Goal: Task Accomplishment & Management: Complete application form

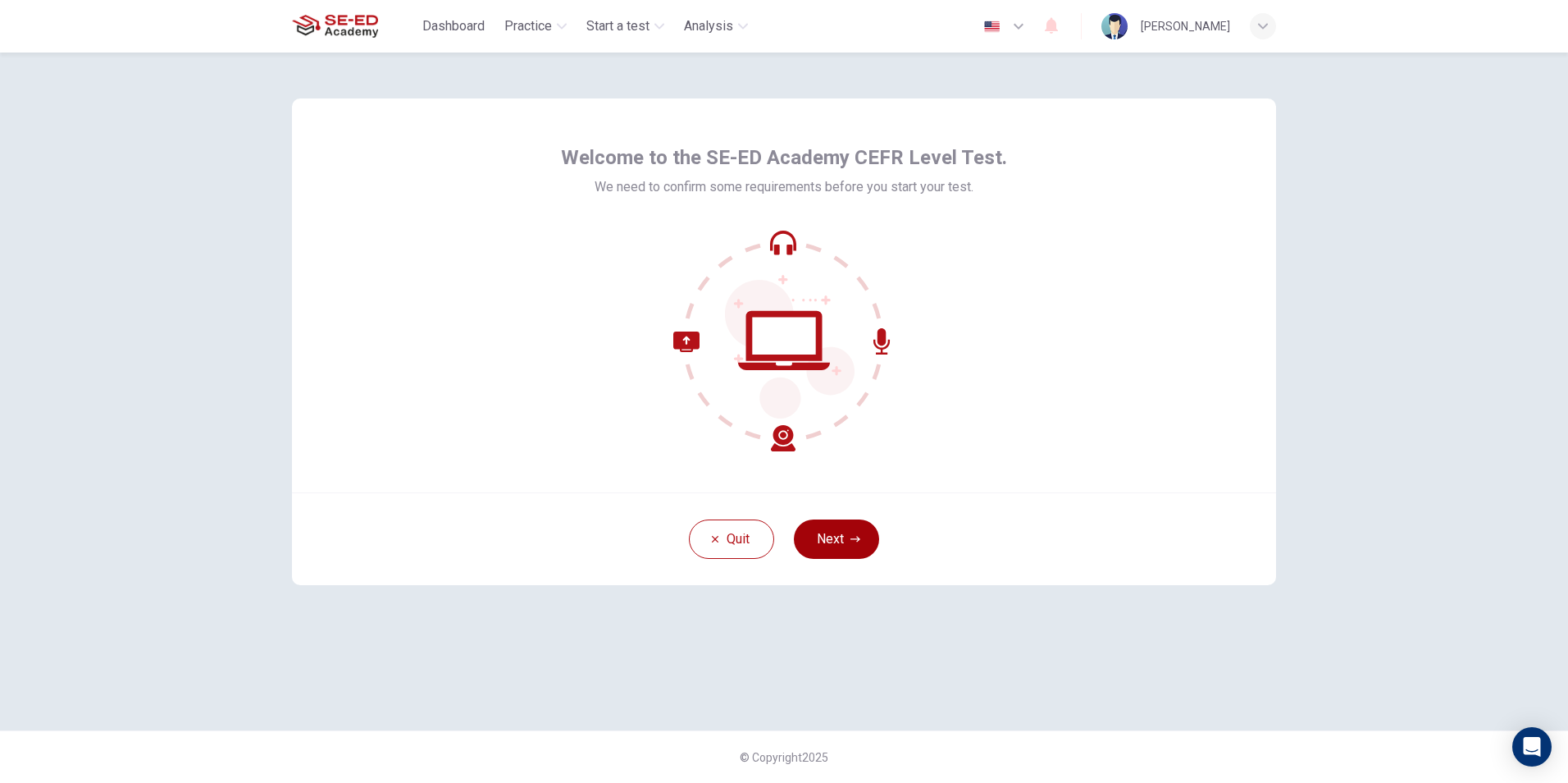
click at [846, 537] on button "Next" at bounding box center [836, 539] width 86 height 40
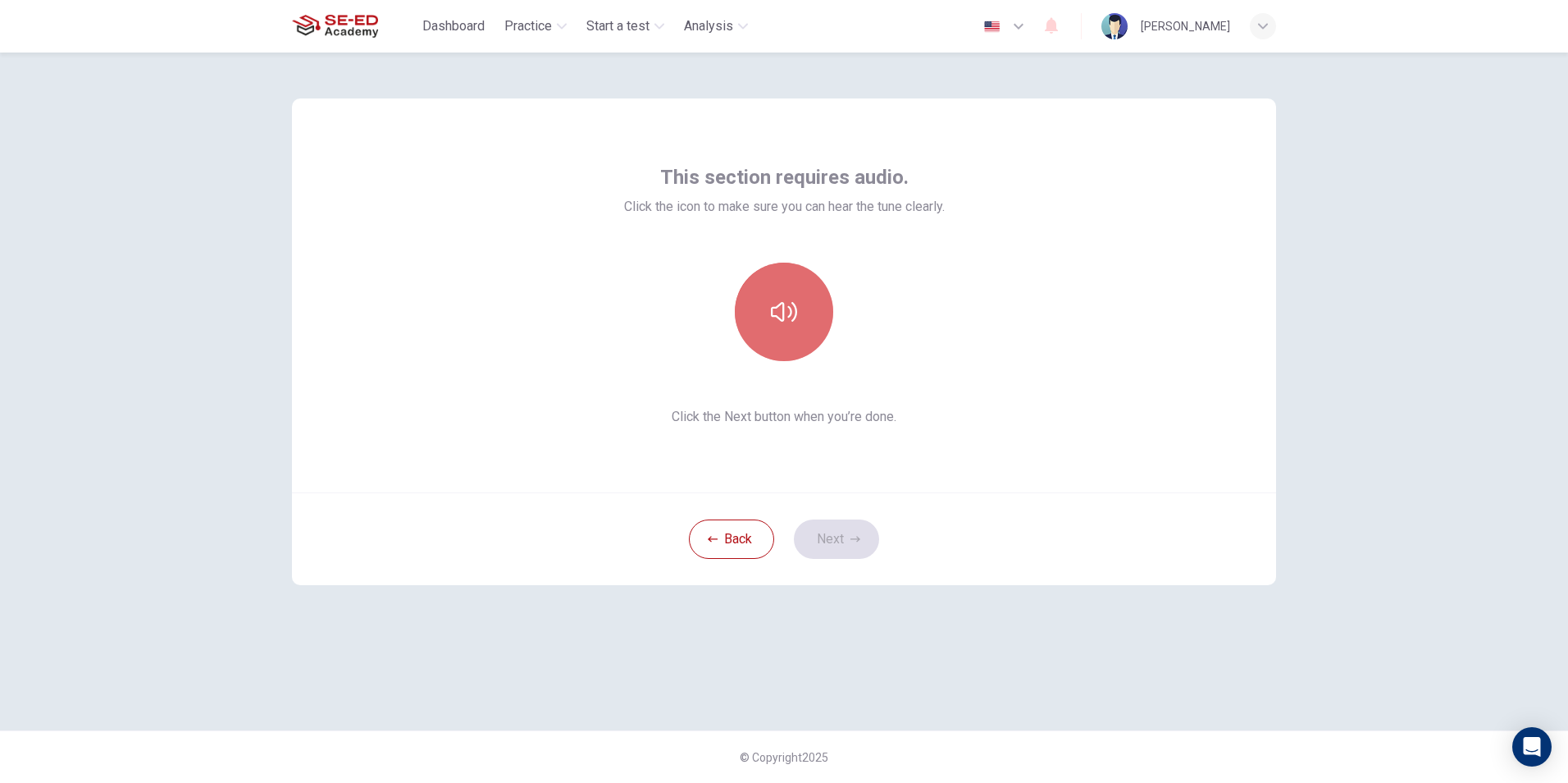
click at [779, 318] on icon "button" at bounding box center [784, 311] width 27 height 19
click at [1156, 434] on div "This section requires audio. Click the icon to make sure you can hear the tune …" at bounding box center [784, 296] width 984 height 394
click at [858, 536] on icon "button" at bounding box center [855, 539] width 10 height 10
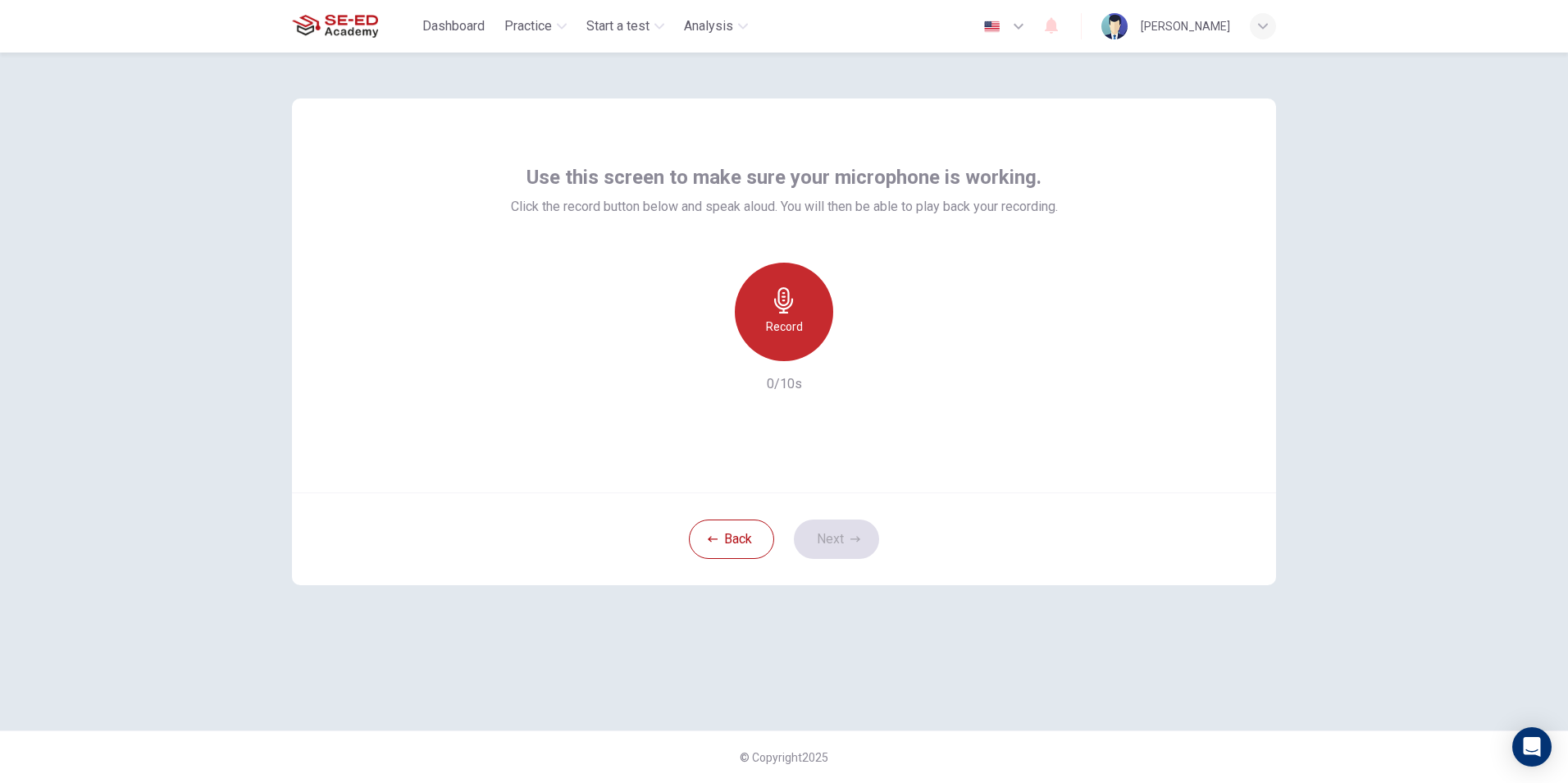
click at [792, 309] on icon "button" at bounding box center [784, 300] width 27 height 27
click at [868, 351] on div "button" at bounding box center [859, 347] width 27 height 27
click at [853, 537] on icon "button" at bounding box center [855, 539] width 10 height 10
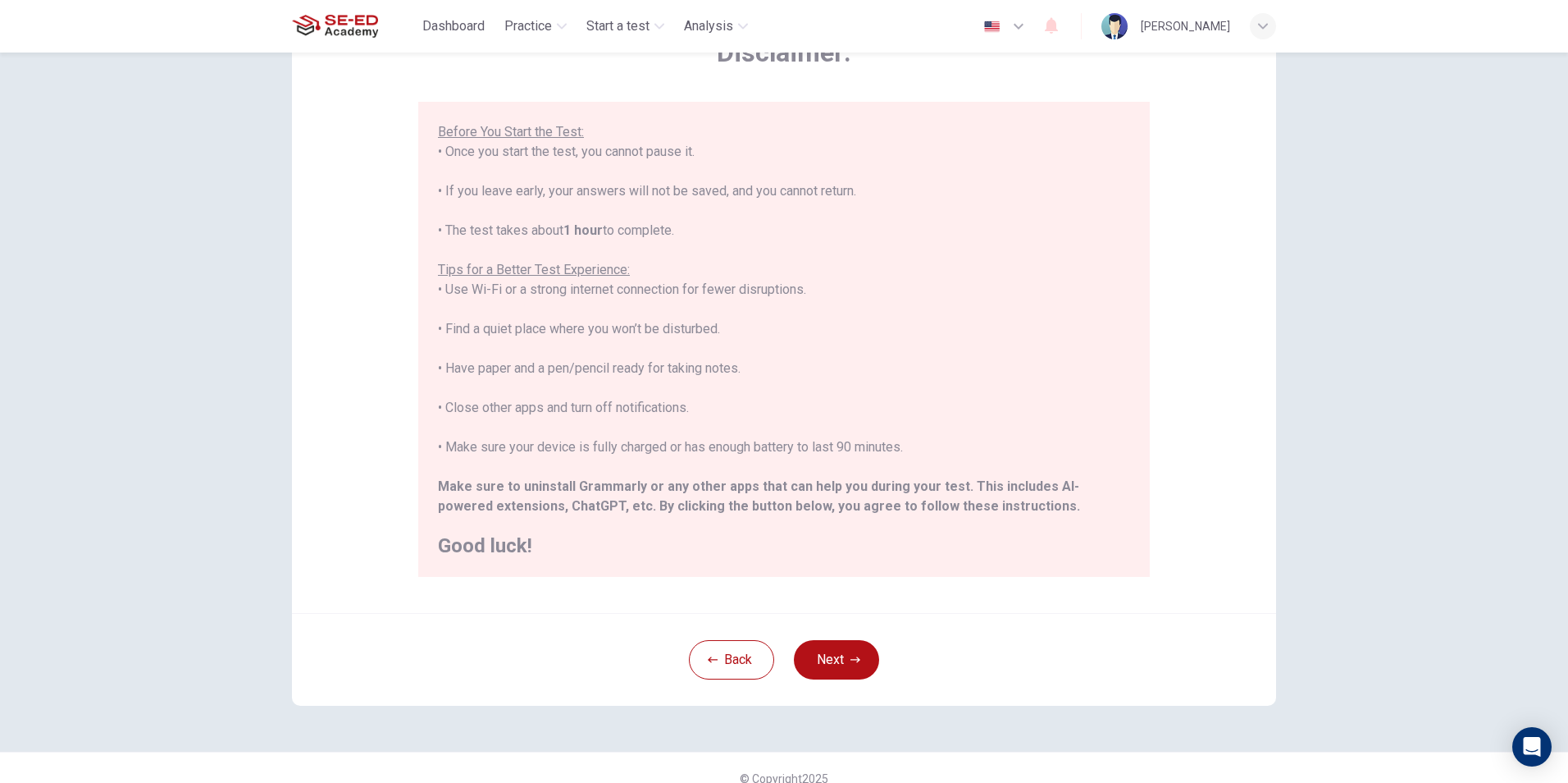
scroll to position [130, 0]
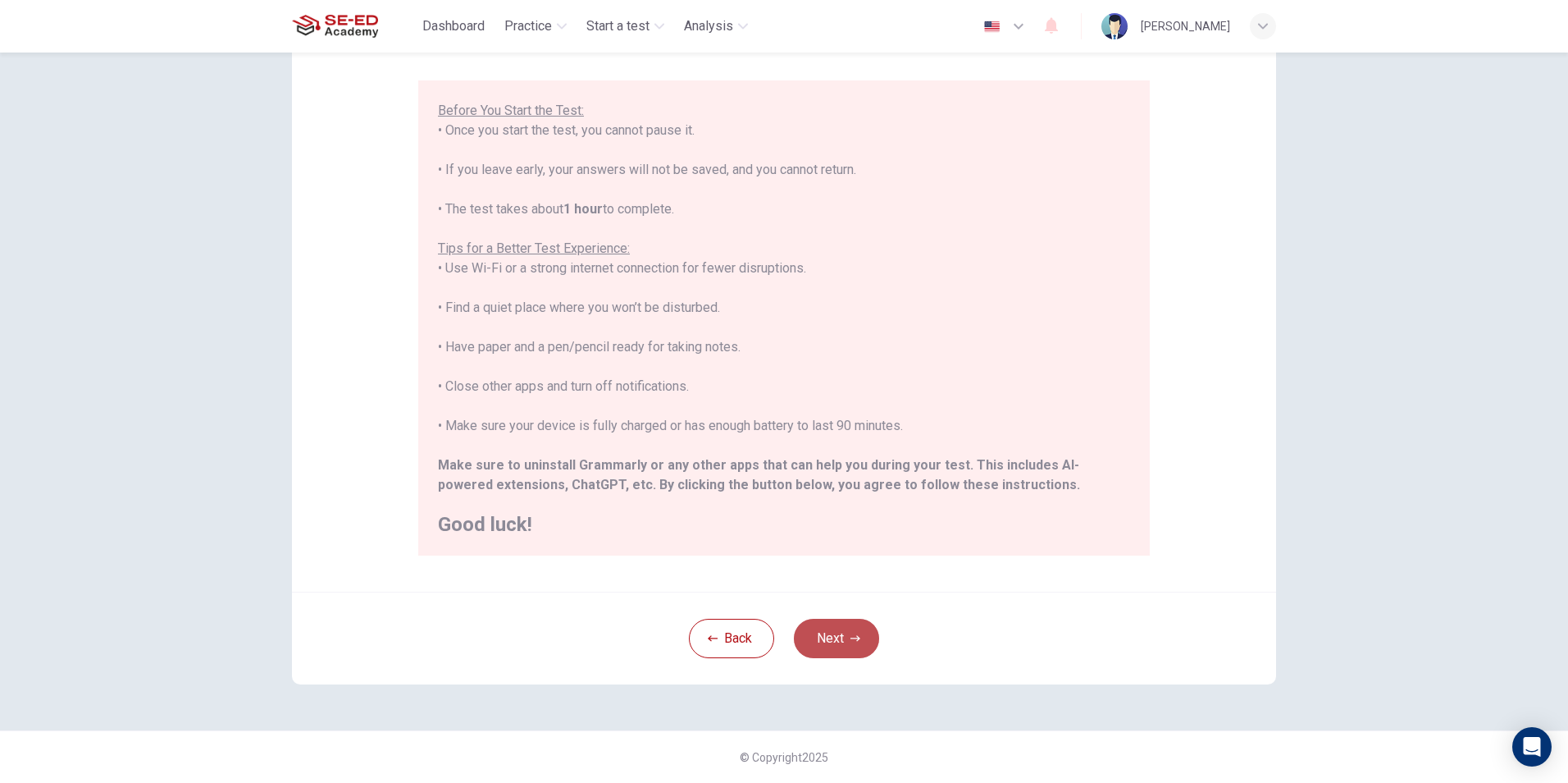
click at [845, 637] on button "Next" at bounding box center [836, 638] width 86 height 40
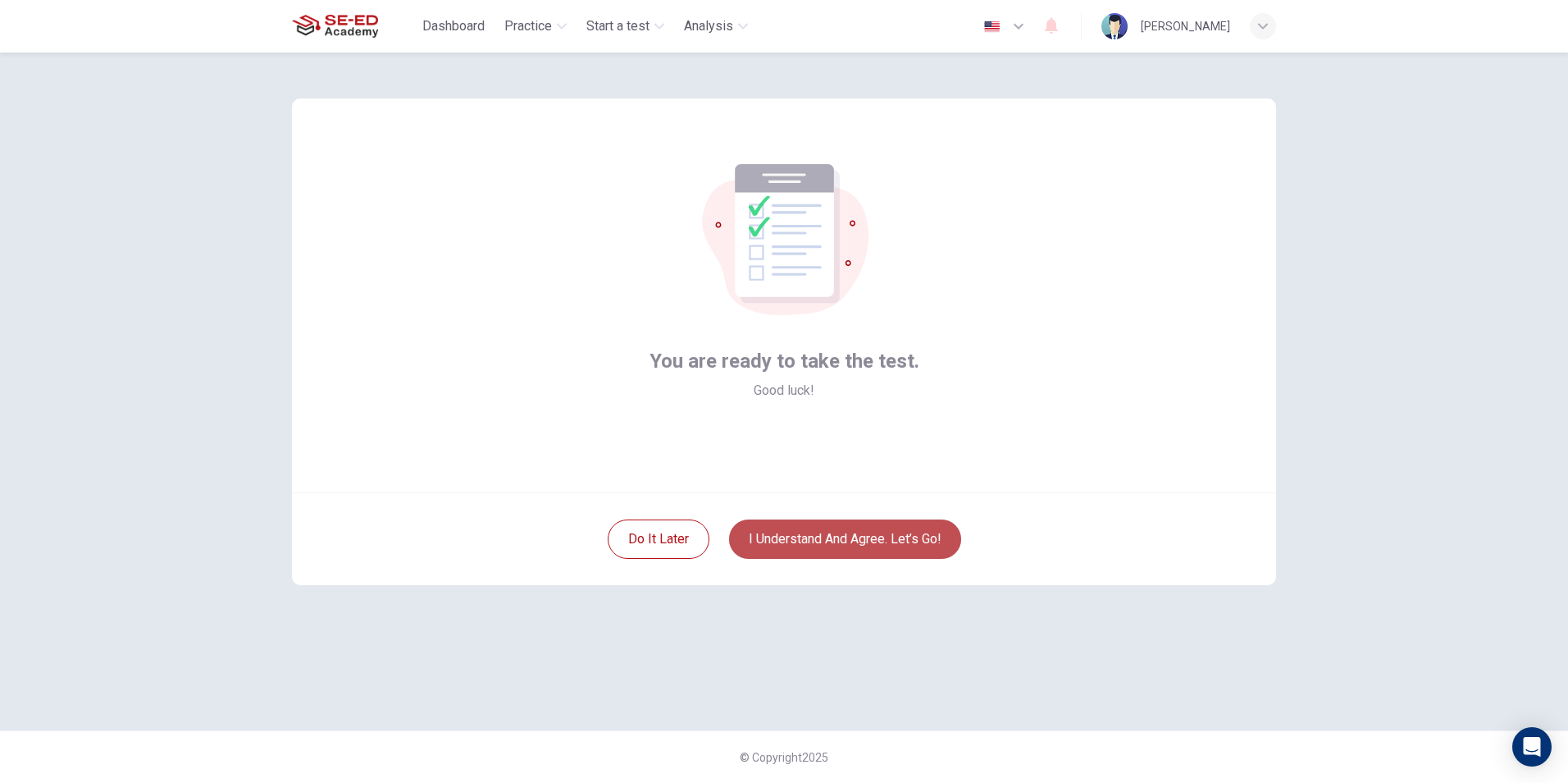
click at [841, 531] on button "I understand and agree. Let’s go!" at bounding box center [845, 539] width 232 height 40
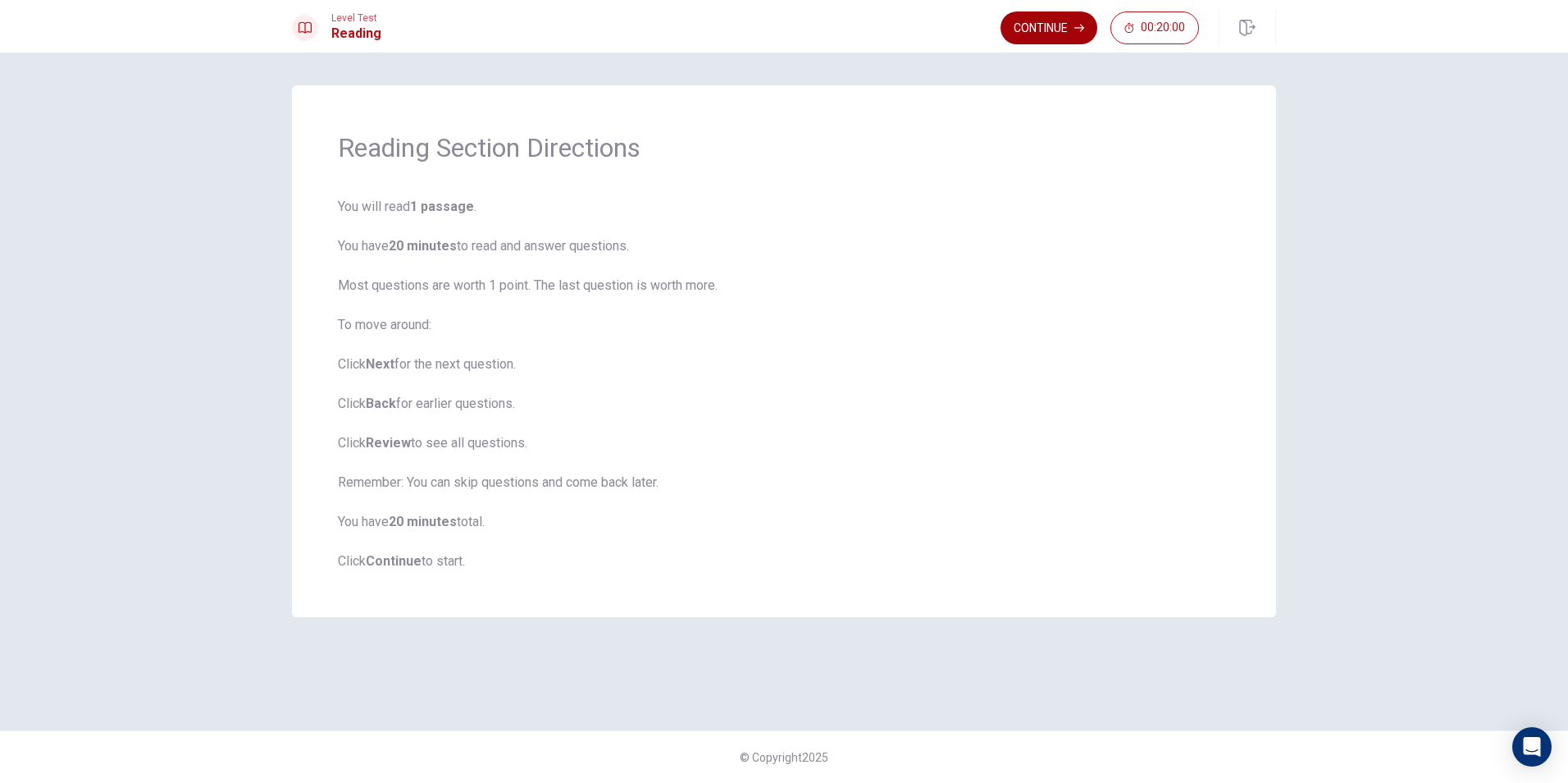
click at [1018, 19] on button "Continue" at bounding box center [1049, 28] width 97 height 33
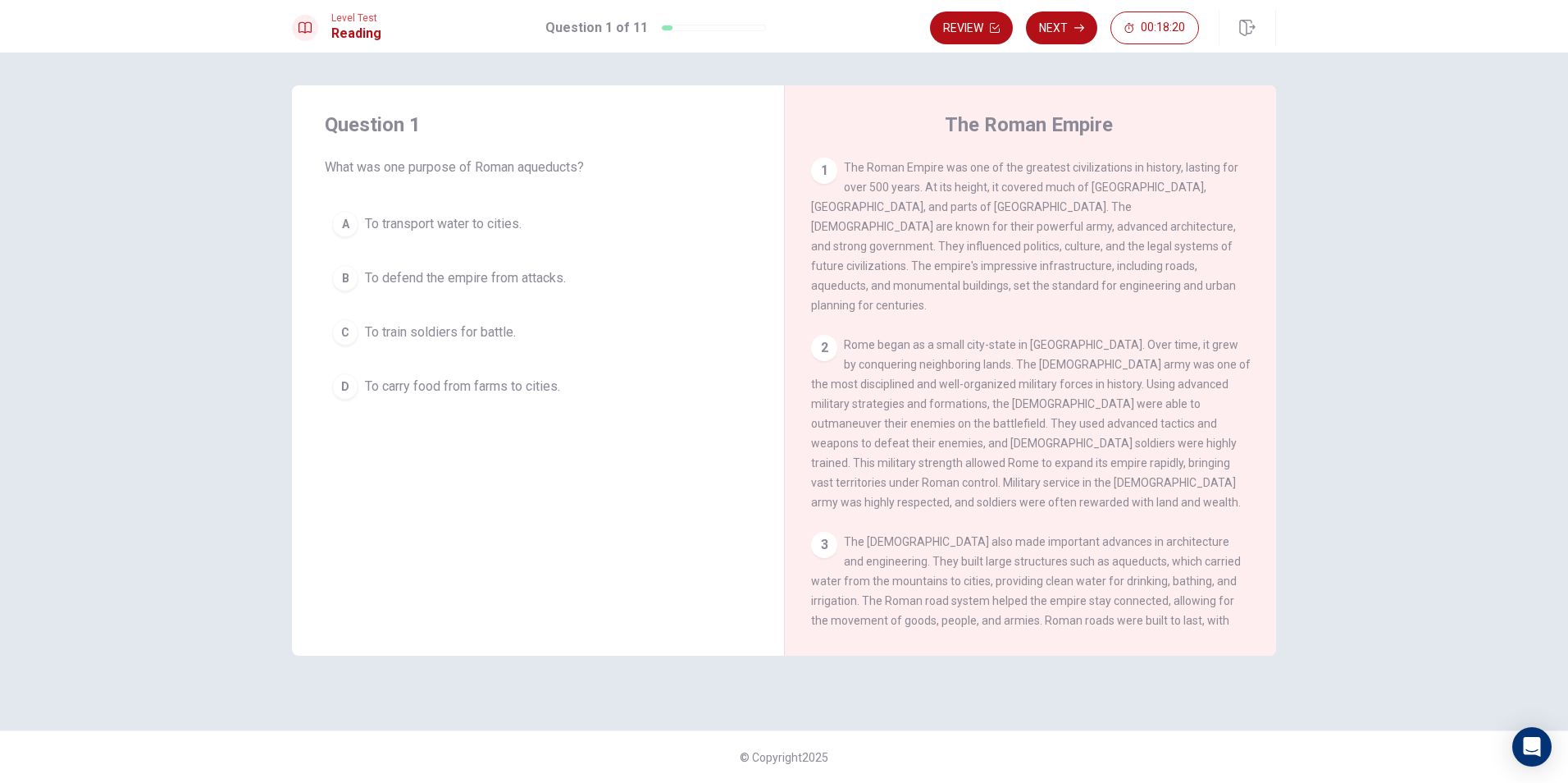
click at [346, 222] on div "A" at bounding box center [345, 224] width 27 height 27
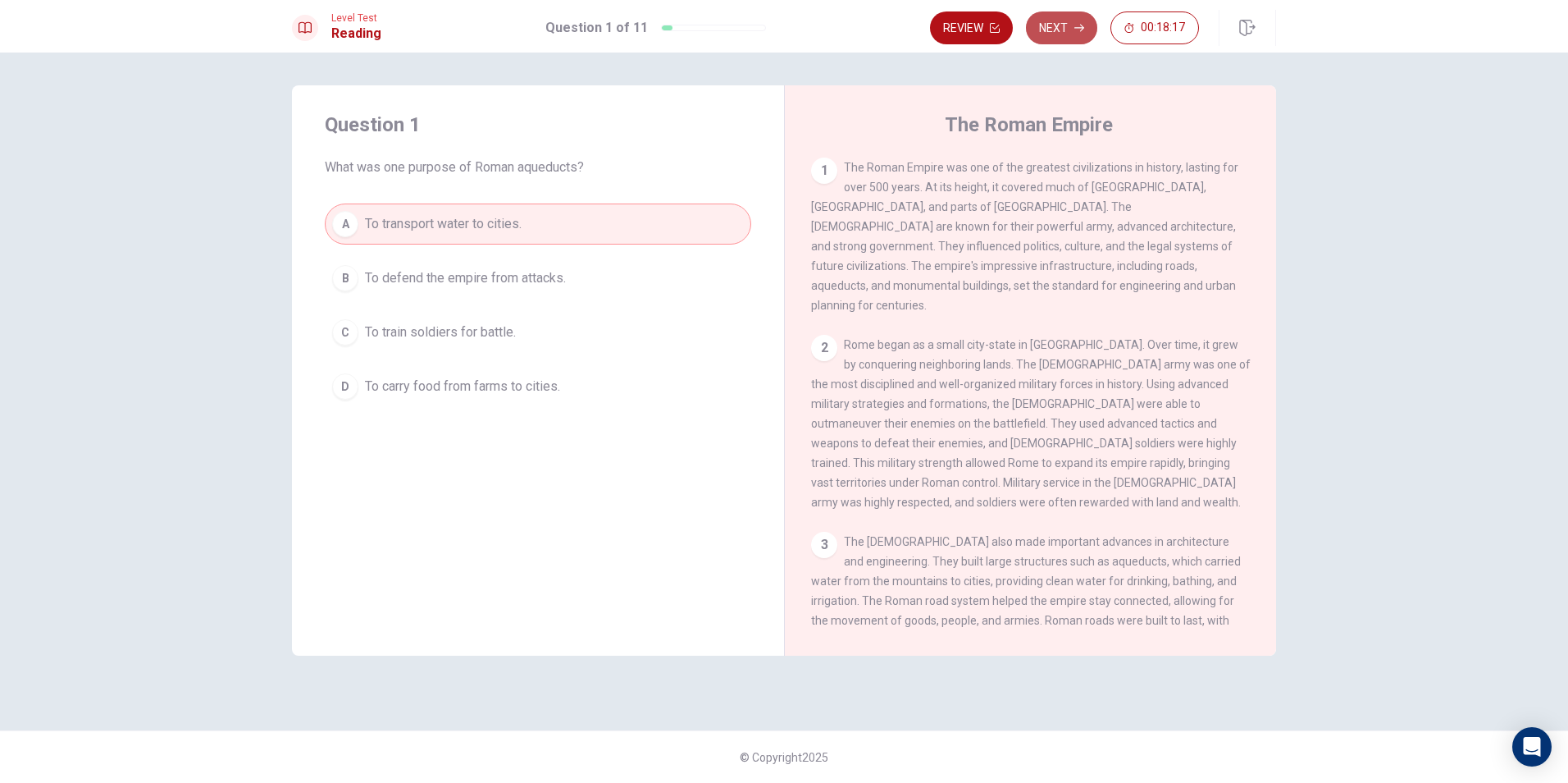
click at [1063, 18] on button "Next" at bounding box center [1062, 28] width 72 height 33
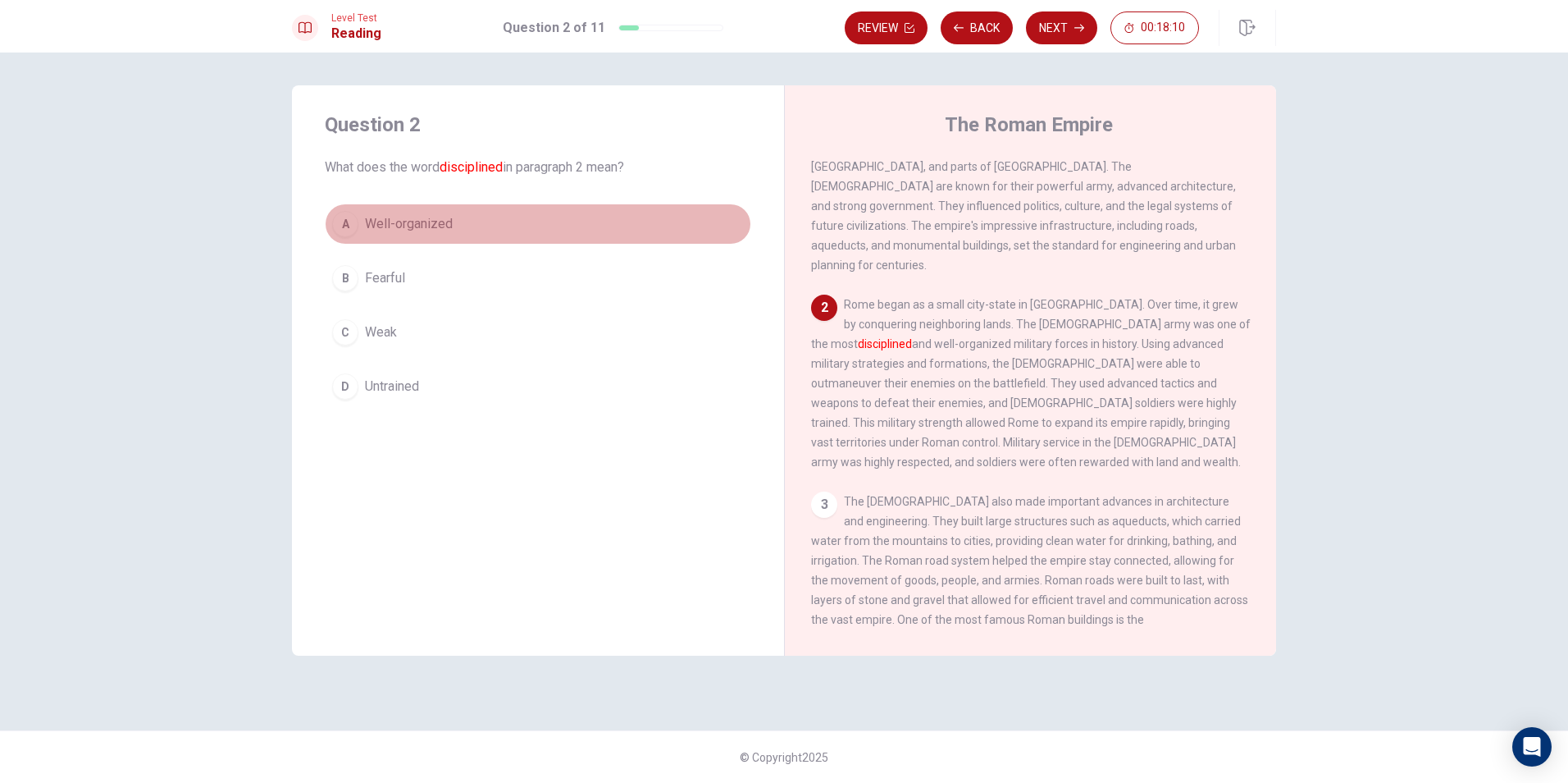
click at [391, 222] on span "Well-organized" at bounding box center [408, 224] width 87 height 19
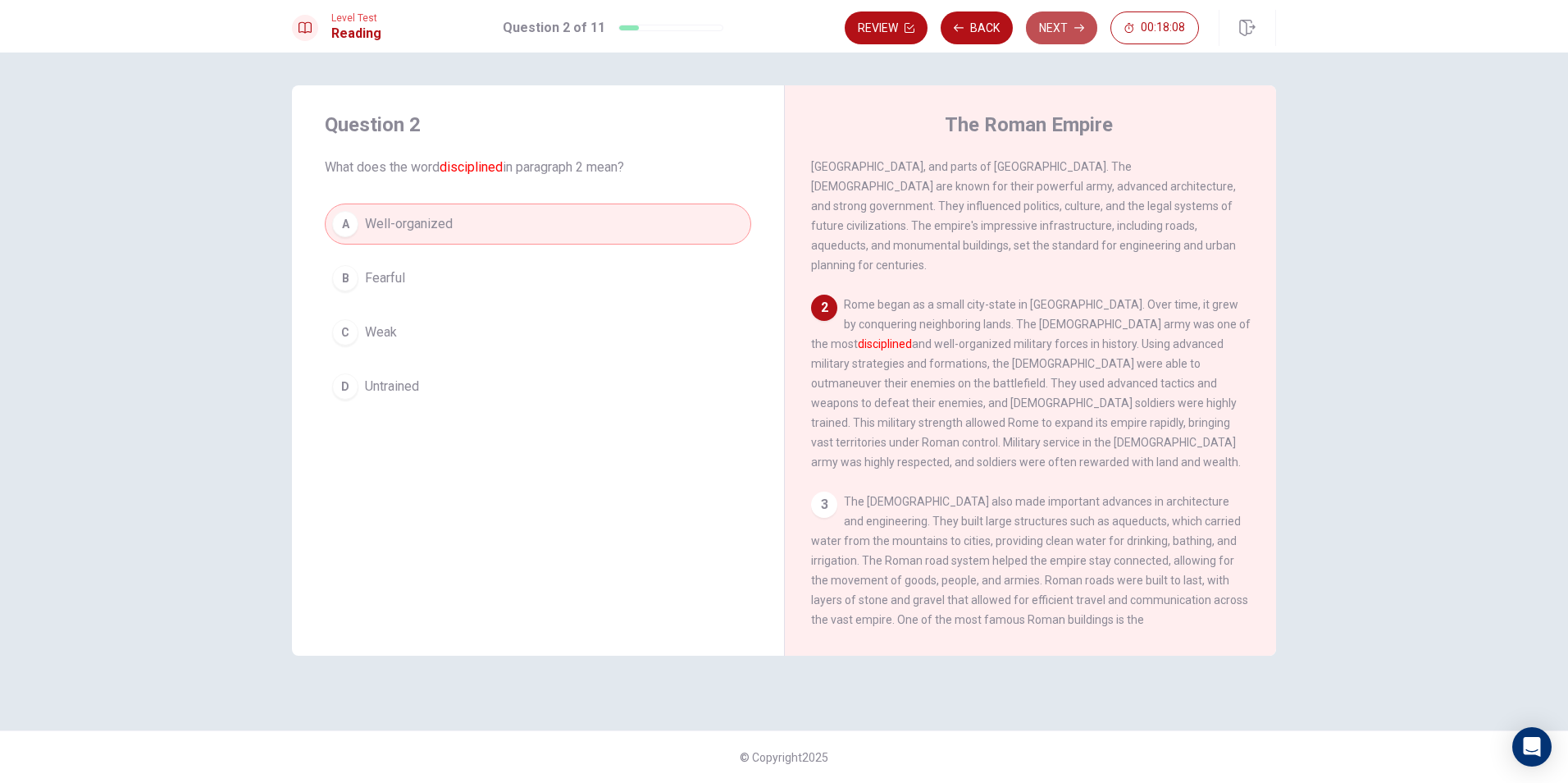
click at [1078, 23] on icon "button" at bounding box center [1079, 28] width 10 height 10
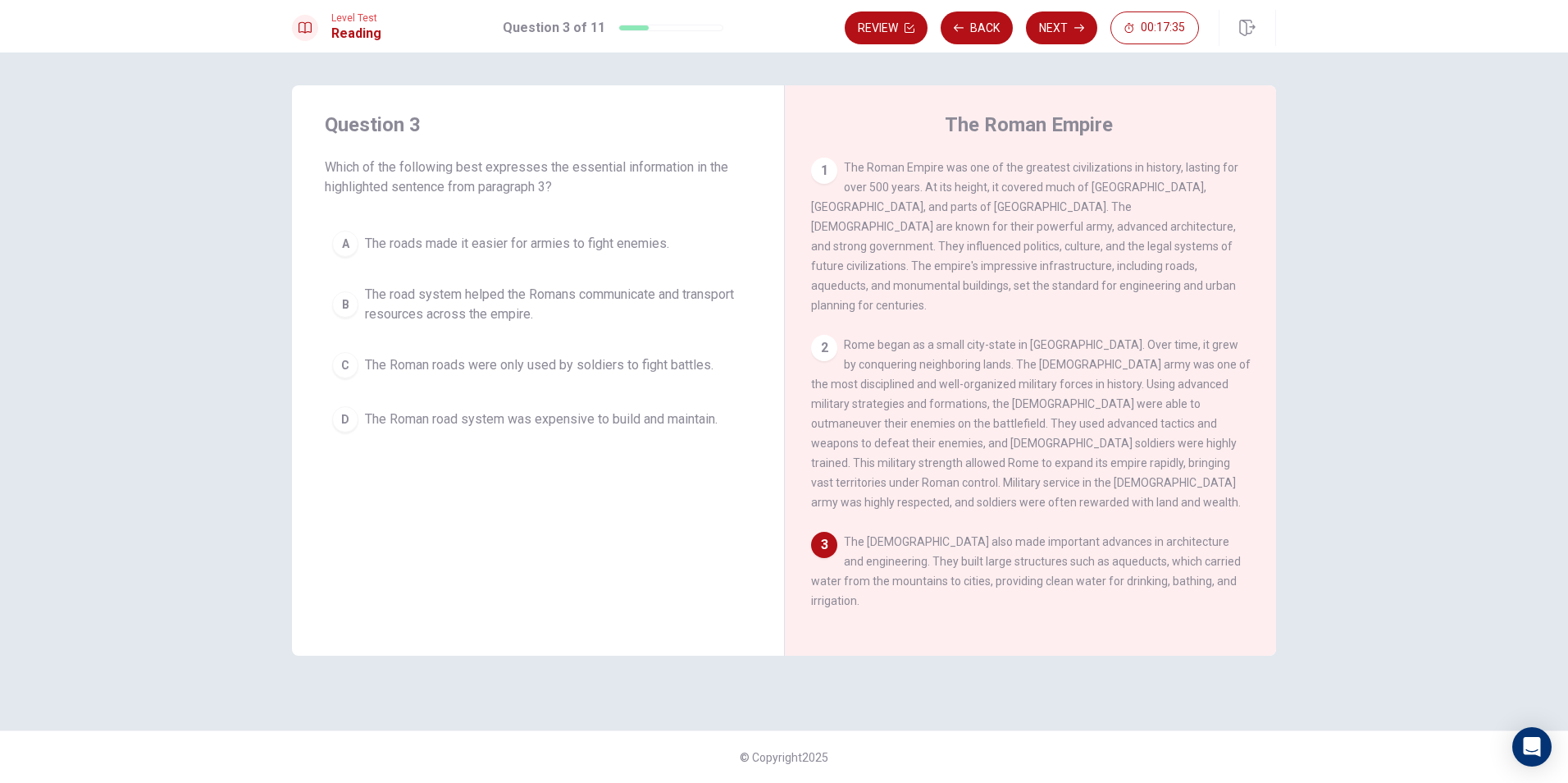
scroll to position [82, 0]
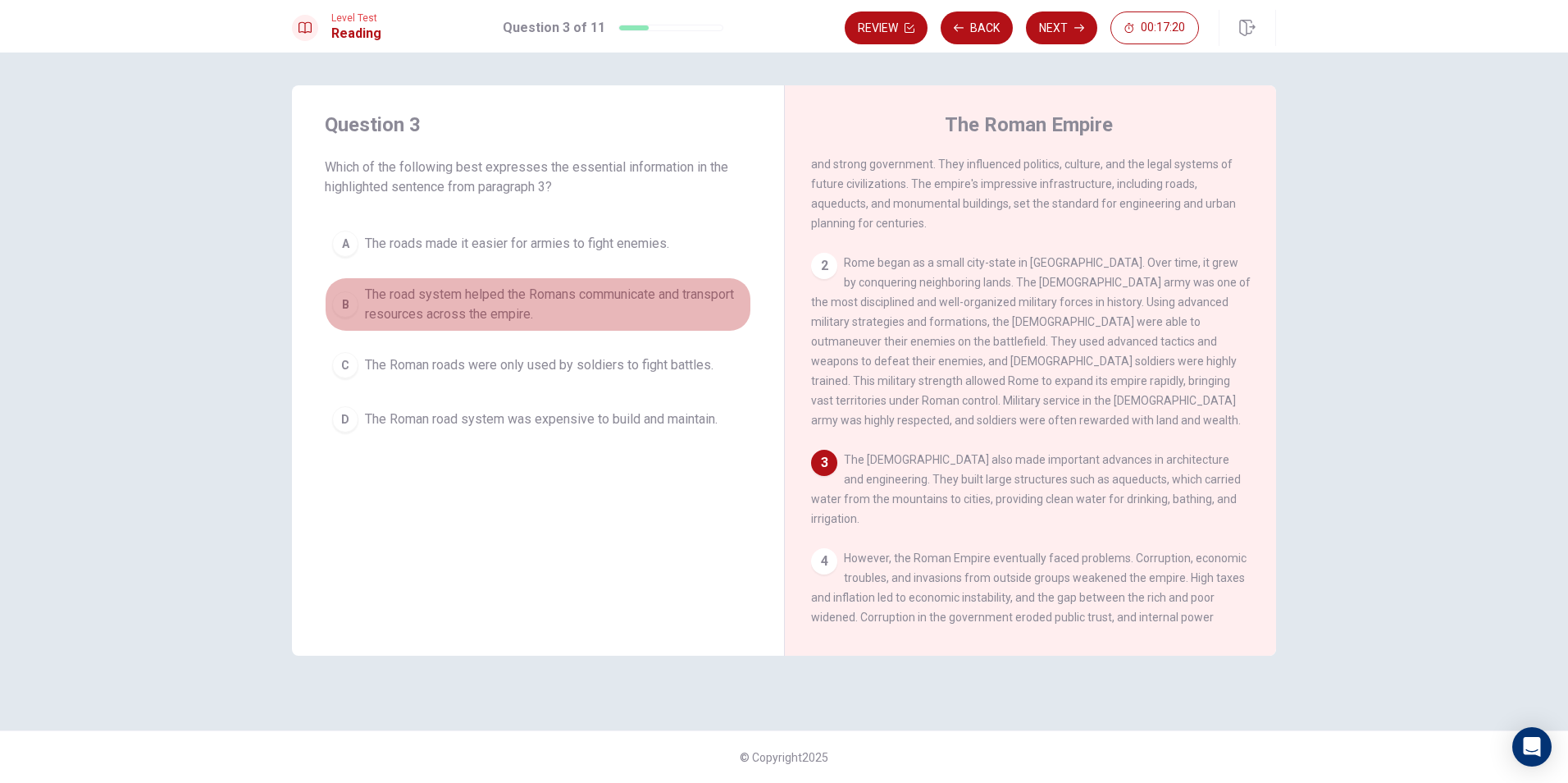
click at [582, 292] on span "The road system helped the Romans communicate and transport resources across th…" at bounding box center [554, 304] width 379 height 40
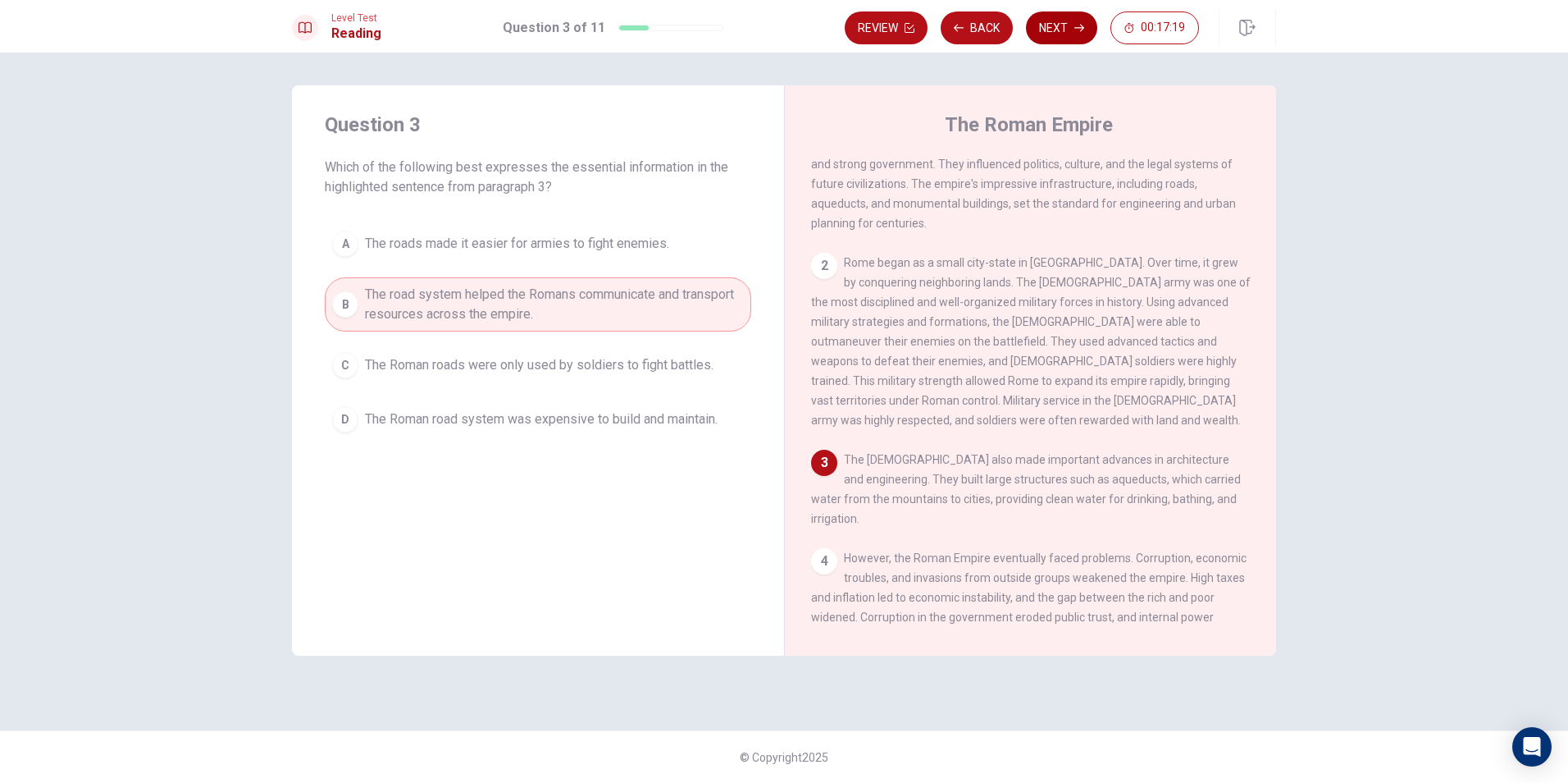
click at [1071, 29] on button "Next" at bounding box center [1062, 28] width 72 height 33
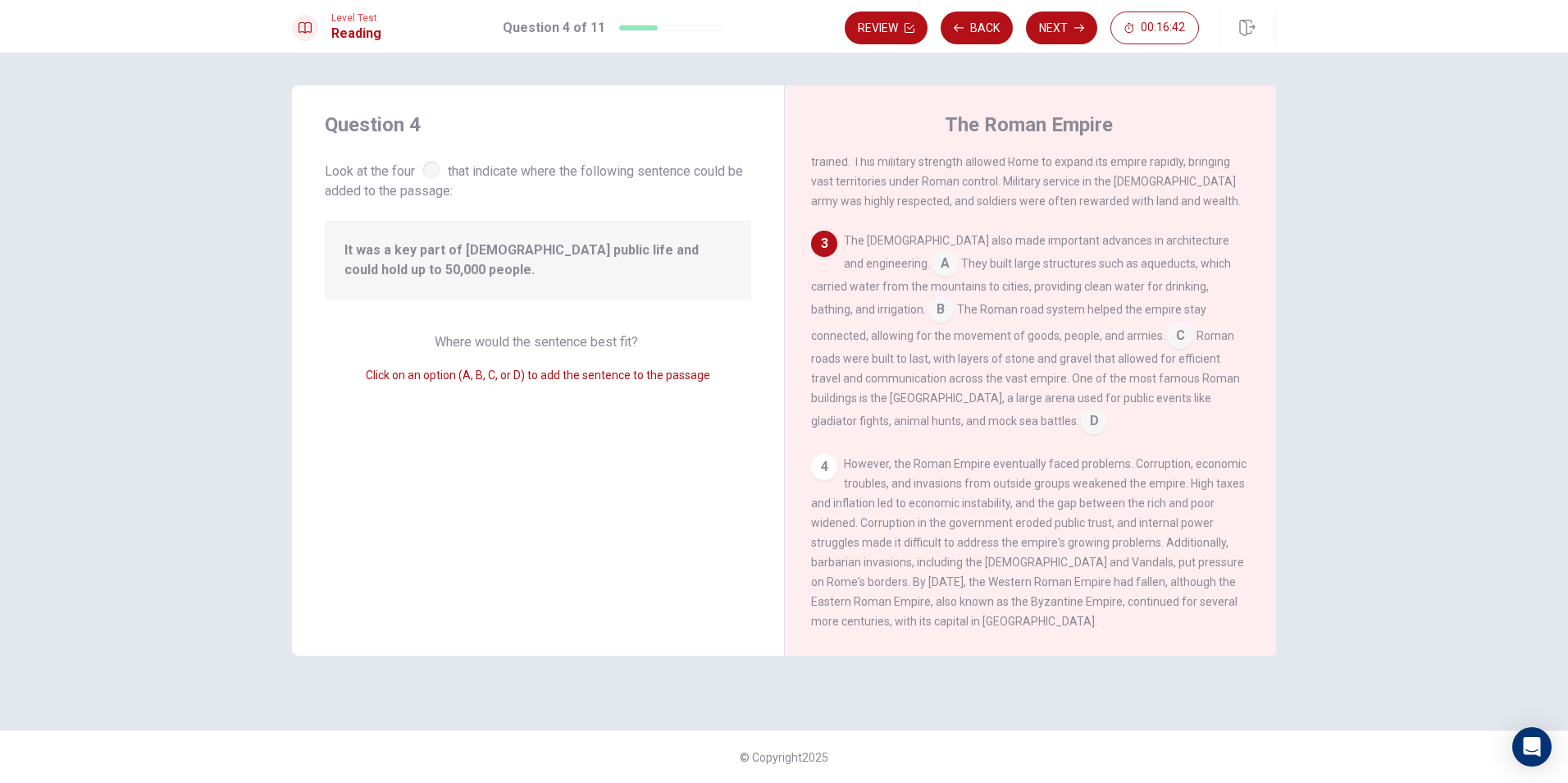
scroll to position [263, 0]
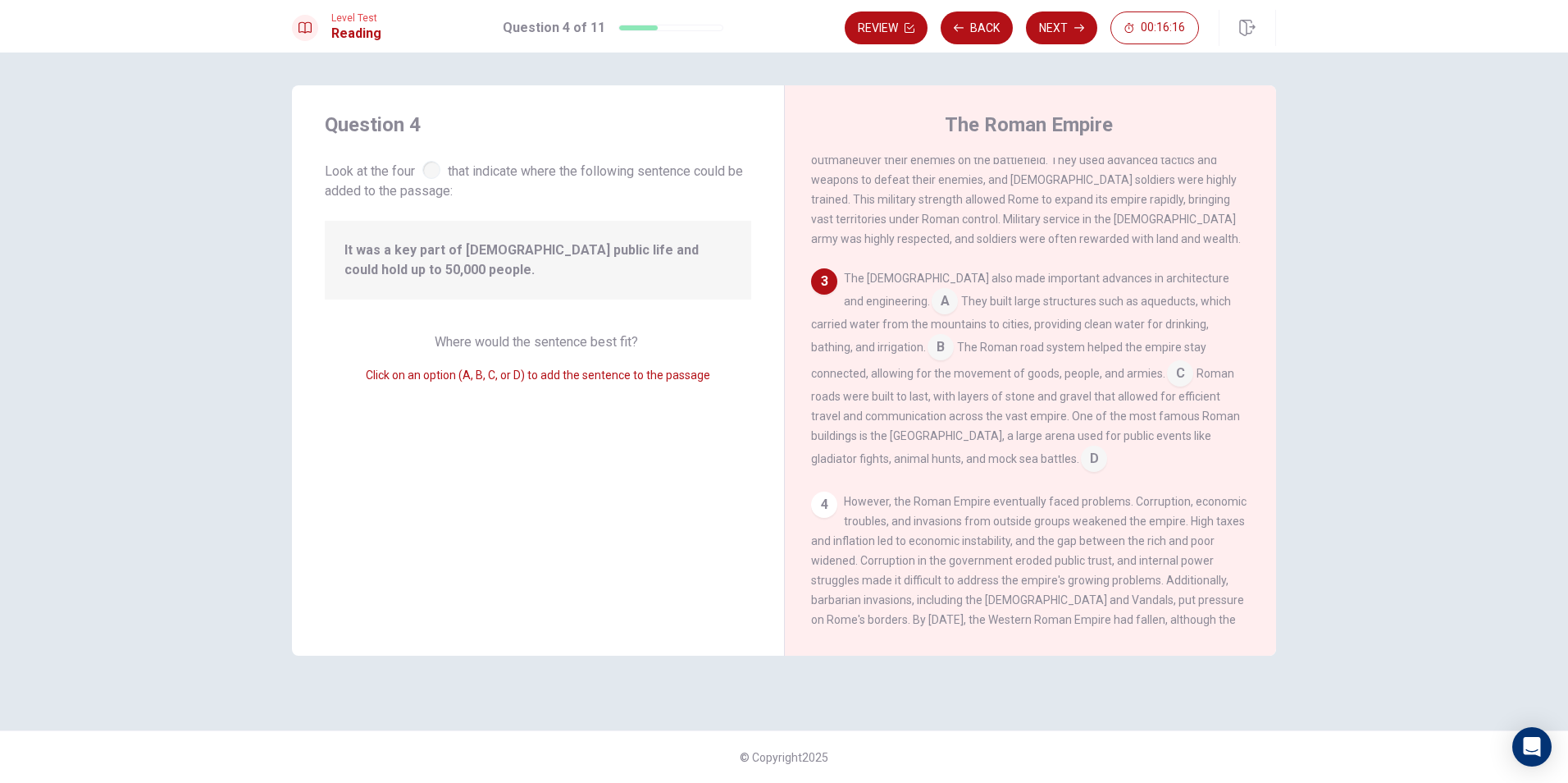
click at [928, 338] on input at bounding box center [941, 348] width 27 height 27
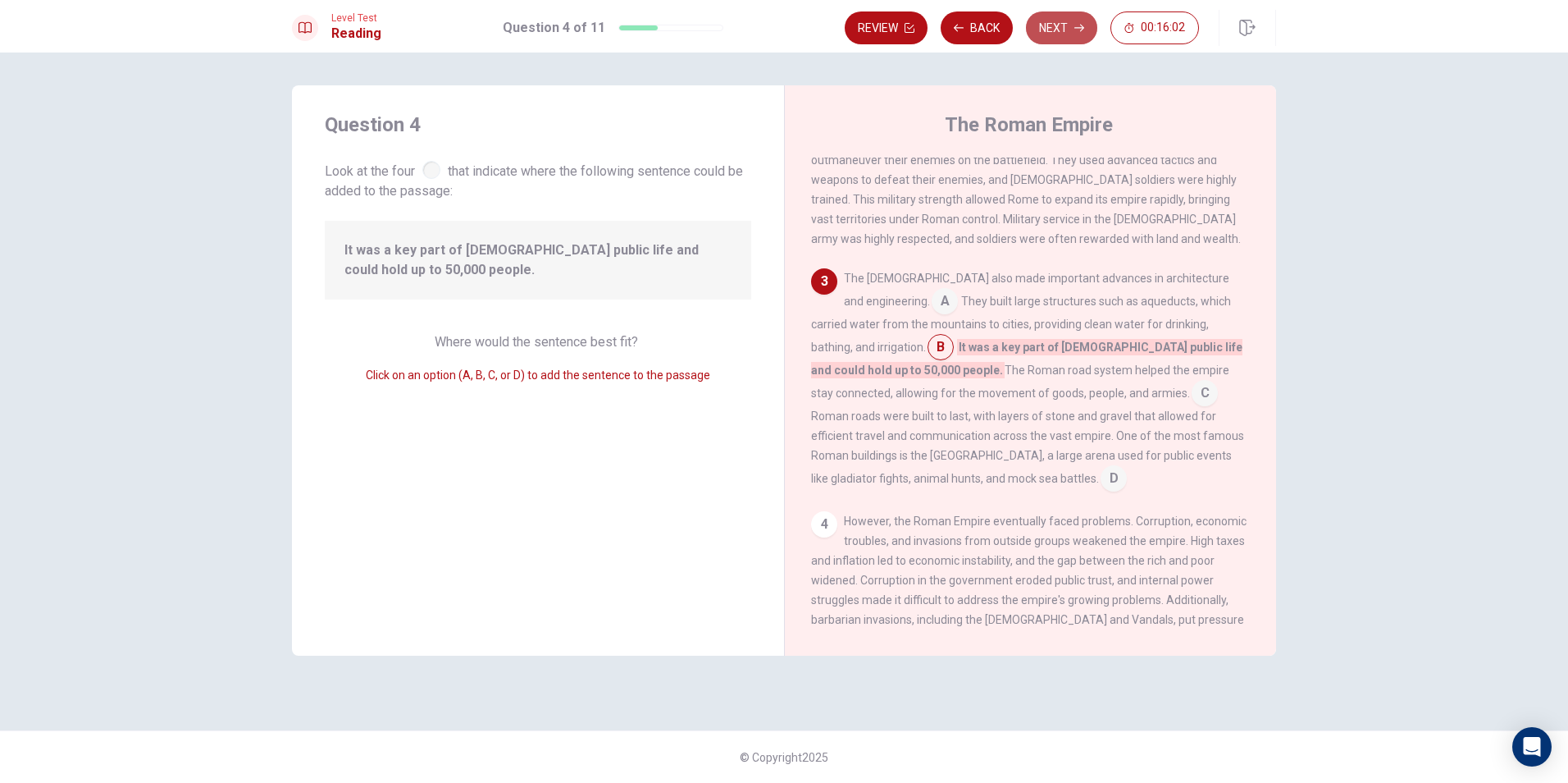
click at [1063, 13] on button "Next" at bounding box center [1062, 28] width 72 height 33
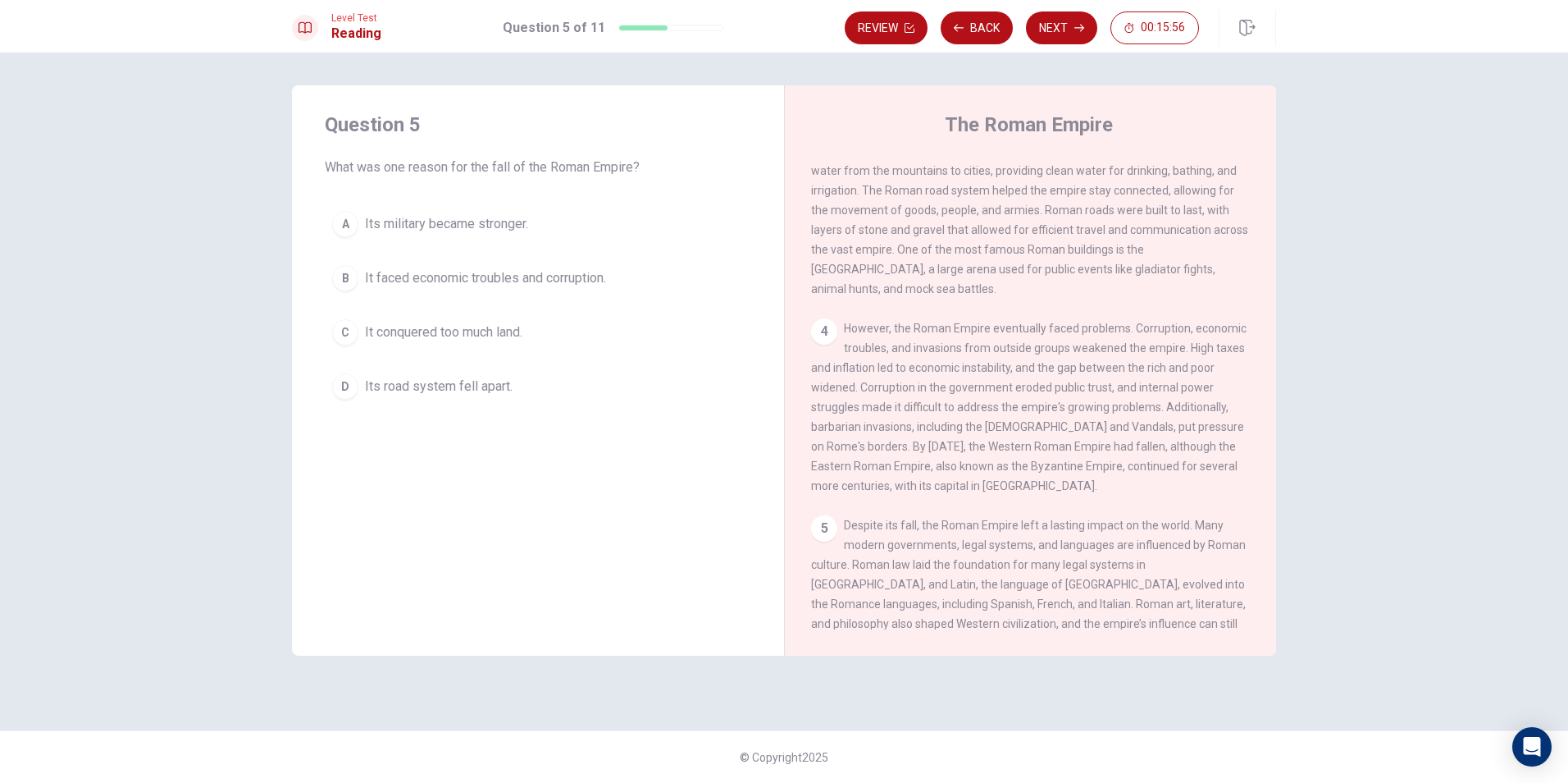
scroll to position [448, 0]
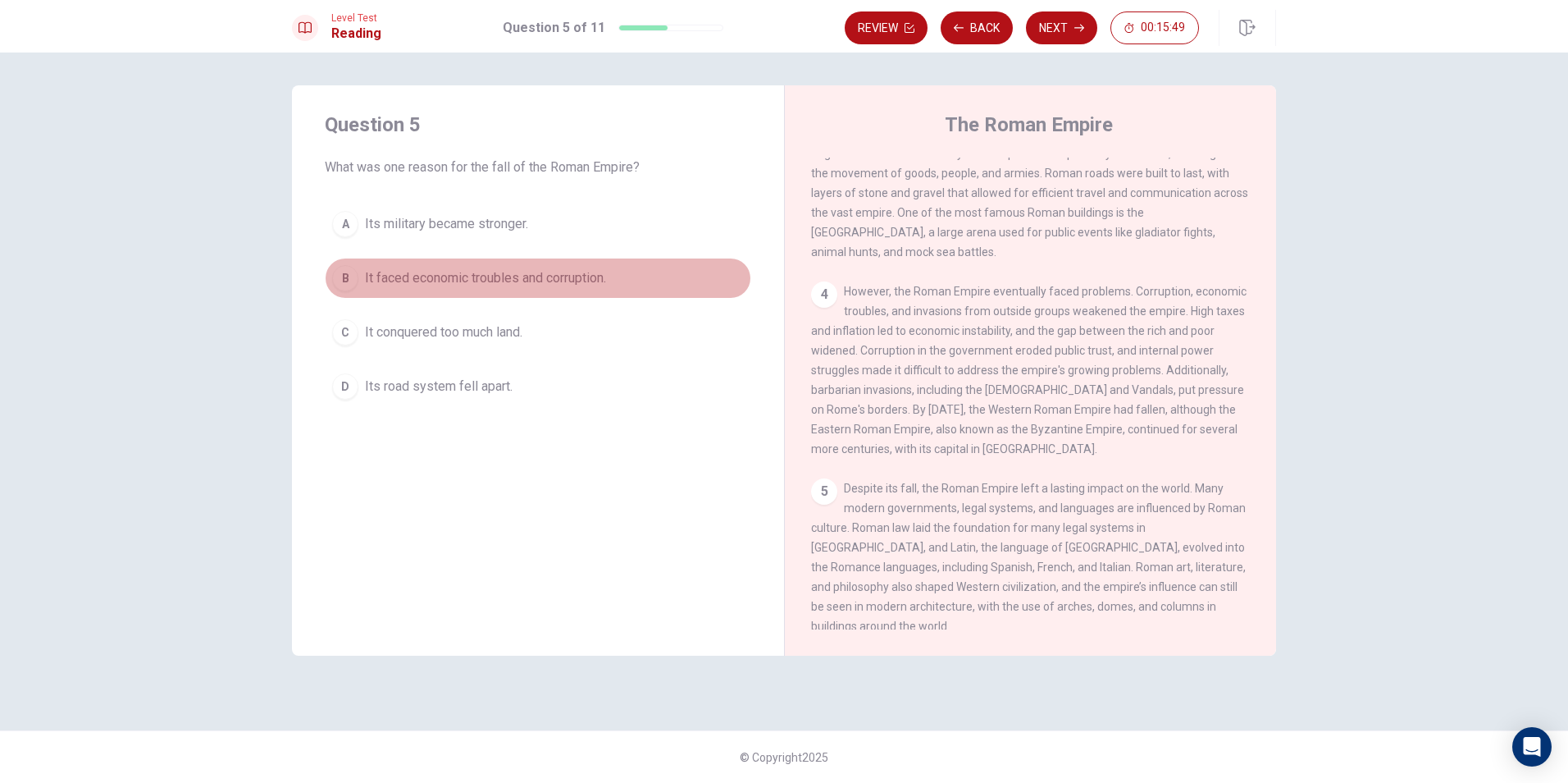
click at [439, 275] on span "It faced economic troubles and corruption." at bounding box center [485, 277] width 241 height 19
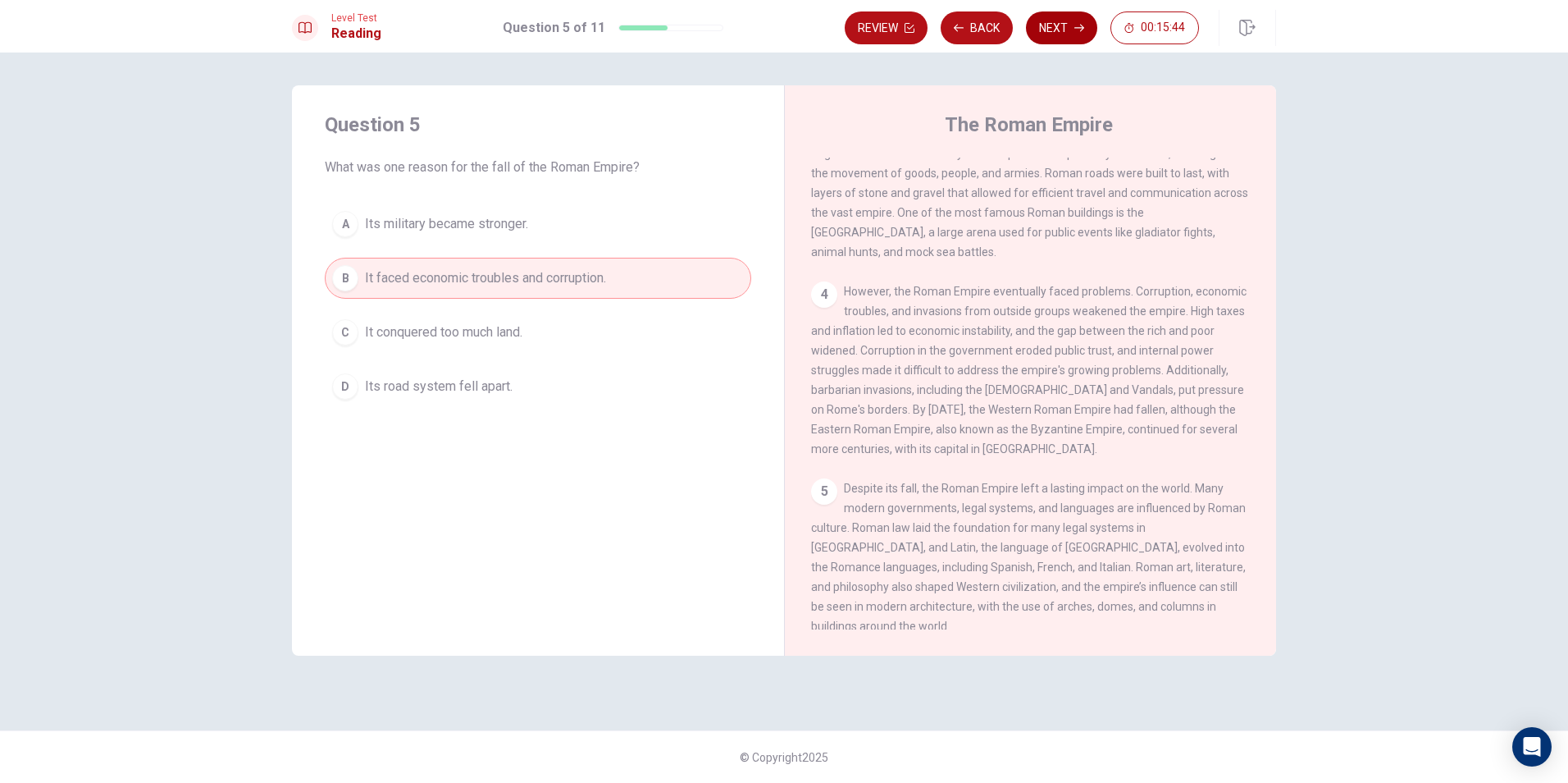
click at [1063, 24] on button "Next" at bounding box center [1062, 28] width 72 height 33
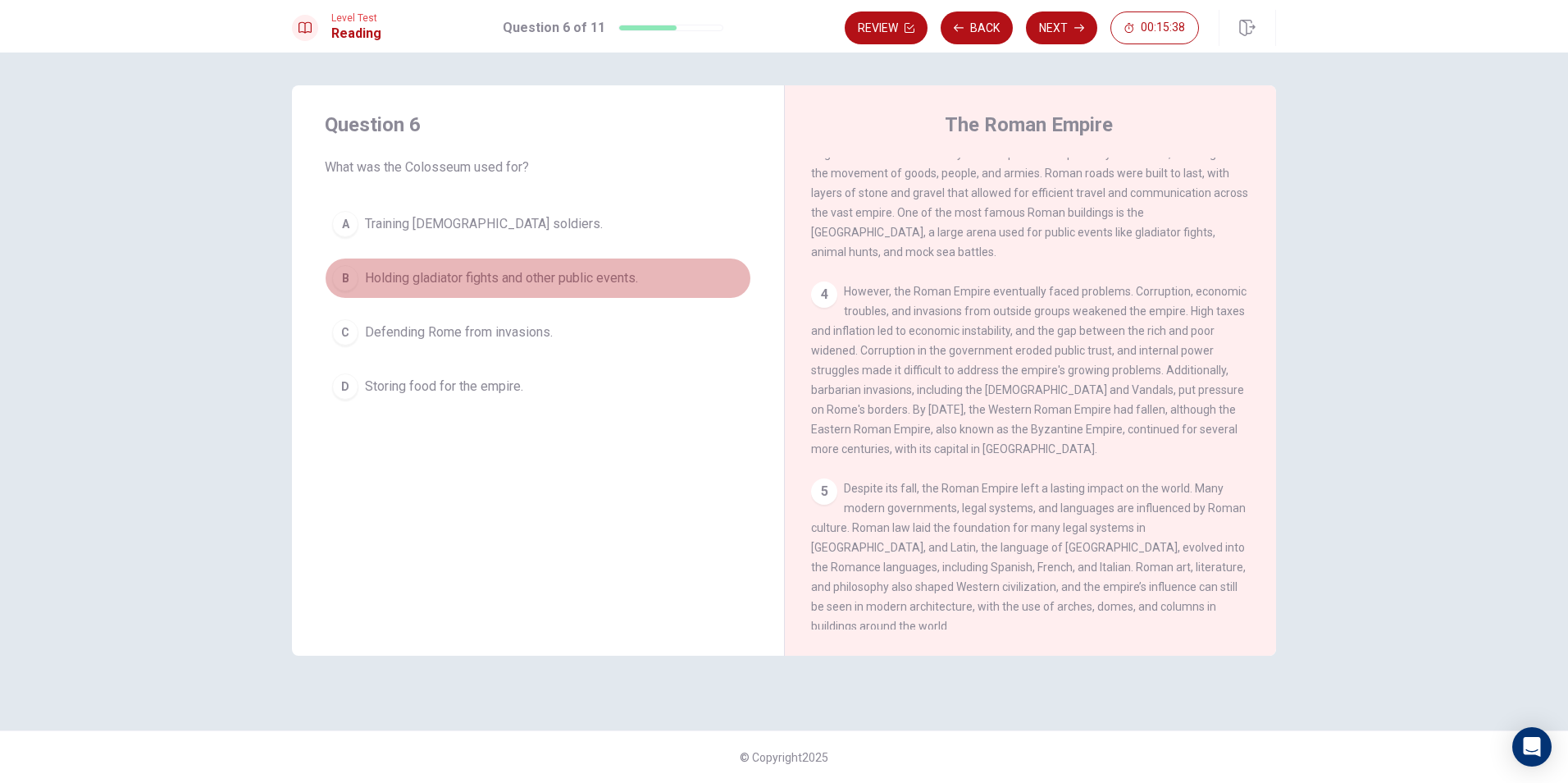
click at [439, 283] on span "Holding gladiator fights and other public events." at bounding box center [501, 277] width 273 height 19
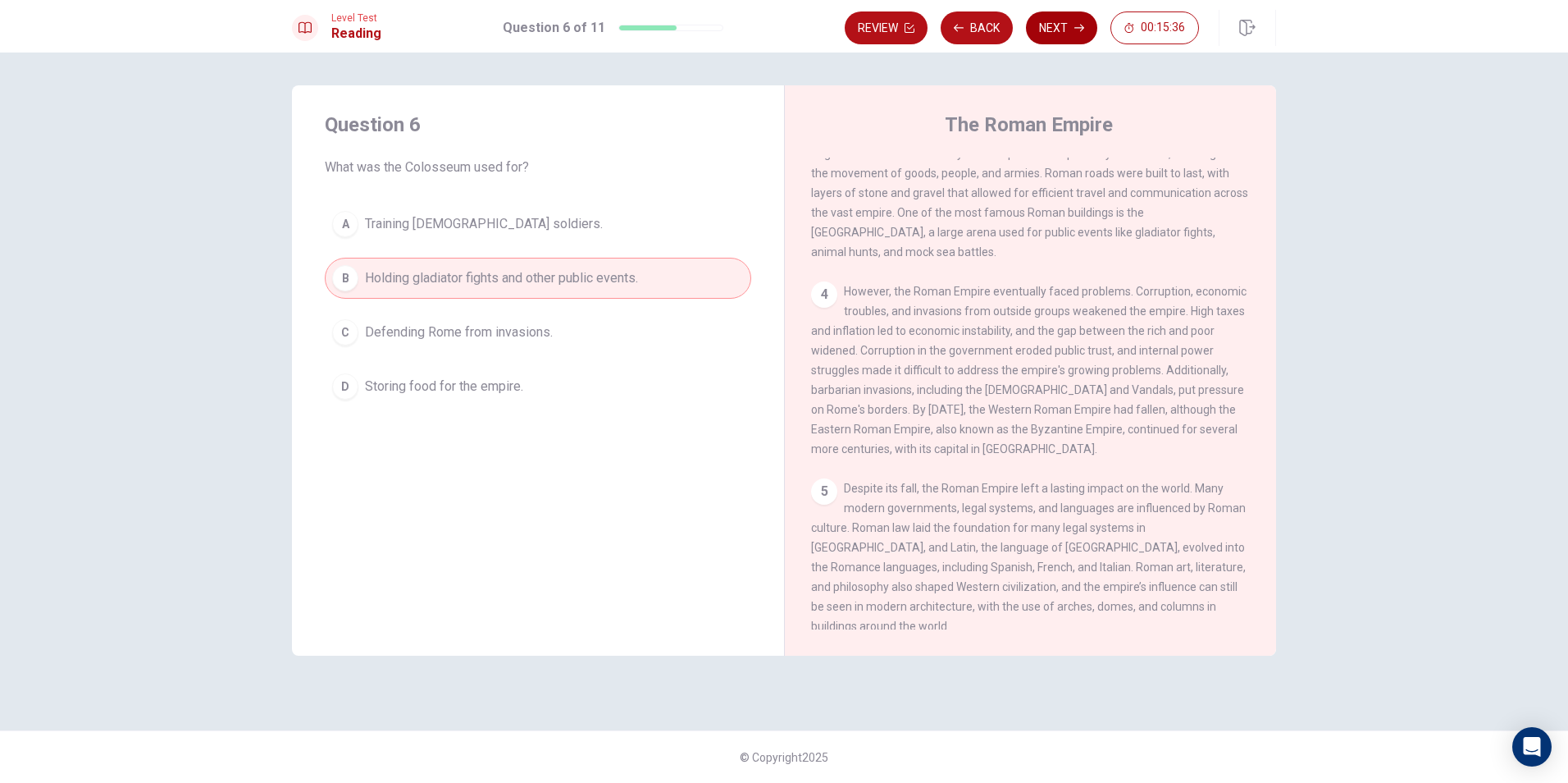
click at [1077, 36] on button "Next" at bounding box center [1062, 28] width 72 height 33
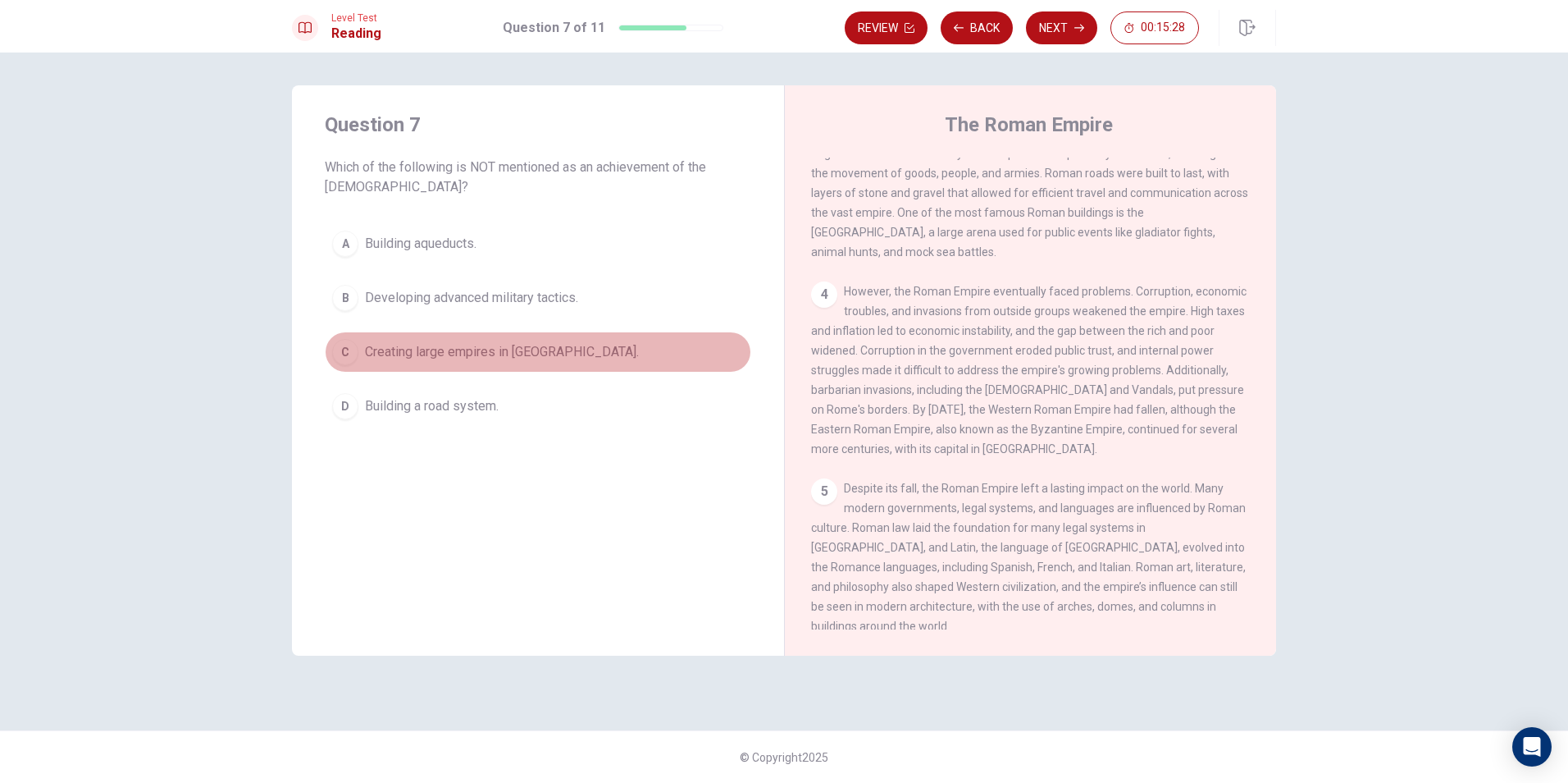
click at [473, 346] on span "Creating large empires in [GEOGRAPHIC_DATA]." at bounding box center [502, 351] width 274 height 19
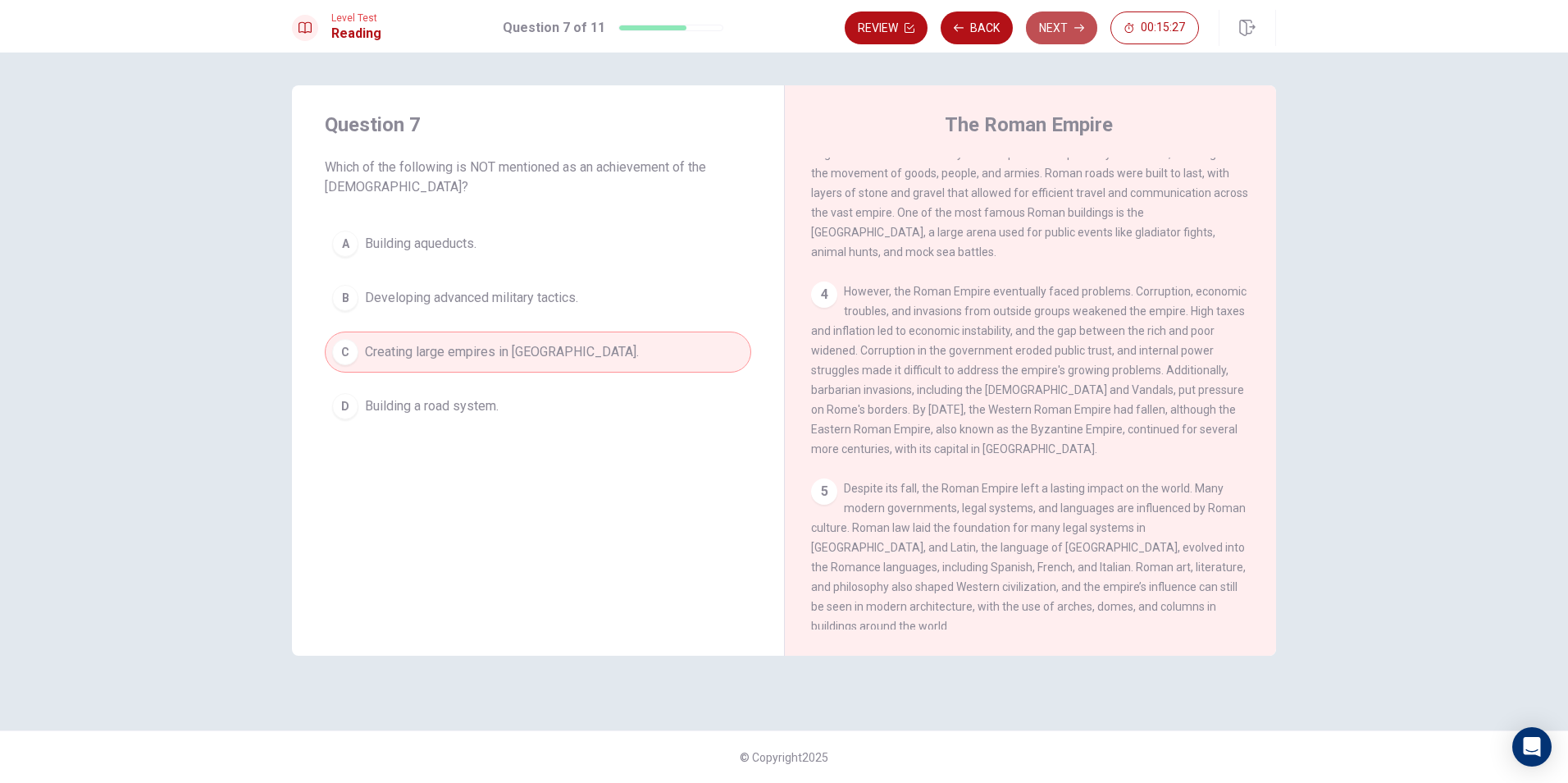
click at [1056, 21] on button "Next" at bounding box center [1062, 28] width 72 height 33
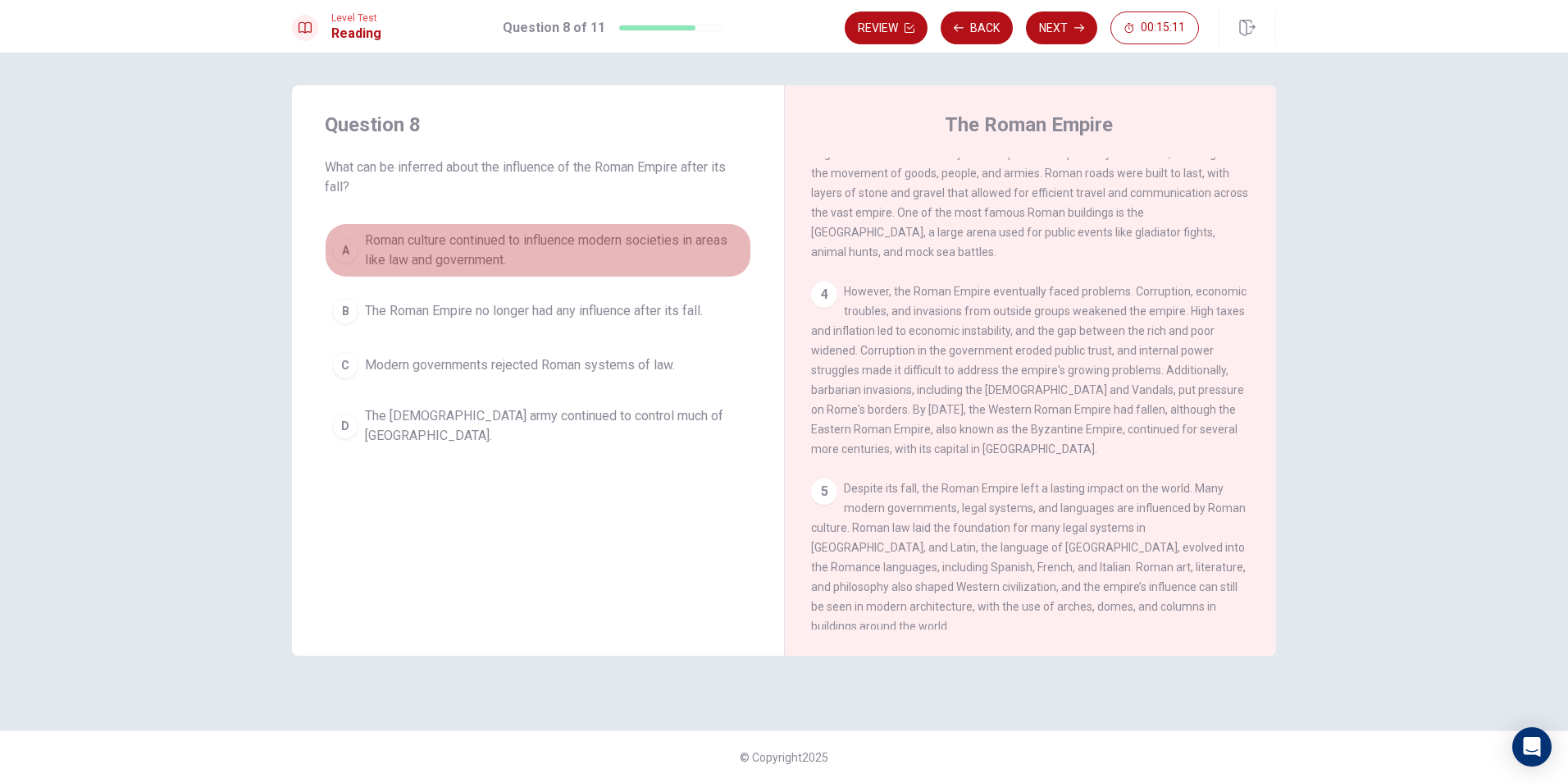
click at [590, 236] on span "Roman culture continued to influence modern societies in areas like law and gov…" at bounding box center [554, 250] width 379 height 40
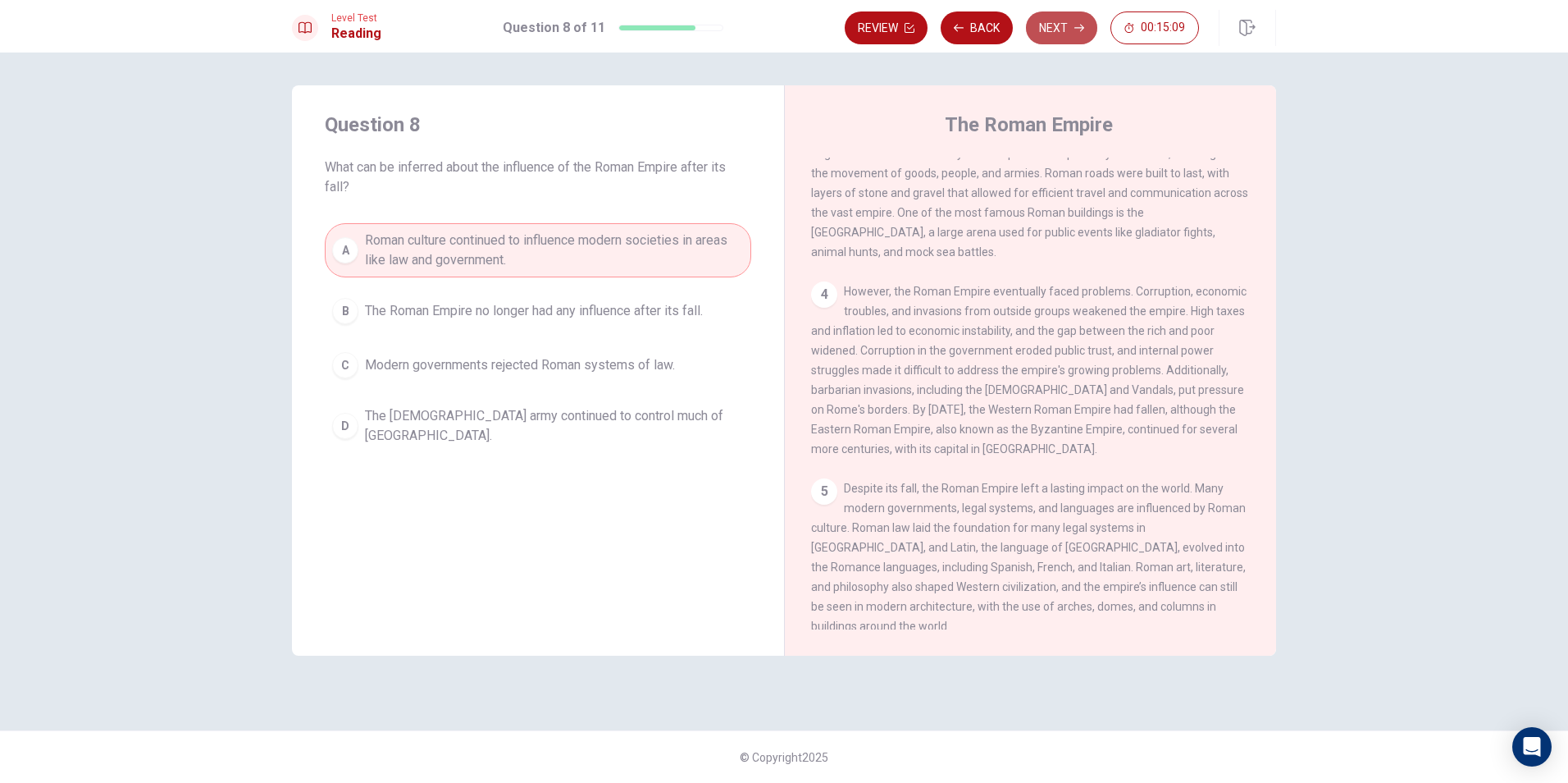
click at [1052, 31] on button "Next" at bounding box center [1062, 28] width 72 height 33
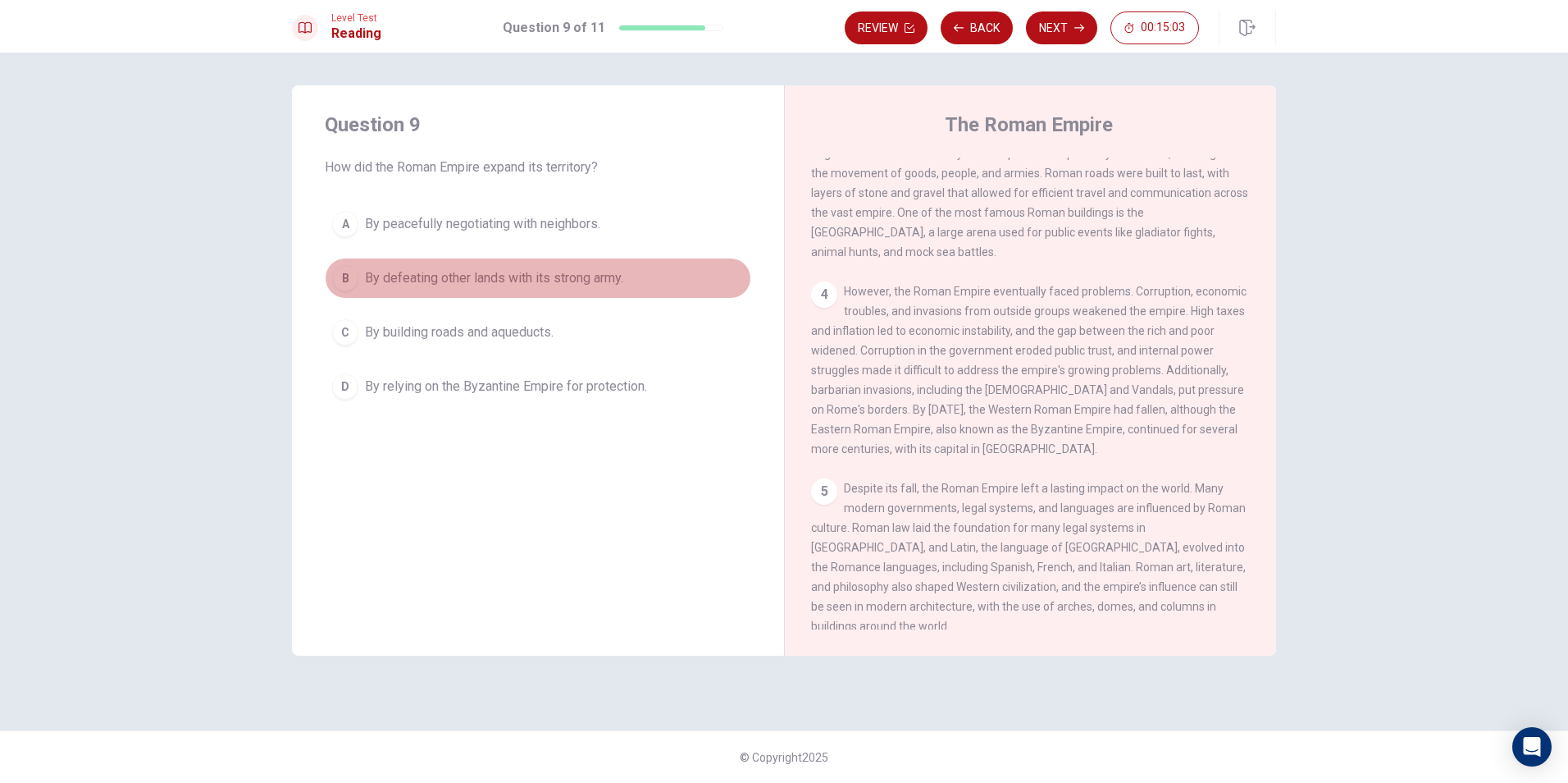
click at [608, 273] on span "By defeating other lands with its strong army." at bounding box center [494, 277] width 259 height 19
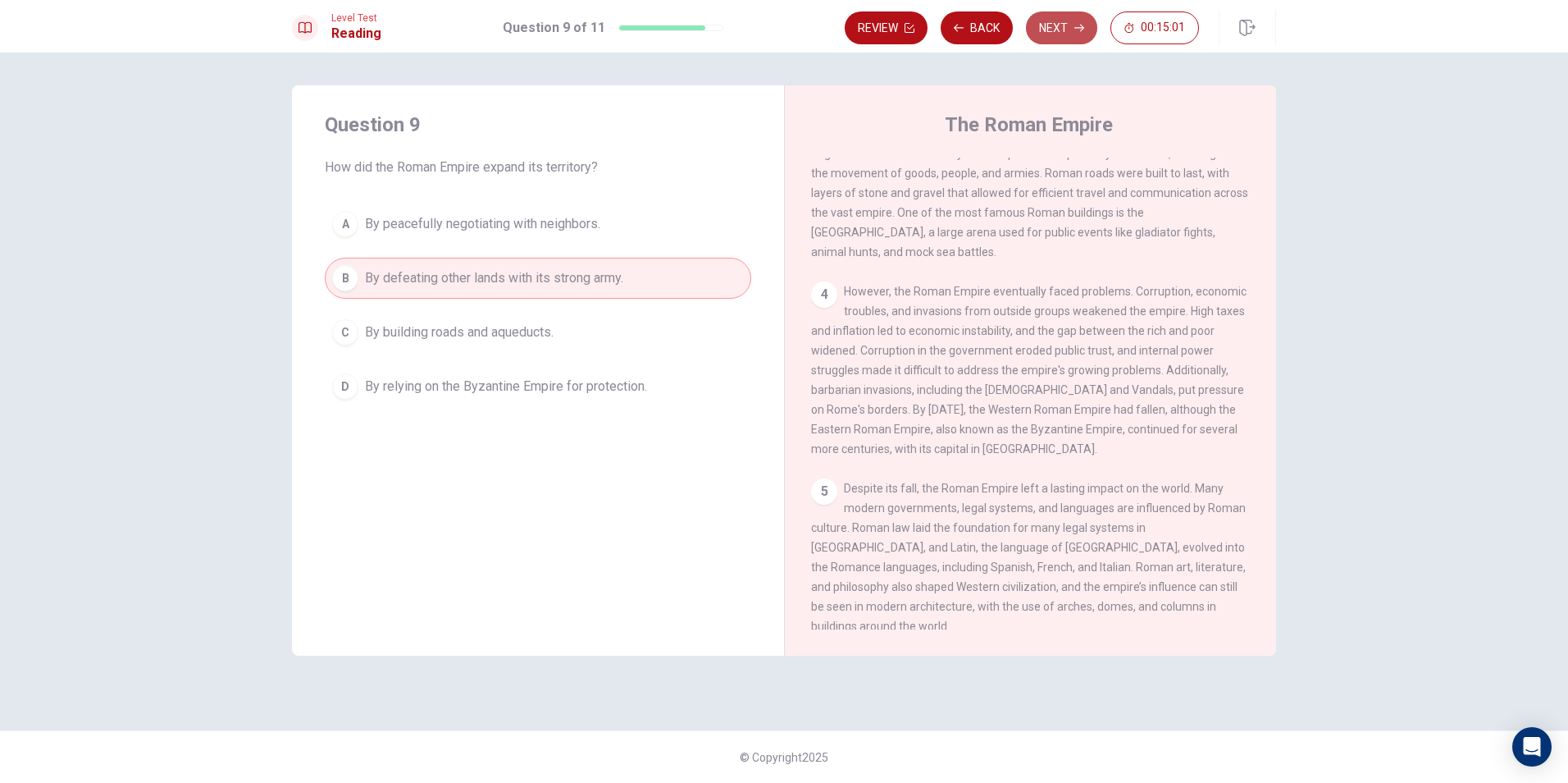
click at [1054, 34] on button "Next" at bounding box center [1062, 28] width 72 height 33
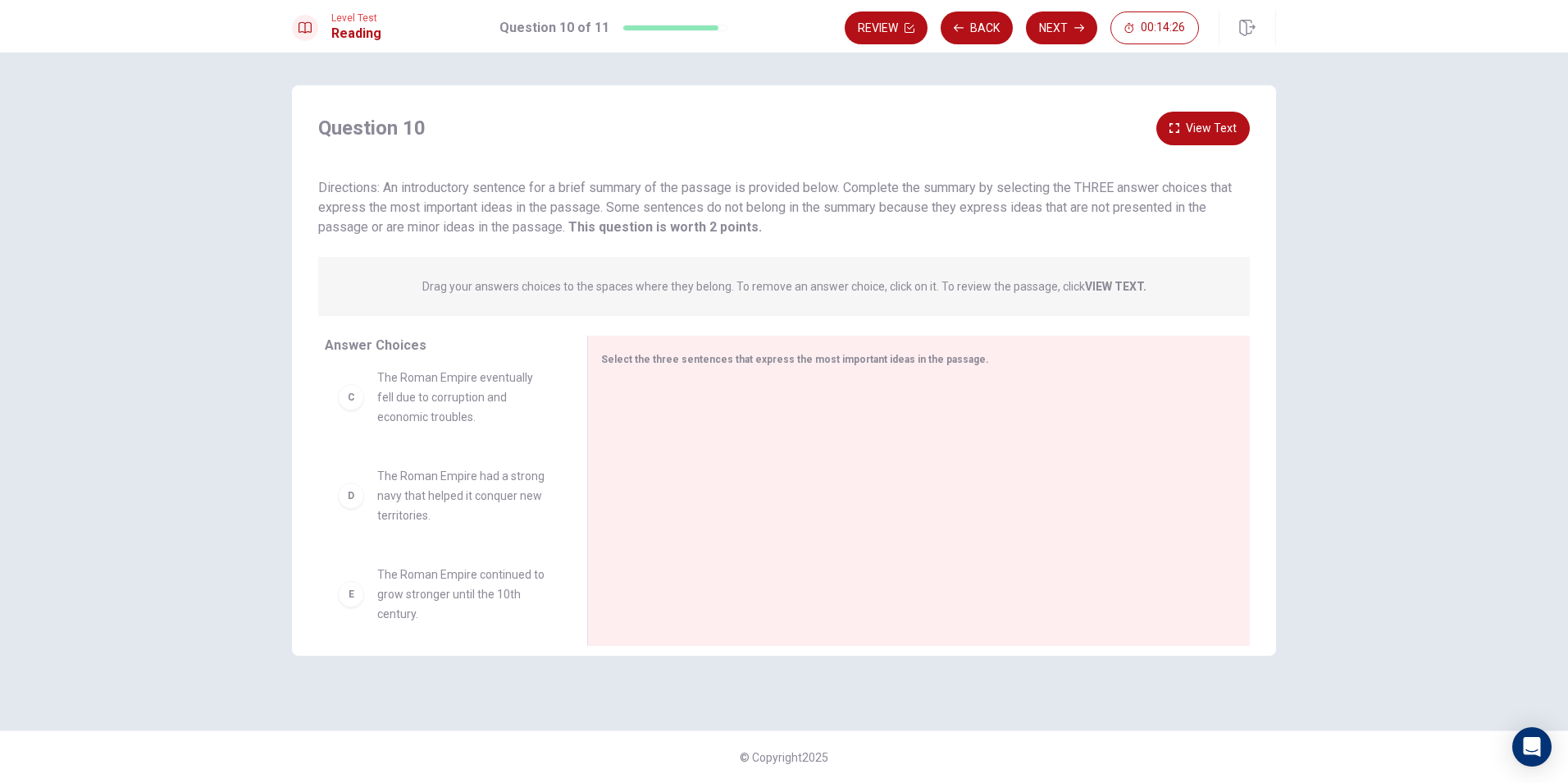
scroll to position [0, 0]
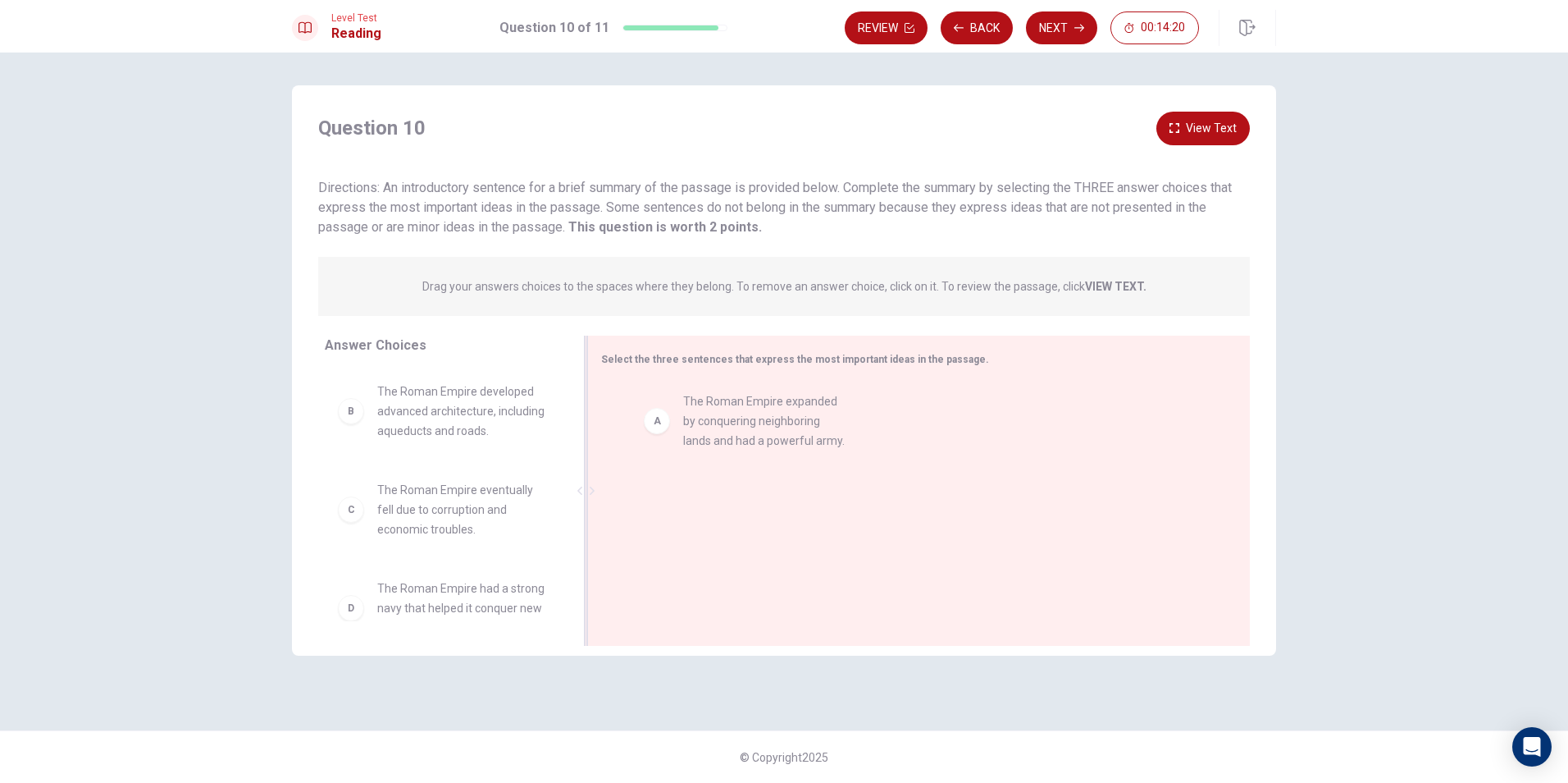
drag, startPoint x: 442, startPoint y: 417, endPoint x: 761, endPoint y: 429, distance: 319.2
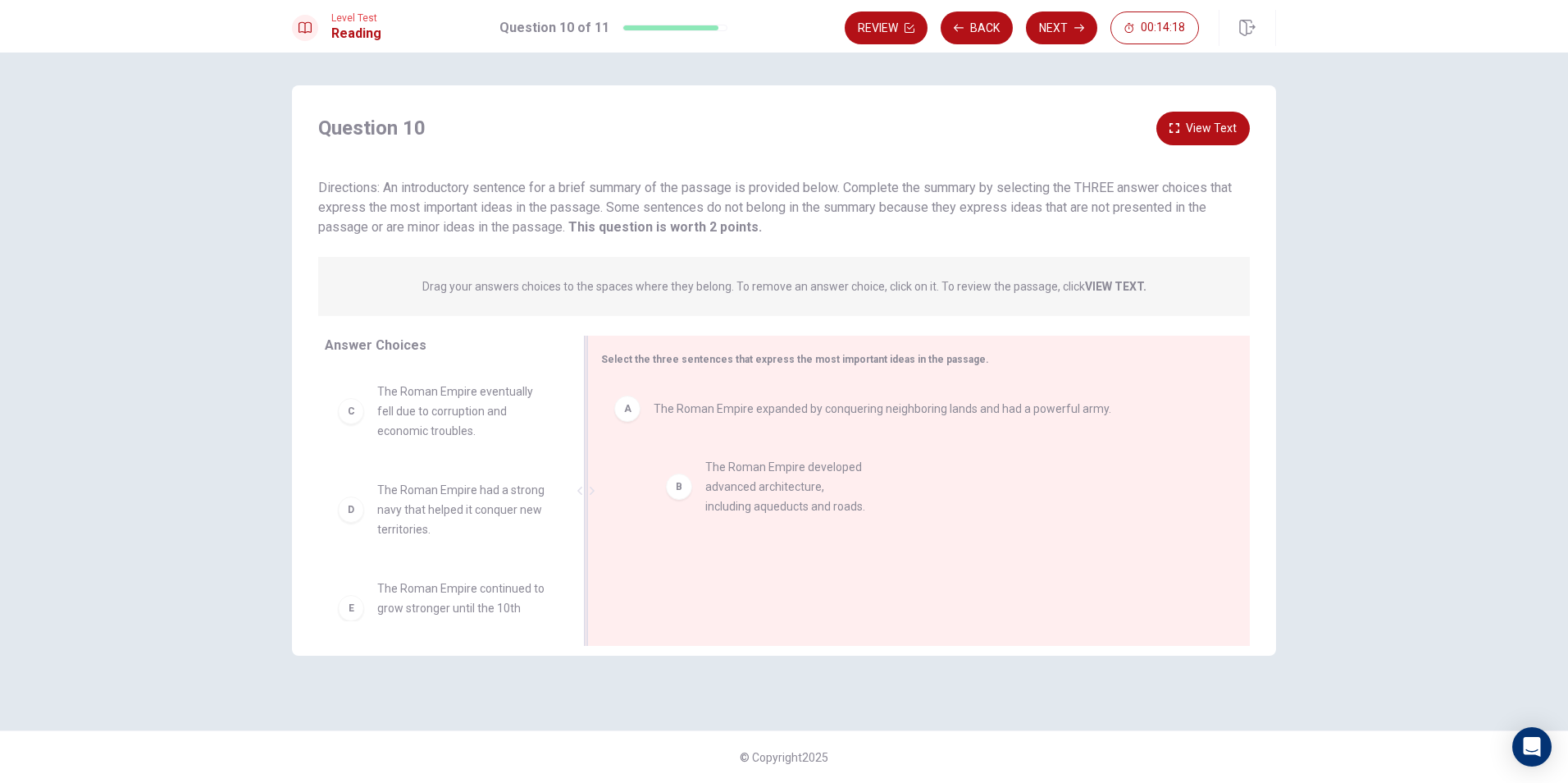
drag, startPoint x: 425, startPoint y: 404, endPoint x: 762, endPoint y: 480, distance: 345.5
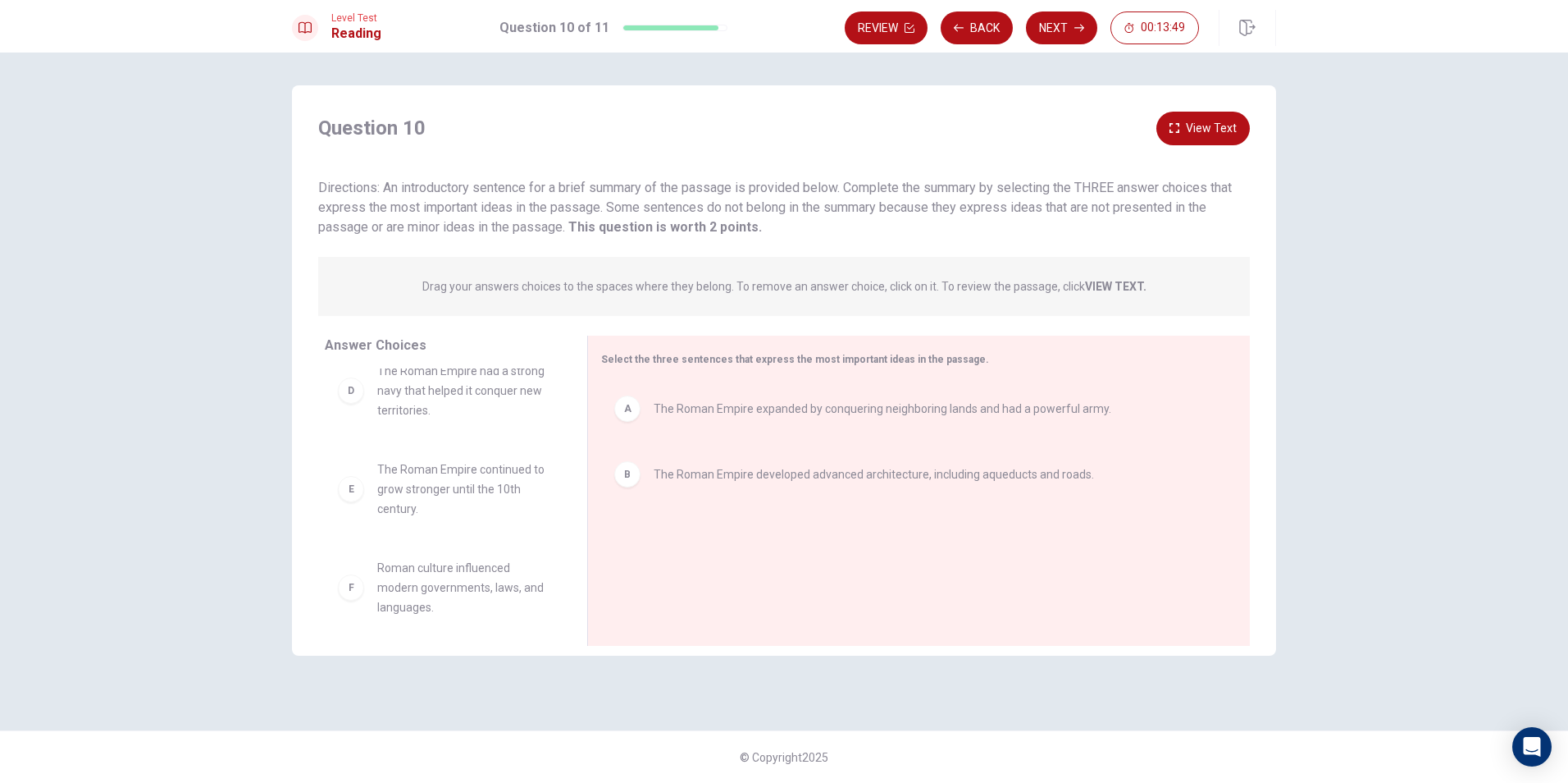
scroll to position [128, 0]
drag, startPoint x: 459, startPoint y: 575, endPoint x: 798, endPoint y: 561, distance: 339.3
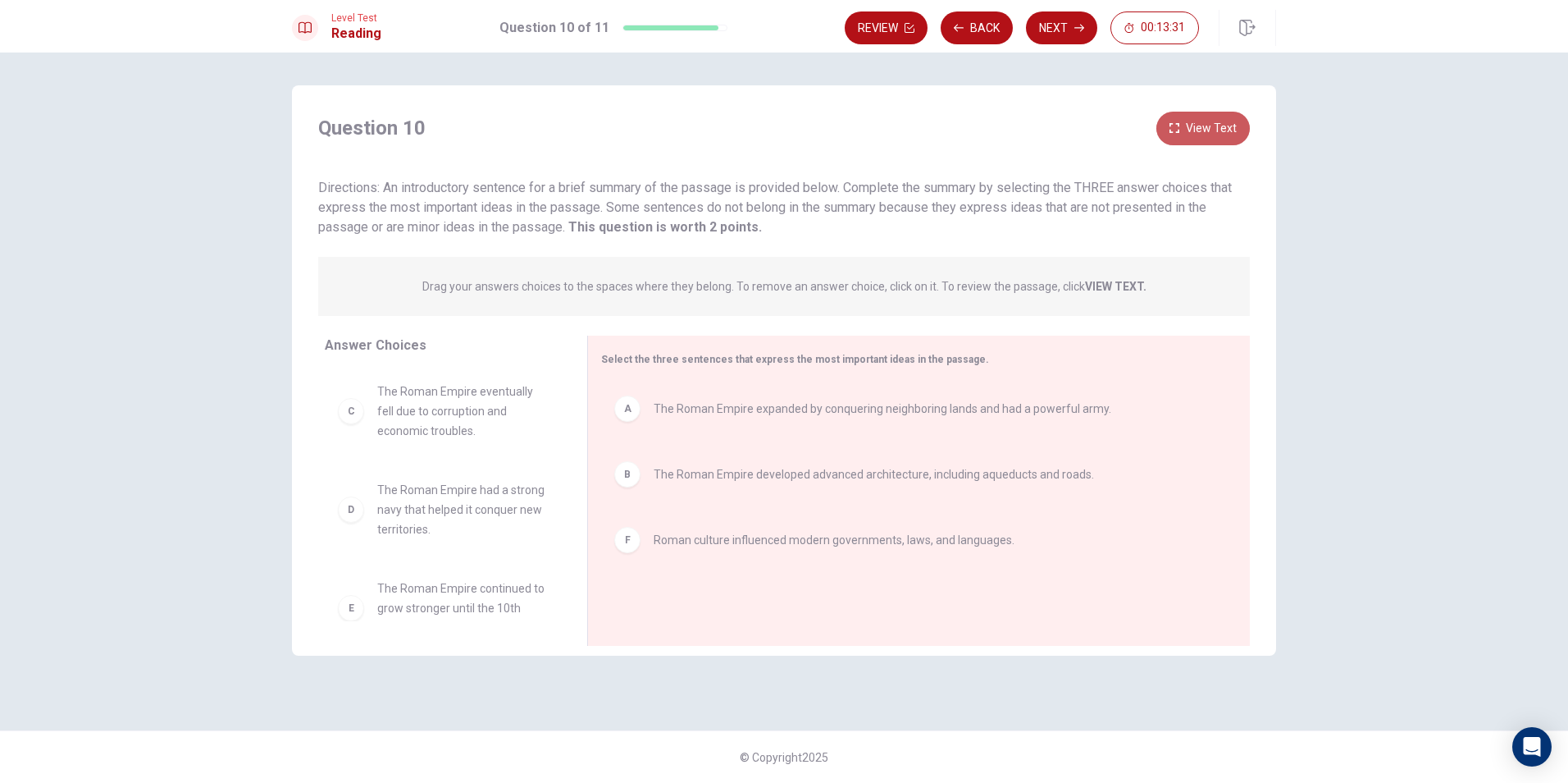
click at [1199, 137] on button "View Text" at bounding box center [1203, 128] width 94 height 34
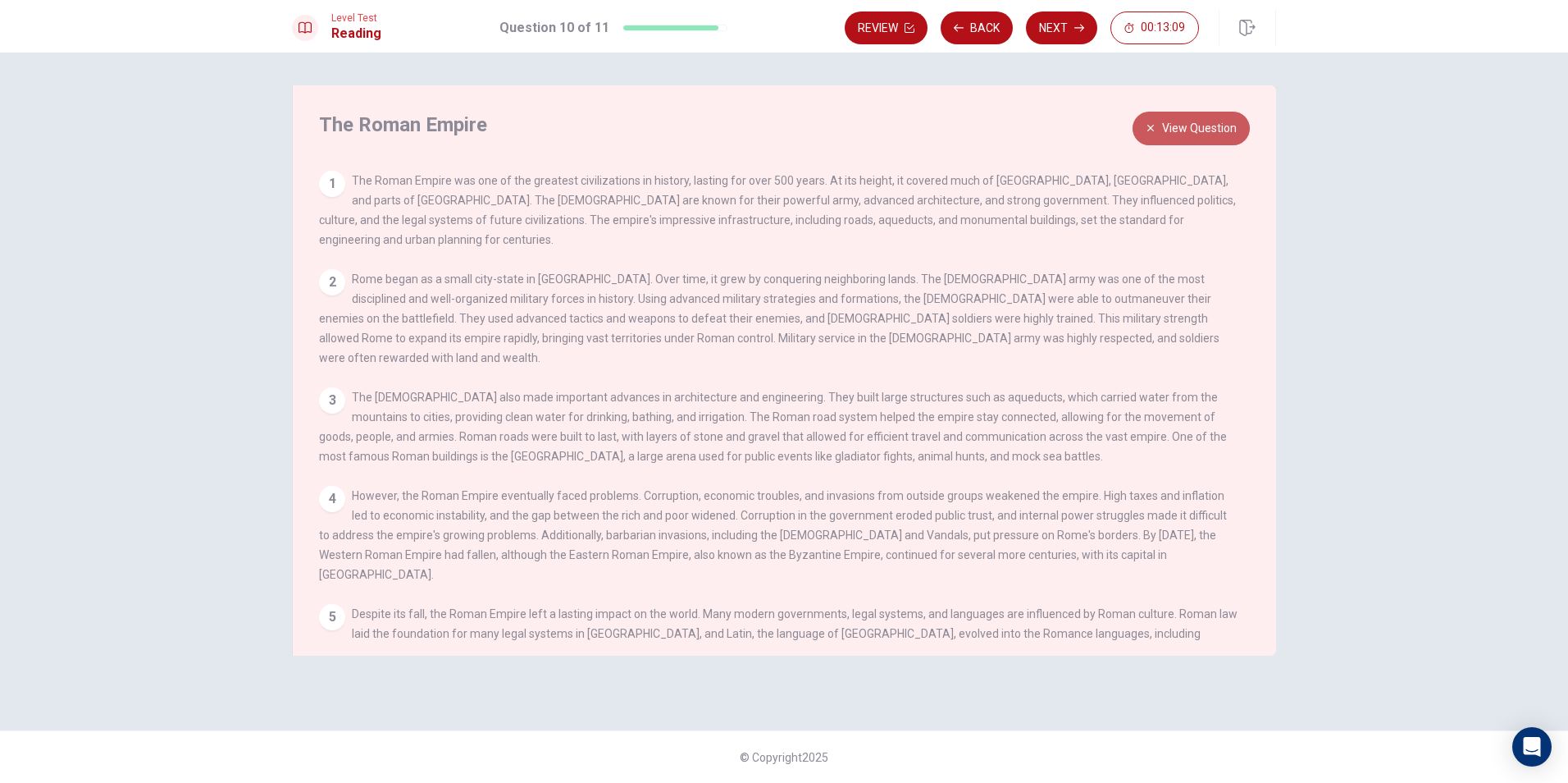
click at [1181, 131] on button "View Question" at bounding box center [1191, 128] width 117 height 34
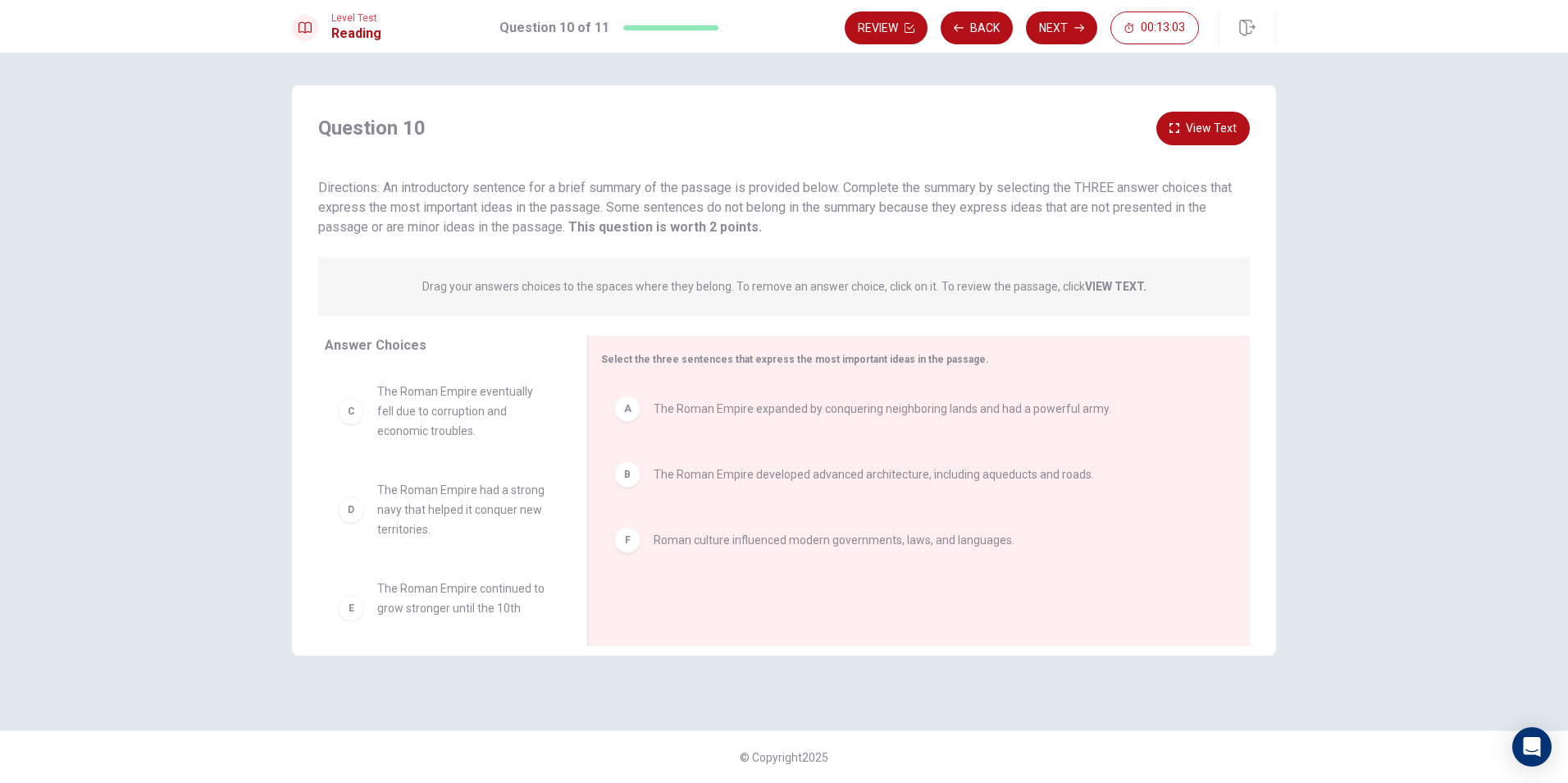
scroll to position [29, 0]
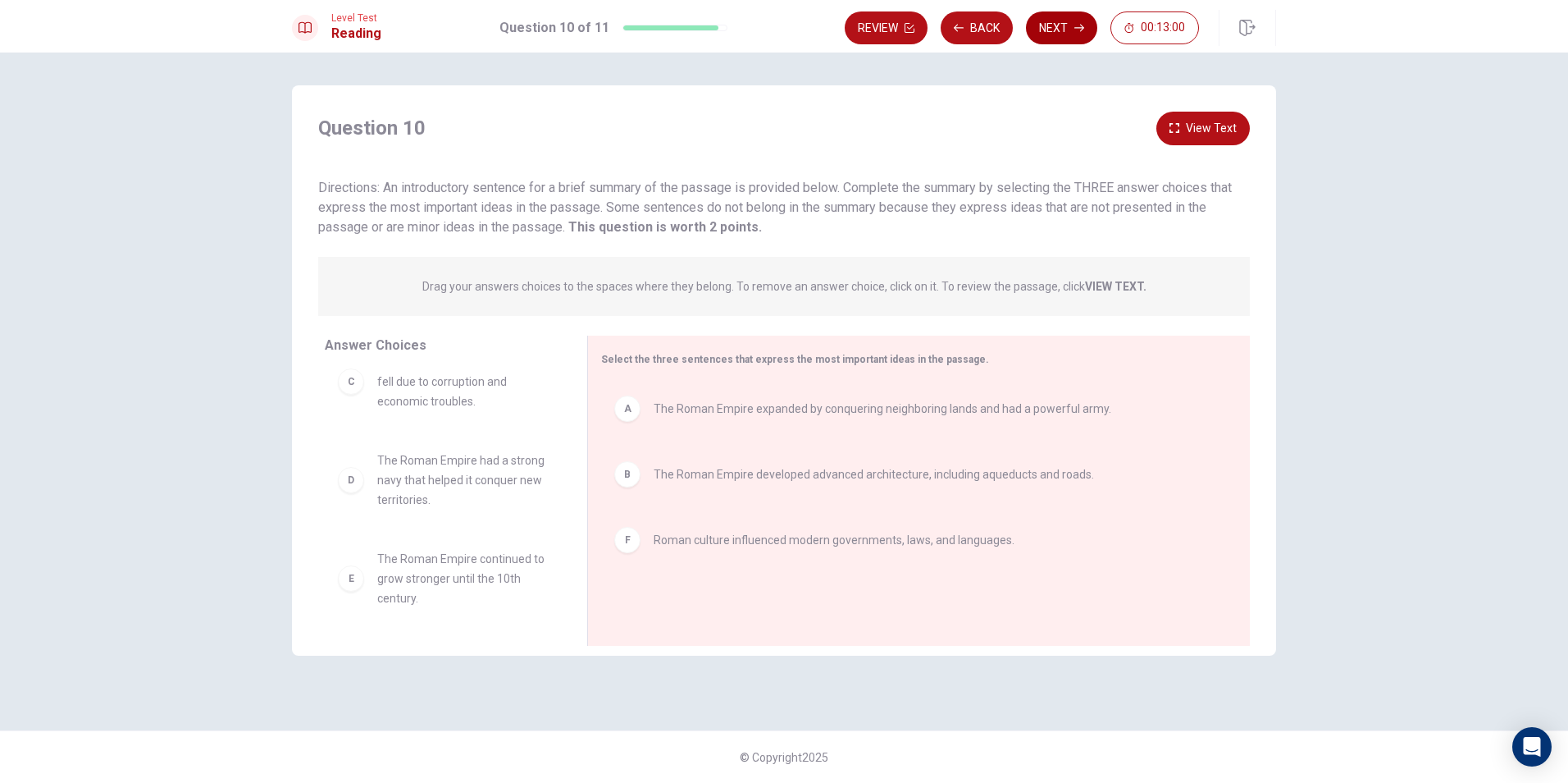
click at [1058, 25] on button "Next" at bounding box center [1062, 28] width 72 height 33
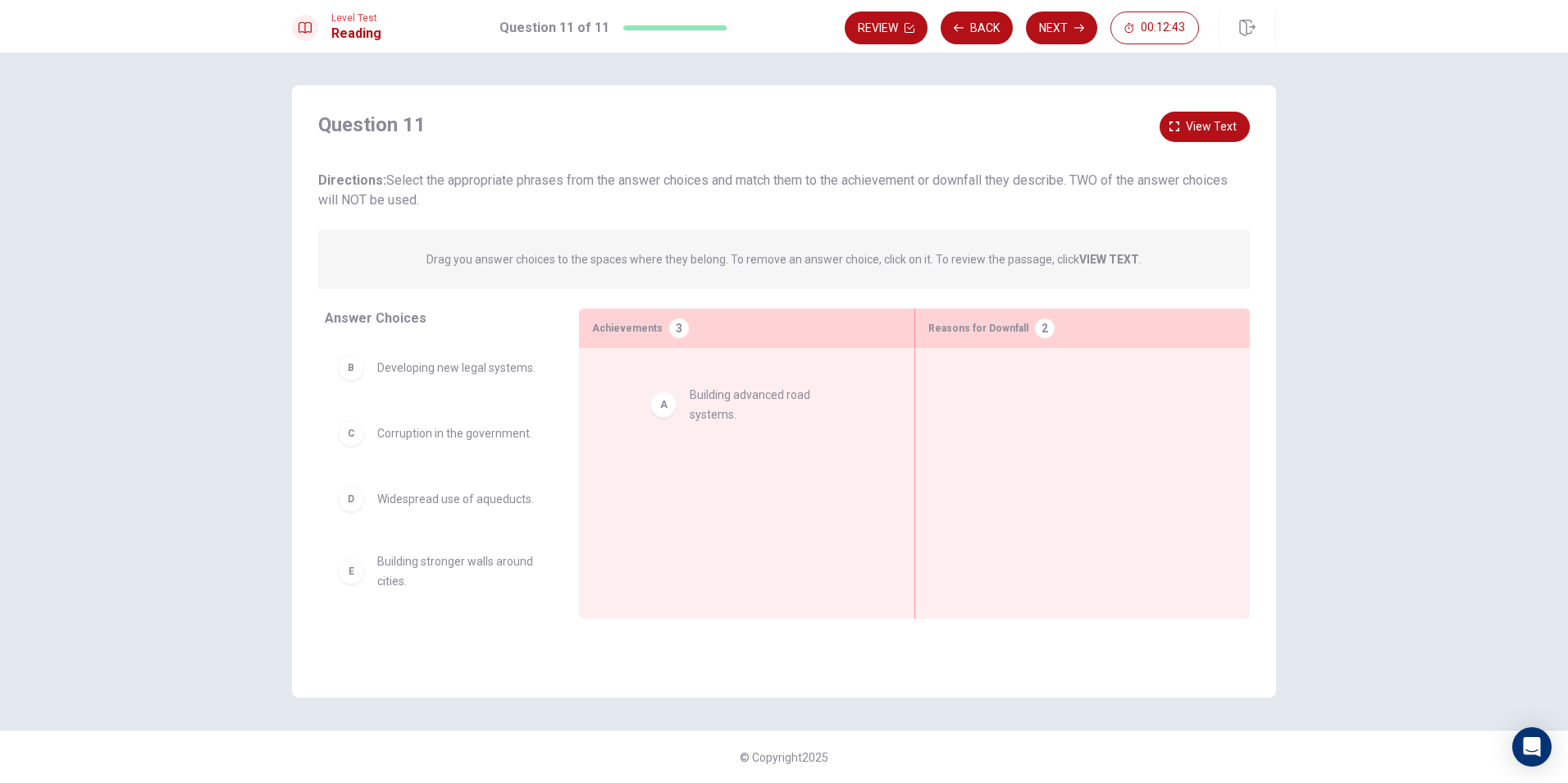
drag, startPoint x: 423, startPoint y: 380, endPoint x: 740, endPoint y: 410, distance: 318.4
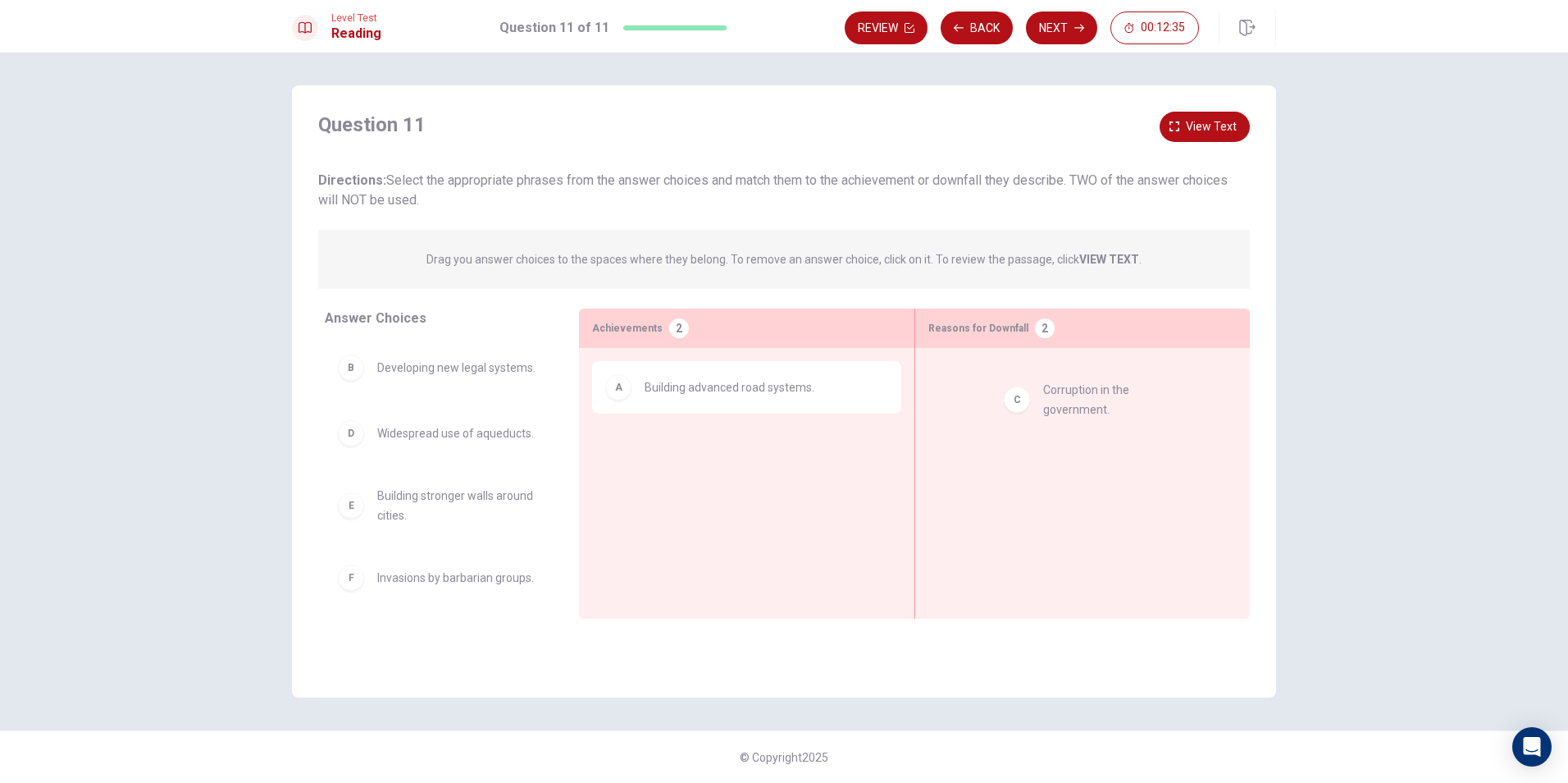
drag, startPoint x: 414, startPoint y: 447, endPoint x: 1085, endPoint y: 393, distance: 673.2
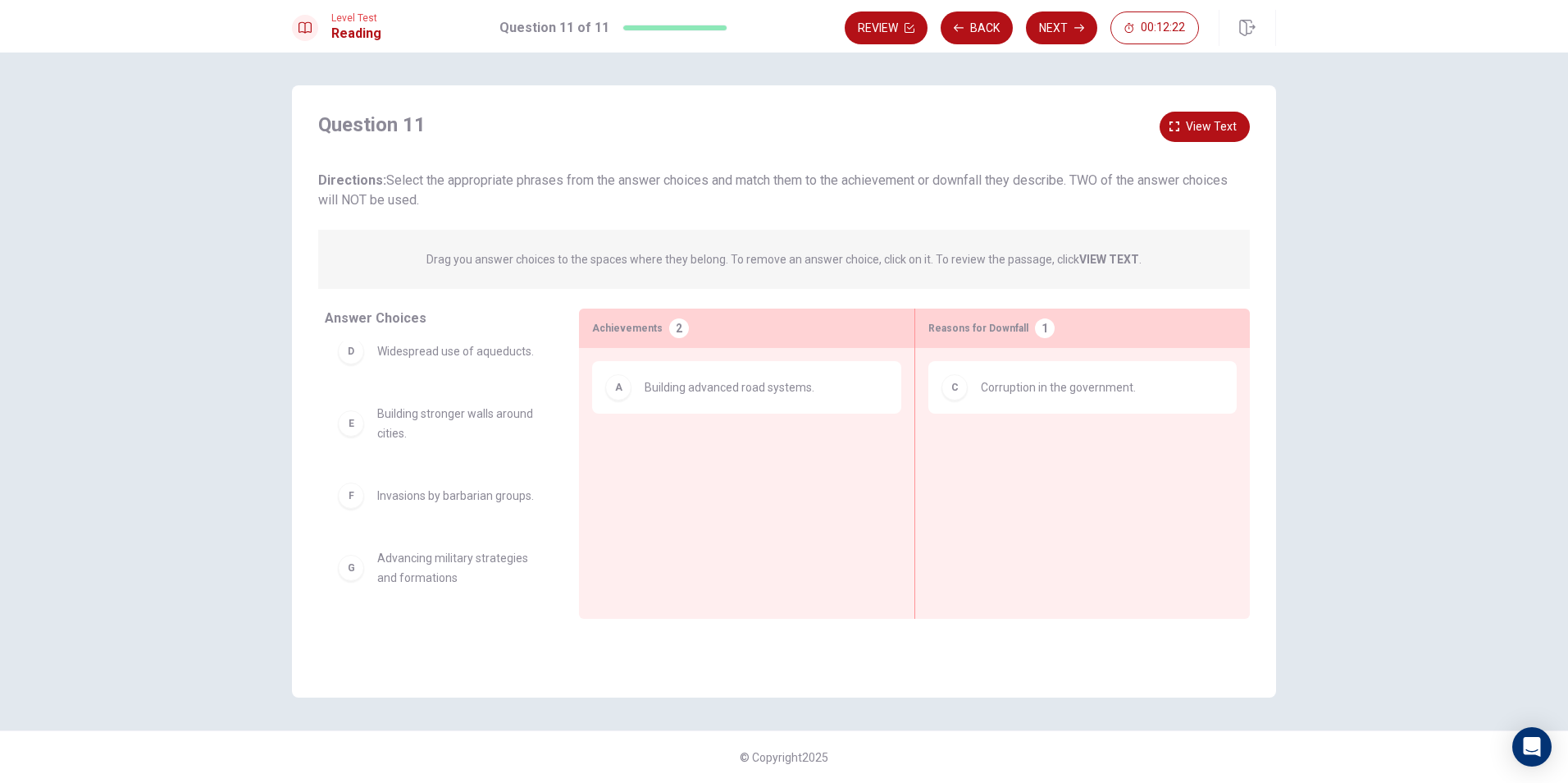
scroll to position [128, 0]
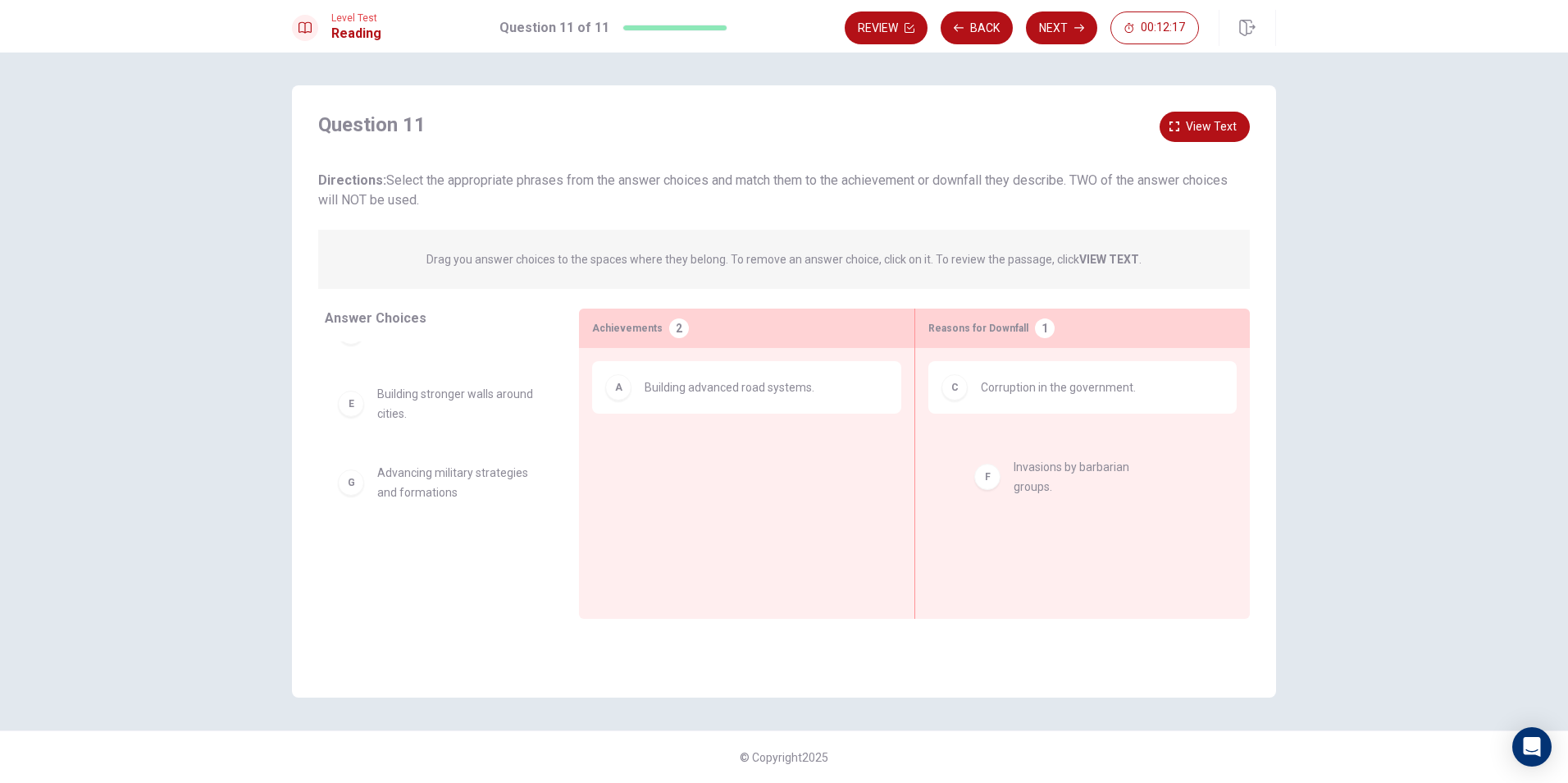
drag, startPoint x: 448, startPoint y: 485, endPoint x: 1089, endPoint y: 476, distance: 641.1
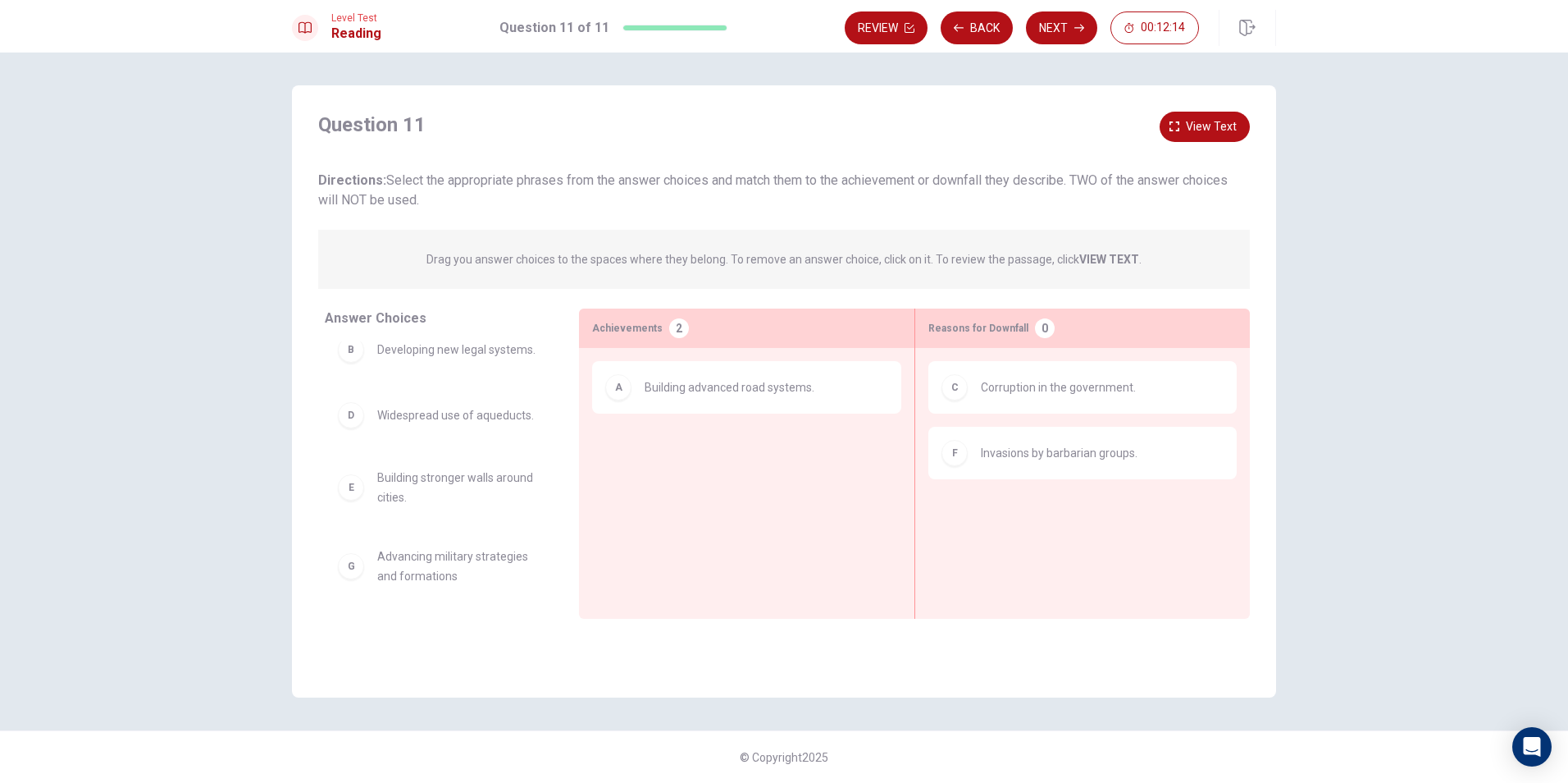
scroll to position [0, 0]
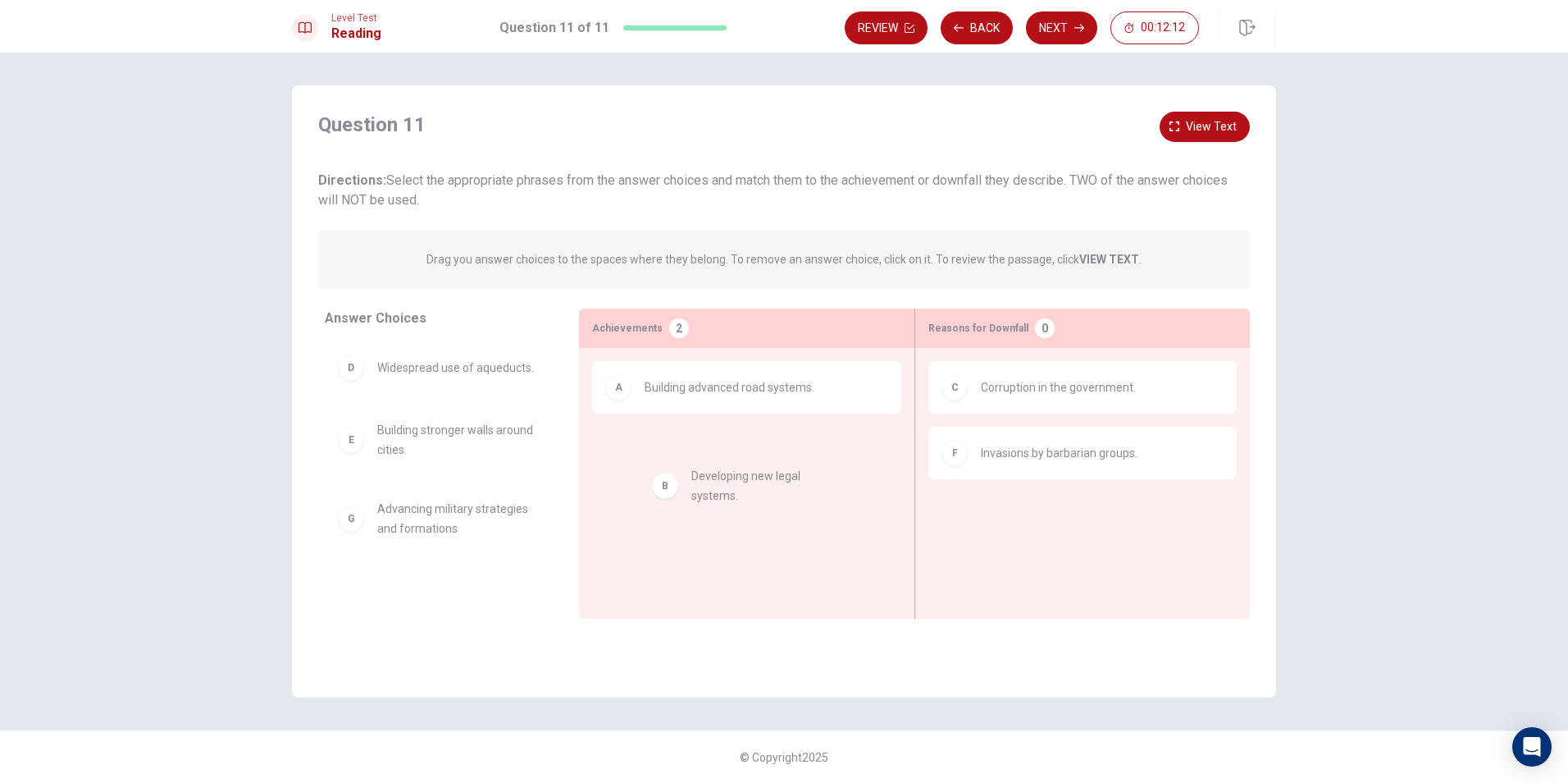
drag, startPoint x: 436, startPoint y: 372, endPoint x: 755, endPoint y: 485, distance: 338.4
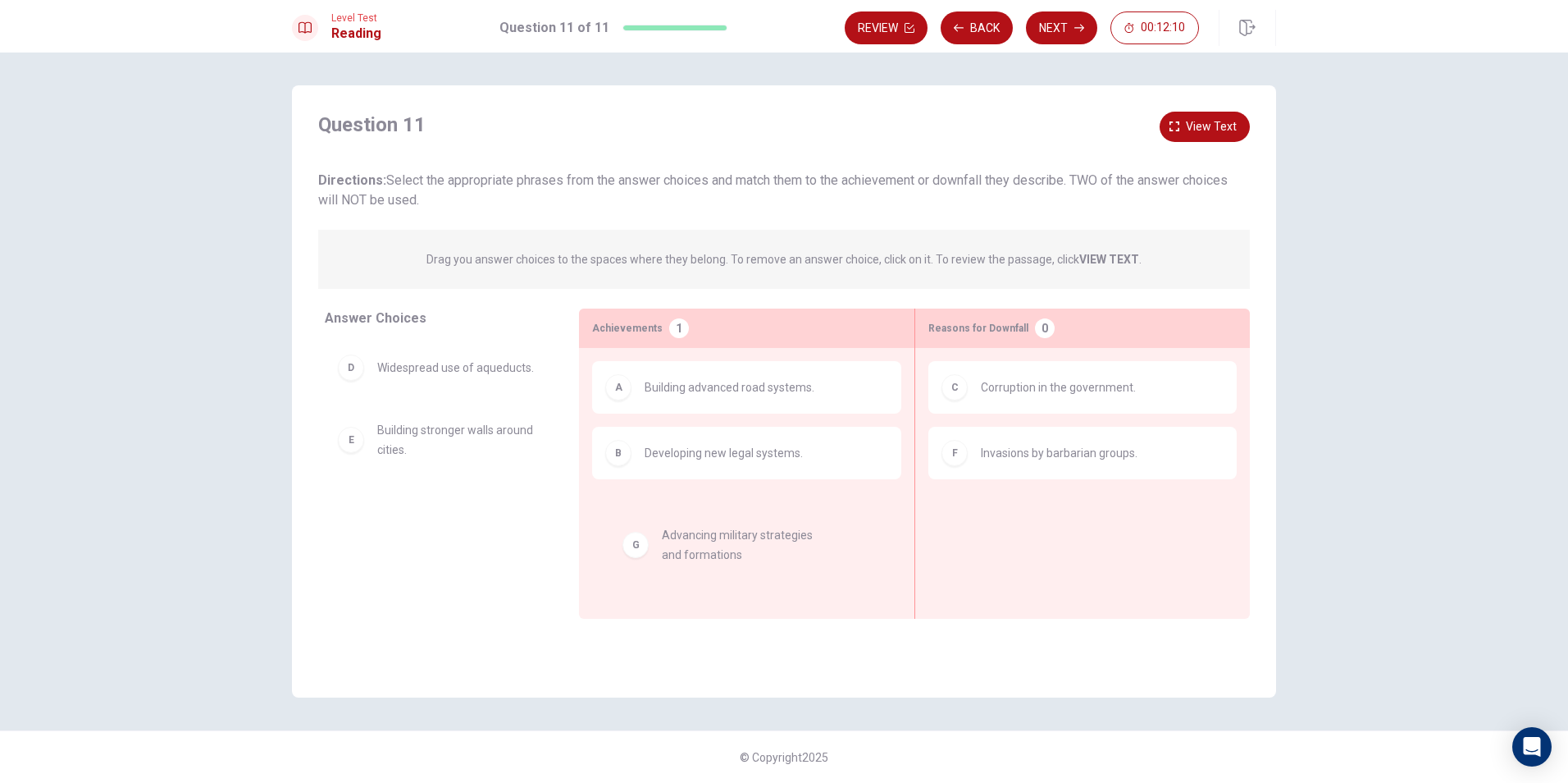
drag, startPoint x: 489, startPoint y: 516, endPoint x: 796, endPoint y: 539, distance: 307.9
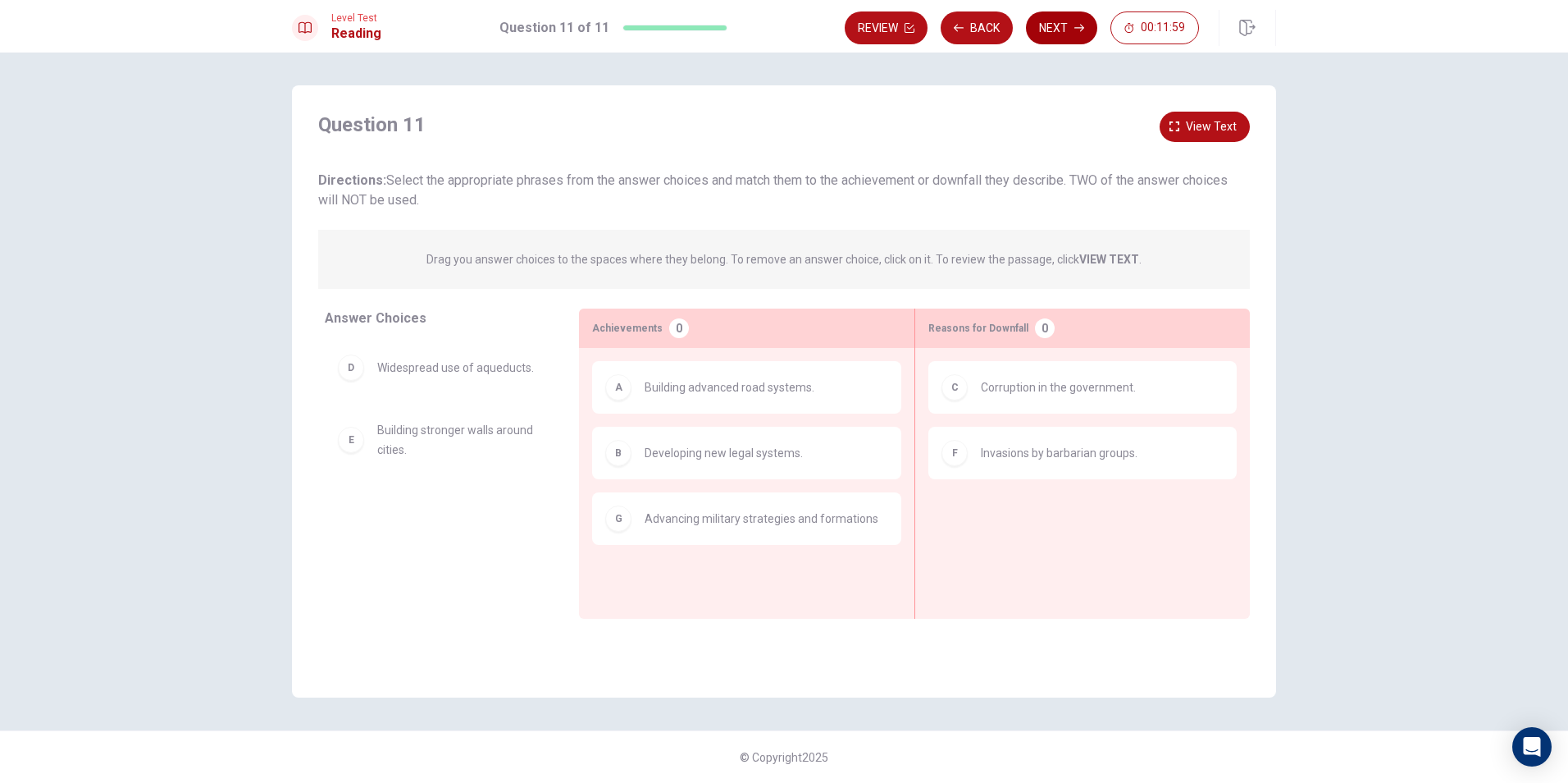
click at [1074, 19] on button "Next" at bounding box center [1062, 28] width 72 height 33
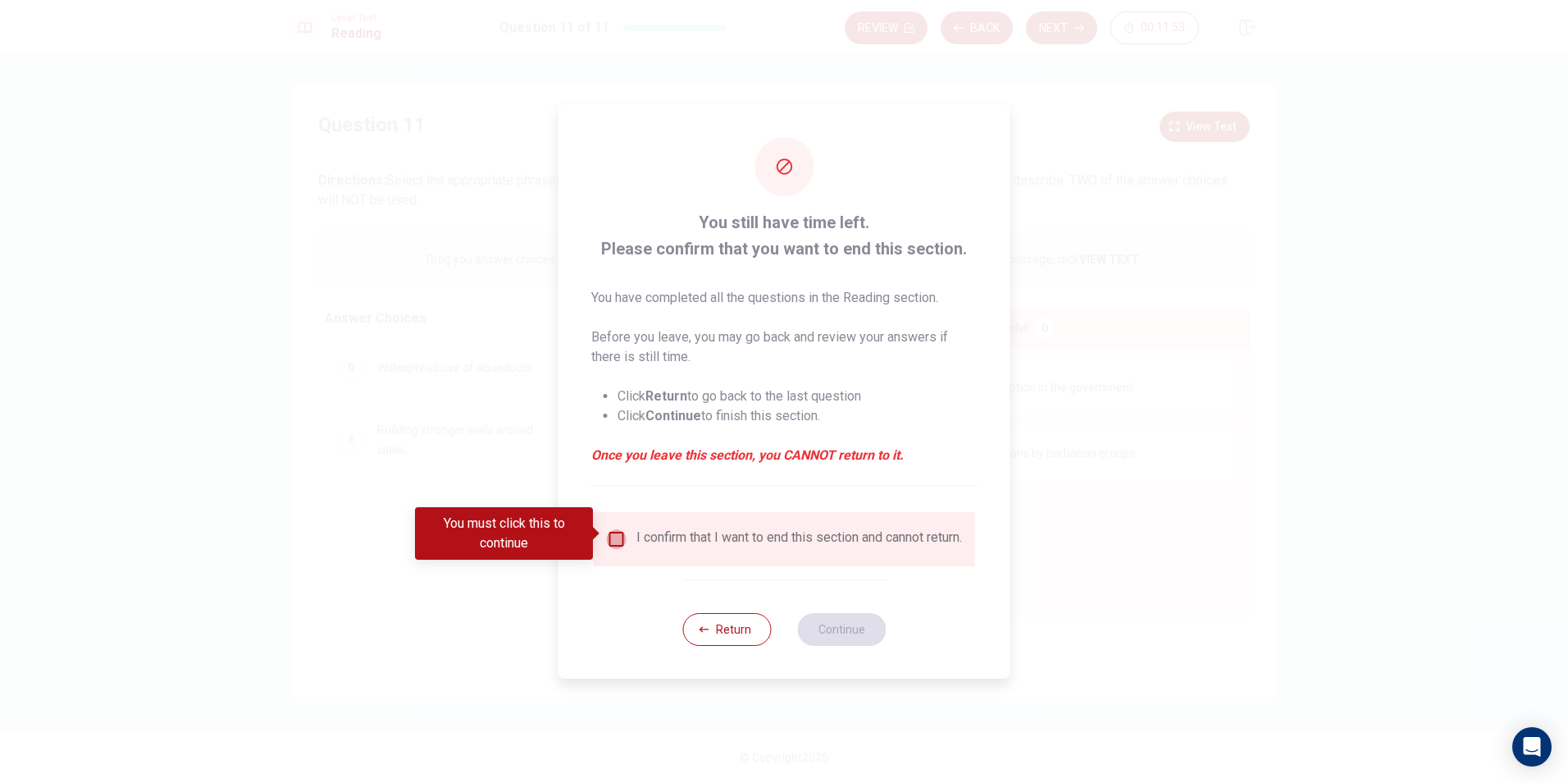
click at [621, 533] on input "You must click this to continue" at bounding box center [616, 539] width 19 height 19
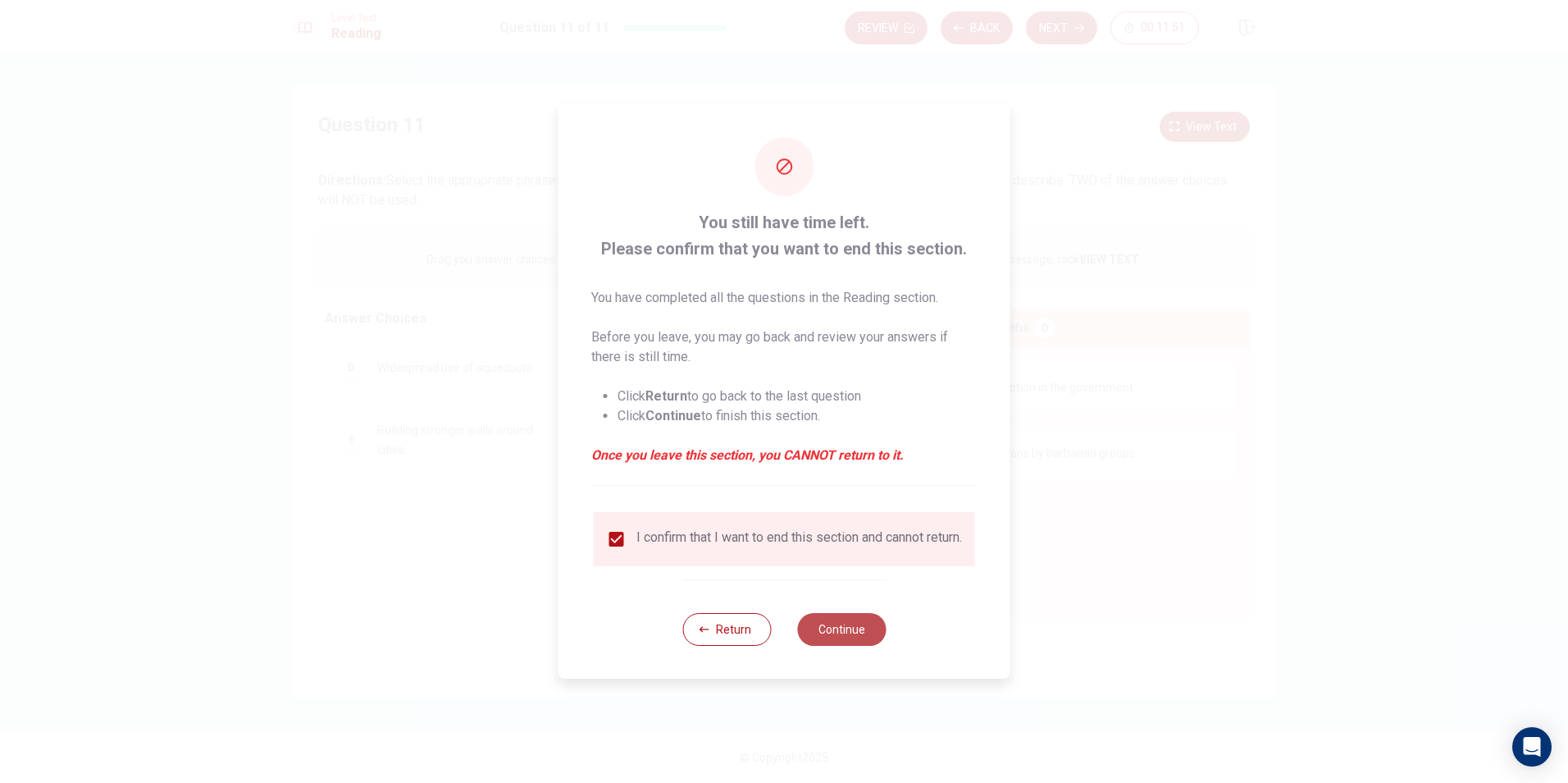
click at [834, 643] on button "Continue" at bounding box center [842, 629] width 88 height 33
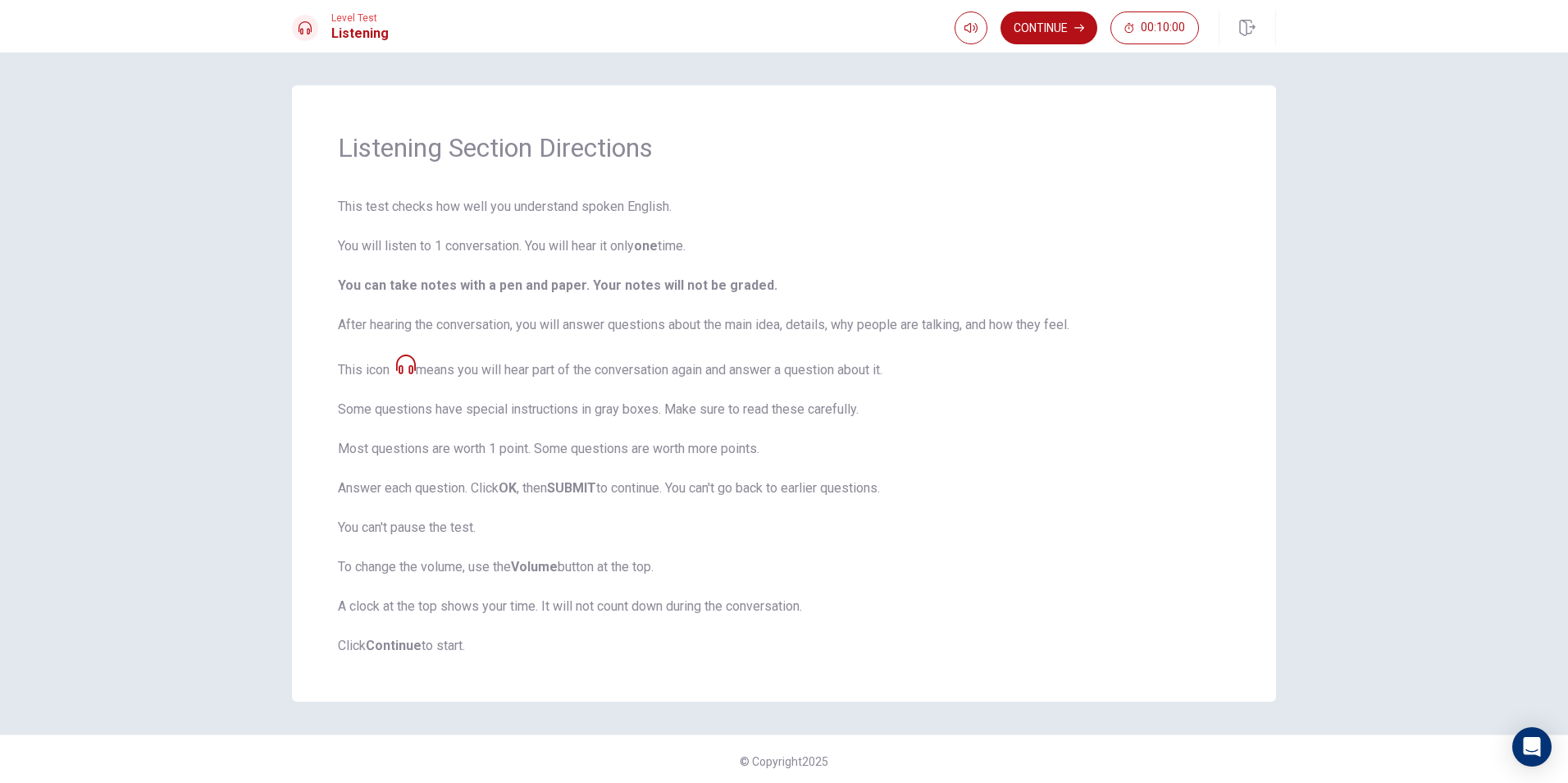
scroll to position [4, 0]
click at [1051, 26] on button "Continue" at bounding box center [1049, 28] width 97 height 33
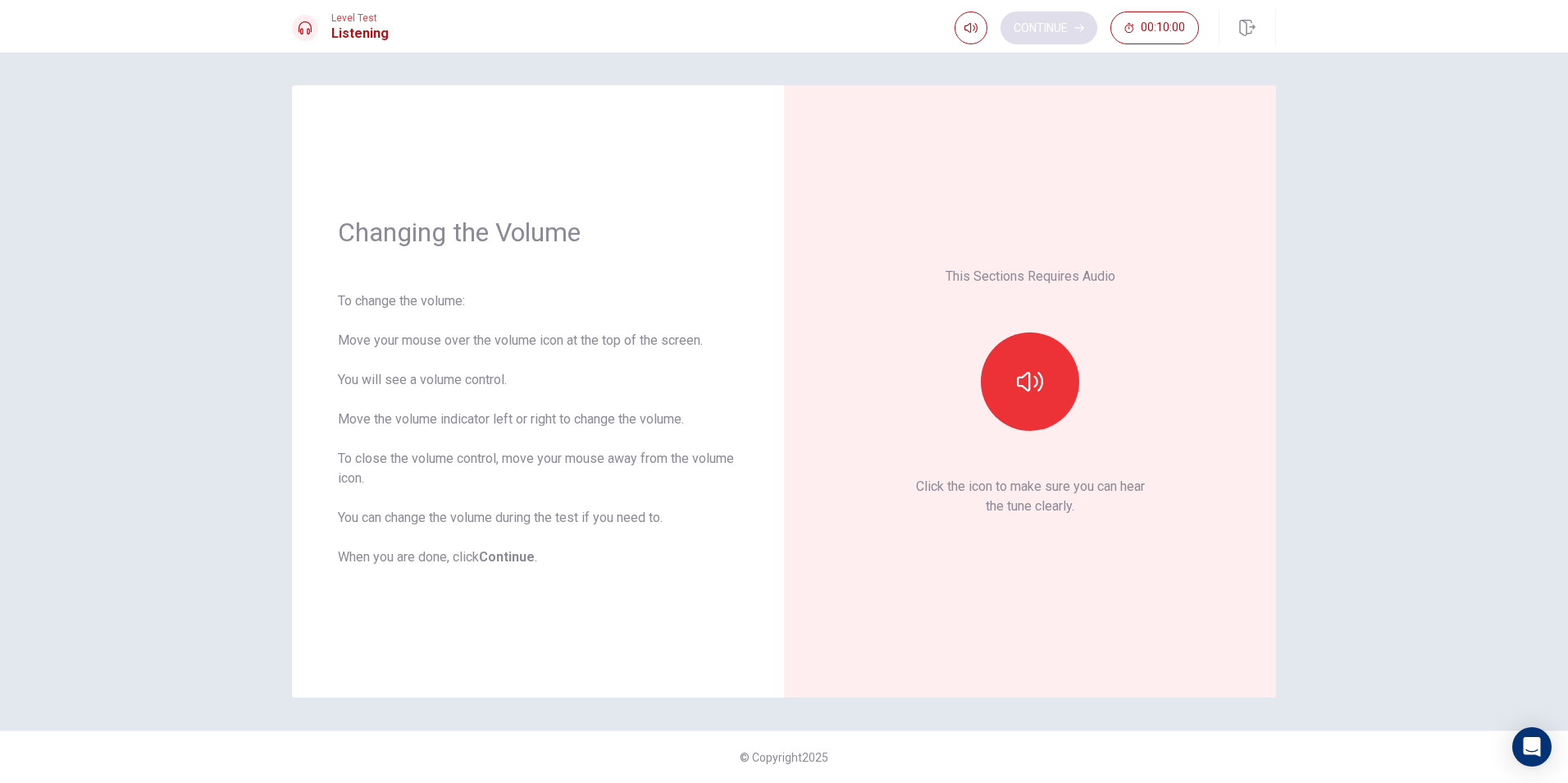
scroll to position [0, 0]
click at [1051, 379] on button "button" at bounding box center [1029, 381] width 99 height 99
click at [1040, 378] on icon "button" at bounding box center [1030, 381] width 27 height 27
click at [1040, 26] on button "Continue" at bounding box center [1049, 28] width 97 height 33
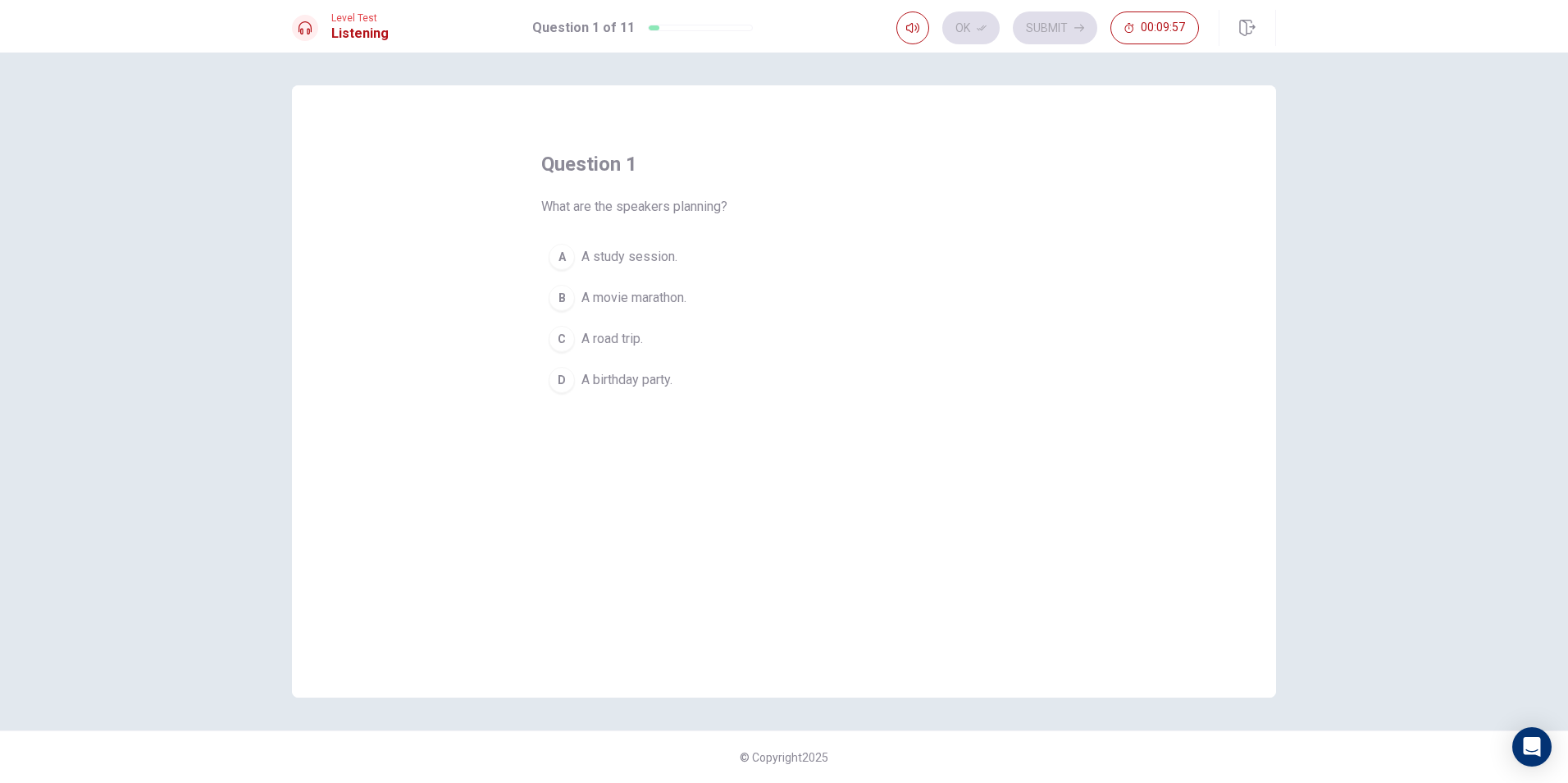
click at [639, 338] on span "A road trip." at bounding box center [612, 338] width 62 height 19
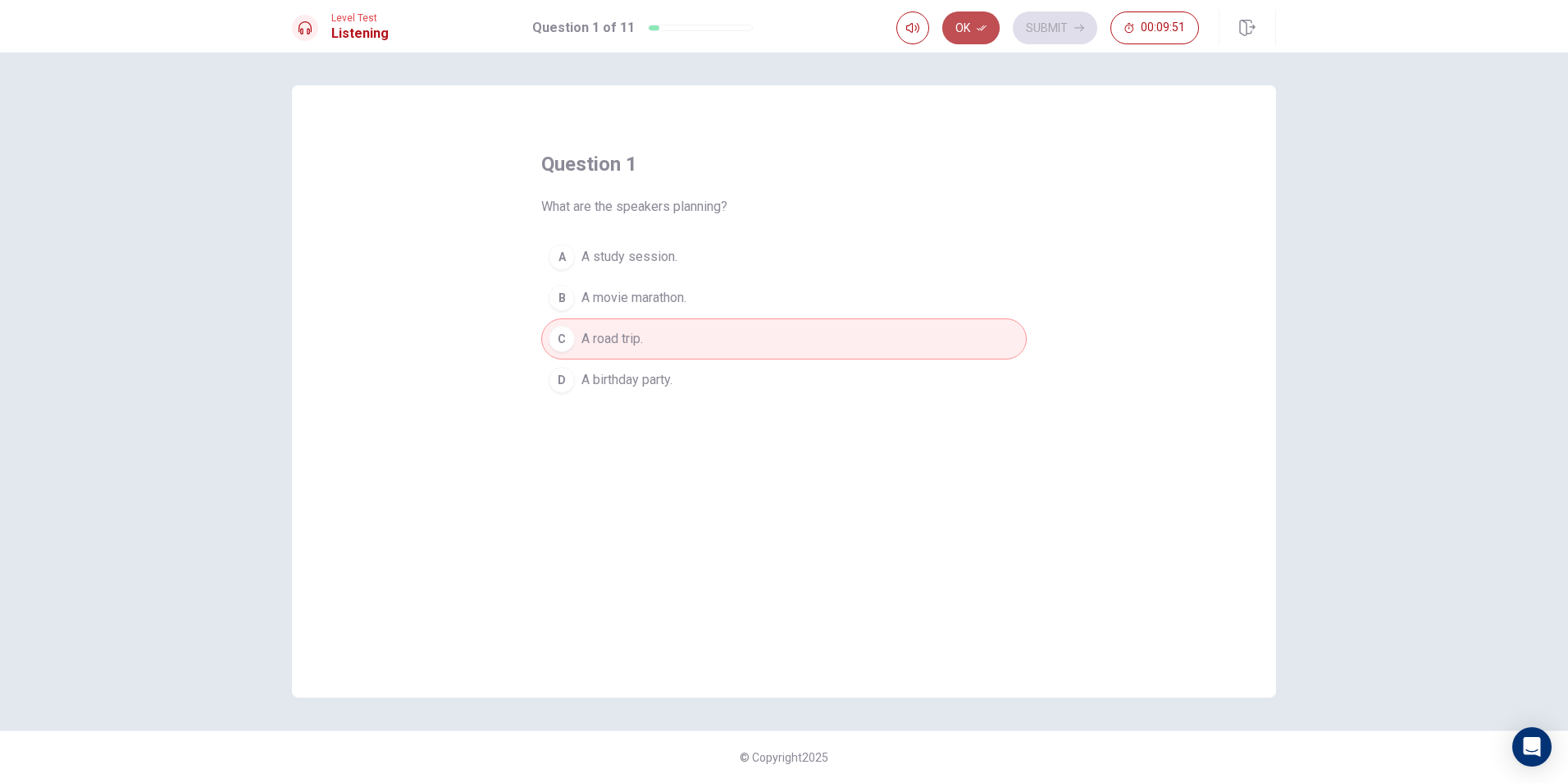
click at [958, 19] on button "Ok" at bounding box center [971, 28] width 57 height 33
click at [1042, 27] on button "Submit" at bounding box center [1055, 28] width 85 height 33
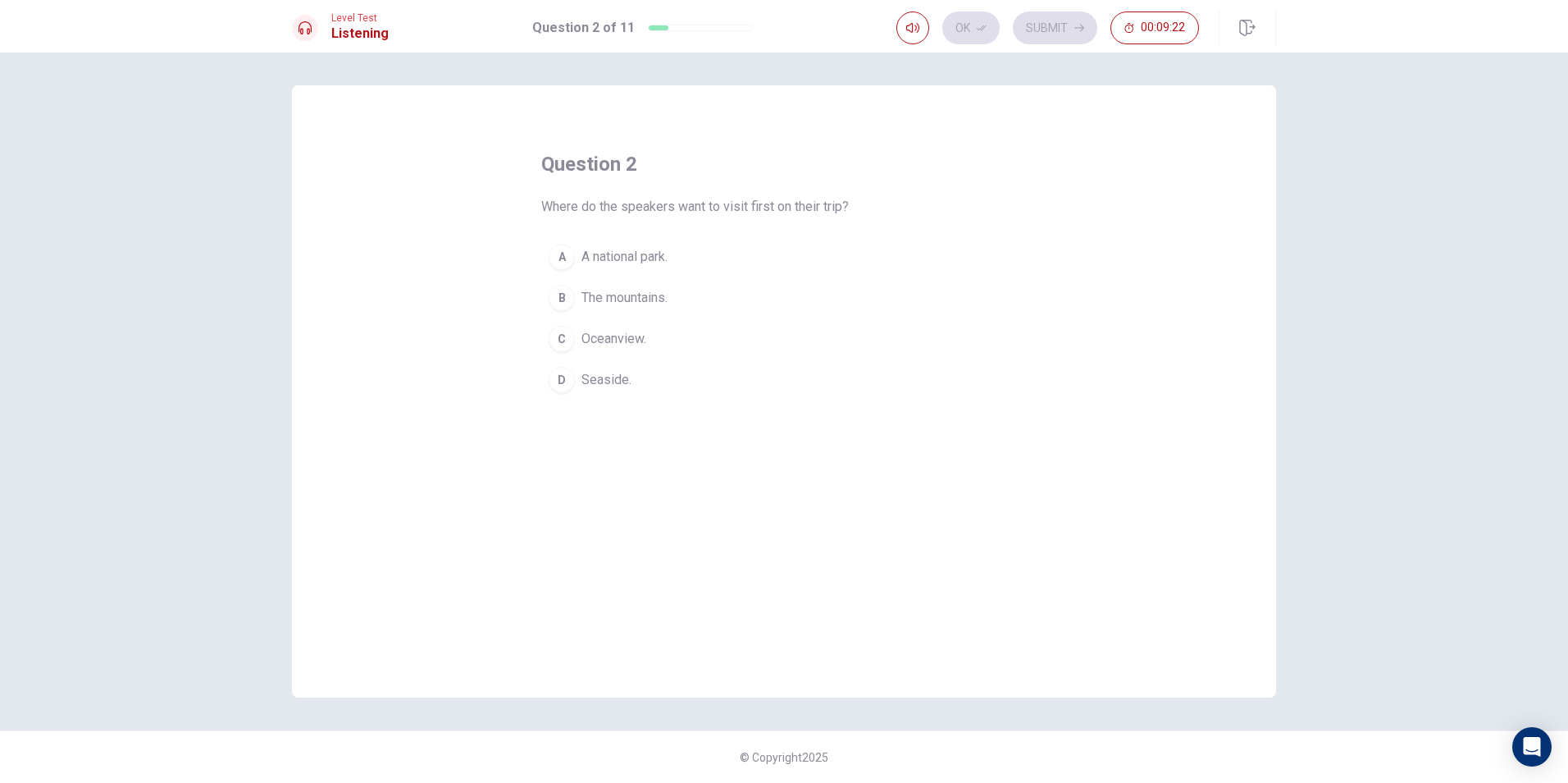
click at [615, 392] on button "D Seaside." at bounding box center [784, 380] width 485 height 41
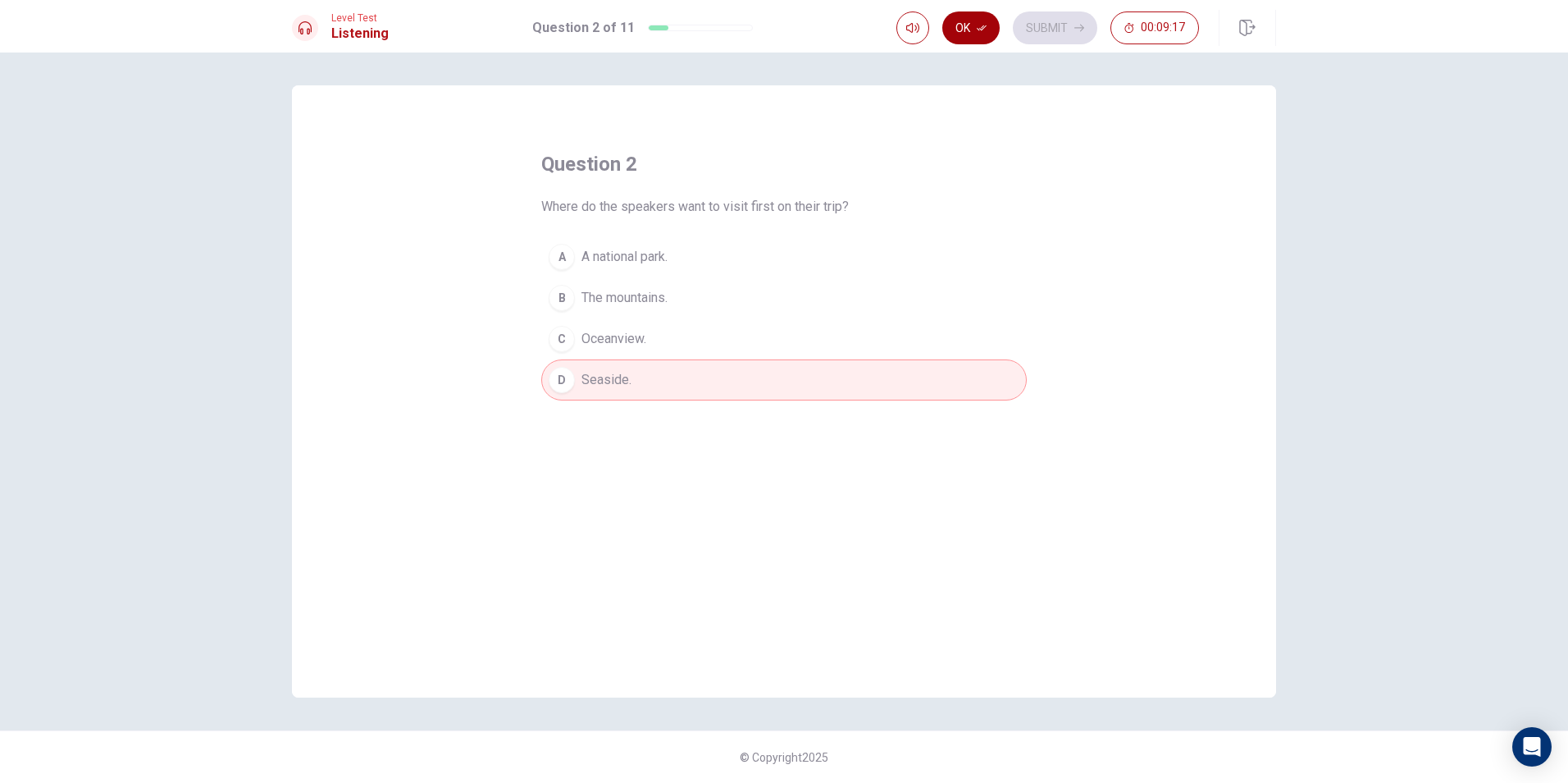
click at [969, 31] on button "Ok" at bounding box center [971, 28] width 57 height 33
click at [1040, 27] on button "Submit" at bounding box center [1055, 28] width 85 height 33
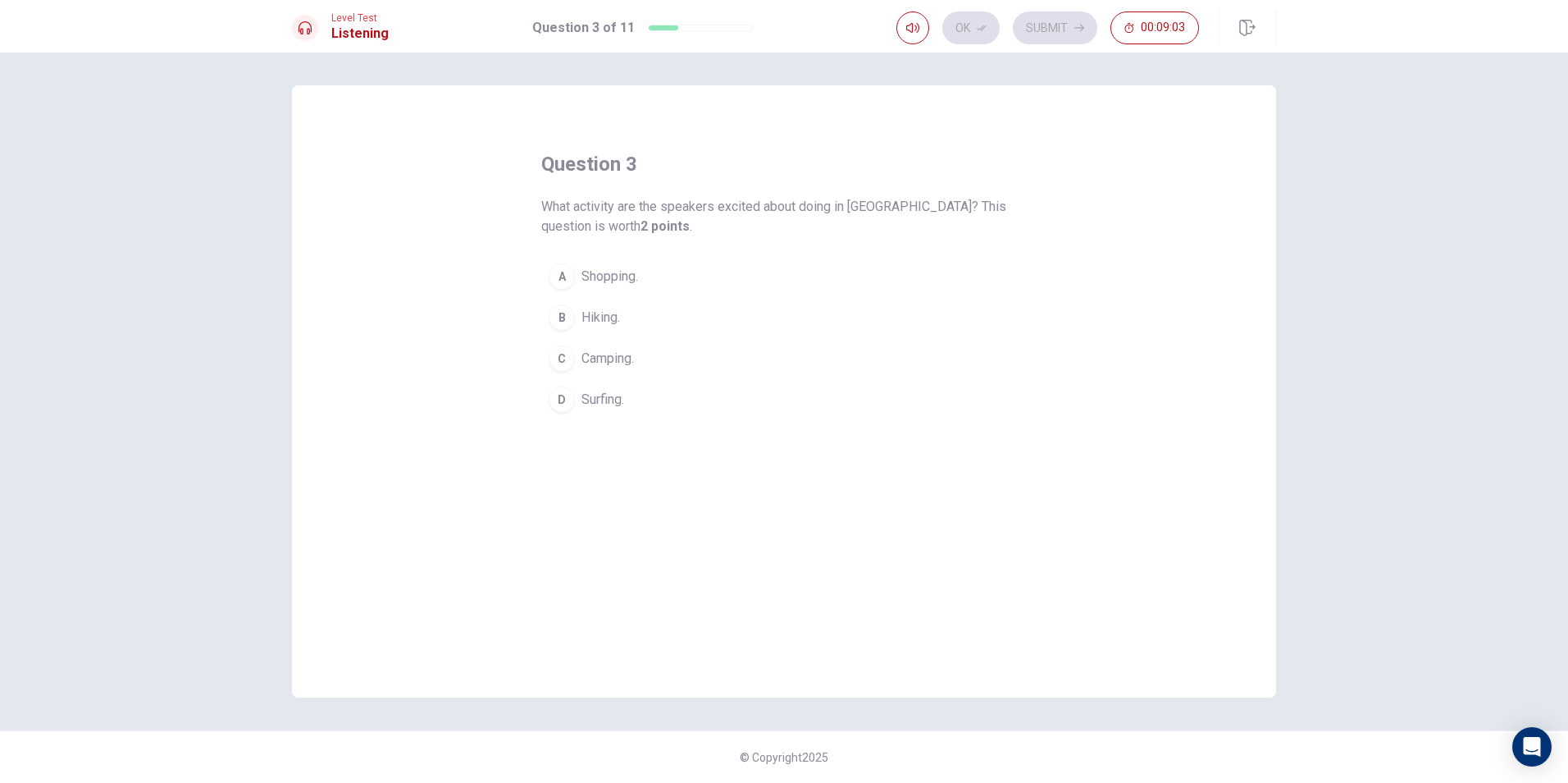
click at [596, 395] on span "Surfing." at bounding box center [603, 399] width 42 height 19
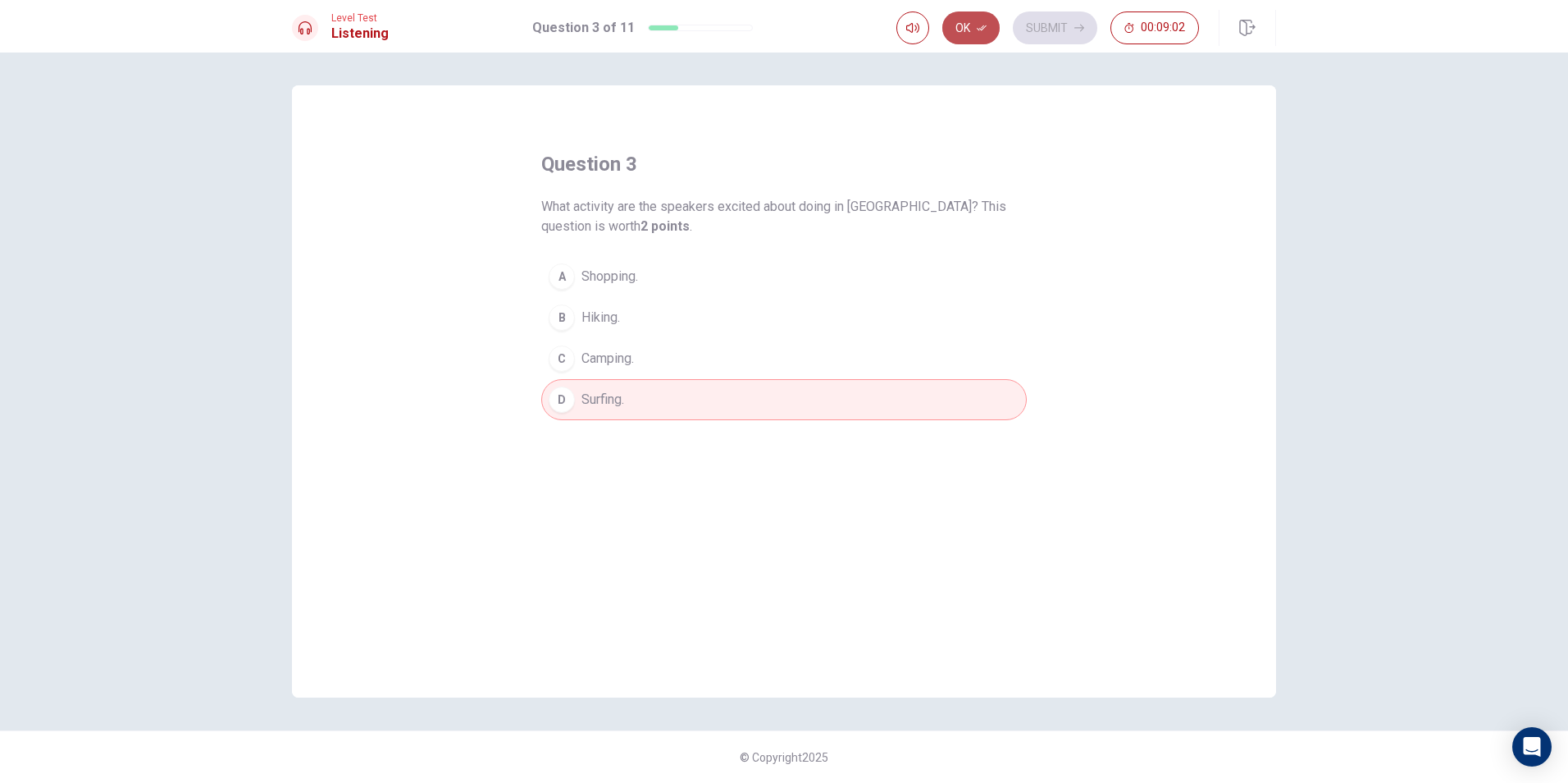
click at [947, 25] on button "Ok" at bounding box center [971, 28] width 57 height 33
click at [1050, 26] on button "Submit" at bounding box center [1055, 28] width 85 height 33
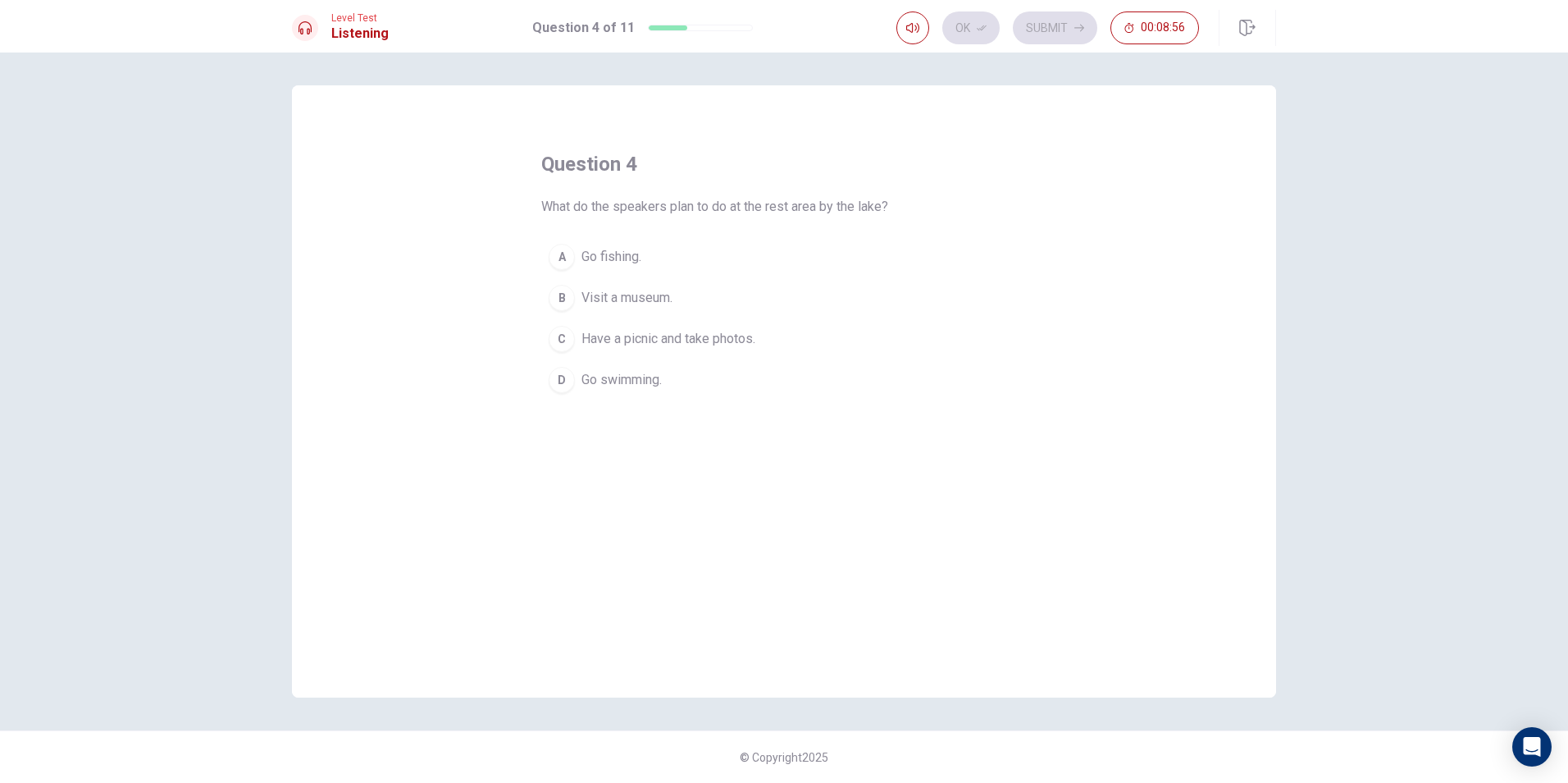
click at [656, 334] on span "Have a picnic and take photos." at bounding box center [668, 338] width 174 height 19
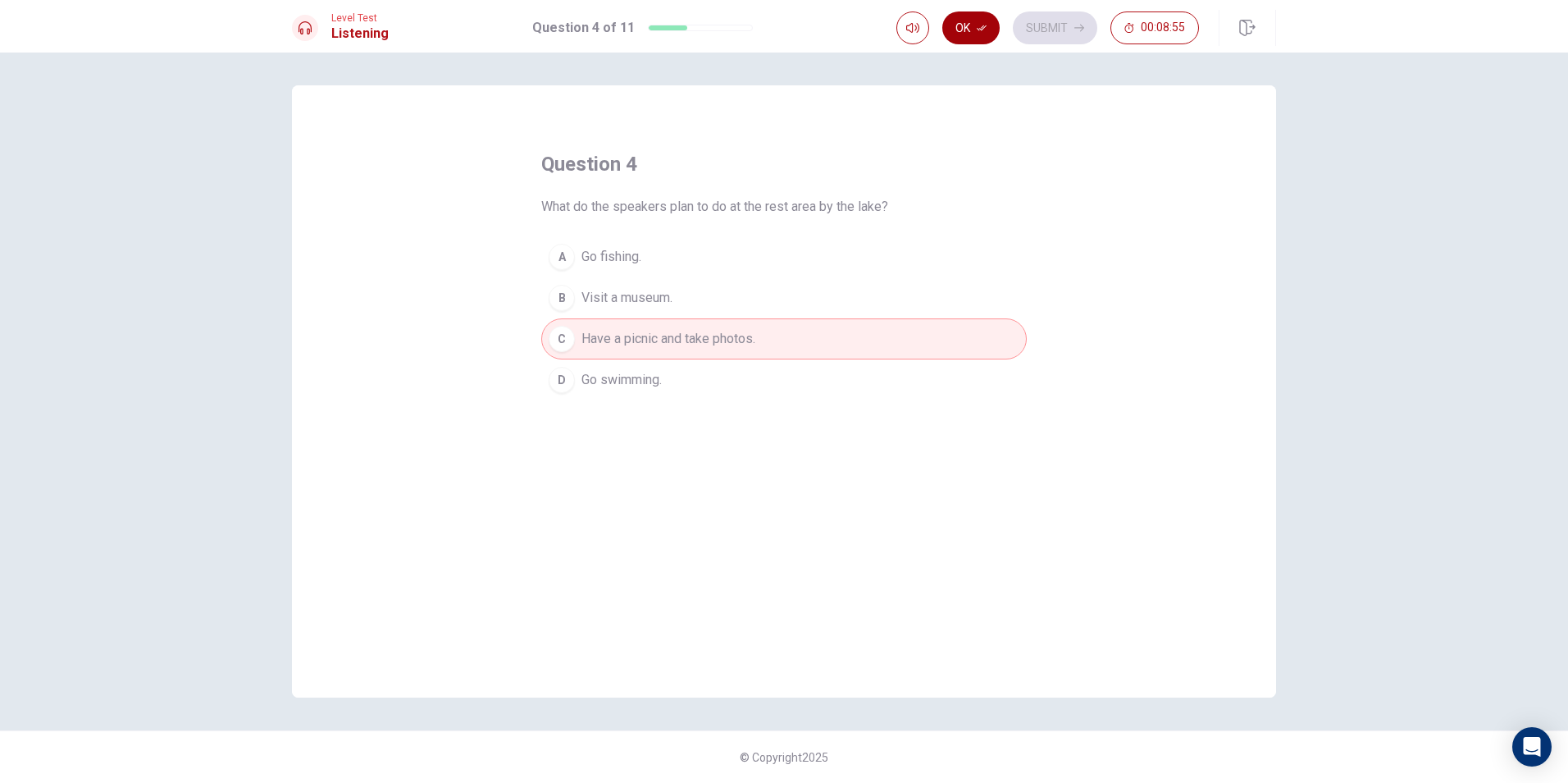
click at [979, 26] on icon "button" at bounding box center [981, 28] width 10 height 10
click at [1048, 28] on button "Submit" at bounding box center [1055, 28] width 85 height 33
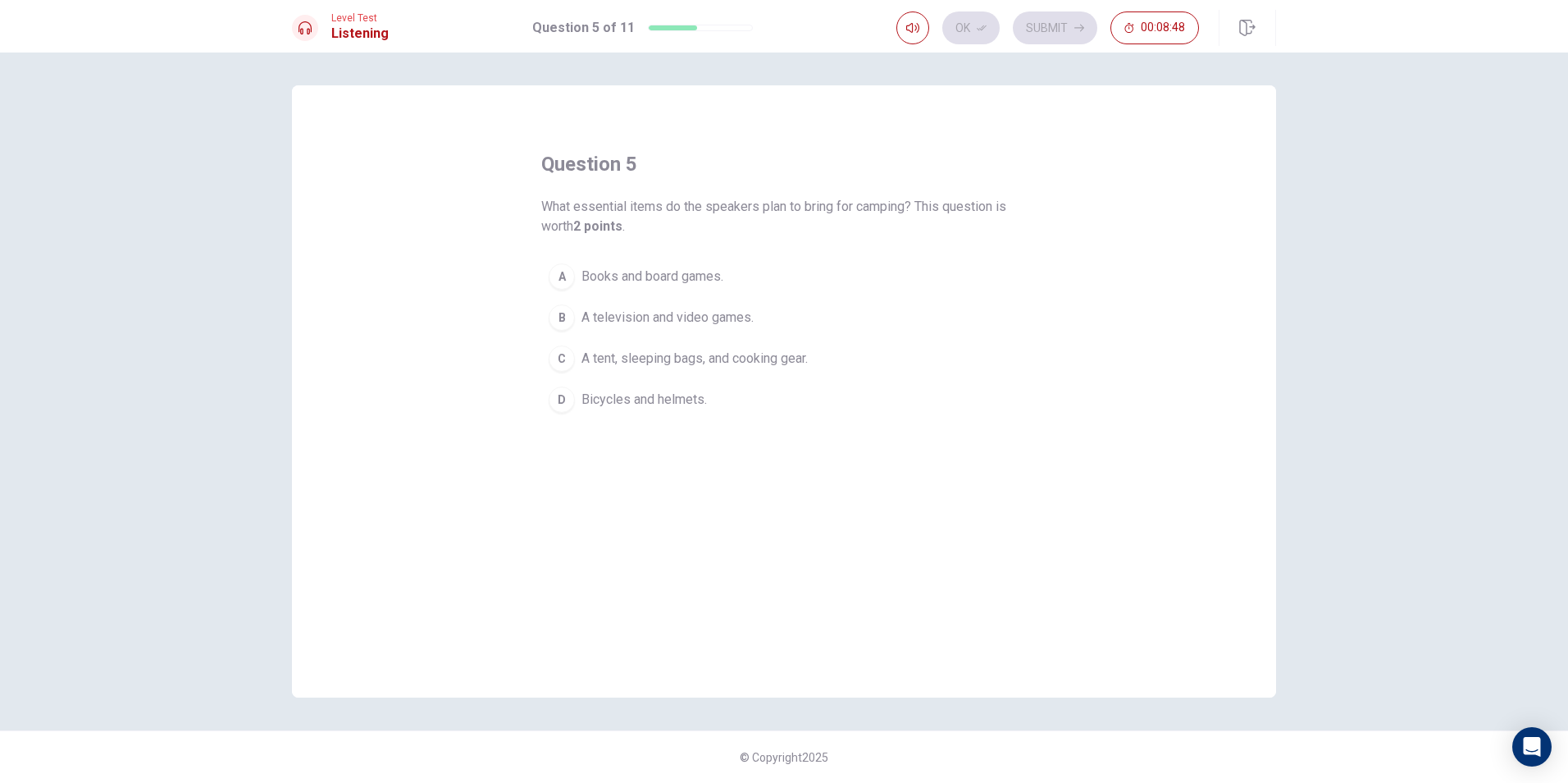
click at [638, 350] on span "A tent, sleeping bags, and cooking gear." at bounding box center [695, 358] width 226 height 19
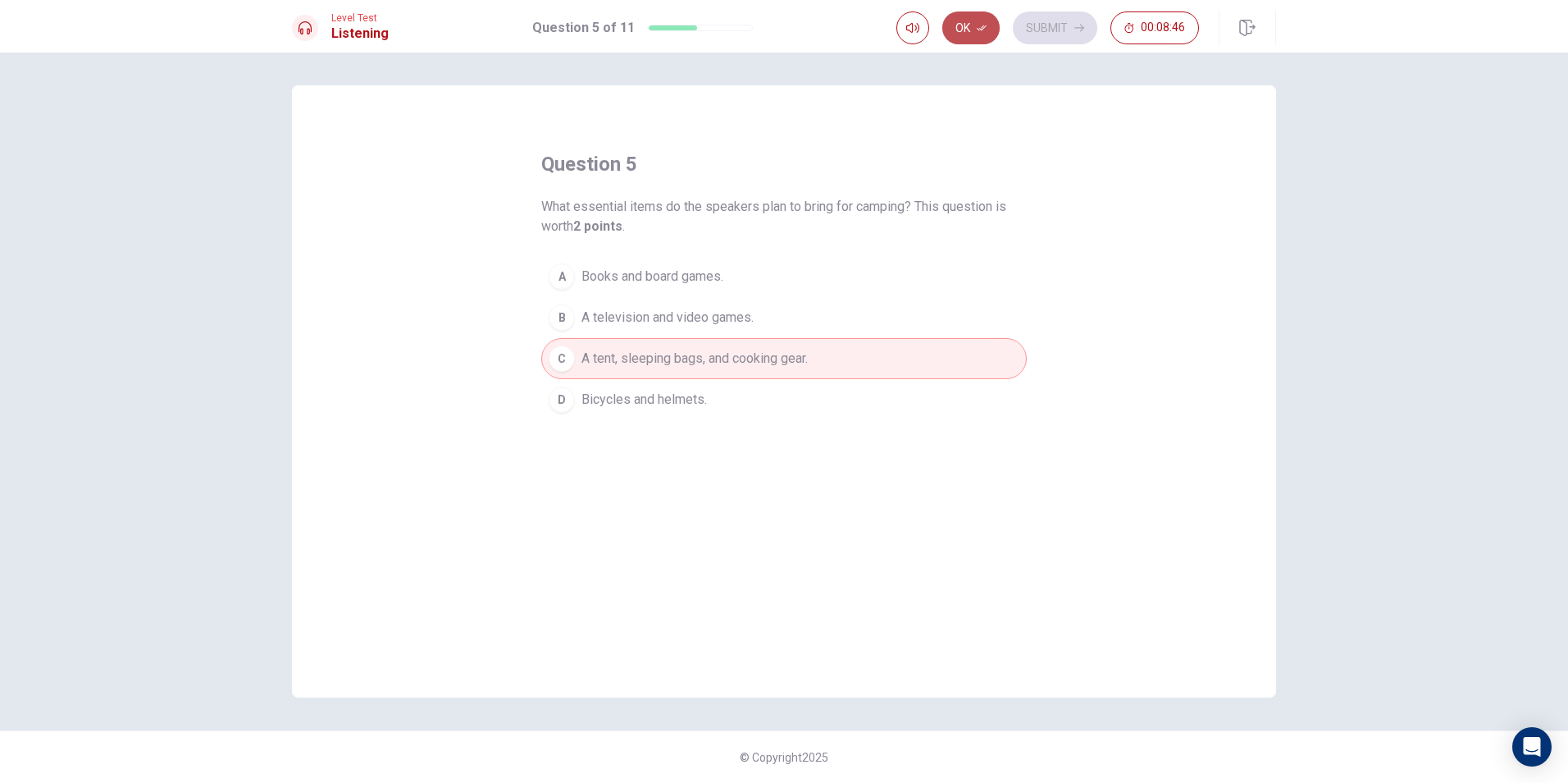
click at [967, 27] on button "Ok" at bounding box center [971, 28] width 57 height 33
click at [1043, 24] on button "Submit" at bounding box center [1055, 28] width 85 height 33
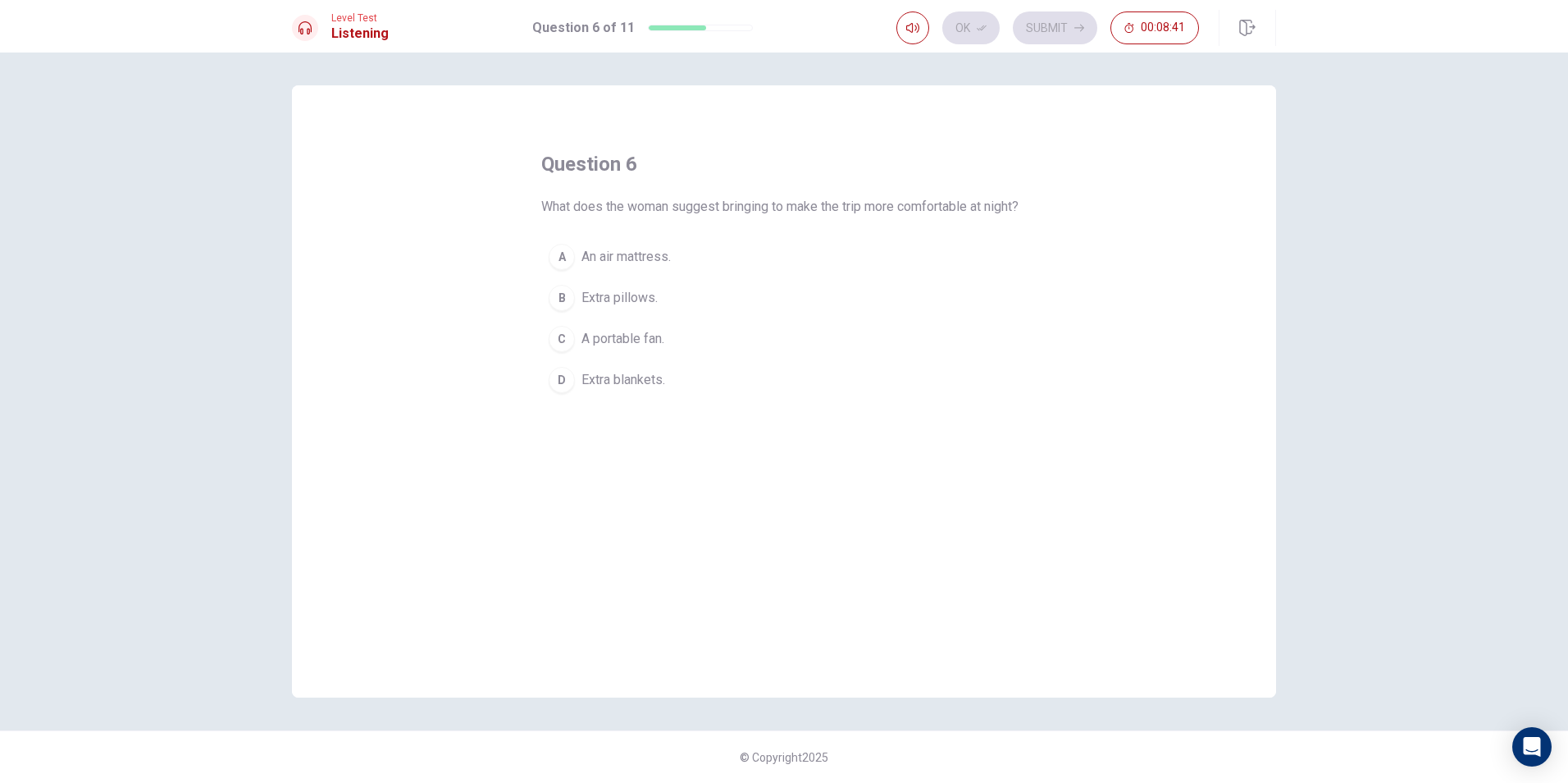
click at [629, 308] on span "Extra pillows." at bounding box center [620, 298] width 76 height 19
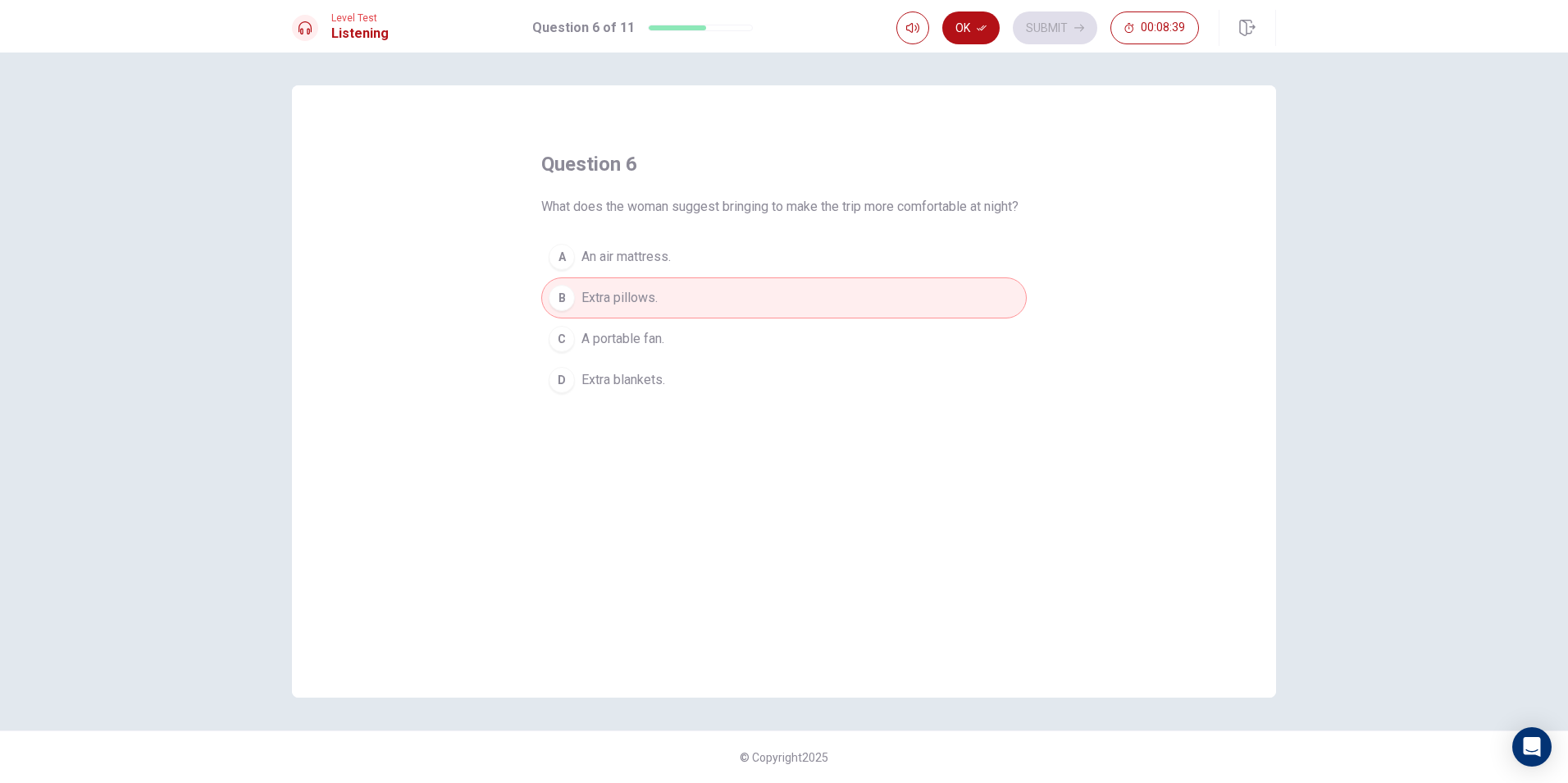
click at [627, 390] on span "Extra blankets." at bounding box center [623, 380] width 84 height 19
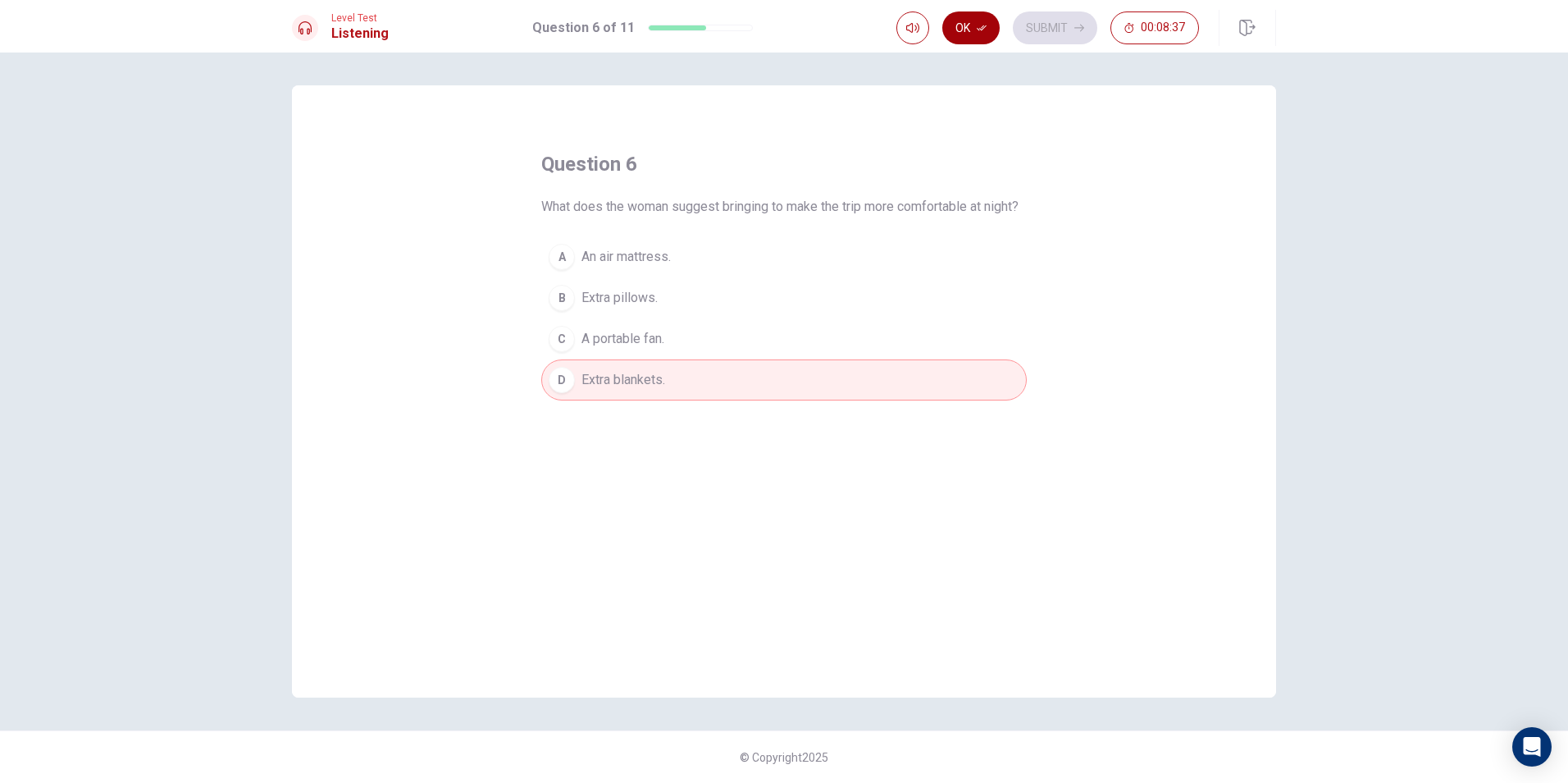
click at [974, 30] on button "Ok" at bounding box center [971, 28] width 57 height 33
click at [1042, 19] on button "Submit" at bounding box center [1055, 28] width 85 height 33
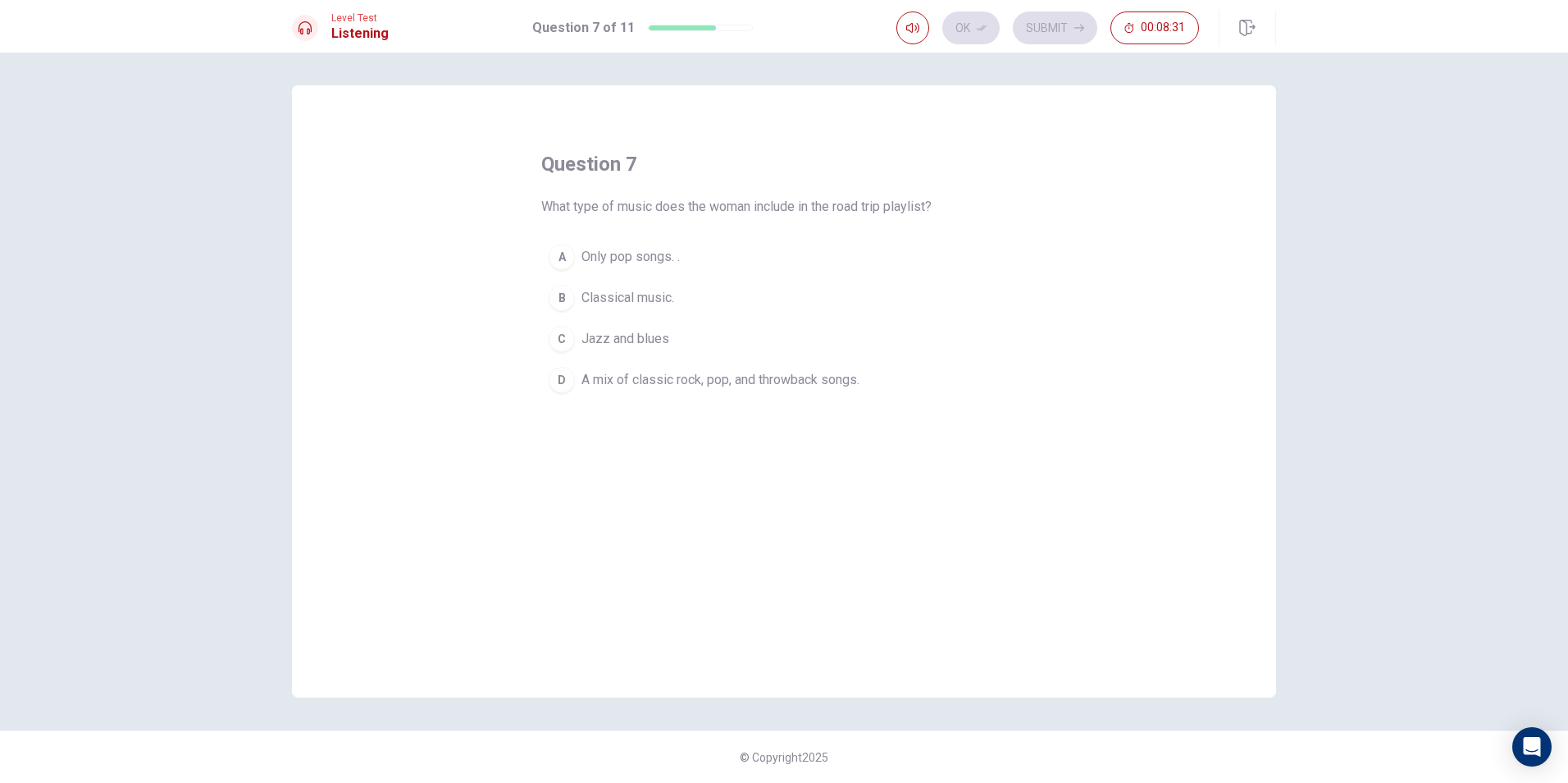
click at [646, 386] on span "A mix of classic rock, pop, and throwback songs." at bounding box center [721, 380] width 278 height 19
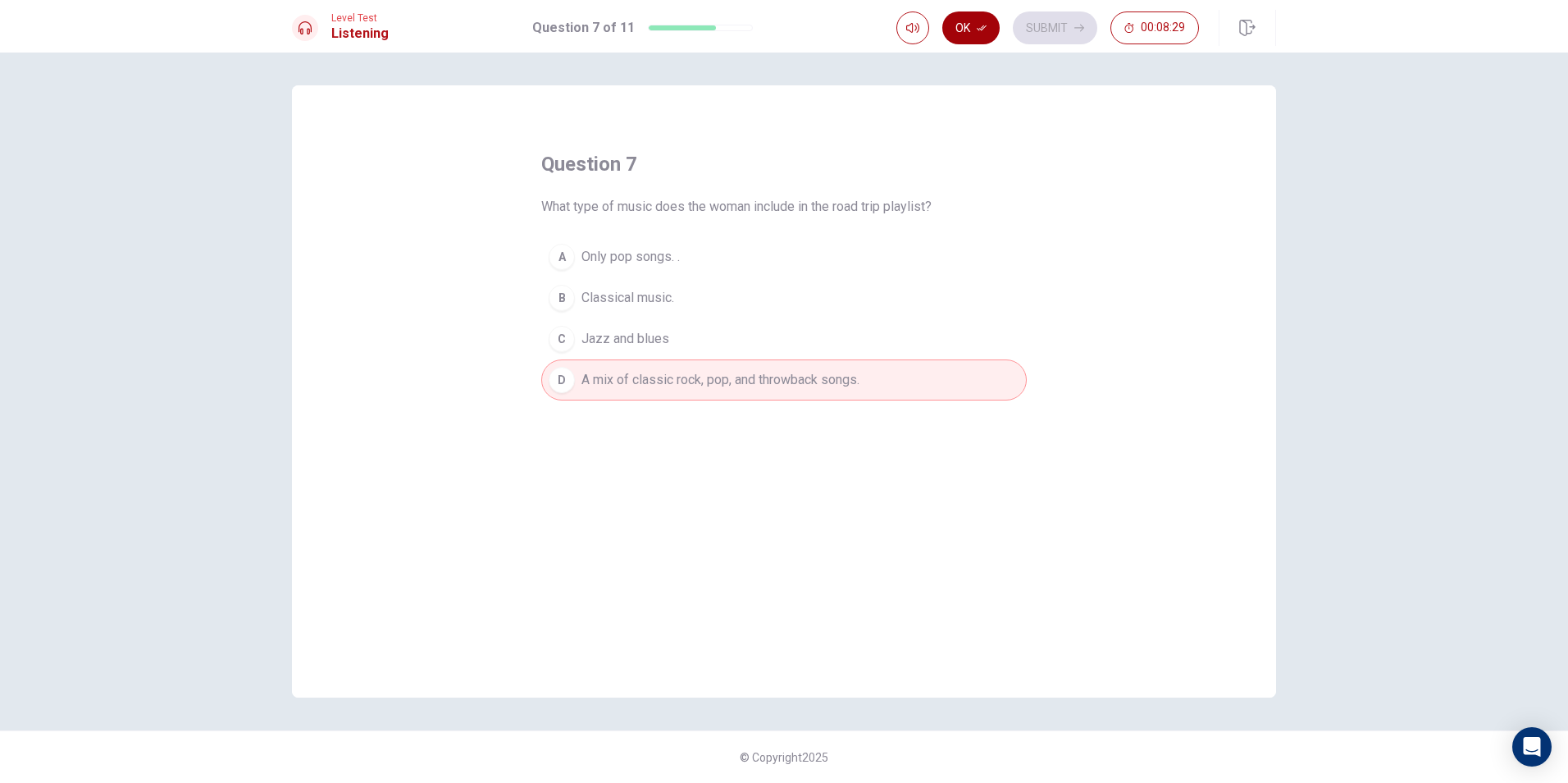
click at [961, 25] on button "Ok" at bounding box center [971, 28] width 57 height 33
click at [1044, 25] on button "Submit" at bounding box center [1055, 28] width 85 height 33
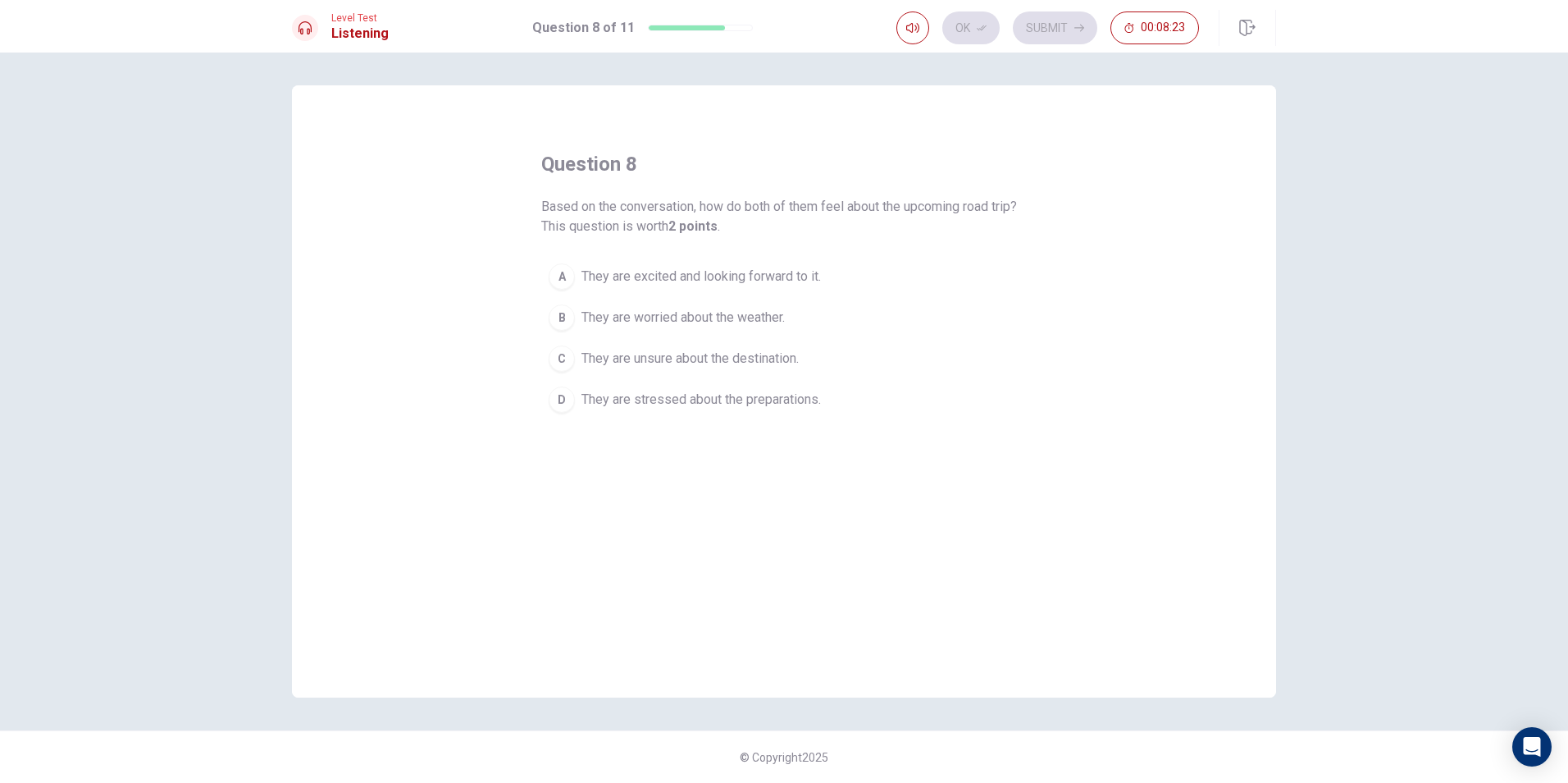
click at [622, 273] on span "They are excited and looking forward to it." at bounding box center [702, 276] width 239 height 19
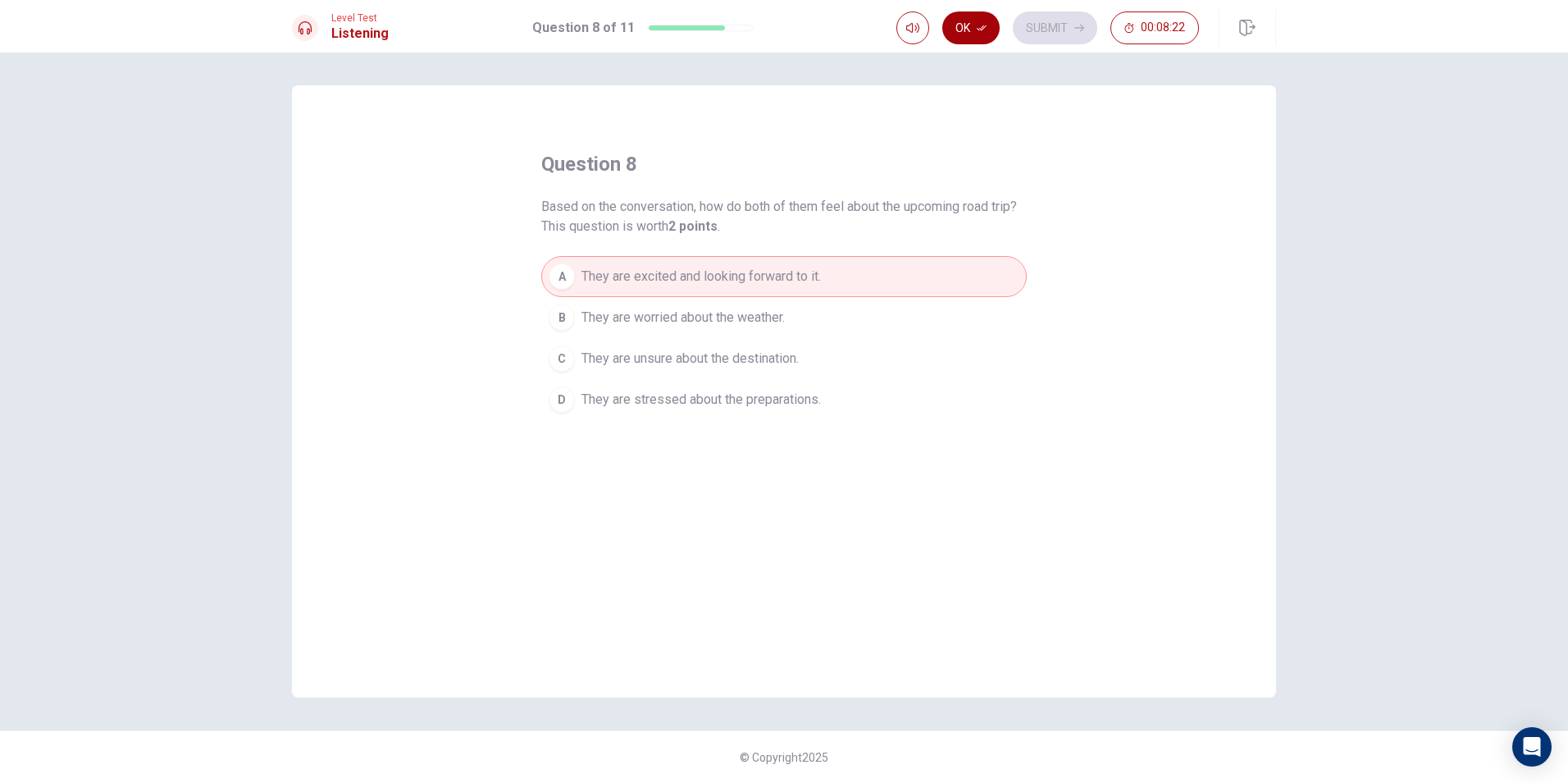
click at [954, 25] on button "Ok" at bounding box center [971, 28] width 57 height 33
click at [1026, 18] on button "Submit" at bounding box center [1055, 28] width 85 height 33
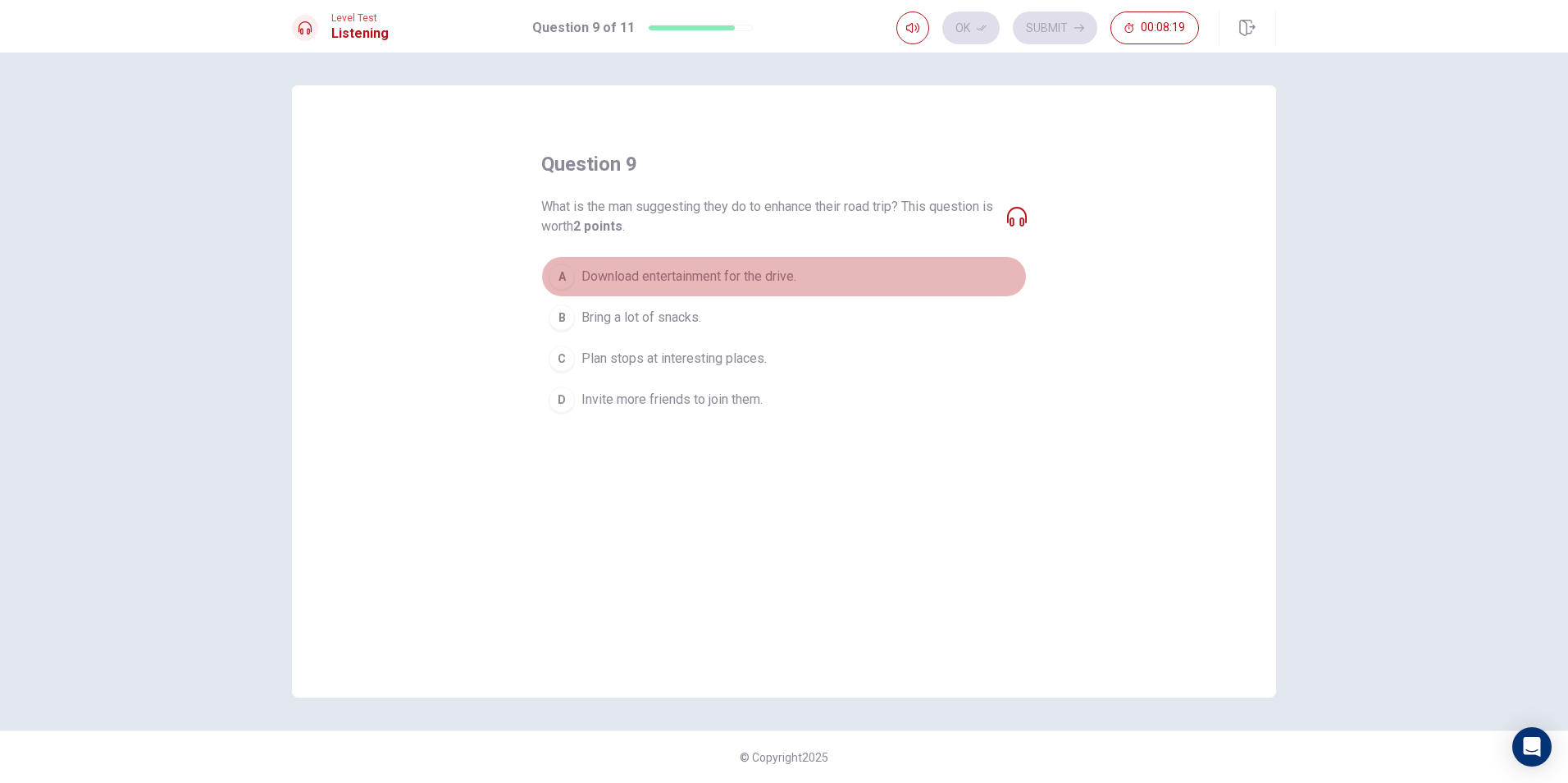
click at [749, 269] on span "Download entertainment for the drive." at bounding box center [689, 276] width 215 height 19
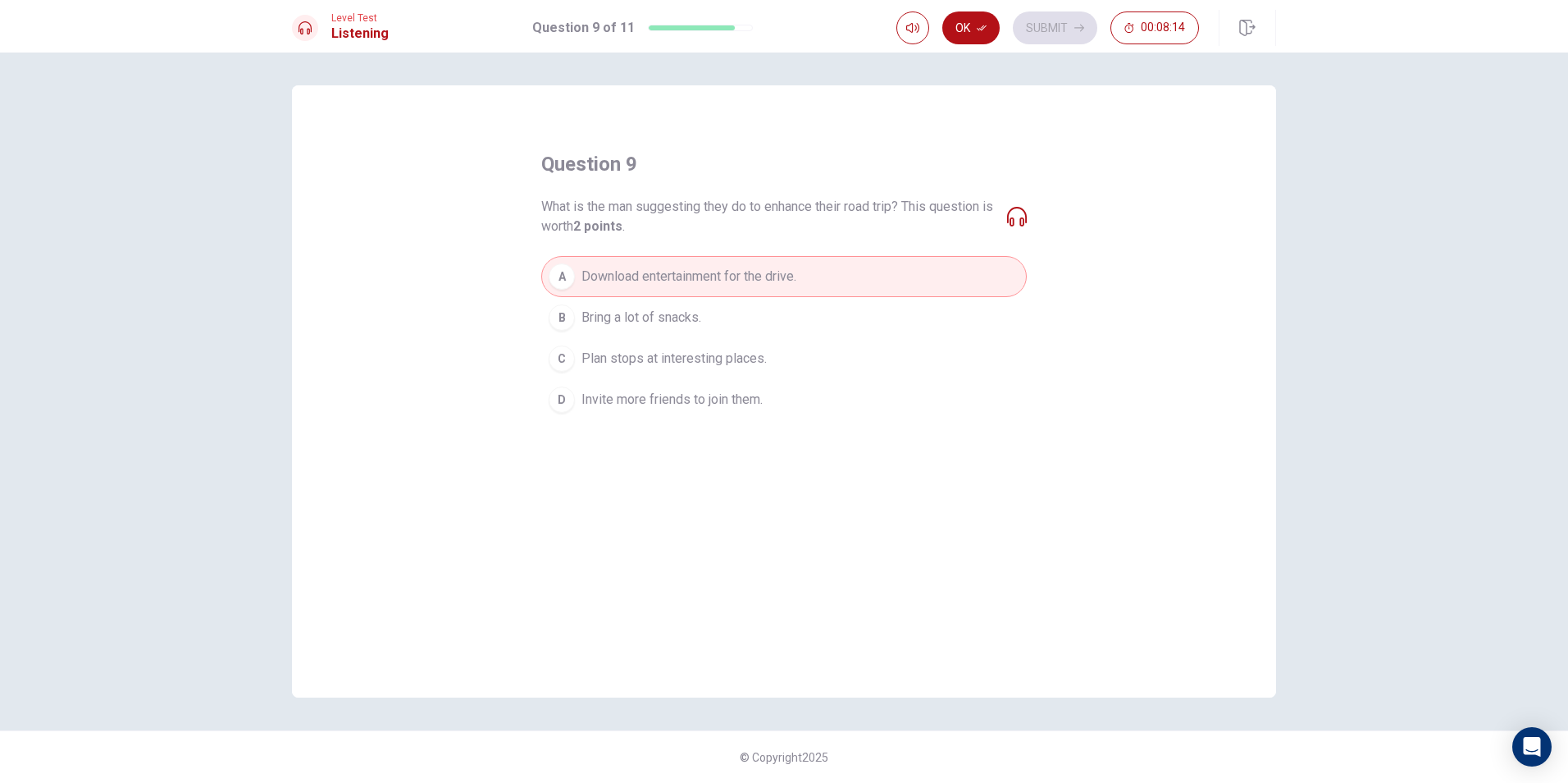
click at [1013, 212] on icon at bounding box center [1016, 216] width 19 height 19
click at [964, 23] on button "Ok" at bounding box center [971, 28] width 57 height 33
click at [1056, 27] on button "Submit" at bounding box center [1055, 28] width 85 height 33
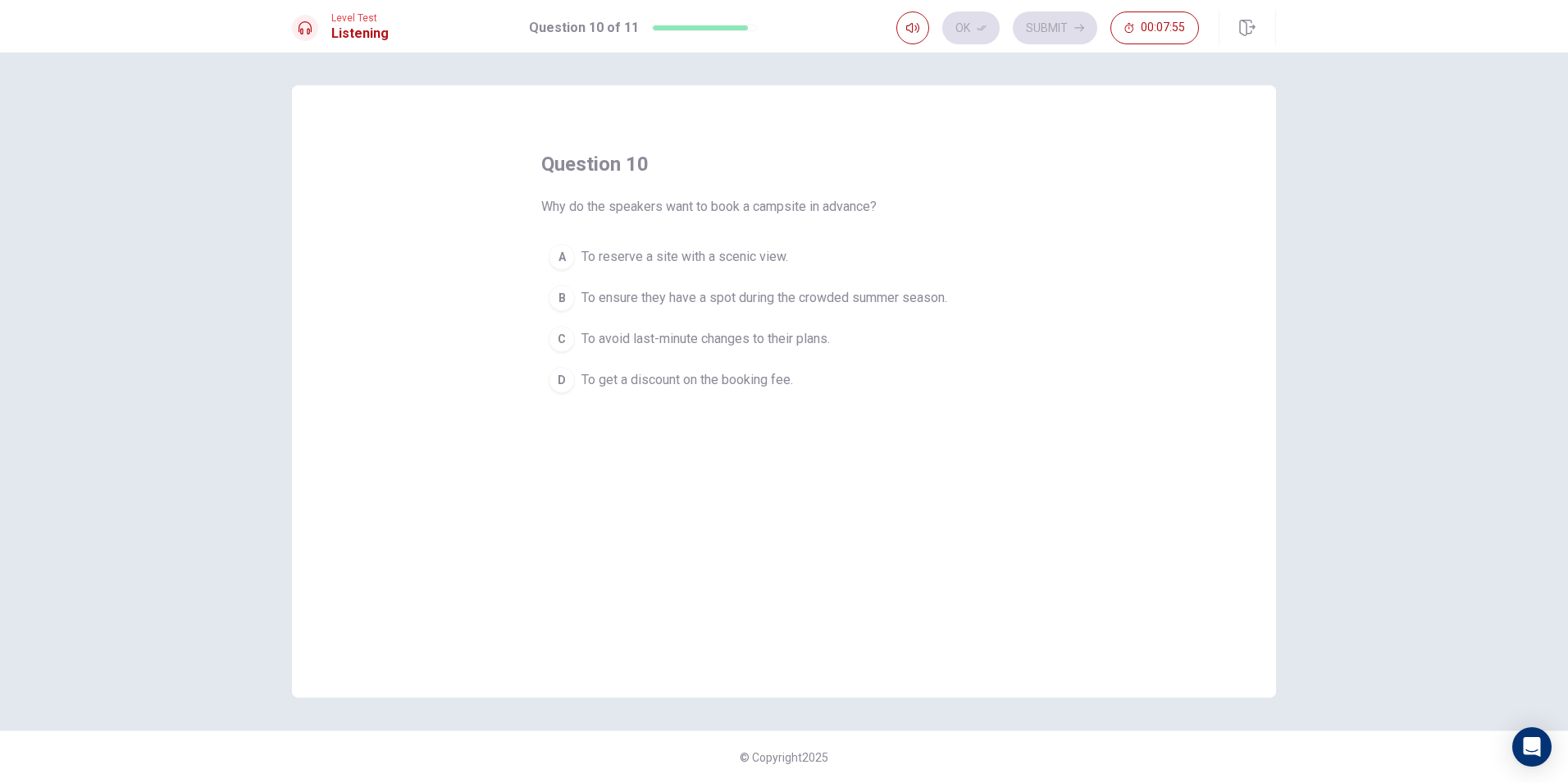
click at [741, 294] on span "To ensure they have a spot during the crowded summer season." at bounding box center [764, 298] width 366 height 19
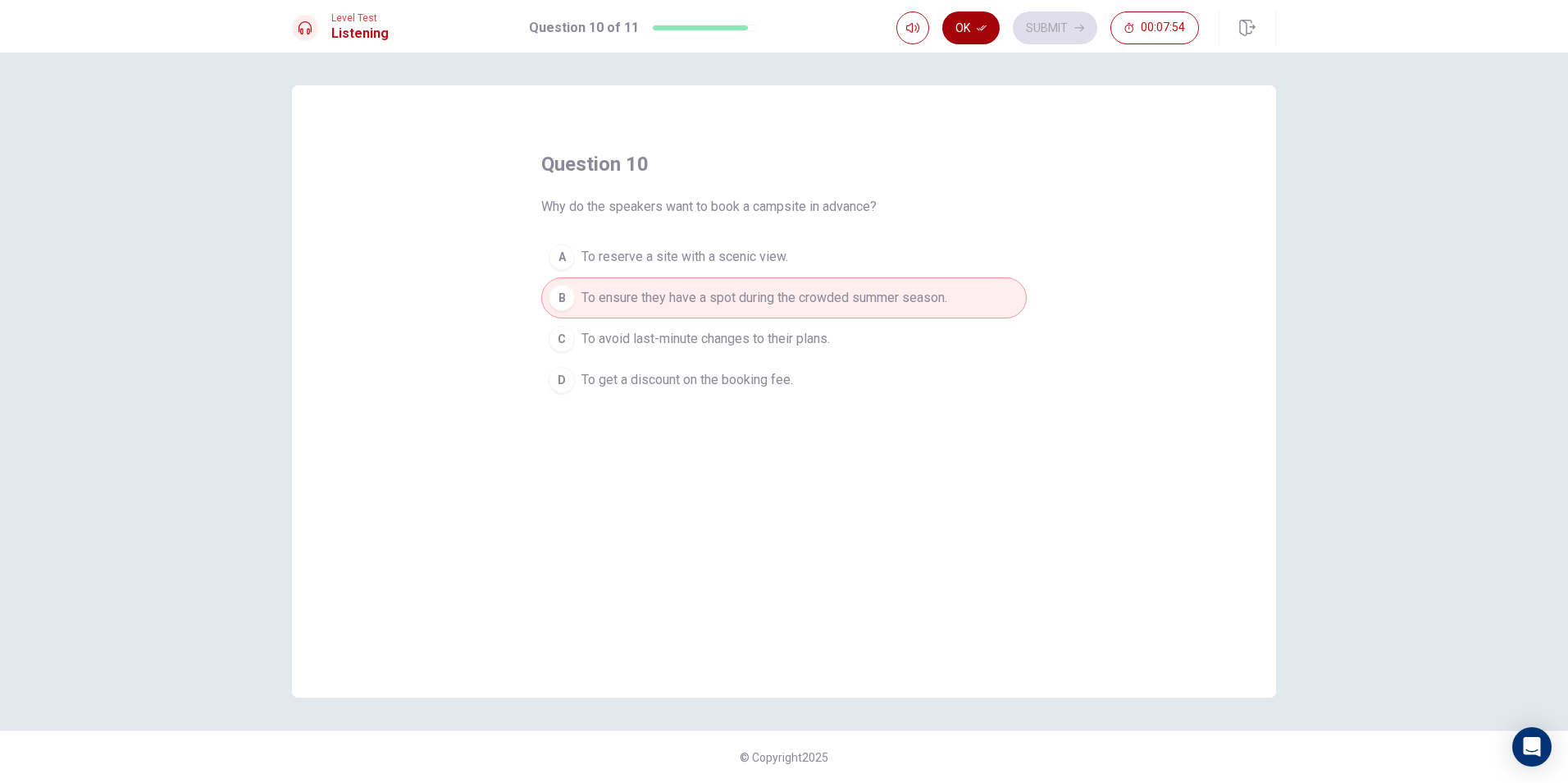
click at [981, 33] on button "Ok" at bounding box center [971, 28] width 57 height 33
click at [1044, 27] on button "Submit" at bounding box center [1055, 28] width 85 height 33
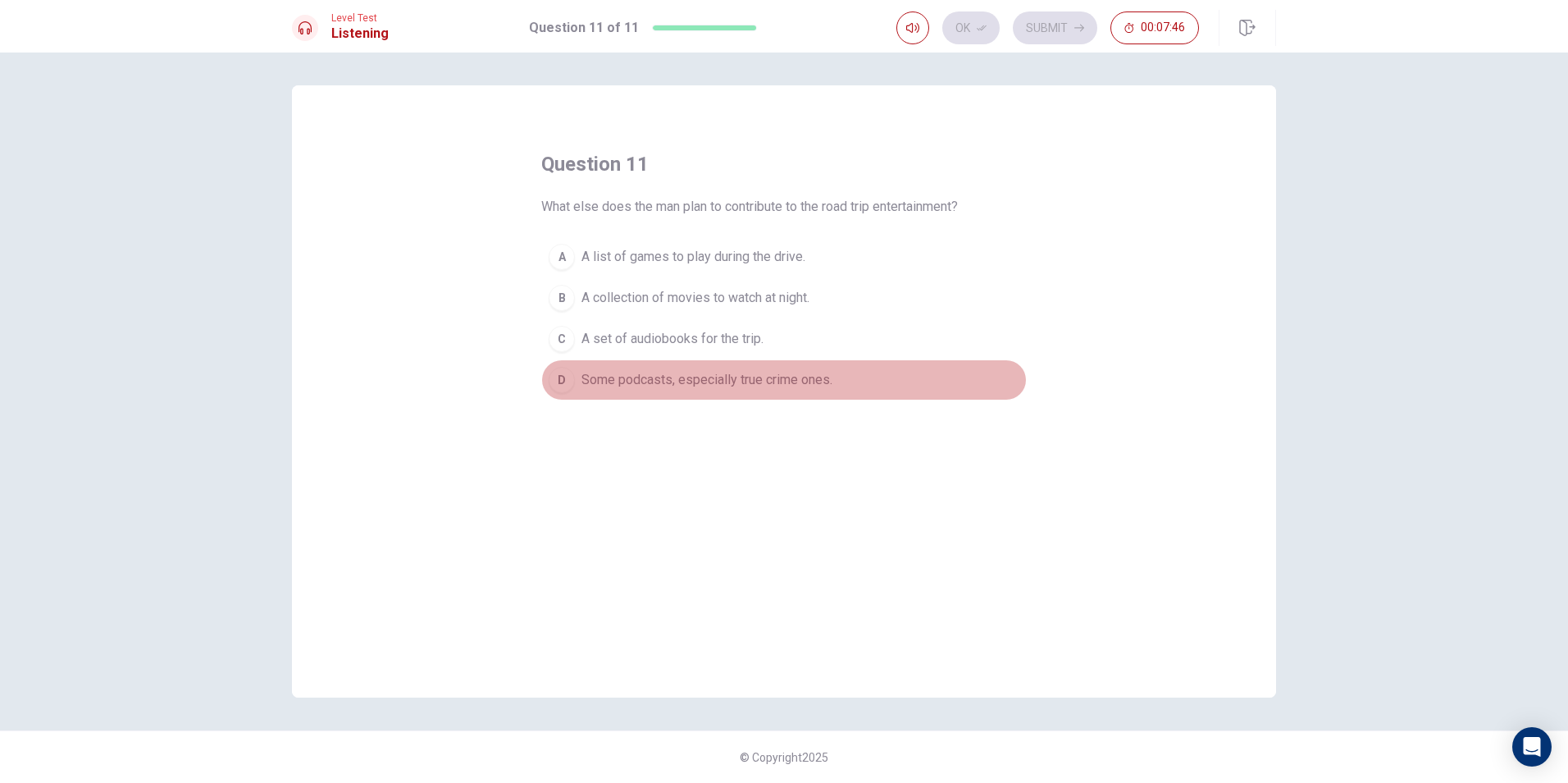
click at [699, 382] on span "Some podcasts, especially true crime ones." at bounding box center [707, 380] width 251 height 19
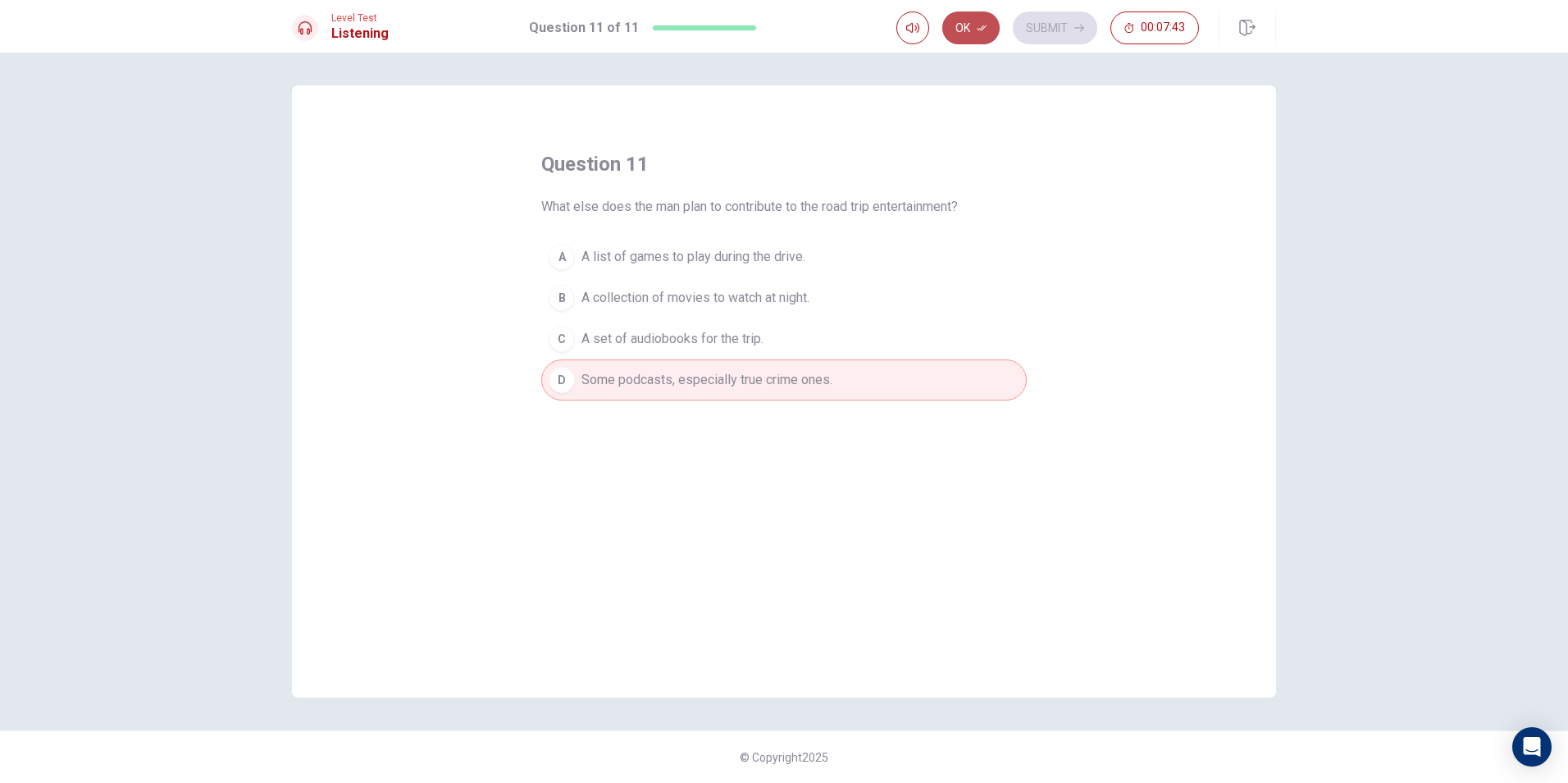
click at [969, 27] on button "Ok" at bounding box center [971, 28] width 57 height 33
click at [1054, 23] on button "Submit" at bounding box center [1055, 28] width 85 height 33
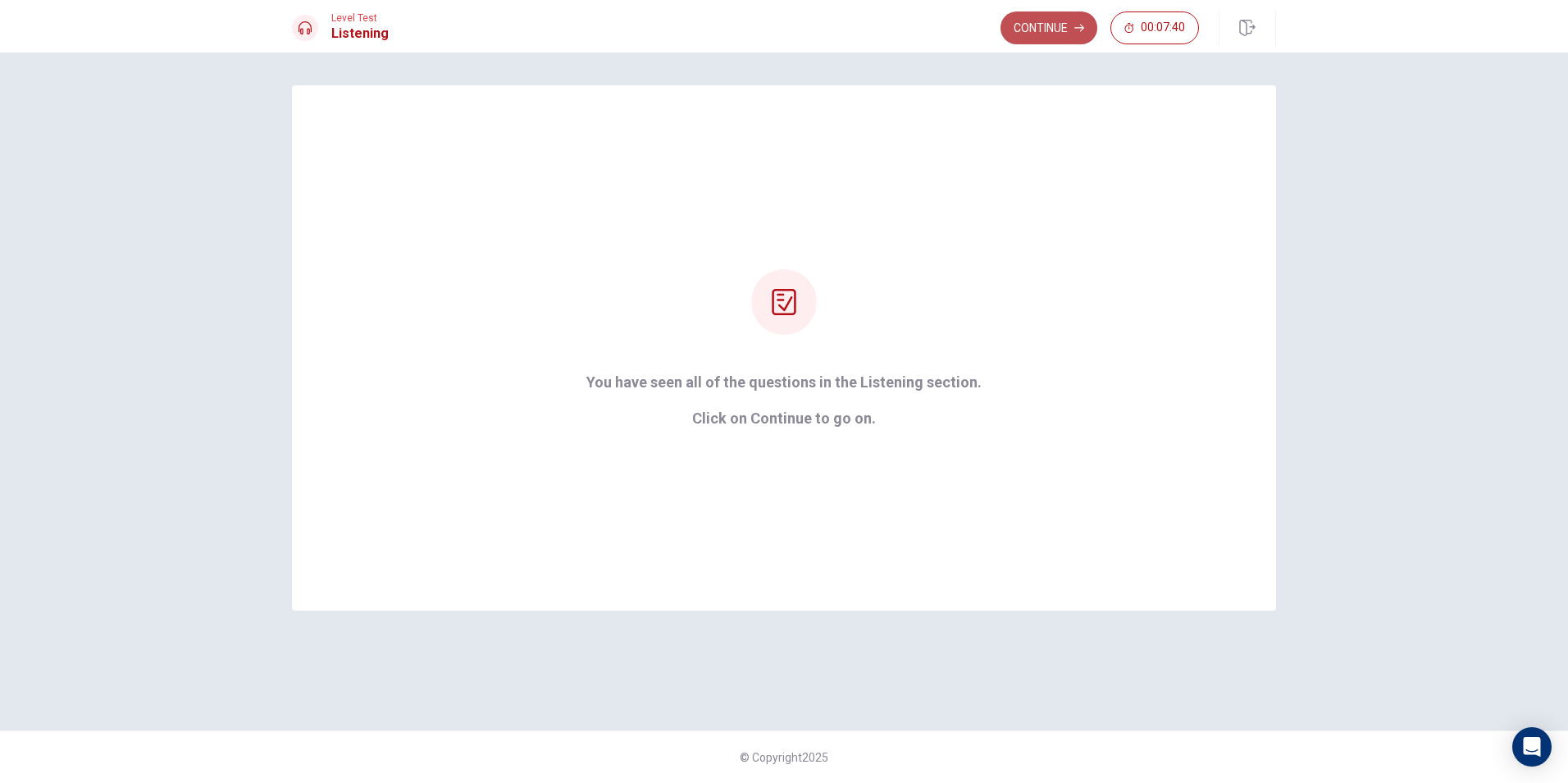
click at [1048, 29] on button "Continue" at bounding box center [1049, 28] width 97 height 33
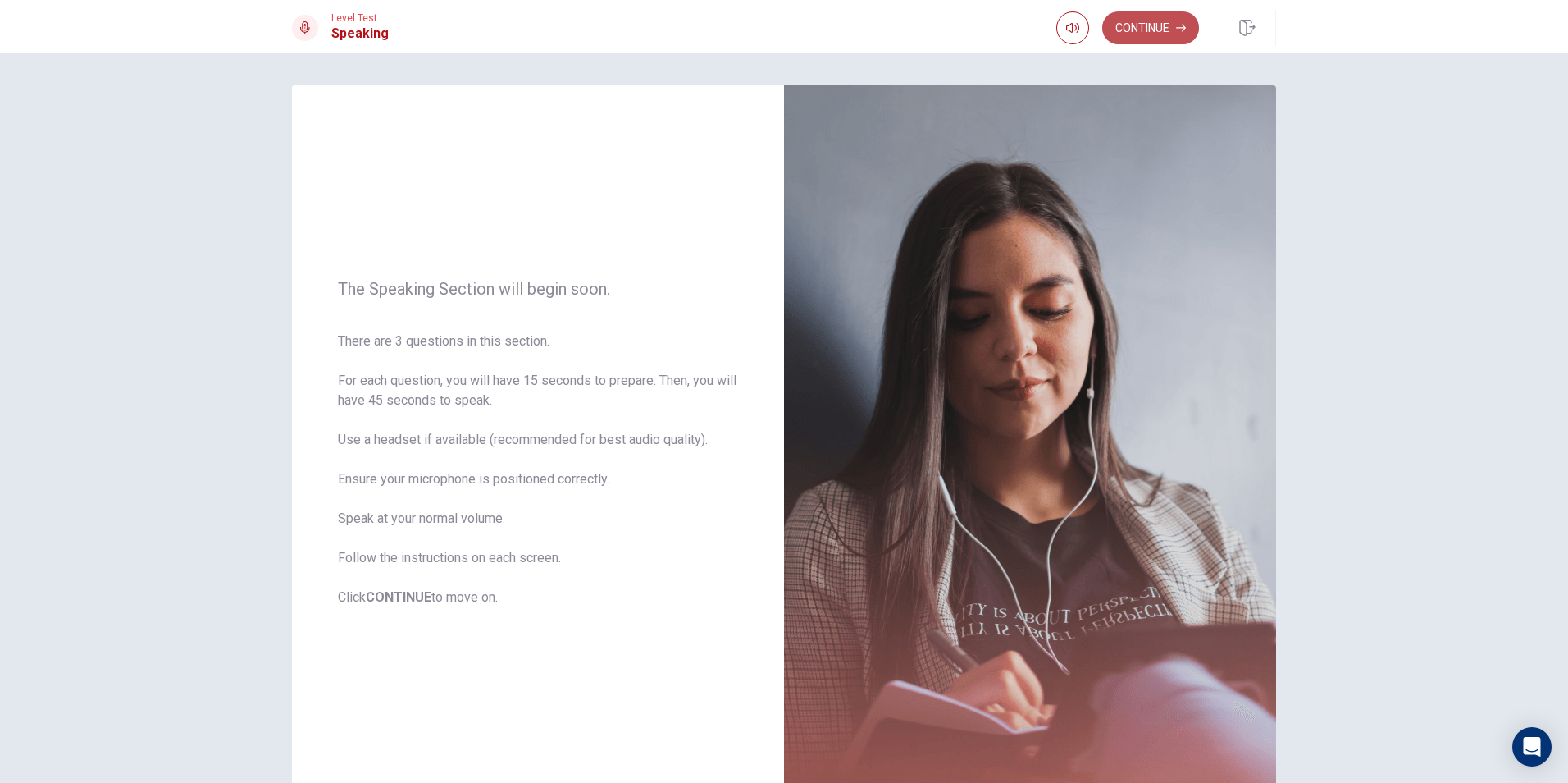
click at [1144, 33] on button "Continue" at bounding box center [1150, 28] width 97 height 33
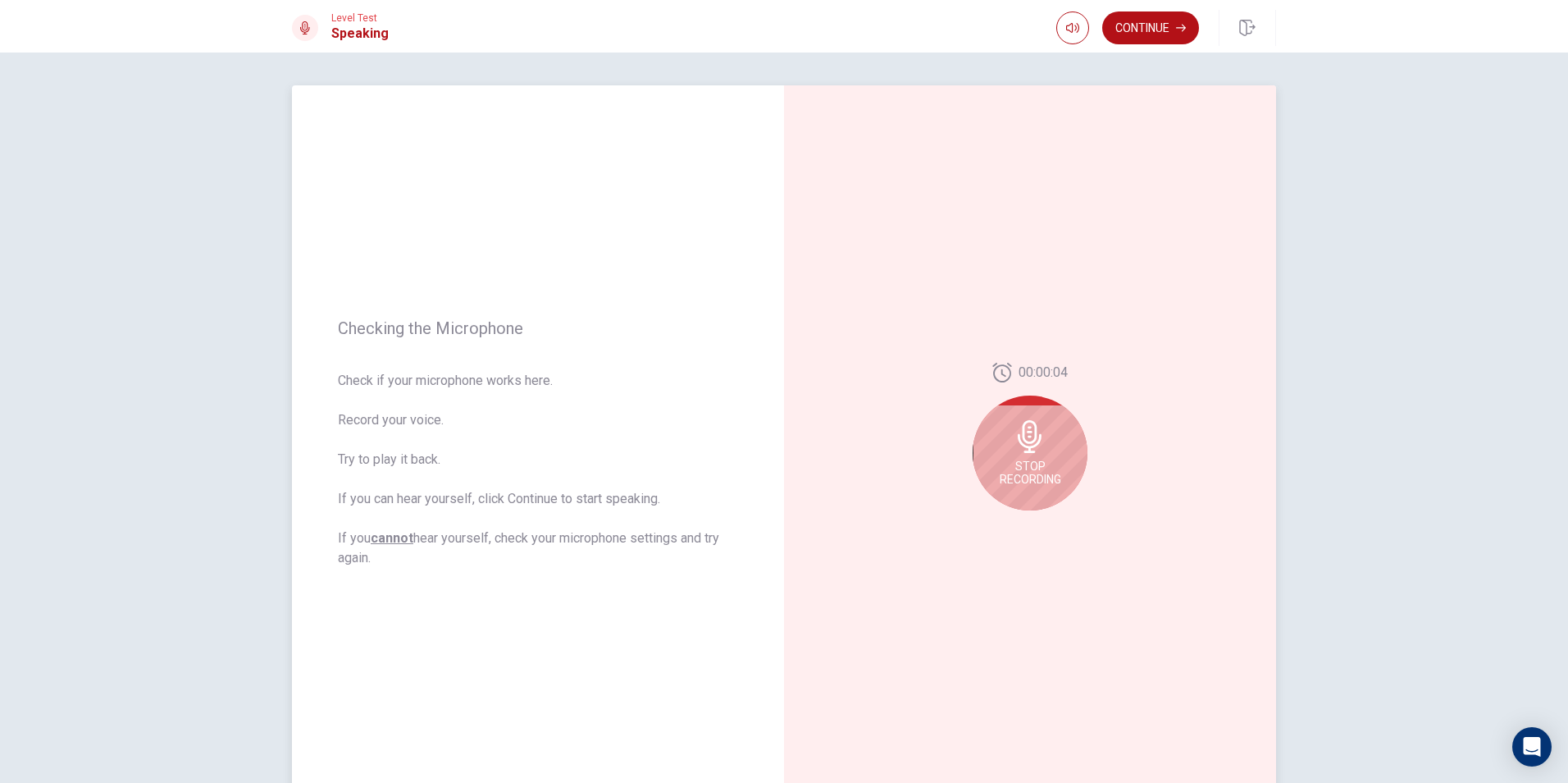
click at [1016, 446] on icon at bounding box center [1030, 437] width 33 height 33
click at [1044, 524] on icon "Play Audio" at bounding box center [1048, 523] width 7 height 10
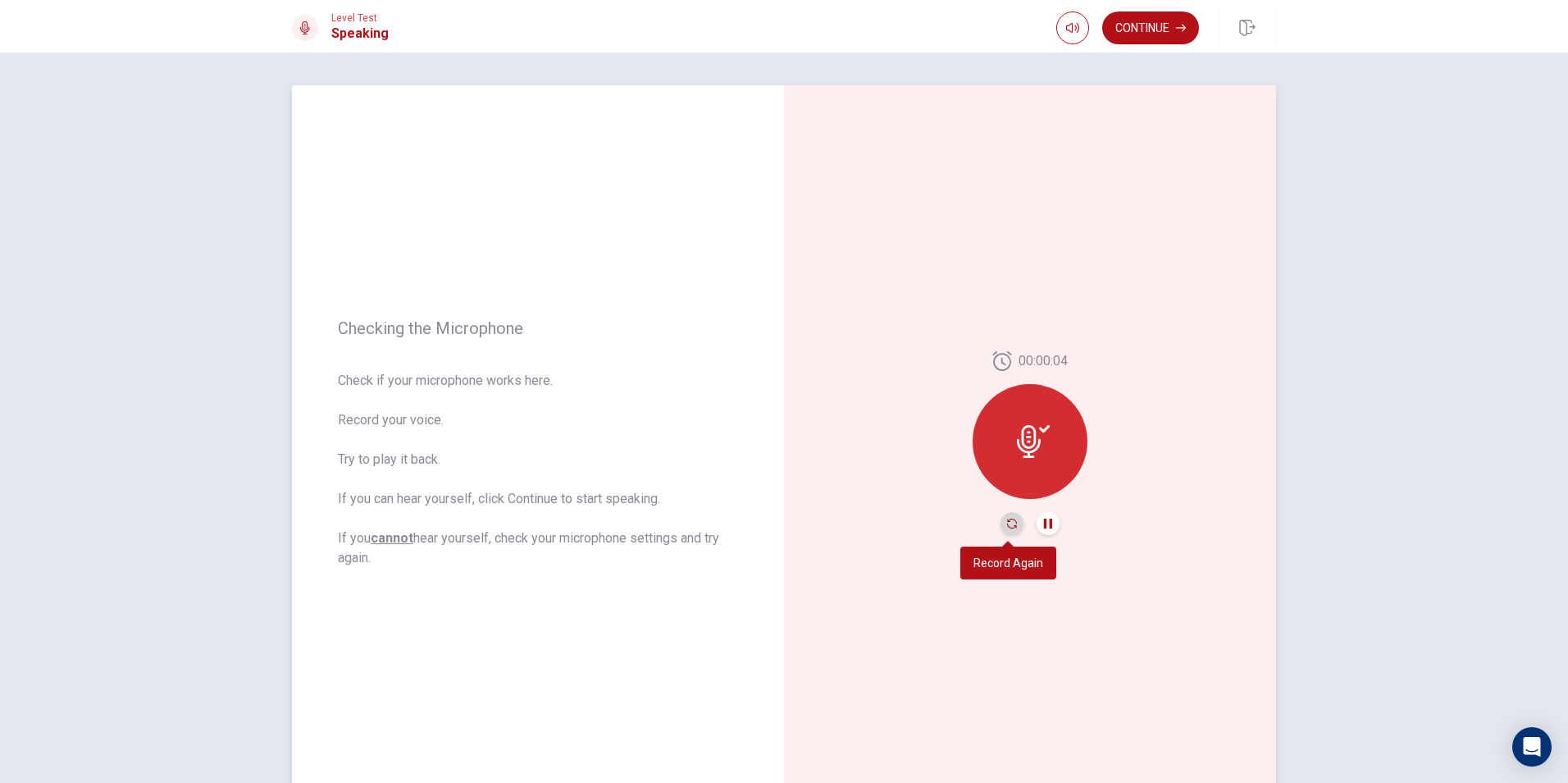
click at [1012, 526] on icon "Record Again" at bounding box center [1012, 523] width 10 height 10
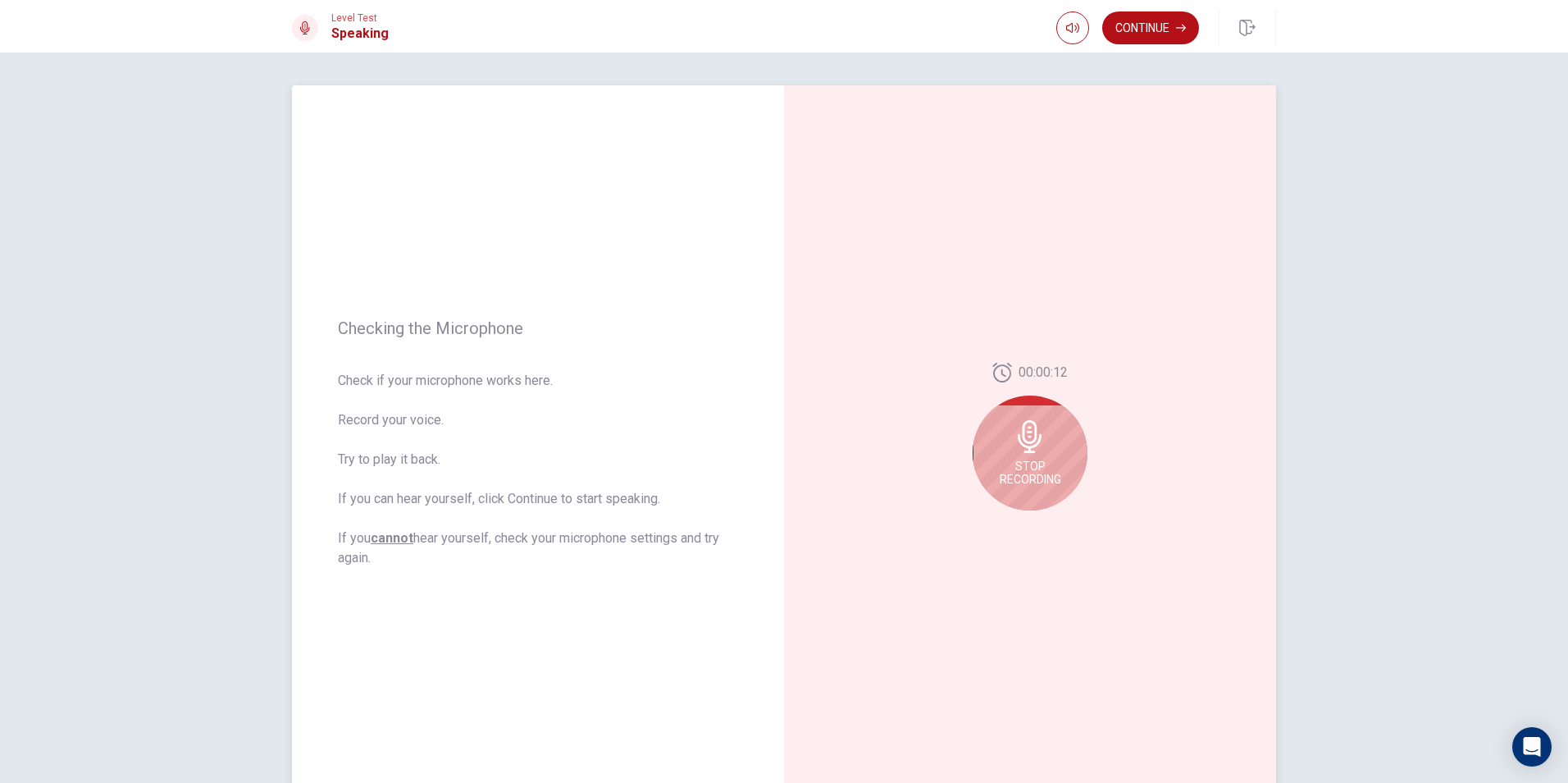
click at [1041, 452] on icon at bounding box center [1030, 437] width 33 height 33
click at [1038, 522] on button "Play Audio" at bounding box center [1048, 523] width 23 height 23
click at [1008, 520] on icon "Record Again" at bounding box center [1012, 523] width 10 height 10
click at [1046, 474] on span "Stop Recording" at bounding box center [1030, 473] width 62 height 27
click at [1038, 520] on button "Play Audio" at bounding box center [1048, 523] width 23 height 23
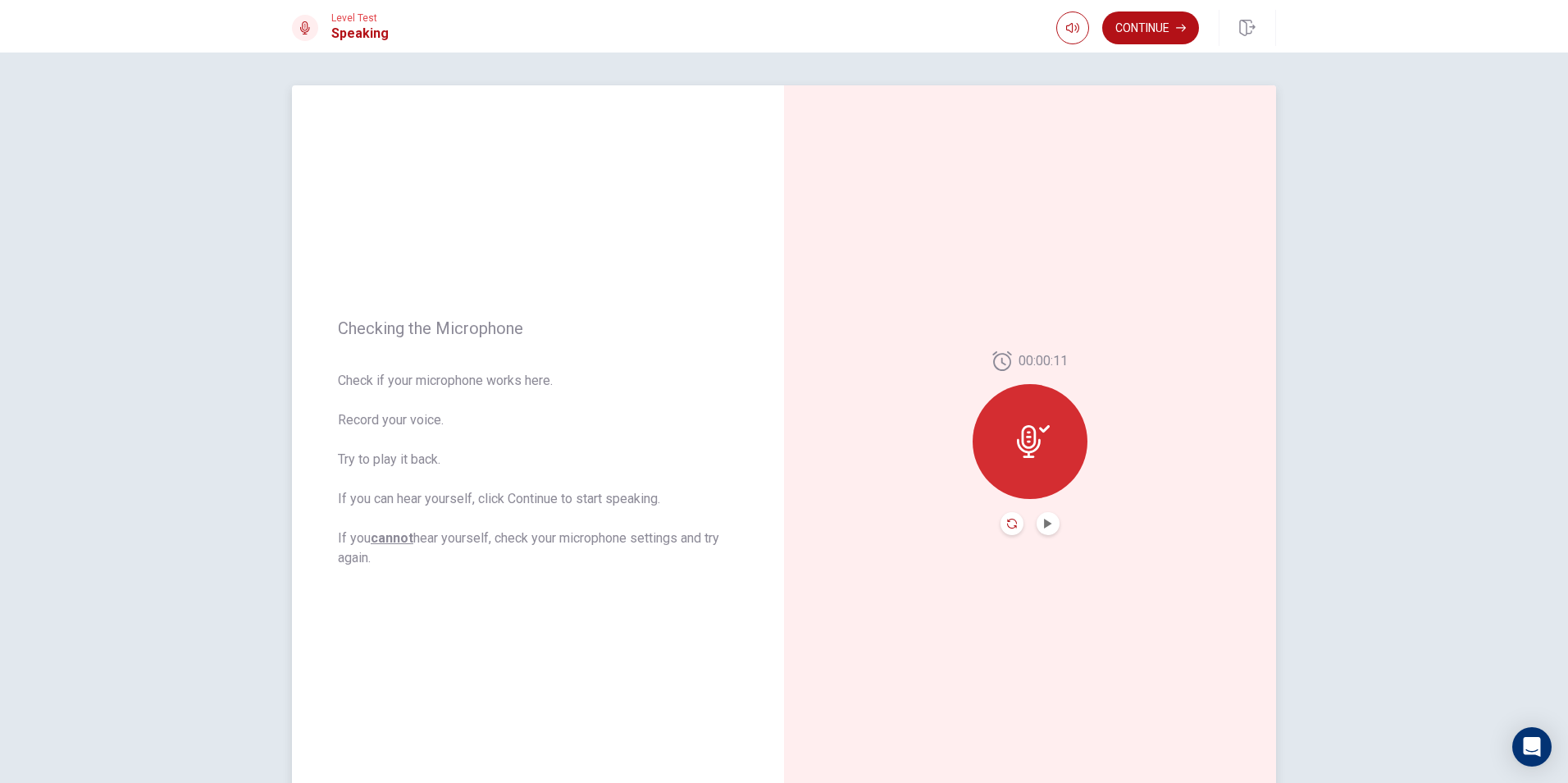
click at [1009, 522] on icon "Record Again" at bounding box center [1012, 523] width 10 height 10
click at [1059, 453] on div "Stop Recording" at bounding box center [1030, 452] width 115 height 115
click at [1044, 526] on icon "Play Audio" at bounding box center [1048, 523] width 7 height 10
click at [1118, 22] on button "Continue" at bounding box center [1150, 28] width 97 height 33
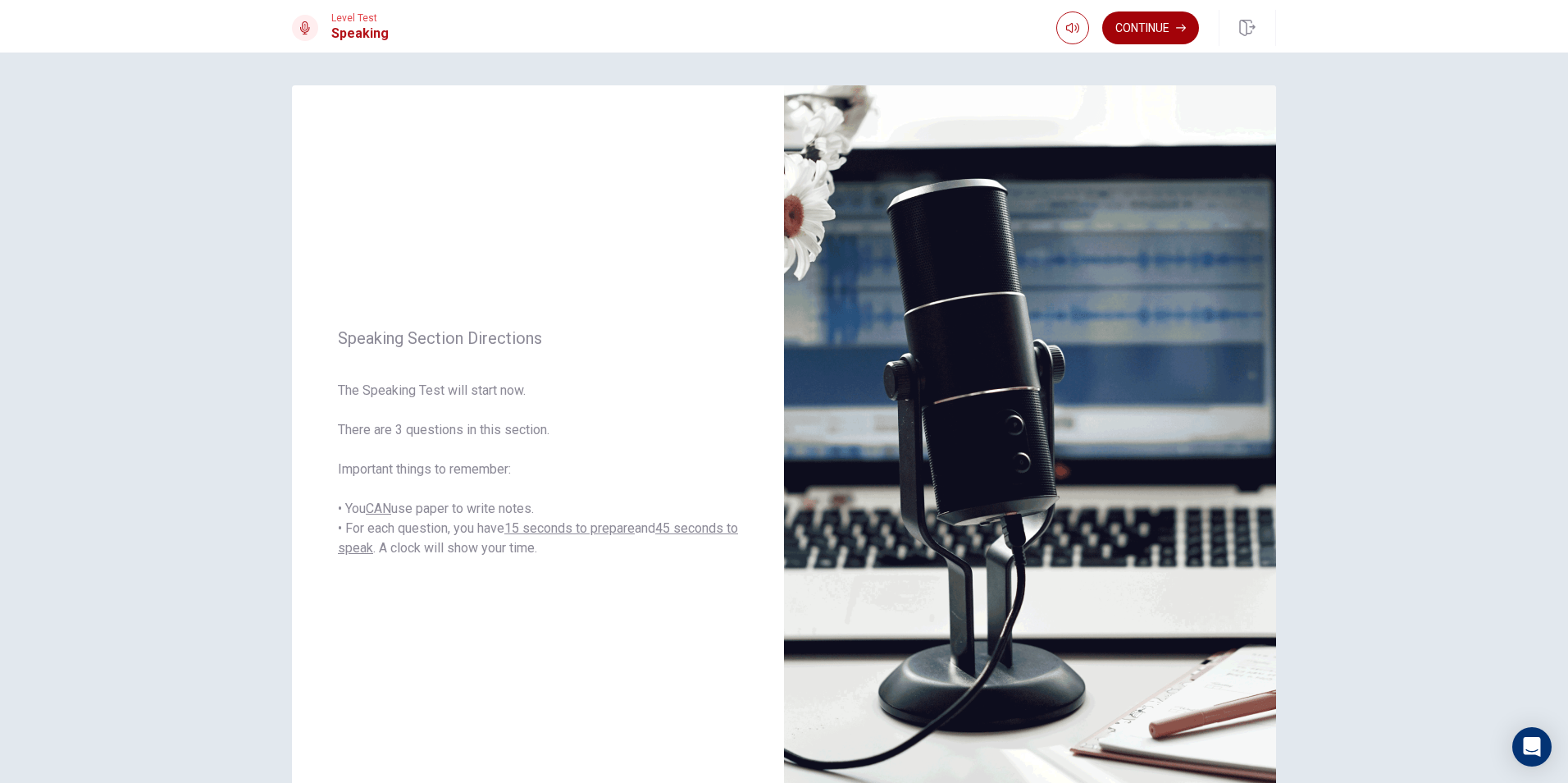
click at [1171, 29] on button "Continue" at bounding box center [1150, 28] width 97 height 33
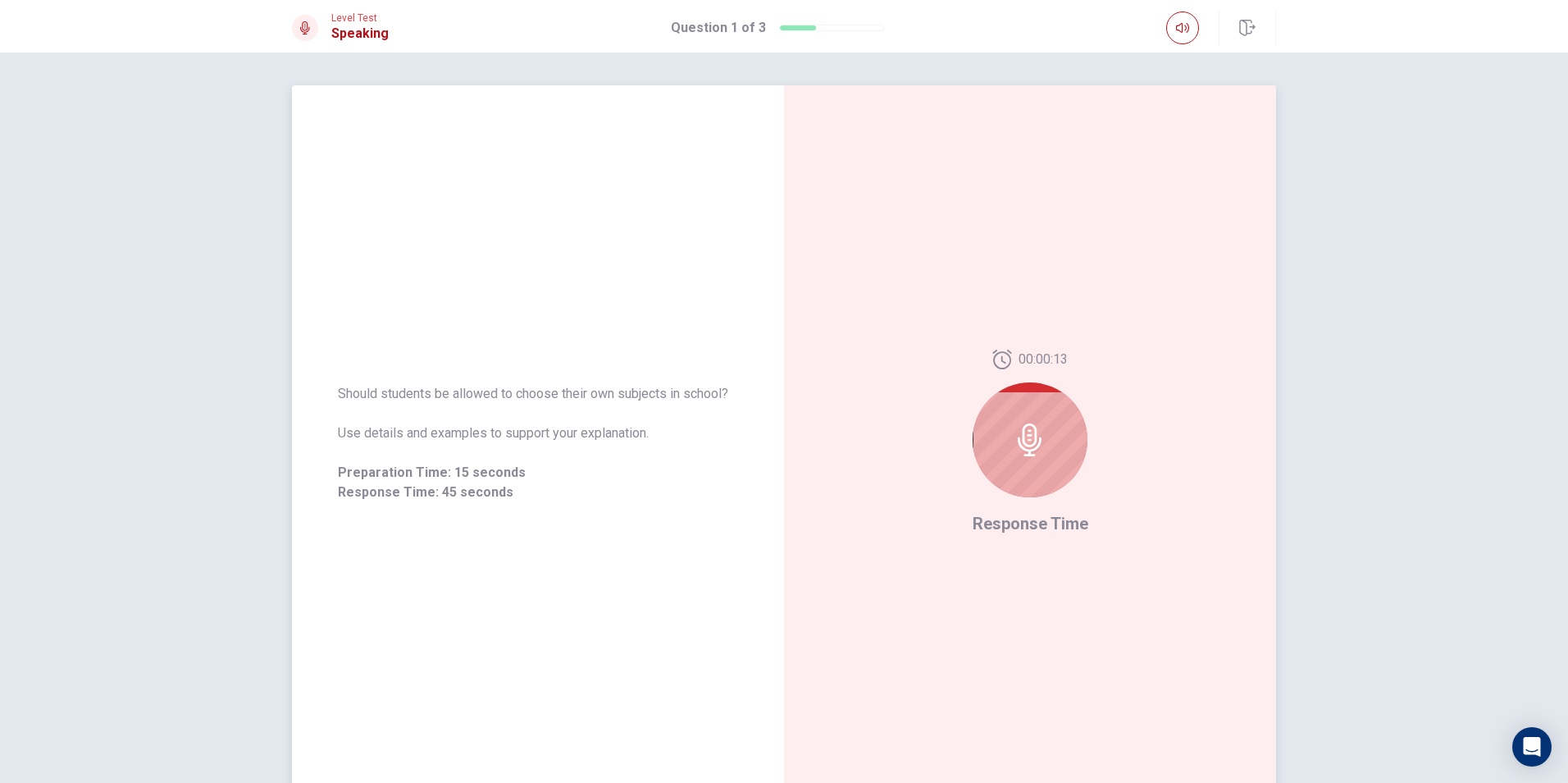
click at [1020, 524] on span "Response Time" at bounding box center [1031, 523] width 116 height 19
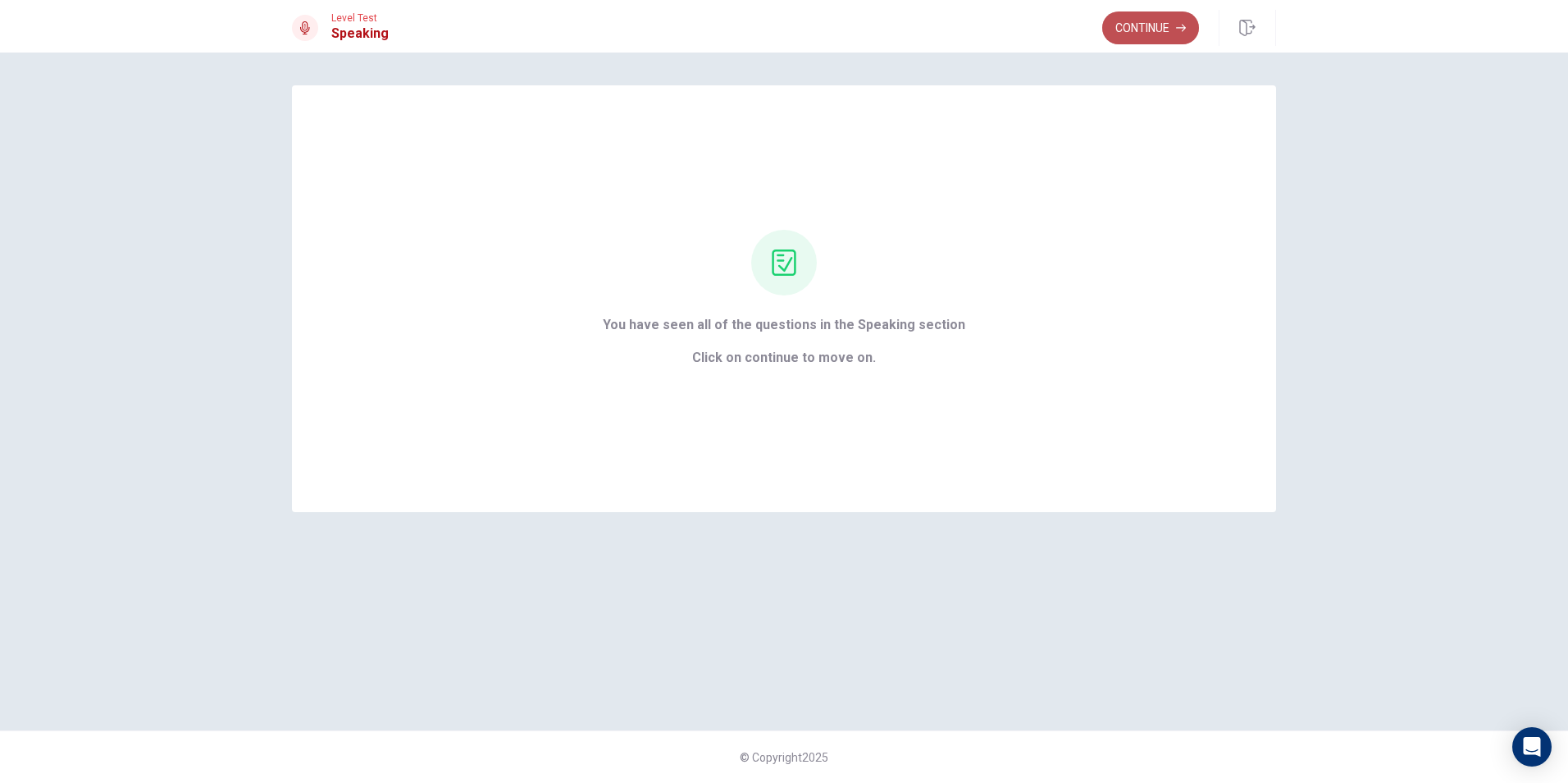
click at [1156, 35] on button "Continue" at bounding box center [1150, 28] width 97 height 33
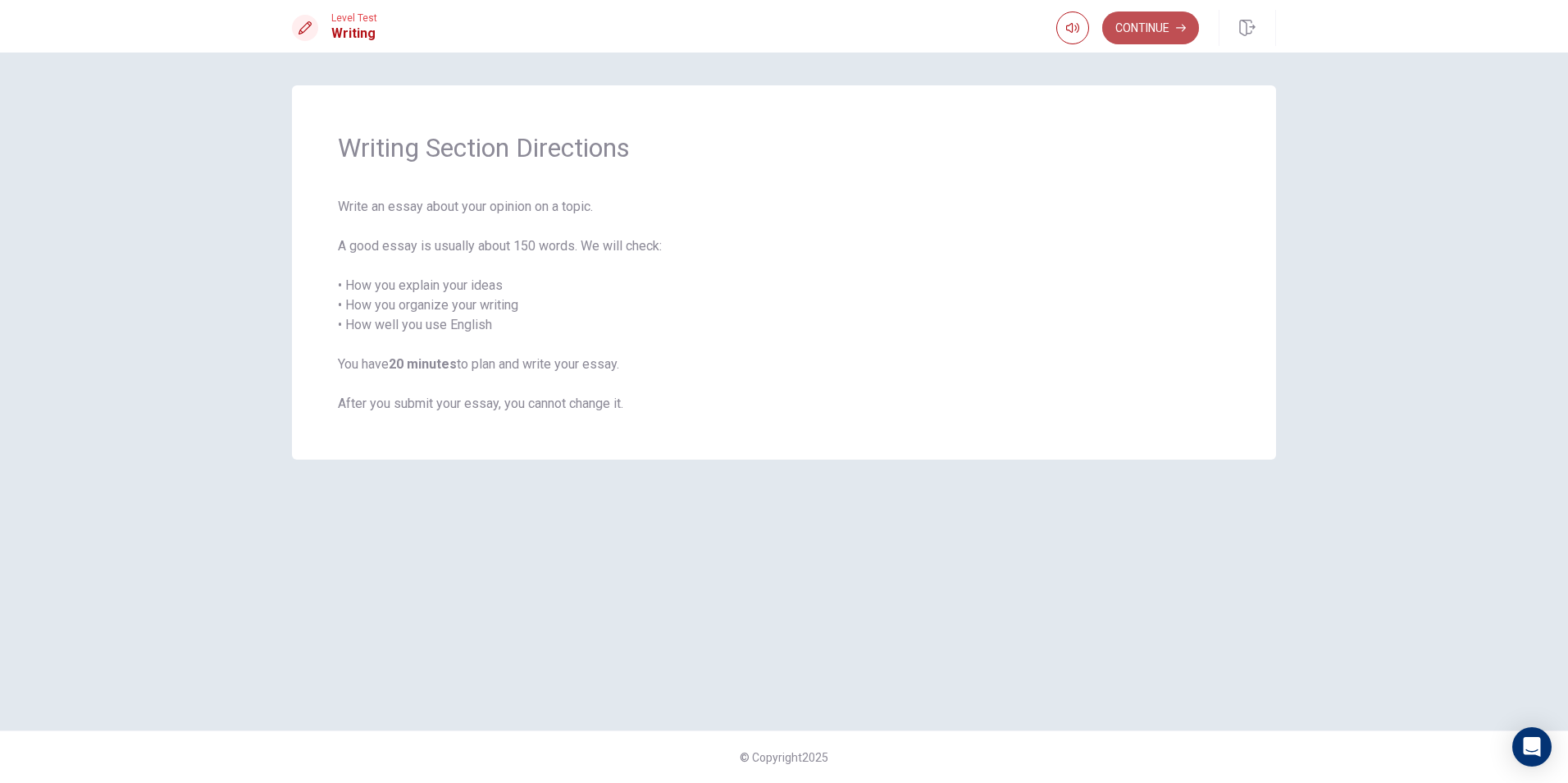
click at [1137, 29] on button "Continue" at bounding box center [1150, 28] width 97 height 33
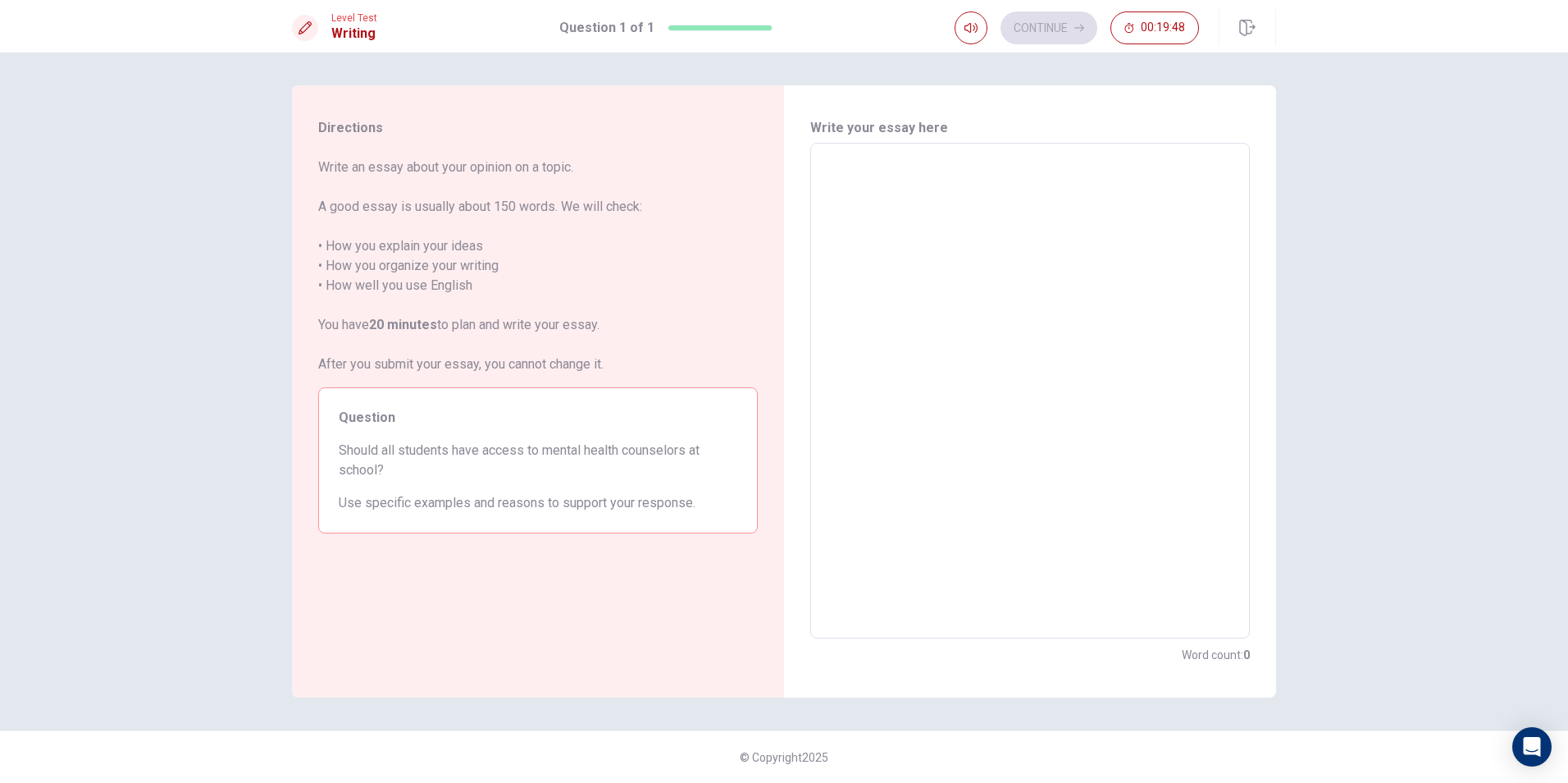
click at [1006, 154] on div "x ​" at bounding box center [1029, 391] width 439 height 496
type textarea "M"
type textarea "x"
type textarea "Me"
type textarea "x"
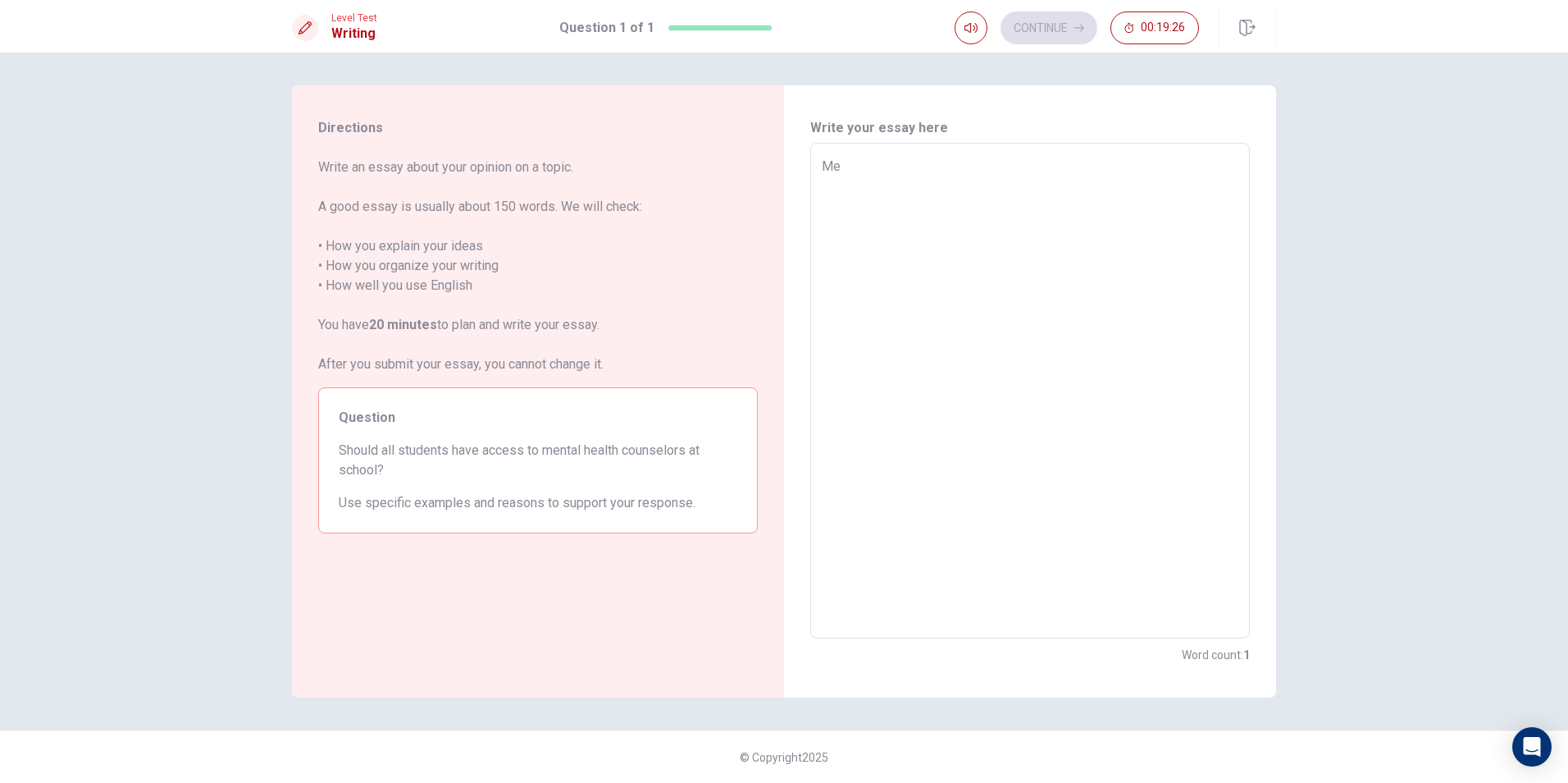
type textarea "Men"
type textarea "x"
type textarea "Ment"
type textarea "x"
type textarea "Menta"
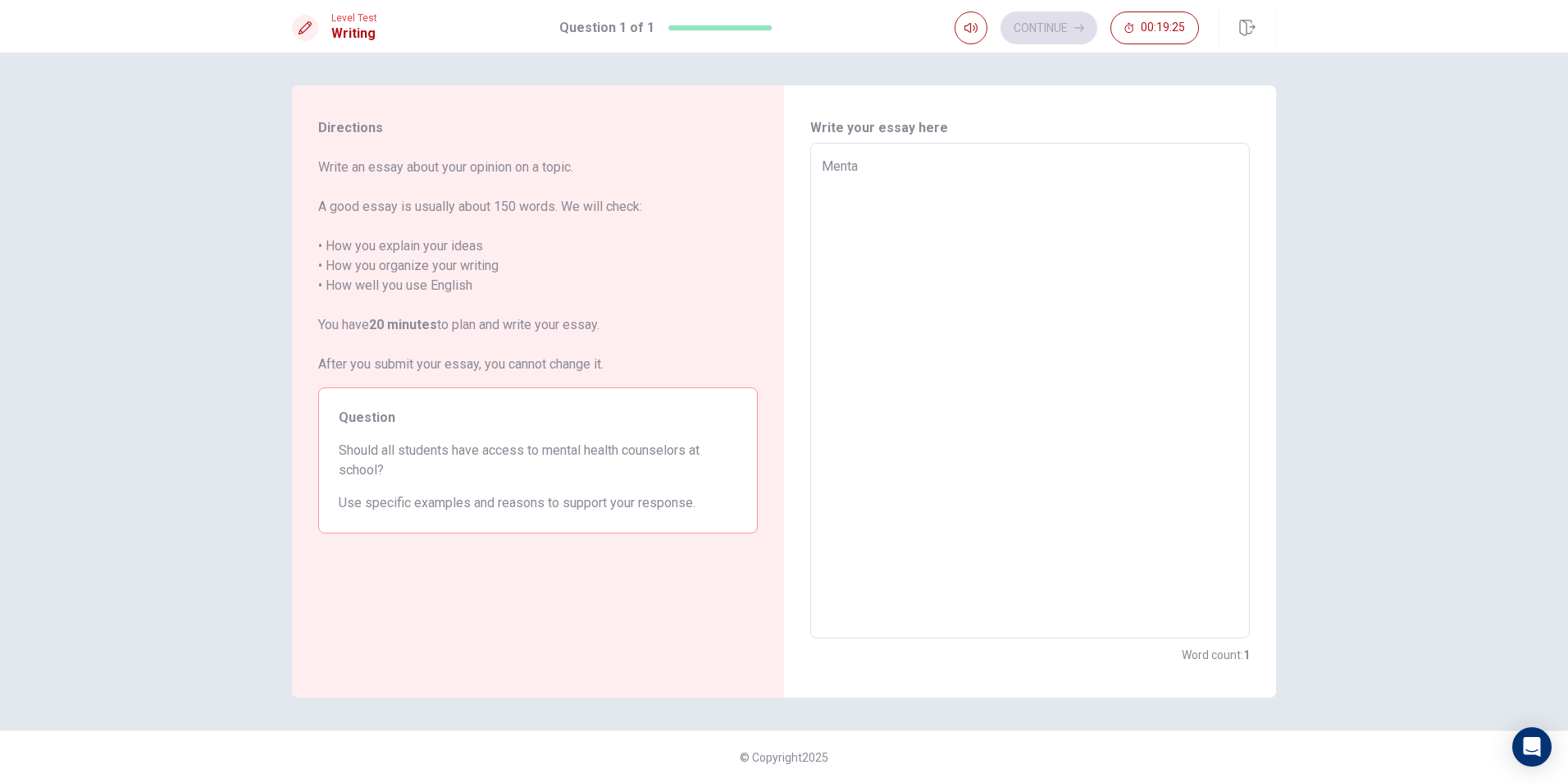
type textarea "x"
type textarea "Mental"
type textarea "x"
type textarea "Mental"
type textarea "x"
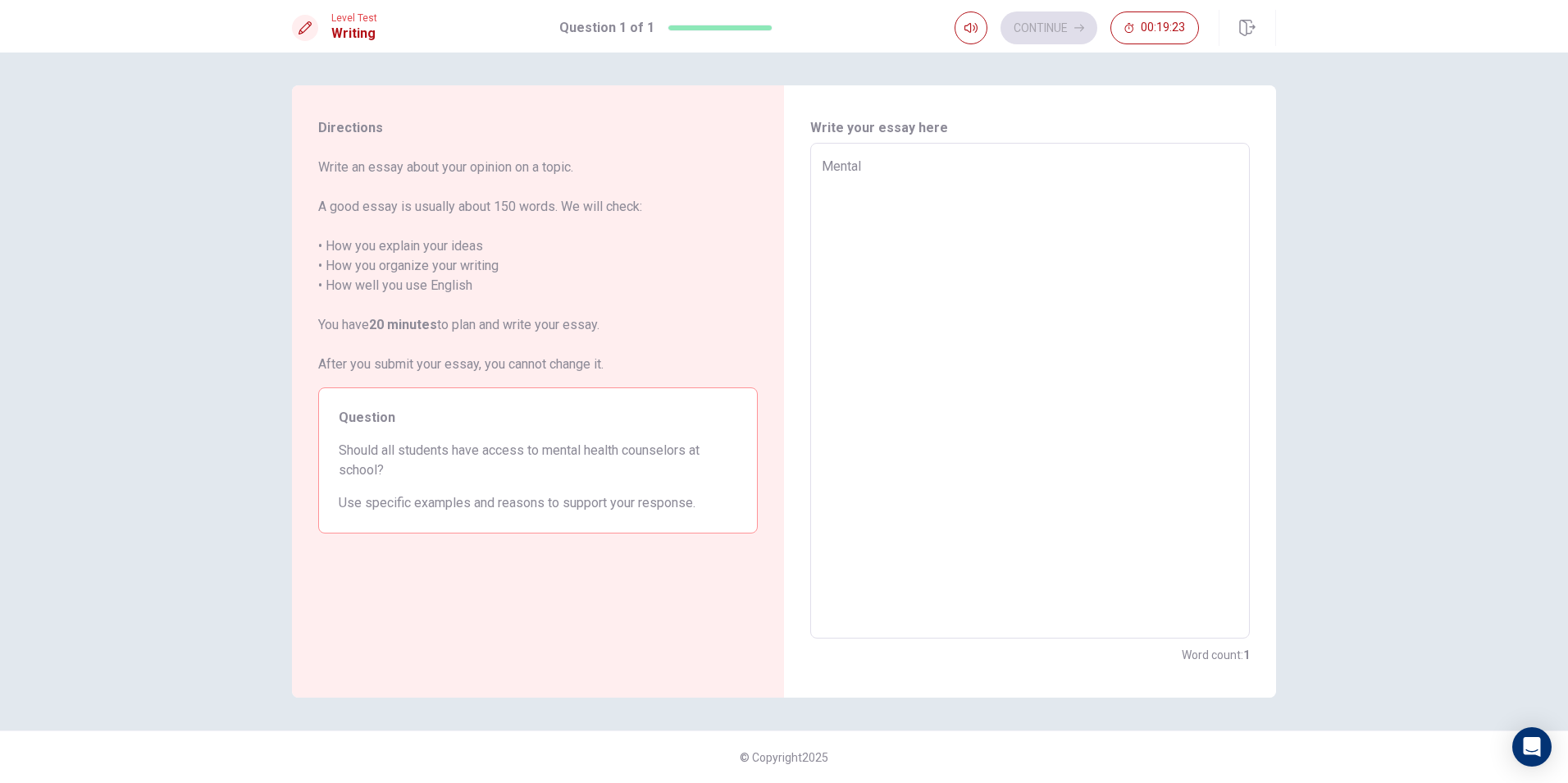
type textarea "Mental h"
type textarea "x"
type textarea "Mental he"
type textarea "x"
type textarea "Mental hea"
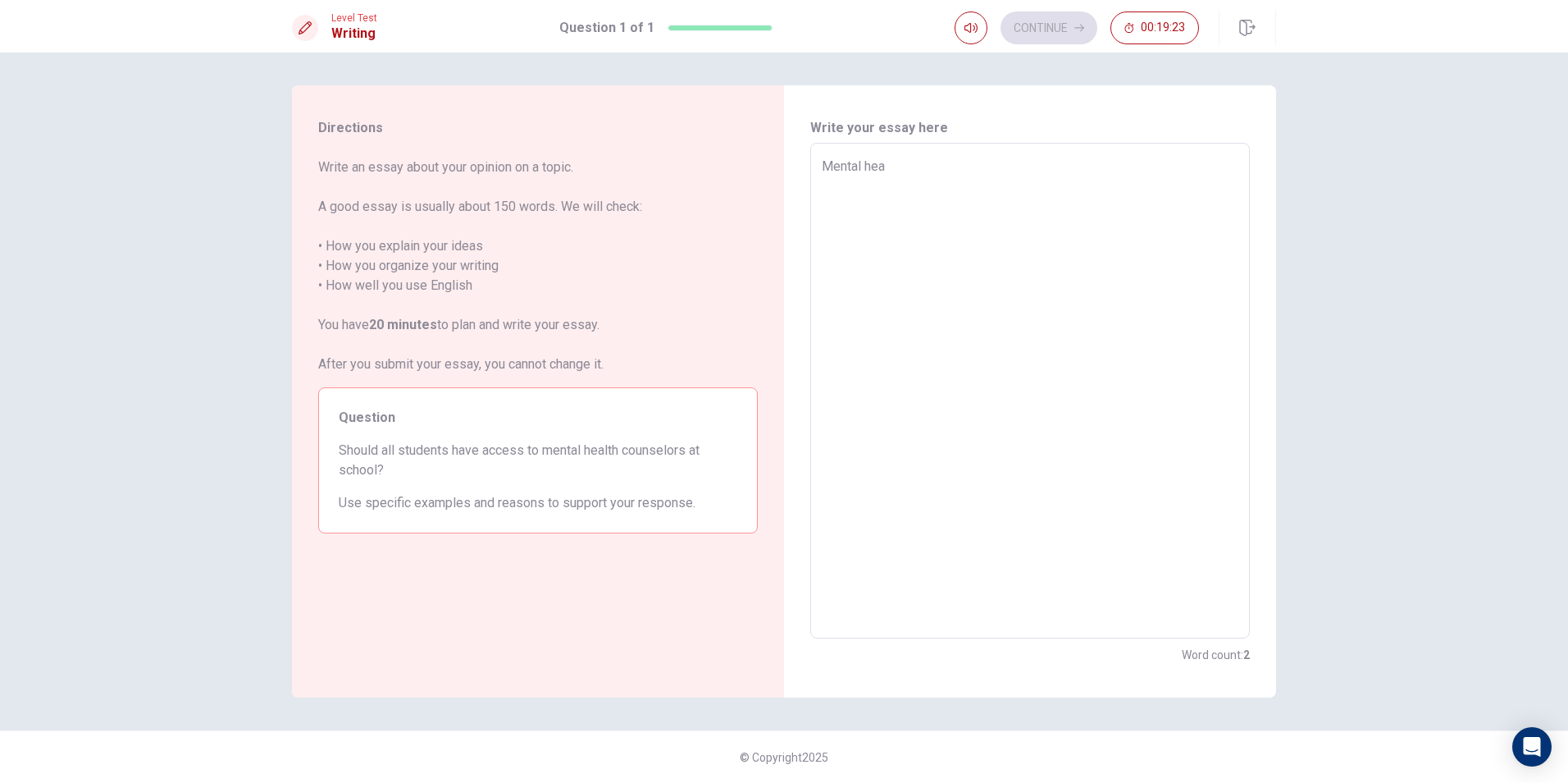
type textarea "x"
type textarea "Mental heal"
type textarea "x"
type textarea "Mental healt"
type textarea "x"
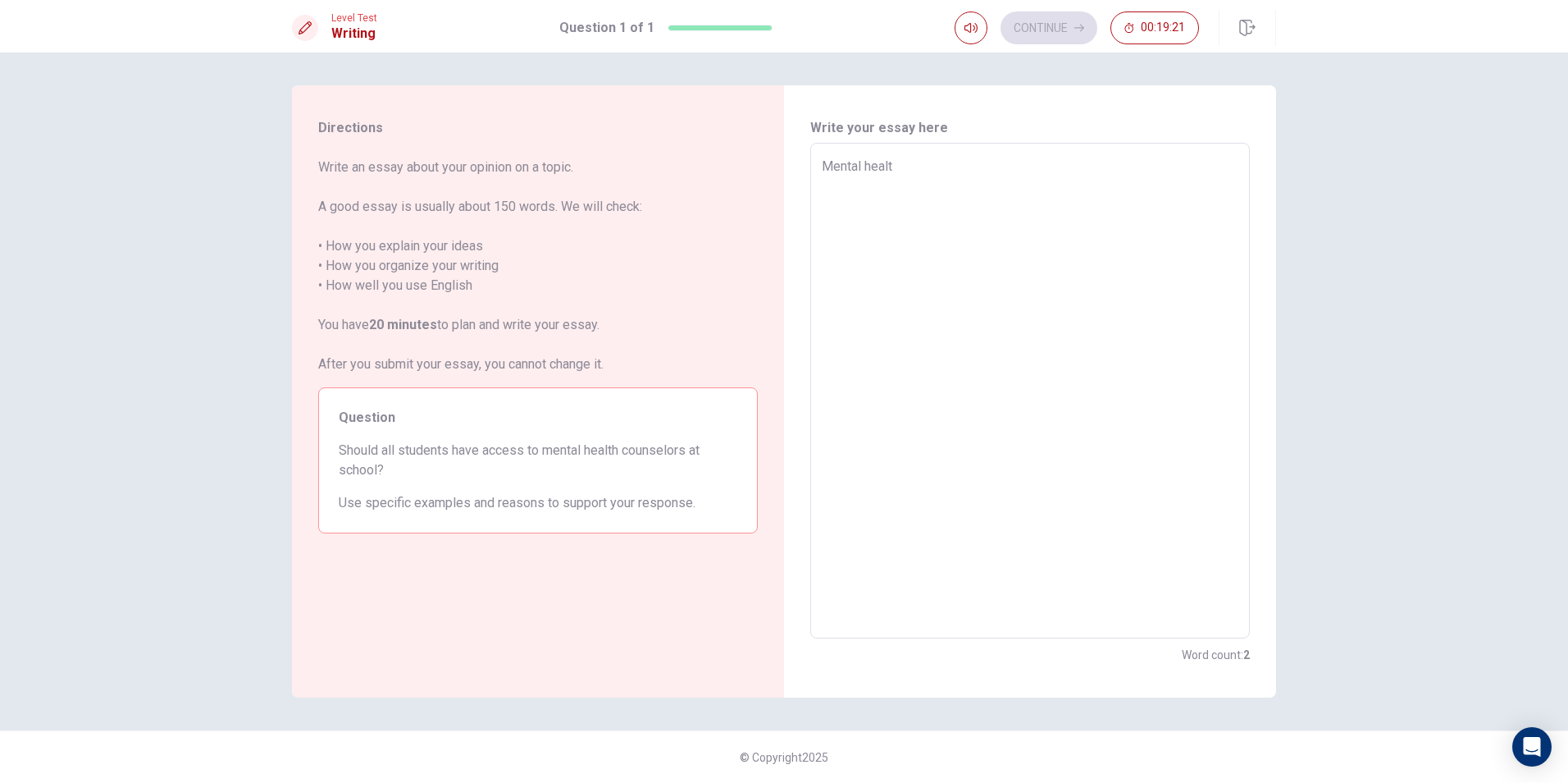
type textarea "Mental health"
type textarea "x"
type textarea "Mental health"
type textarea "x"
type textarea "Mental health i"
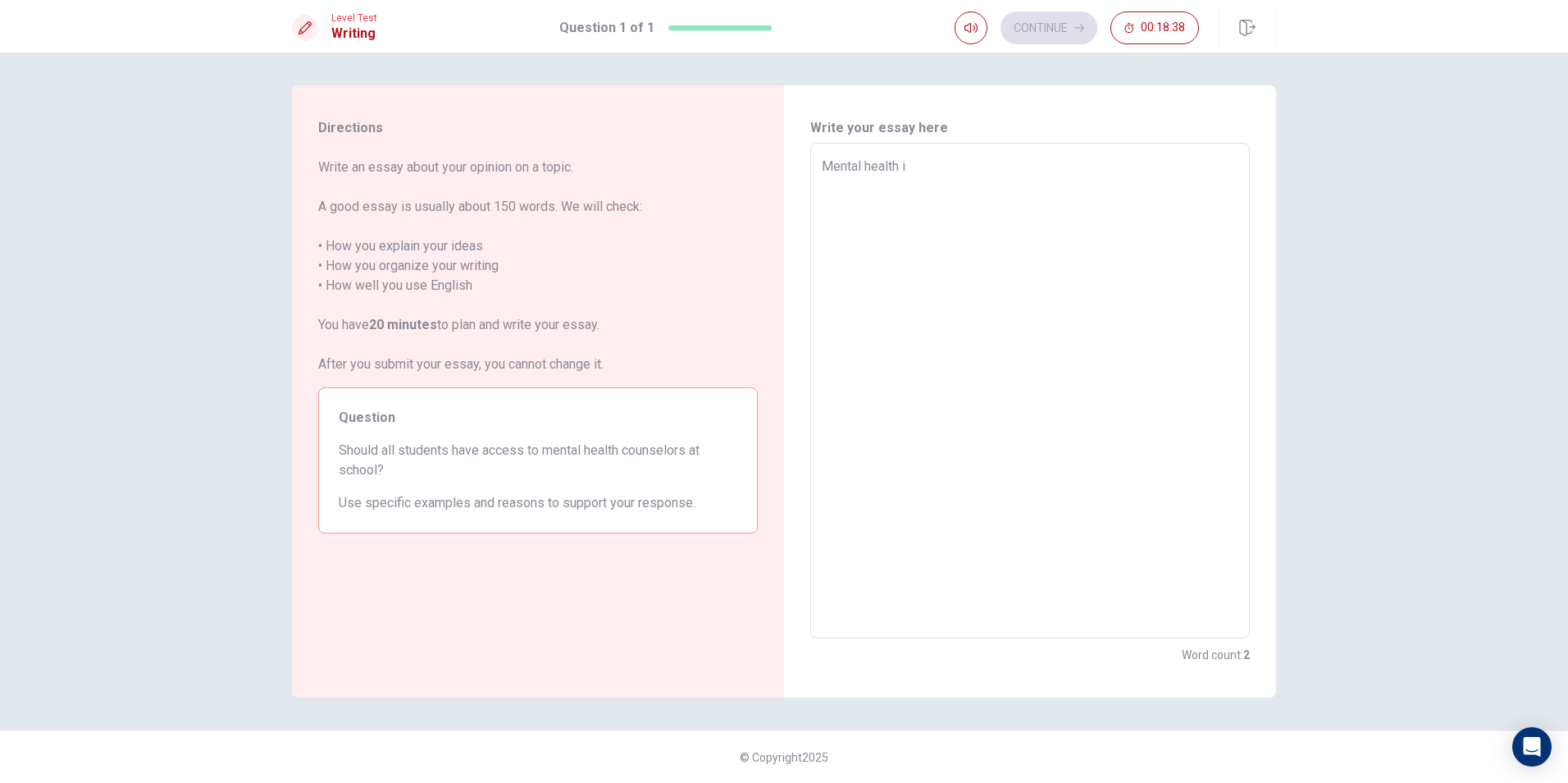
type textarea "x"
type textarea "Mental health is"
type textarea "x"
type textarea "Mental health is"
type textarea "x"
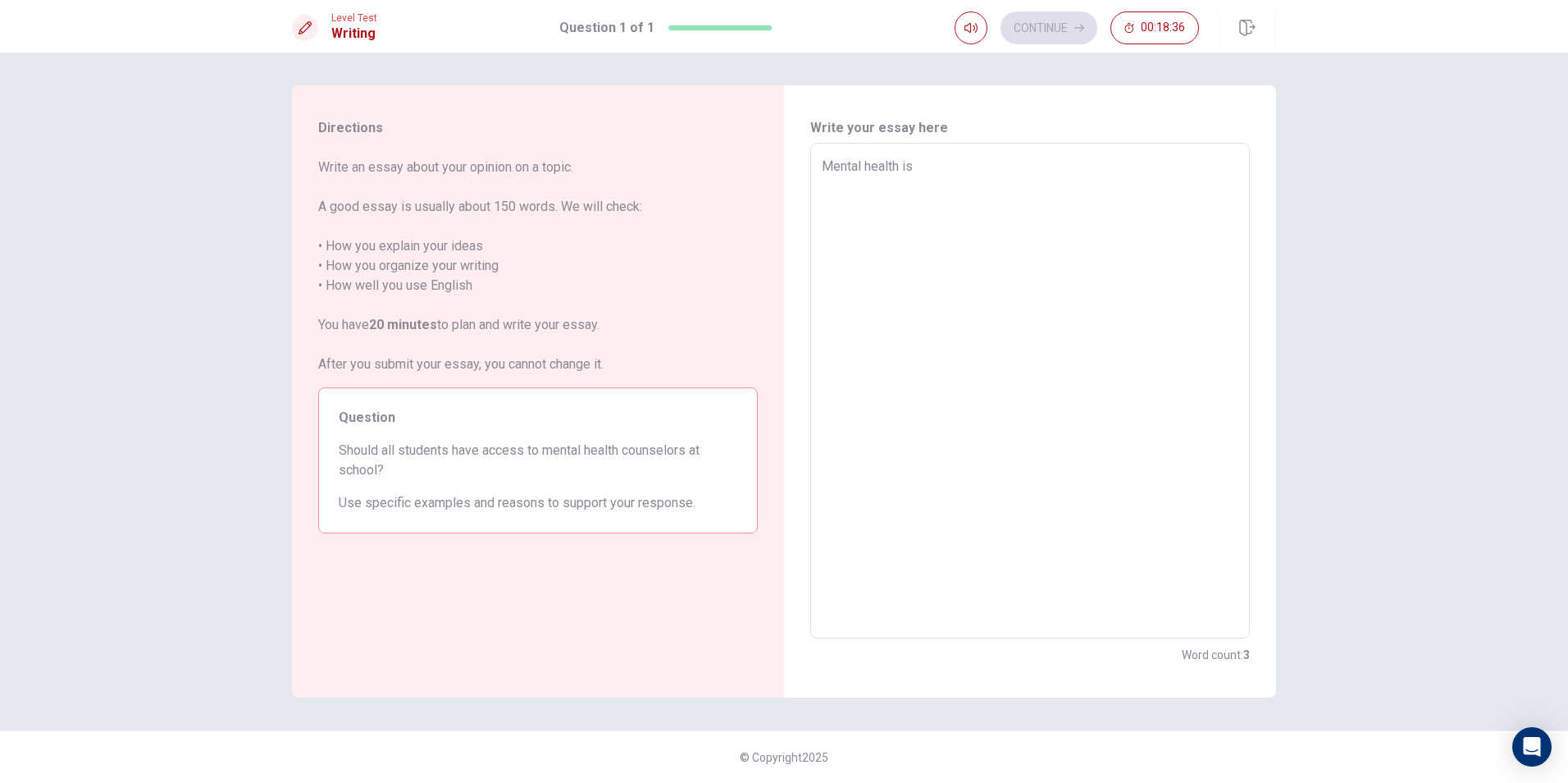
type textarea "Mental health is a"
type textarea "x"
type textarea "Mental health is as"
type textarea "x"
type textarea "Mental health is as"
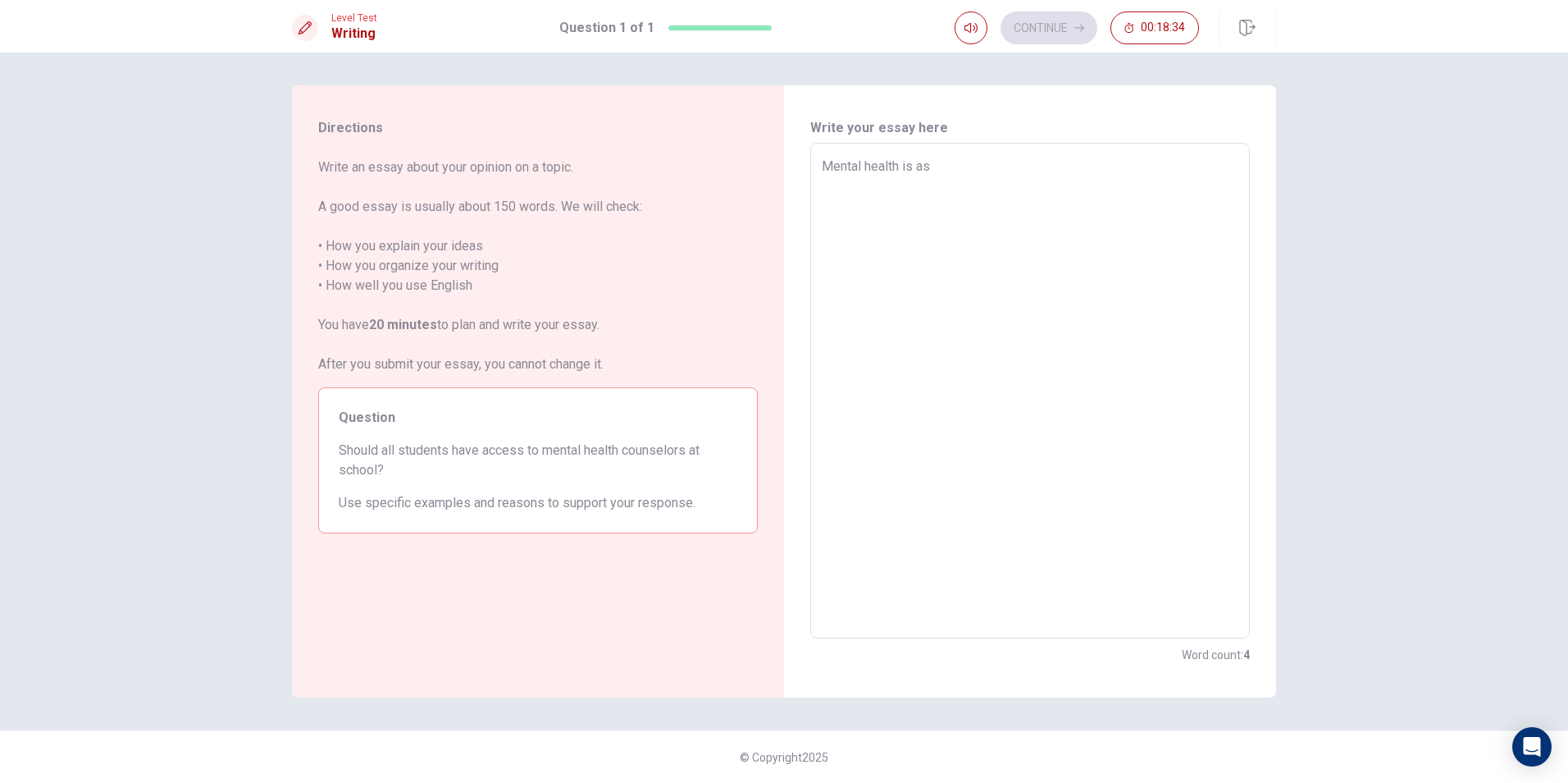
type textarea "x"
type textarea "Mental health is as i"
type textarea "x"
type textarea "Mental health is as im"
type textarea "x"
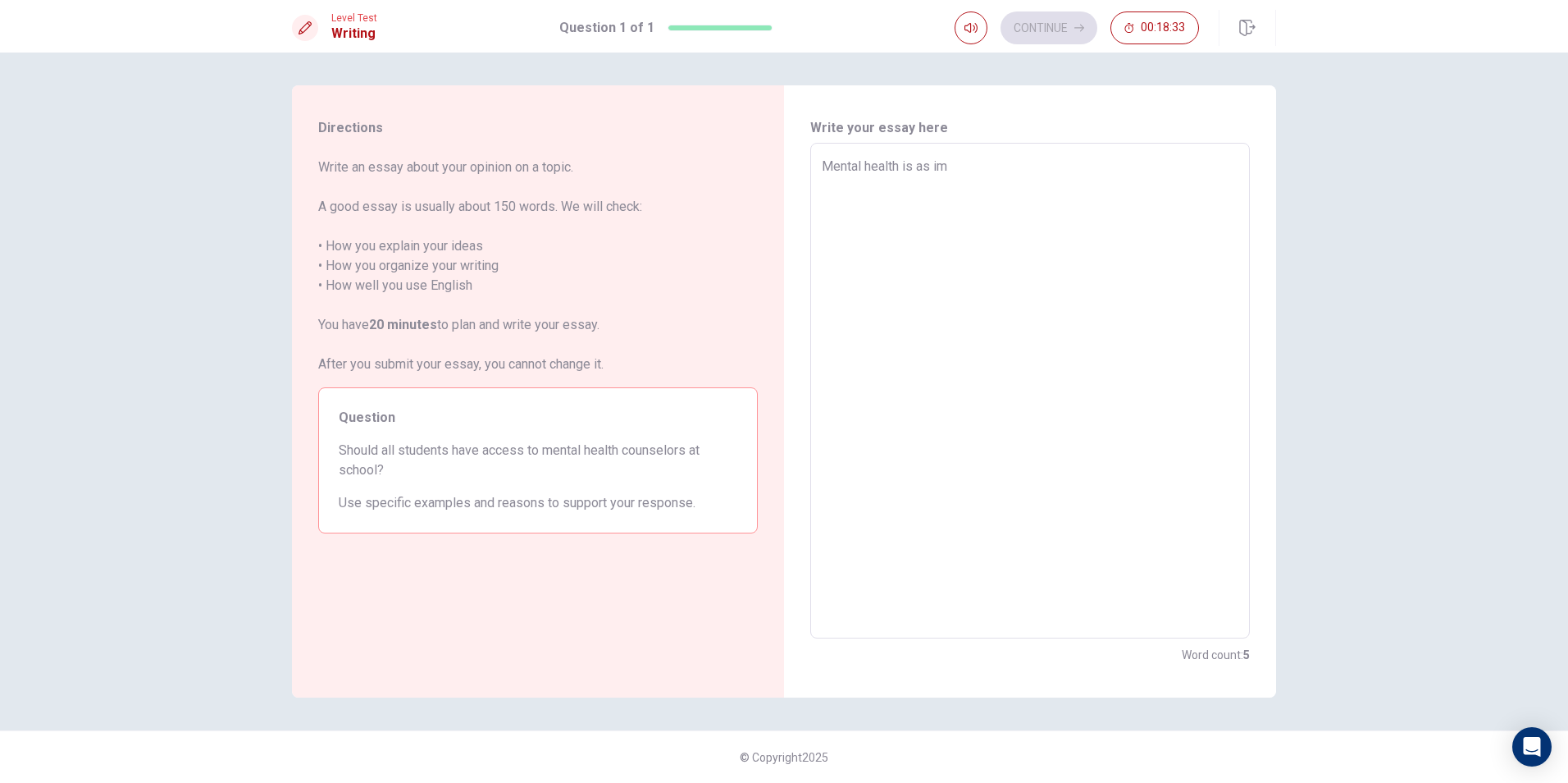
type textarea "Mental health is as imp"
type textarea "x"
type textarea "Mental health is as impo"
type textarea "x"
type textarea "Mental health is as impor"
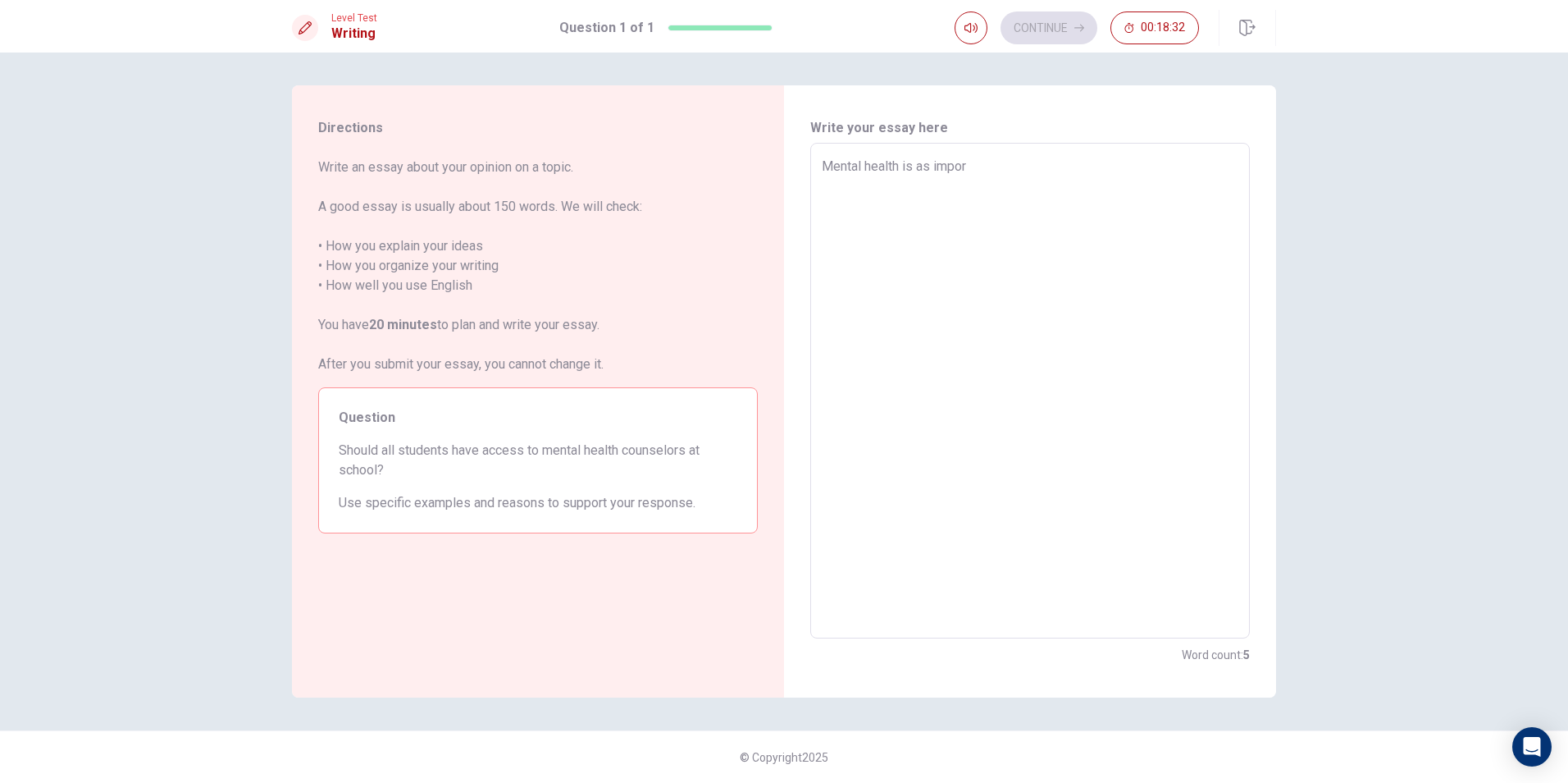
type textarea "x"
type textarea "Mental health is as import"
type textarea "x"
type textarea "Mental health is as importa"
type textarea "x"
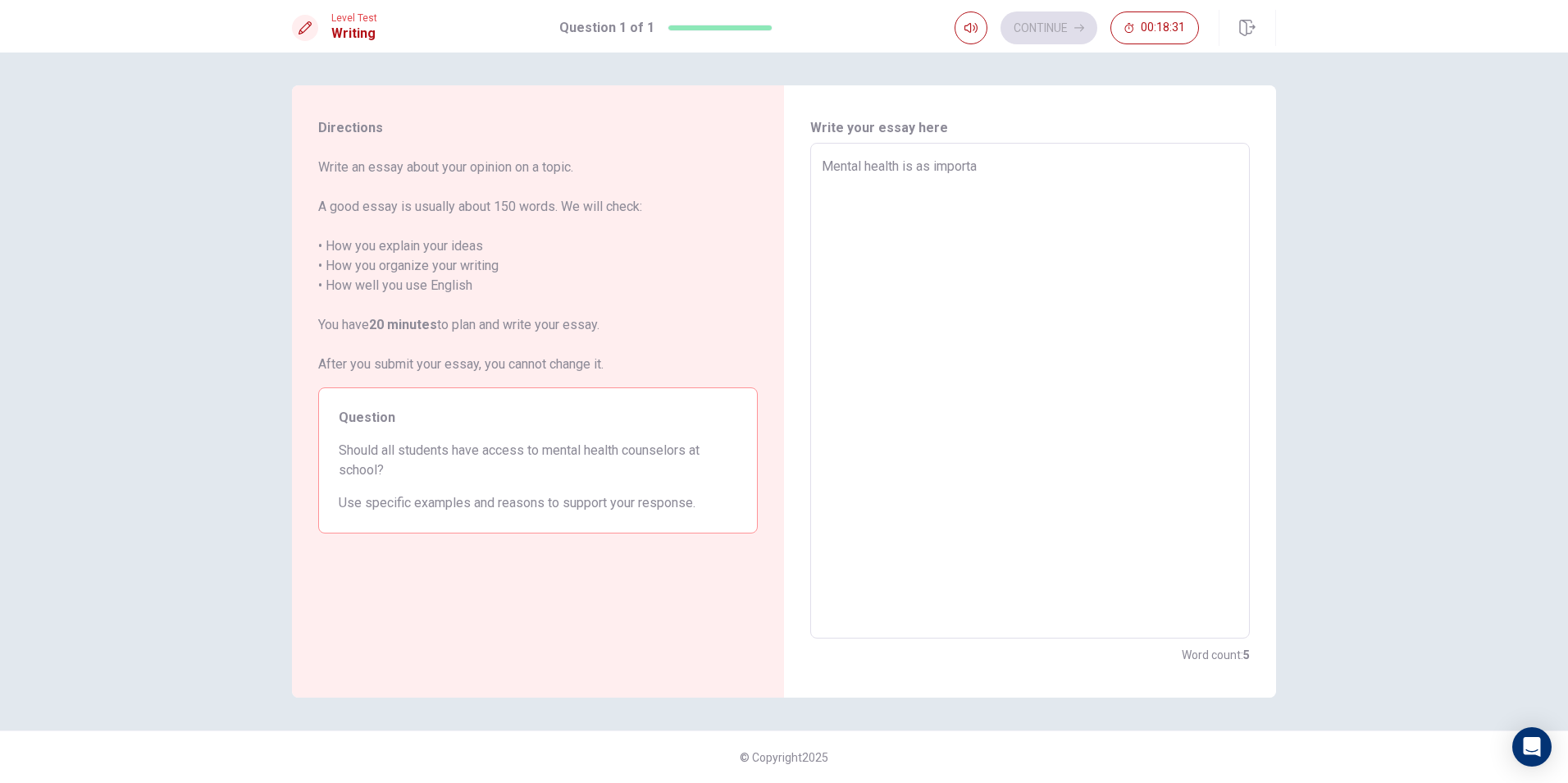
type textarea "Mental health is as importan"
type textarea "x"
type textarea "Mental health is as important"
type textarea "x"
type textarea "Mental health is as important"
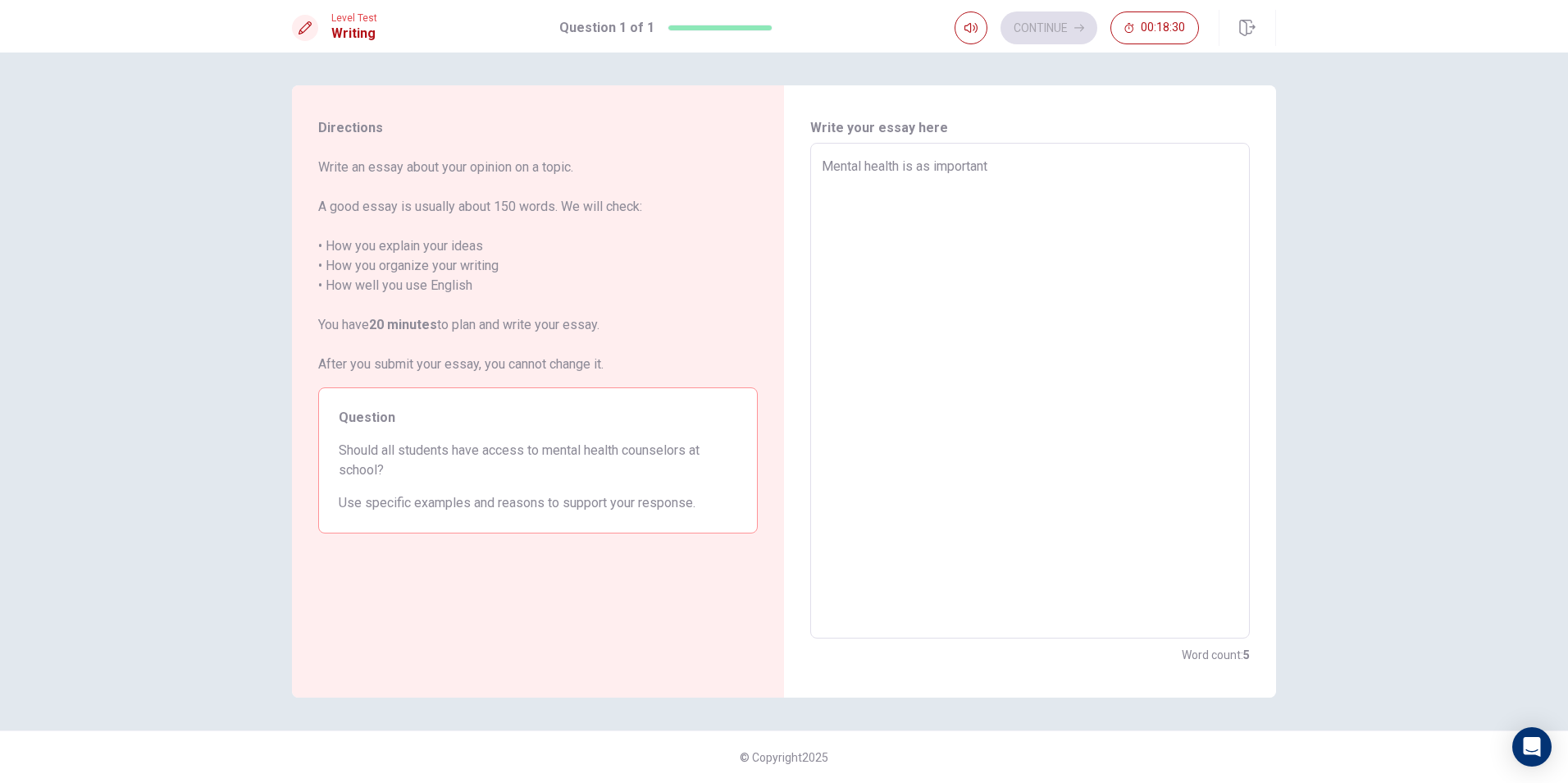
type textarea "x"
type textarea "Mental health is as important a"
type textarea "x"
type textarea "Mental health is as important as"
type textarea "x"
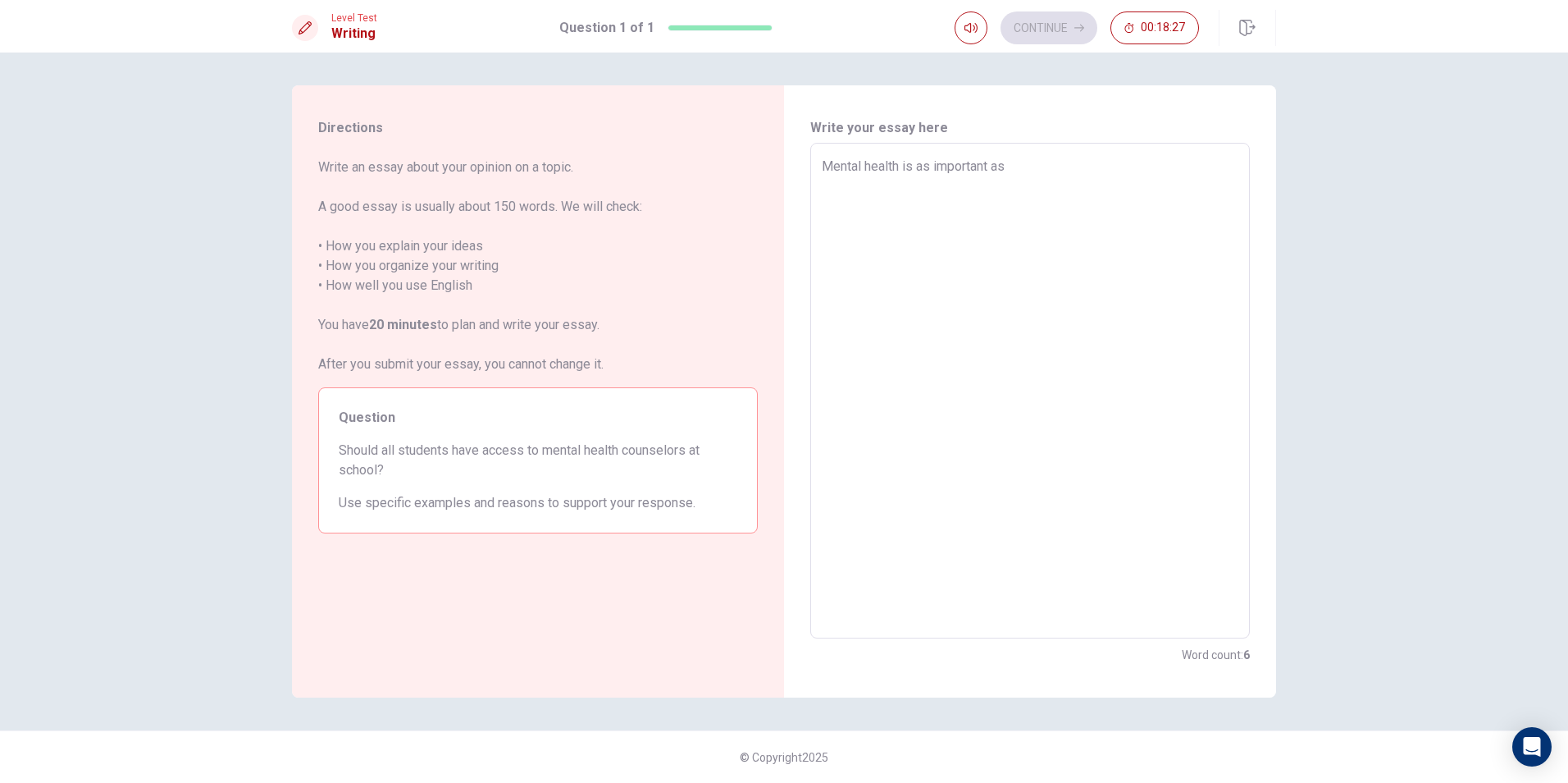
type textarea "Mental health is as important as"
type textarea "x"
type textarea "Mental health is as important as p"
type textarea "x"
type textarea "Mental health is as important as ph"
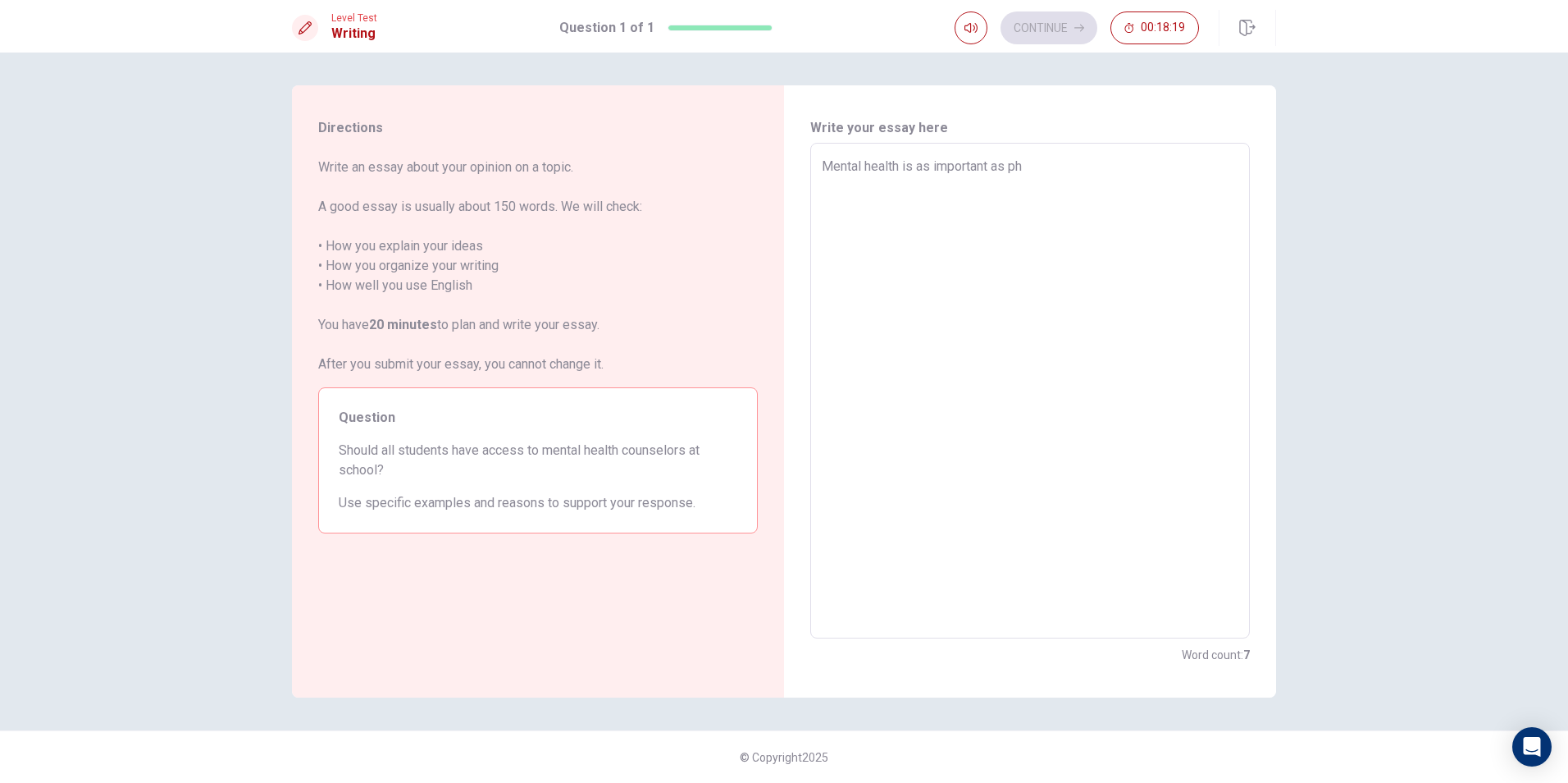
type textarea "x"
type textarea "Mental health is as important as phy"
type textarea "x"
type textarea "Mental health is as important as phys"
type textarea "x"
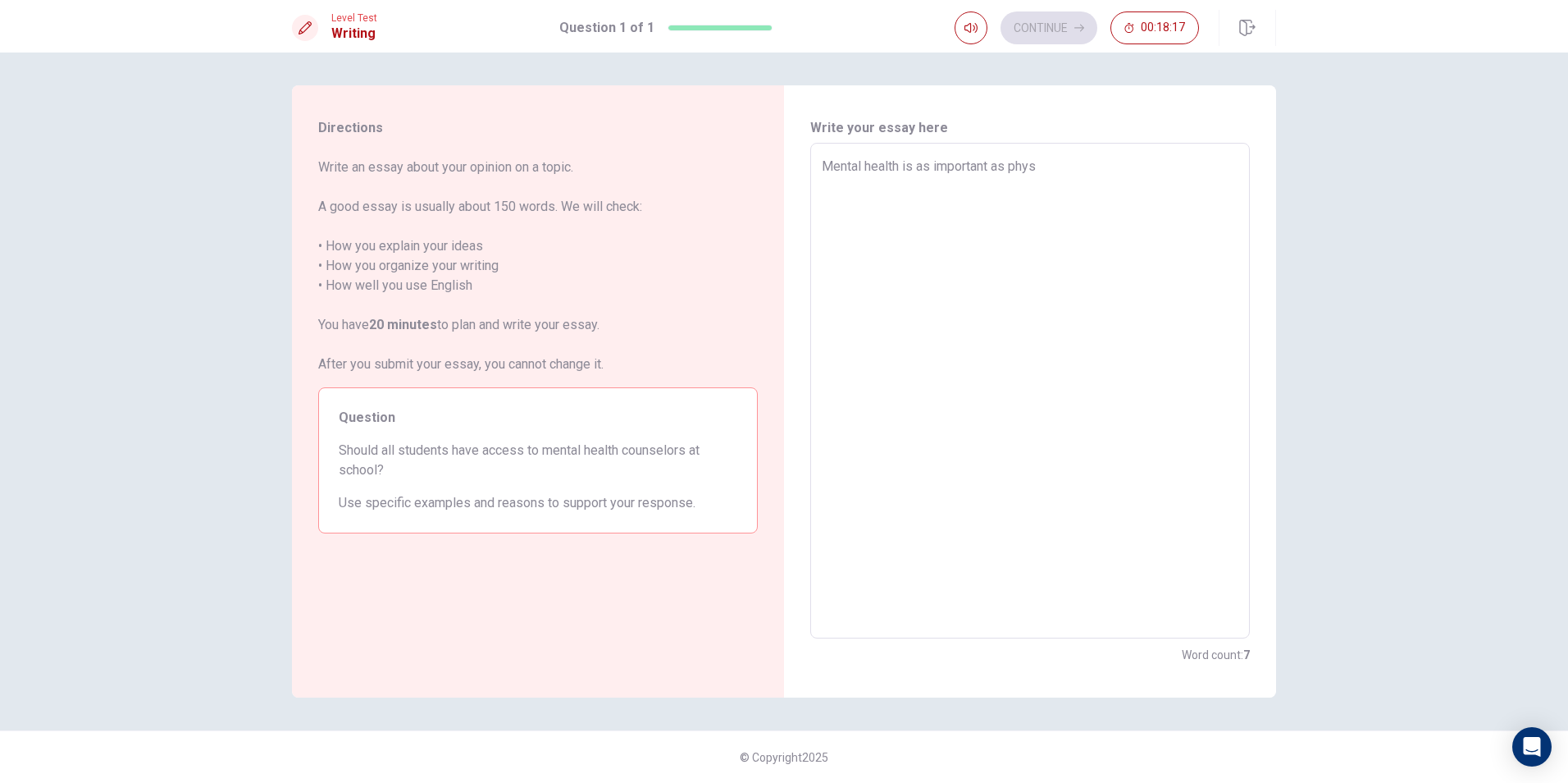
type textarea "Mental health is as important as physi"
type textarea "x"
type textarea "Mental health is as important as physic"
type textarea "x"
type textarea "Mental health is as important as physica"
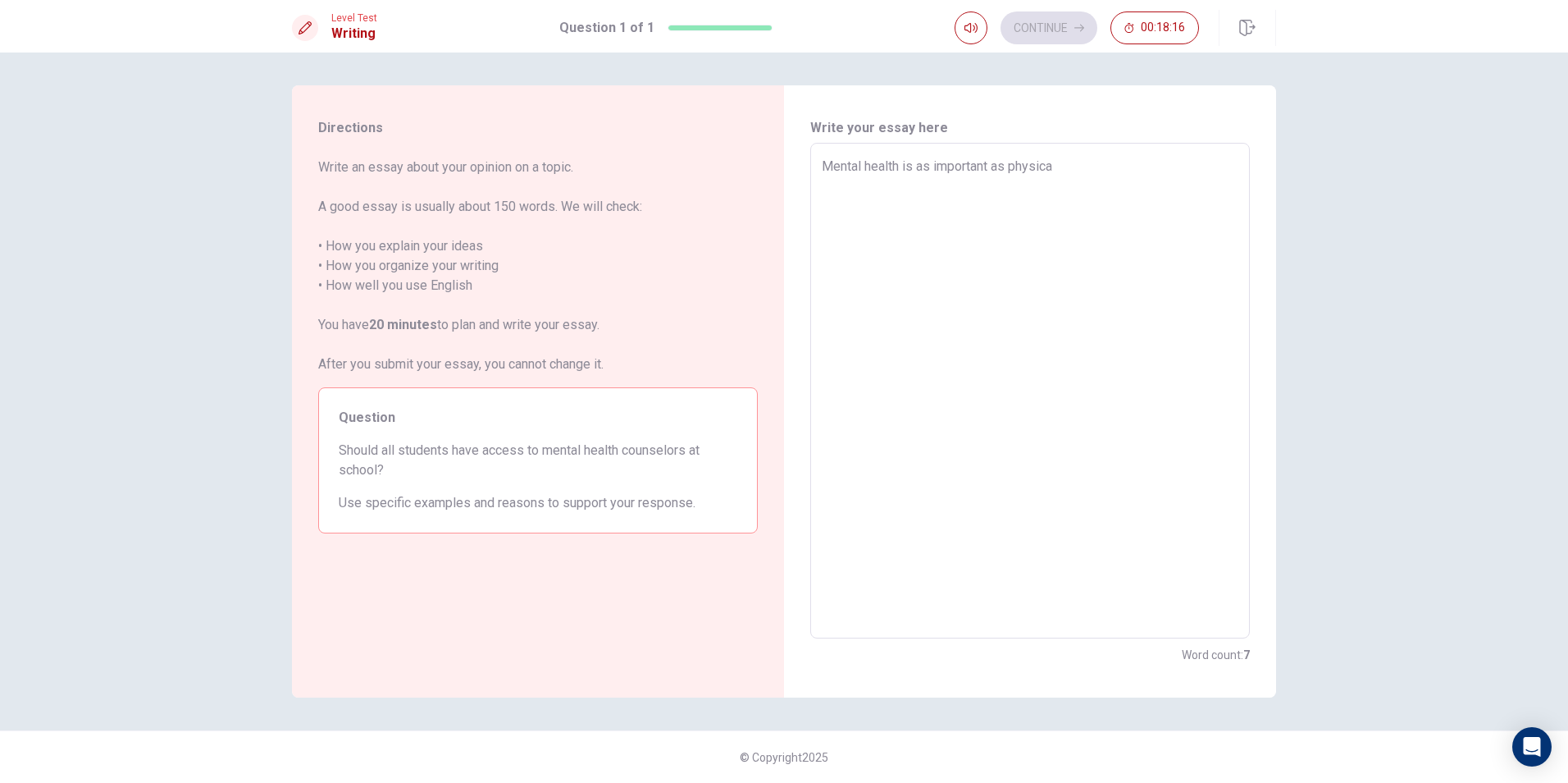
type textarea "x"
type textarea "Mental health is as important as physical"
type textarea "x"
type textarea "Mental health is as important as physical"
type textarea "x"
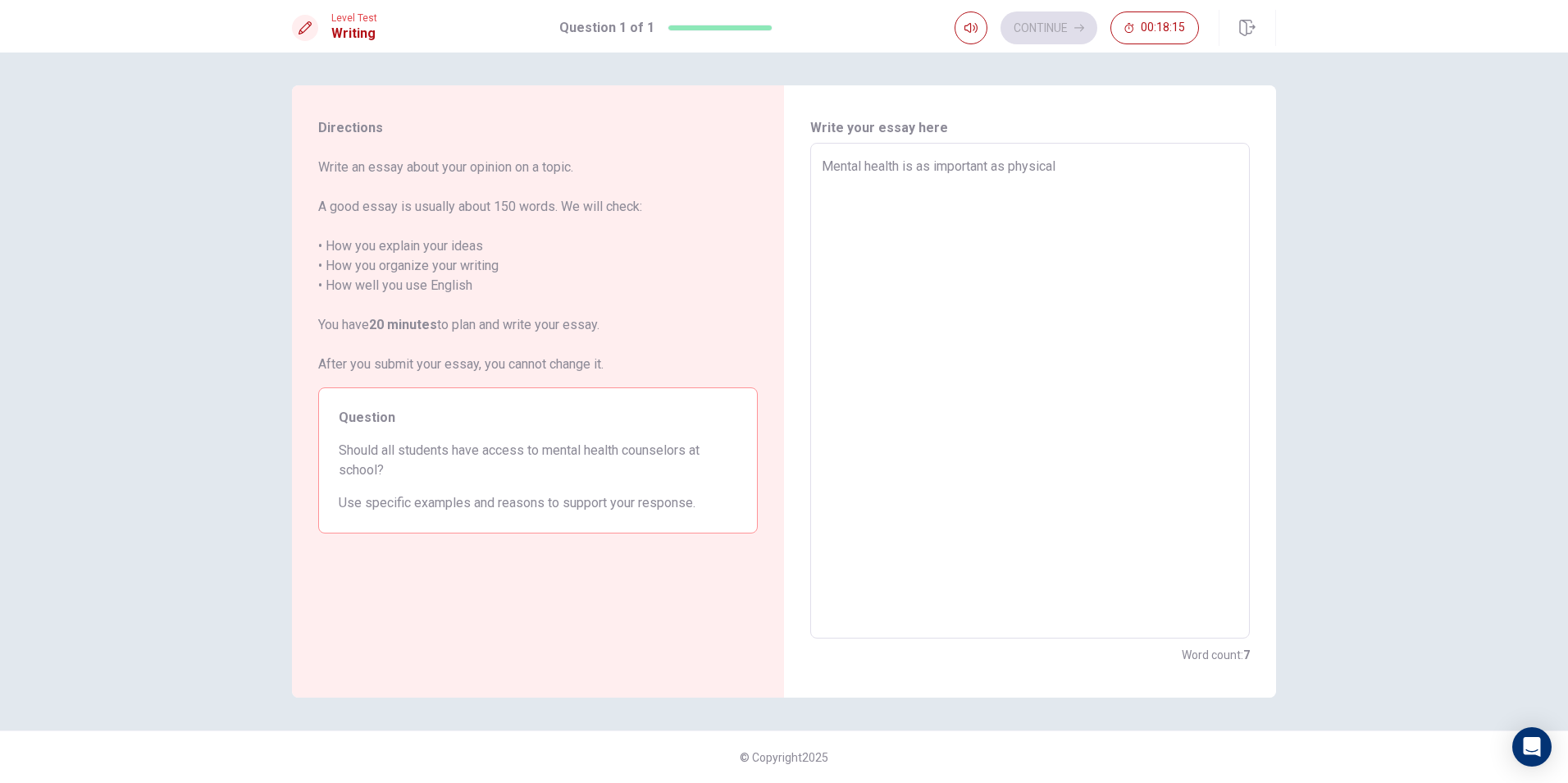
type textarea "Mental health is as important as physical h"
type textarea "x"
type textarea "Mental health is as important as physical he"
type textarea "x"
type textarea "Mental health is as important as physical hea"
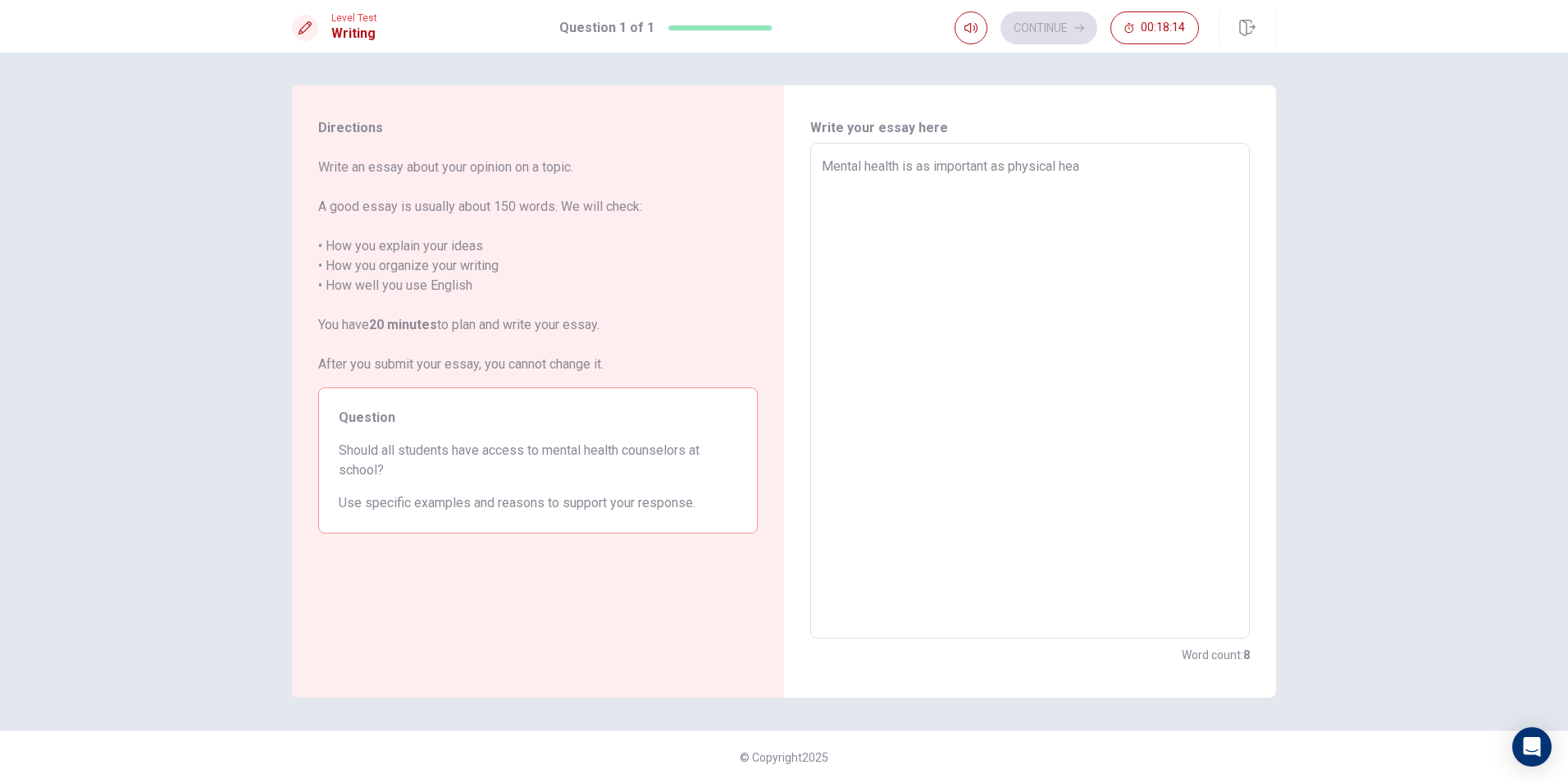
type textarea "x"
type textarea "Mental health is as important as physical heal"
type textarea "x"
type textarea "Mental health is as important as physical healt"
type textarea "x"
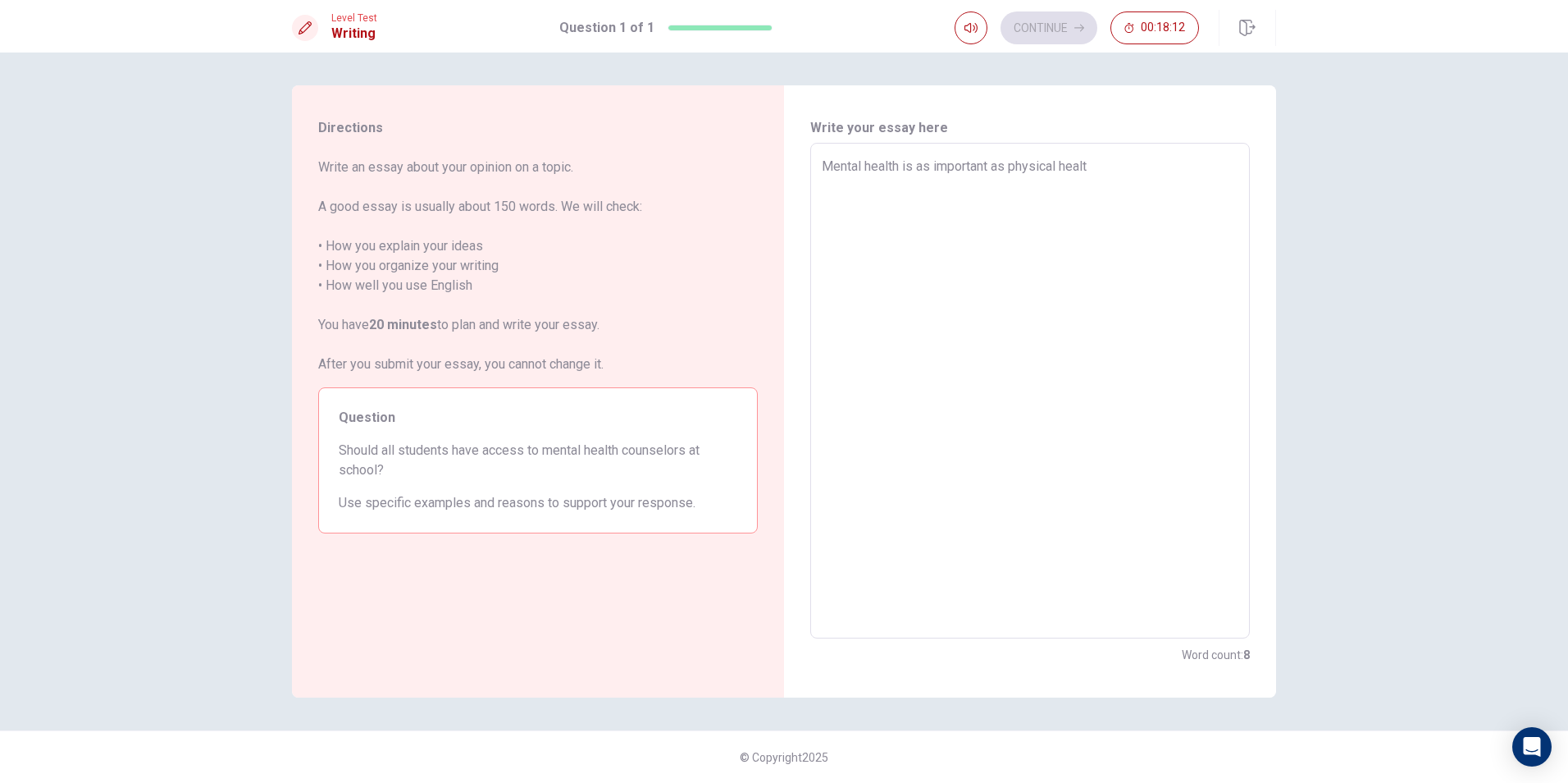
type textarea "Mental health is as important as physical health"
type textarea "x"
type textarea "Mental health is as important as physical health."
type textarea "x"
type textarea "Mental health is as important as physical health."
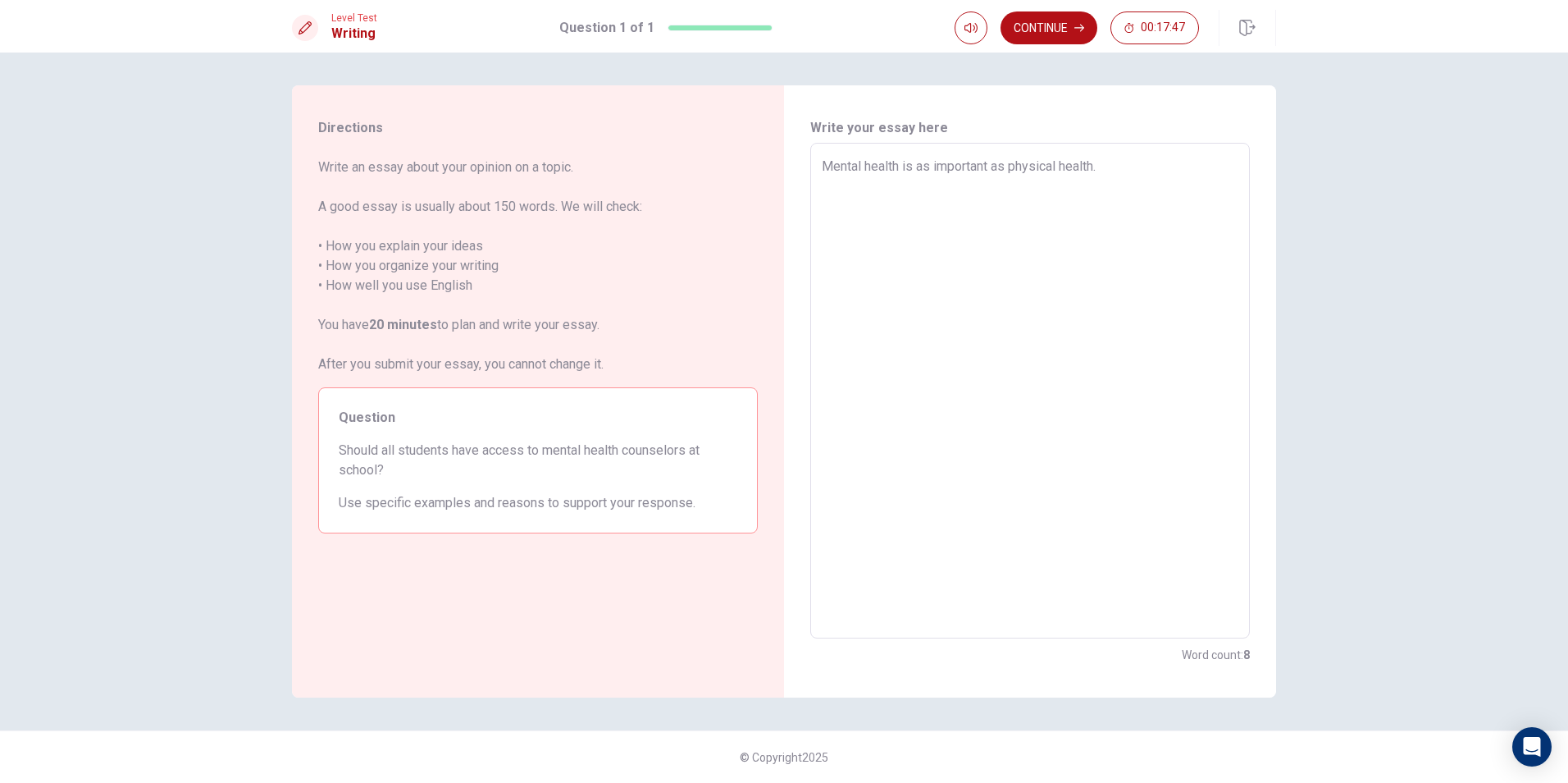
type textarea "x"
type textarea "Mental health is as important as physical health. E"
type textarea "x"
type textarea "Mental health is as important as physical health. Es"
type textarea "x"
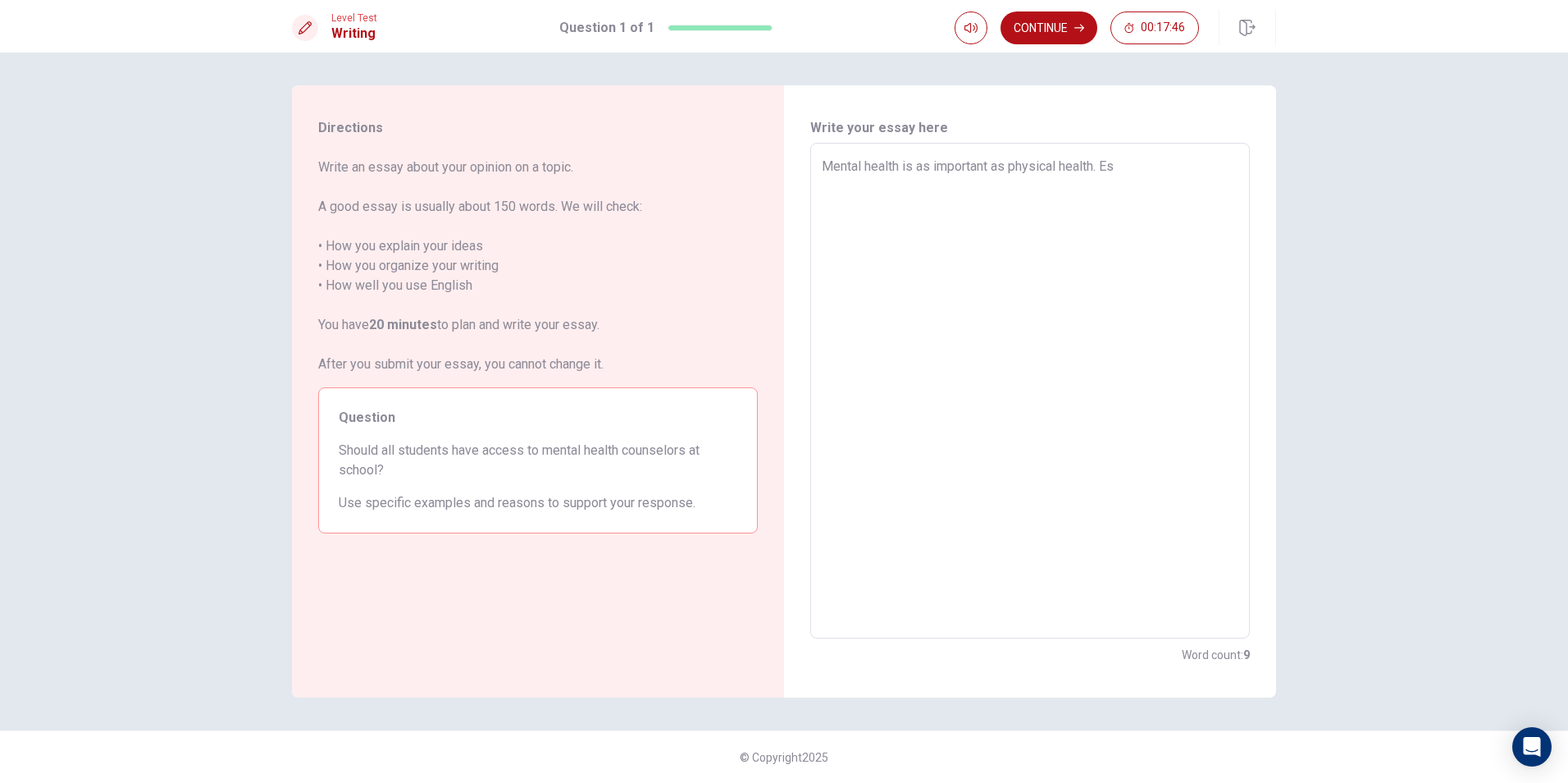
type textarea "Mental health is as important as physical health. Esp"
type textarea "x"
type textarea "Mental health is as important as physical health. Espe"
type textarea "x"
type textarea "Mental health is as important as physical health. Espec"
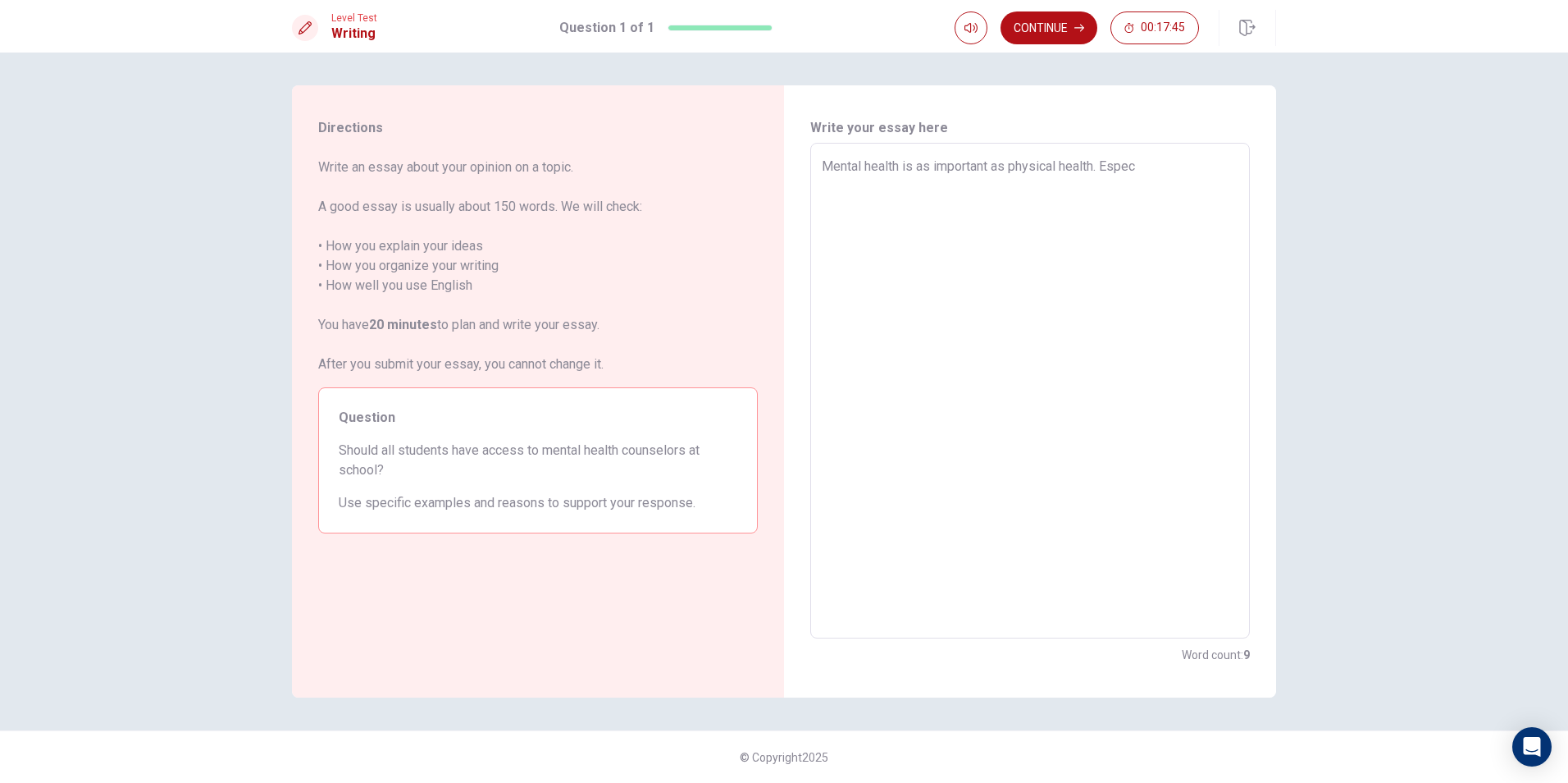
type textarea "x"
type textarea "Mental health is as important as physical health. Especi"
type textarea "x"
type textarea "Mental health is as important as physical health. [GEOGRAPHIC_DATA]"
type textarea "x"
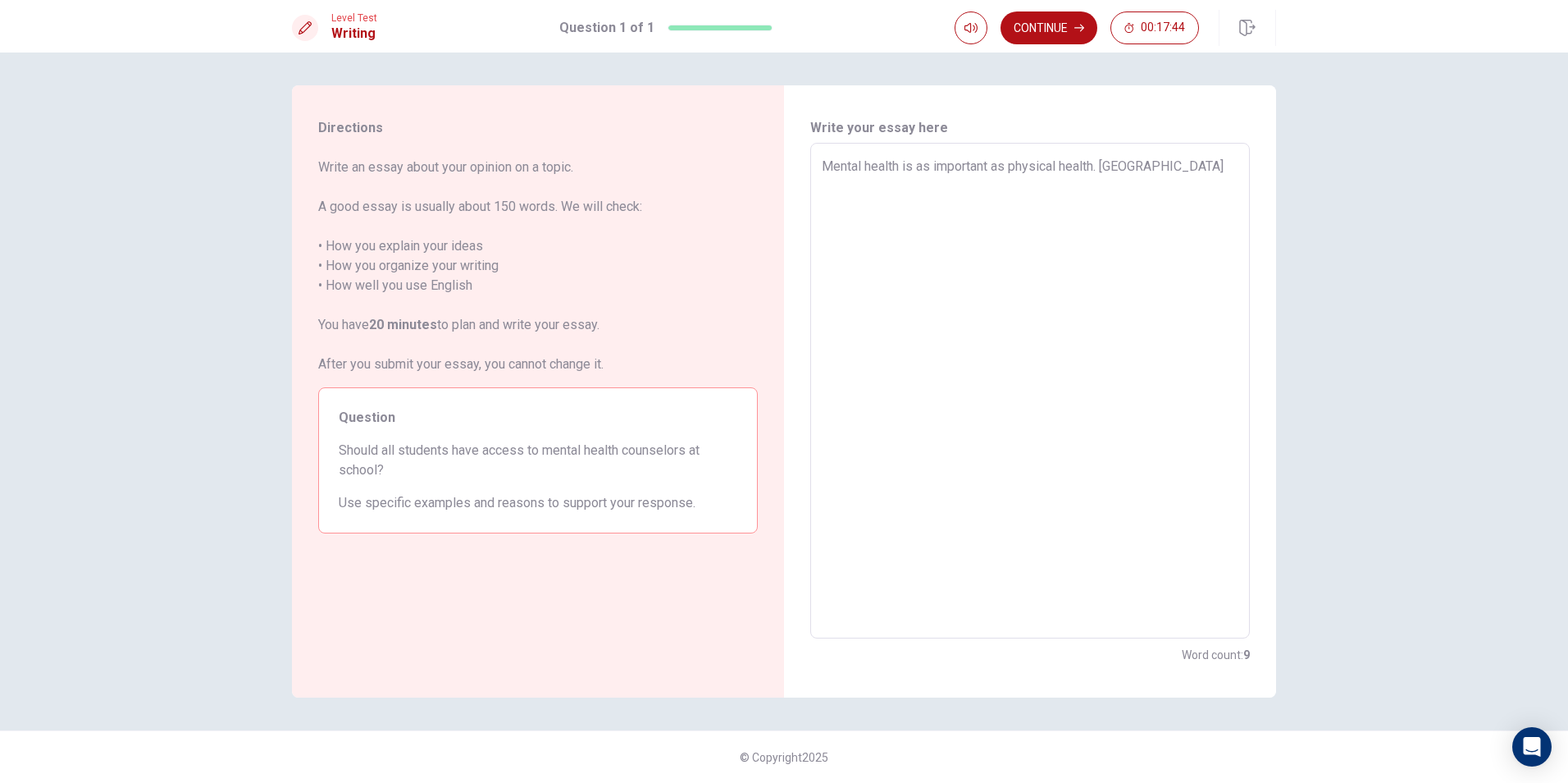
type textarea "Mental health is as important as physical health. Especial"
type textarea "x"
type textarea "Mental health is as important as physical health. Especiall"
type textarea "x"
type textarea "Mental health is as important as physical health. Especially"
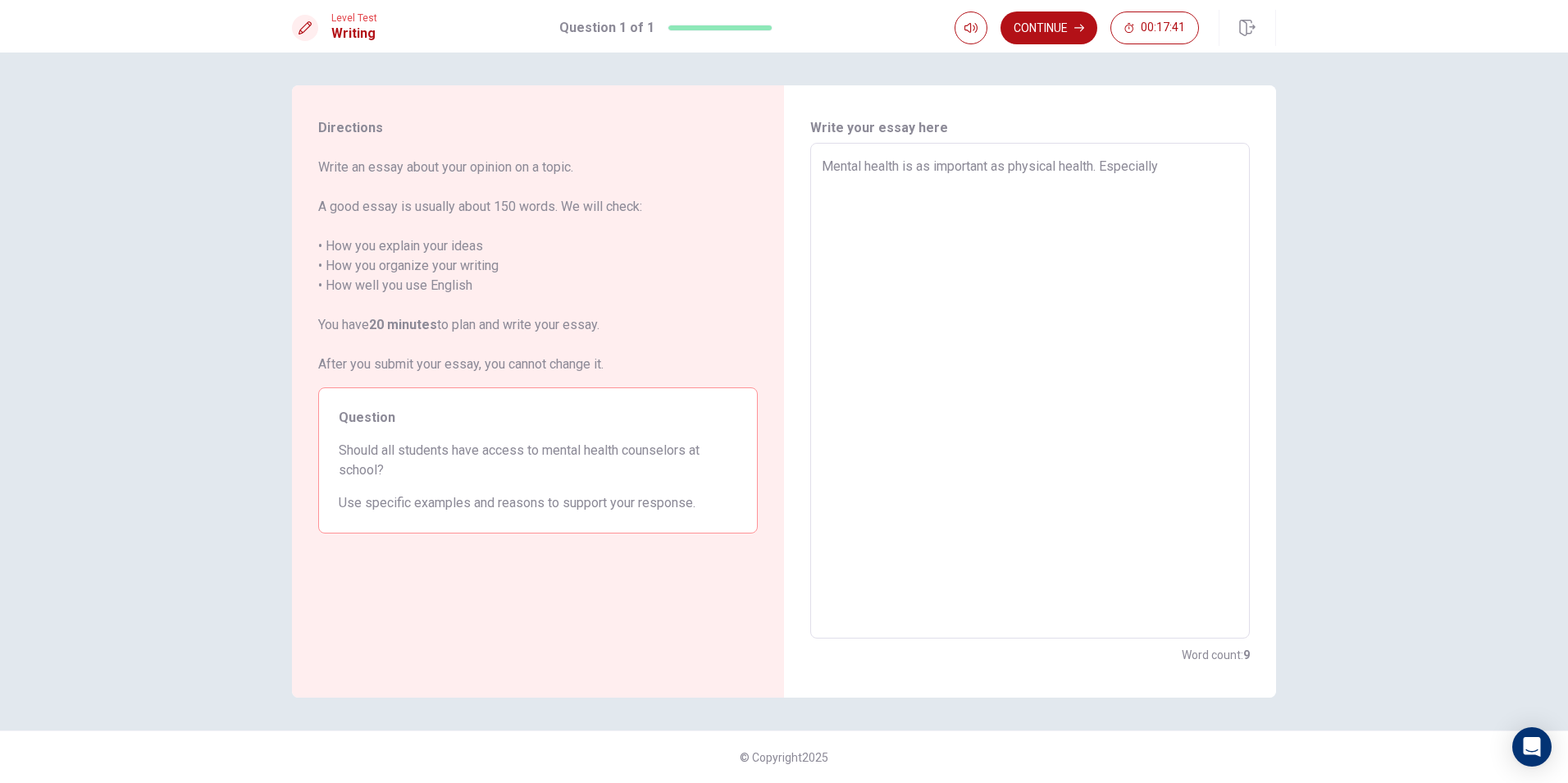
type textarea "x"
type textarea "Mental health is as important as physical health. Especially"
type textarea "x"
type textarea "Mental health is as important as physical health. Especially i"
type textarea "x"
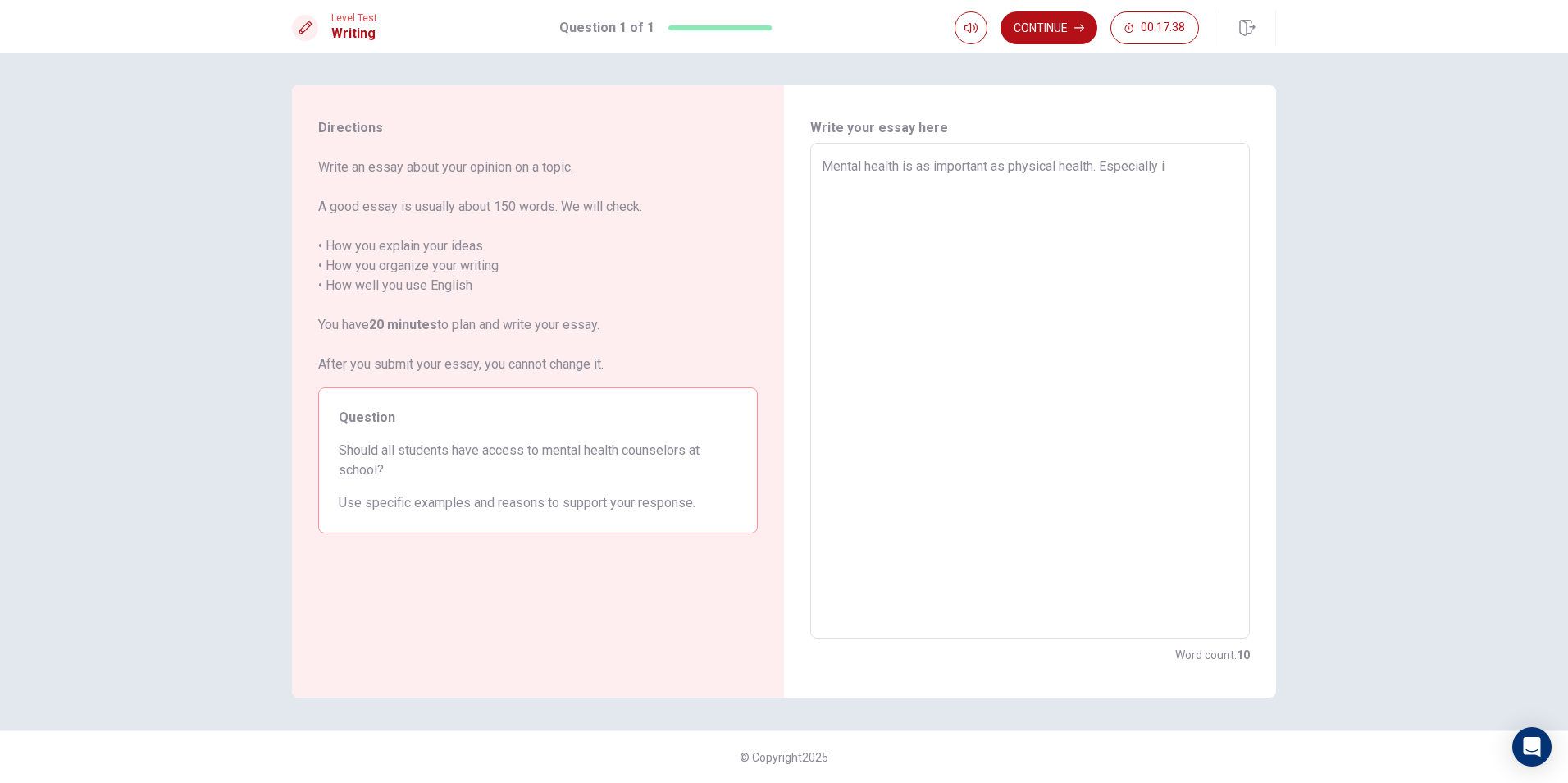
type textarea "Mental health is as important as physical health. Especially in"
type textarea "x"
type textarea "Mental health is as important as physical health. Especially in"
type textarea "x"
type textarea "Mental health is as important as physical health. Especially in p"
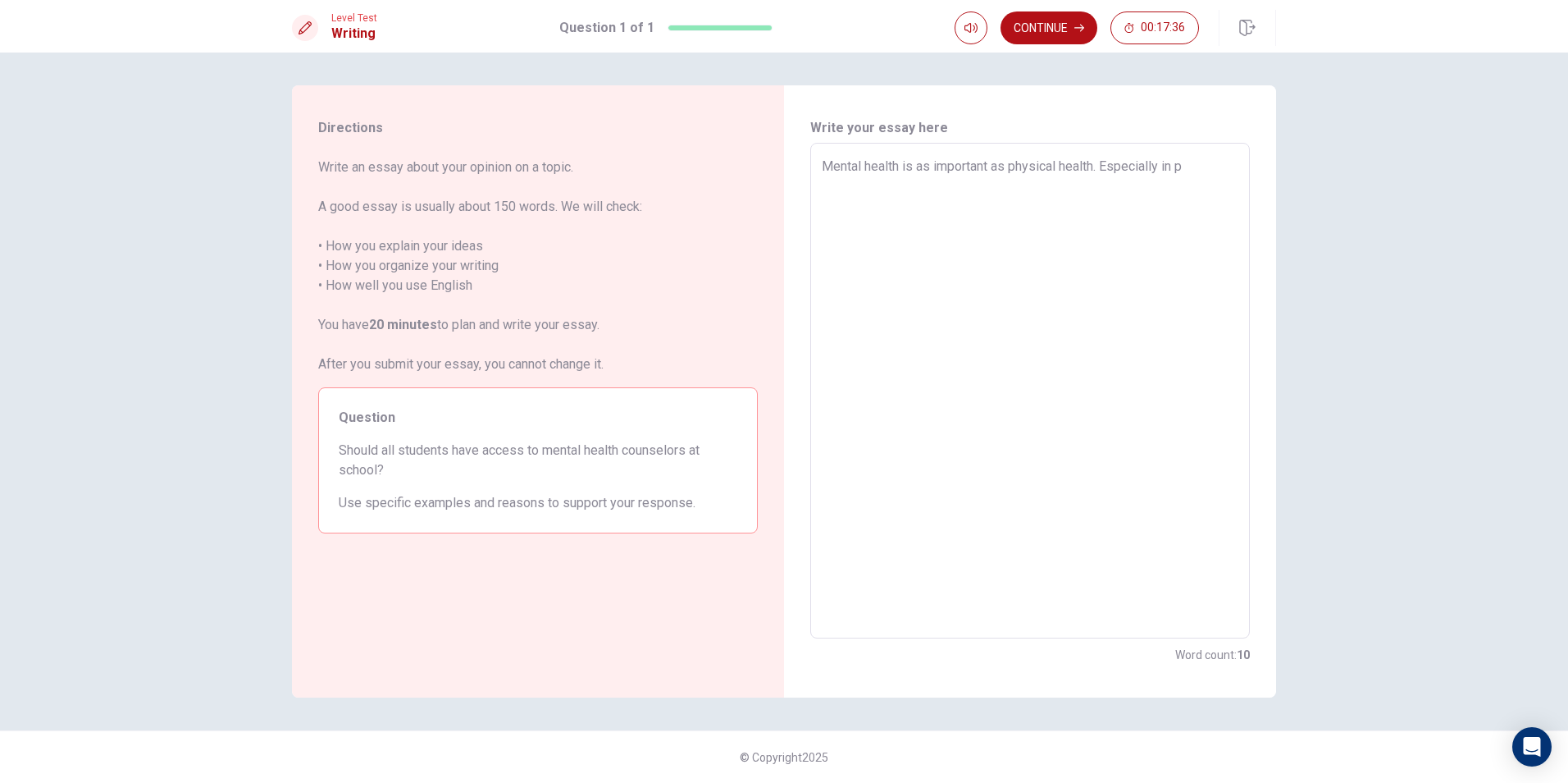
type textarea "x"
type textarea "Mental health is as important as physical health. Especially in pr"
type textarea "x"
type textarea "Mental health is as important as physical health. Especially in pre"
type textarea "x"
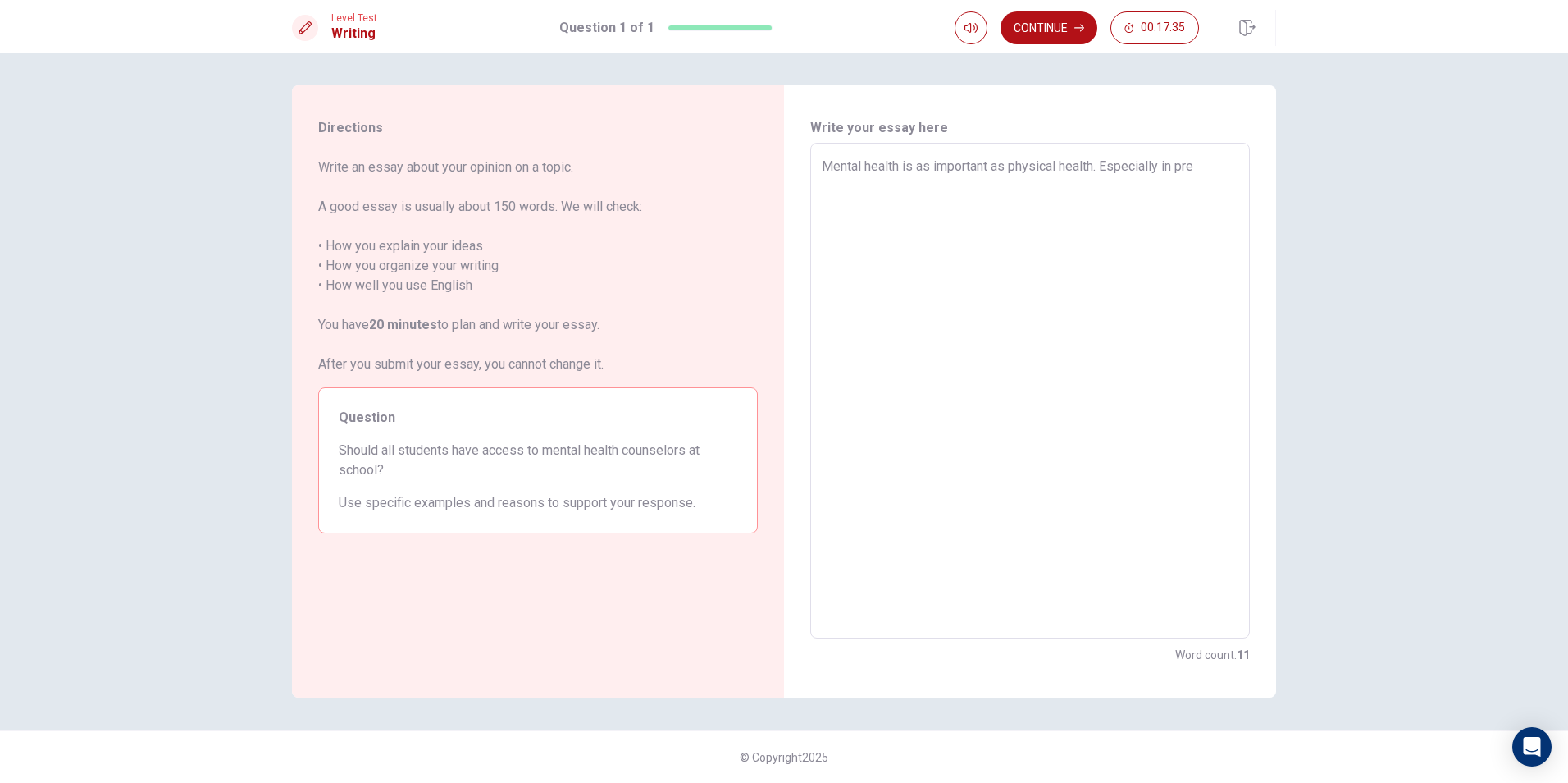
type textarea "Mental health is as important as physical health. Especially in pres"
type textarea "x"
type textarea "Mental health is as important as physical health. Especially in prese"
type textarea "x"
type textarea "Mental health is as important as physical health. Especially in presen"
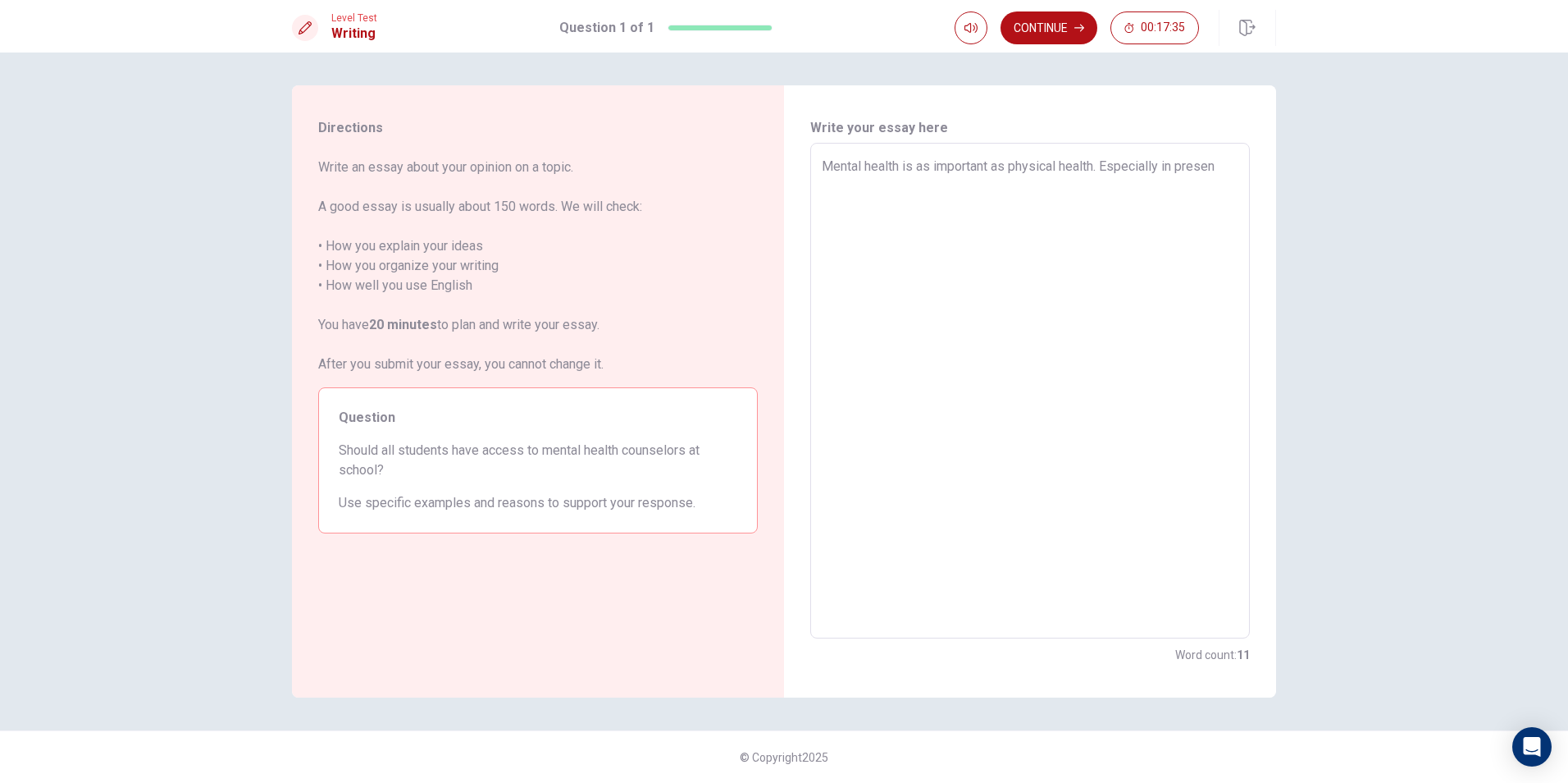
type textarea "x"
type textarea "Mental health is as important as physical health. Especially in present"
type textarea "x"
type textarea "Mental health is as important as physical health. Especially in present"
type textarea "x"
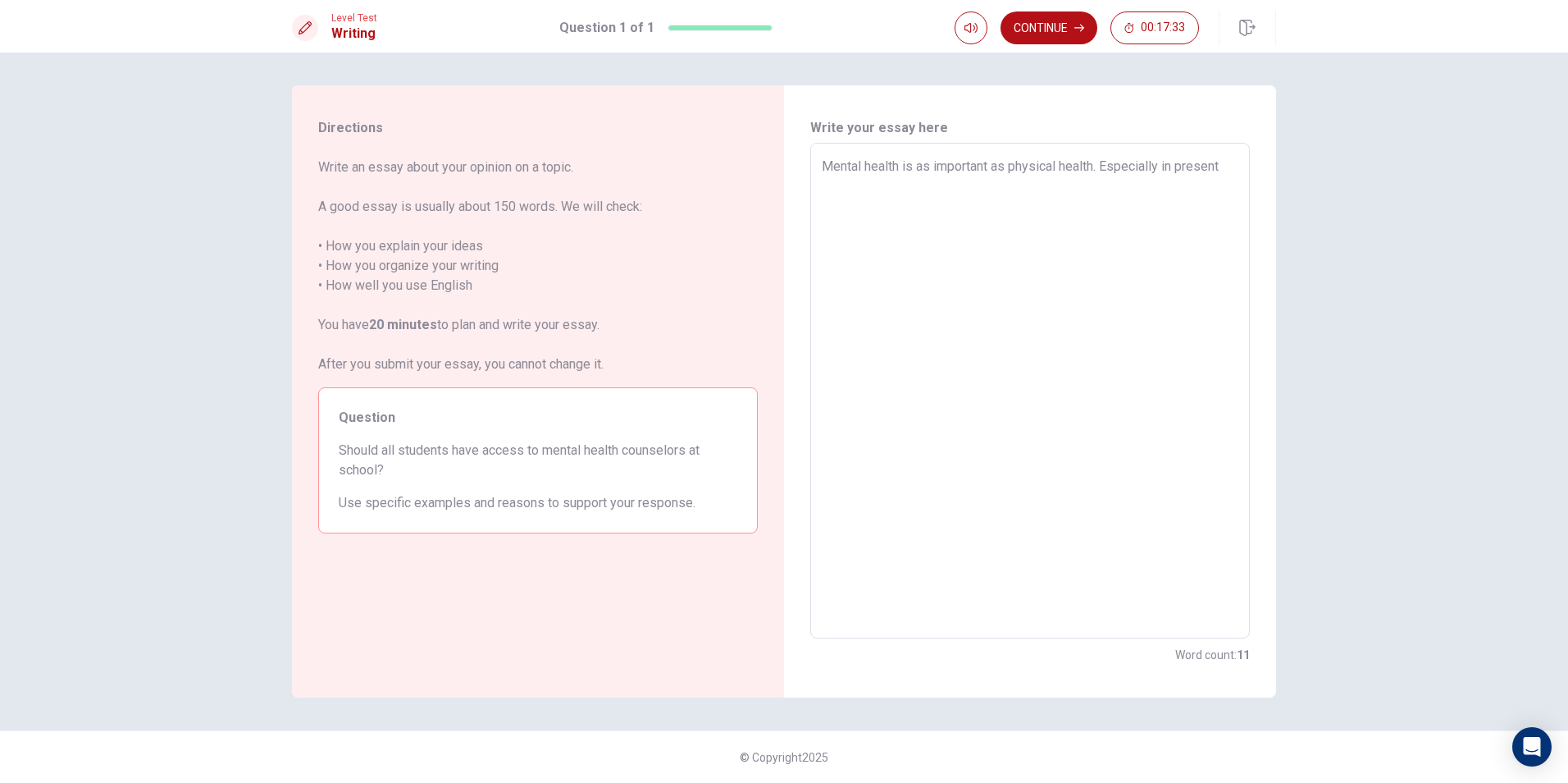
type textarea "Mental health is as important as physical health. Especially in present t"
type textarea "x"
type textarea "Mental health is as important as physical health. Especially in present ti"
type textarea "x"
type textarea "Mental health is as important as physical health. Especially in present [PERSON…"
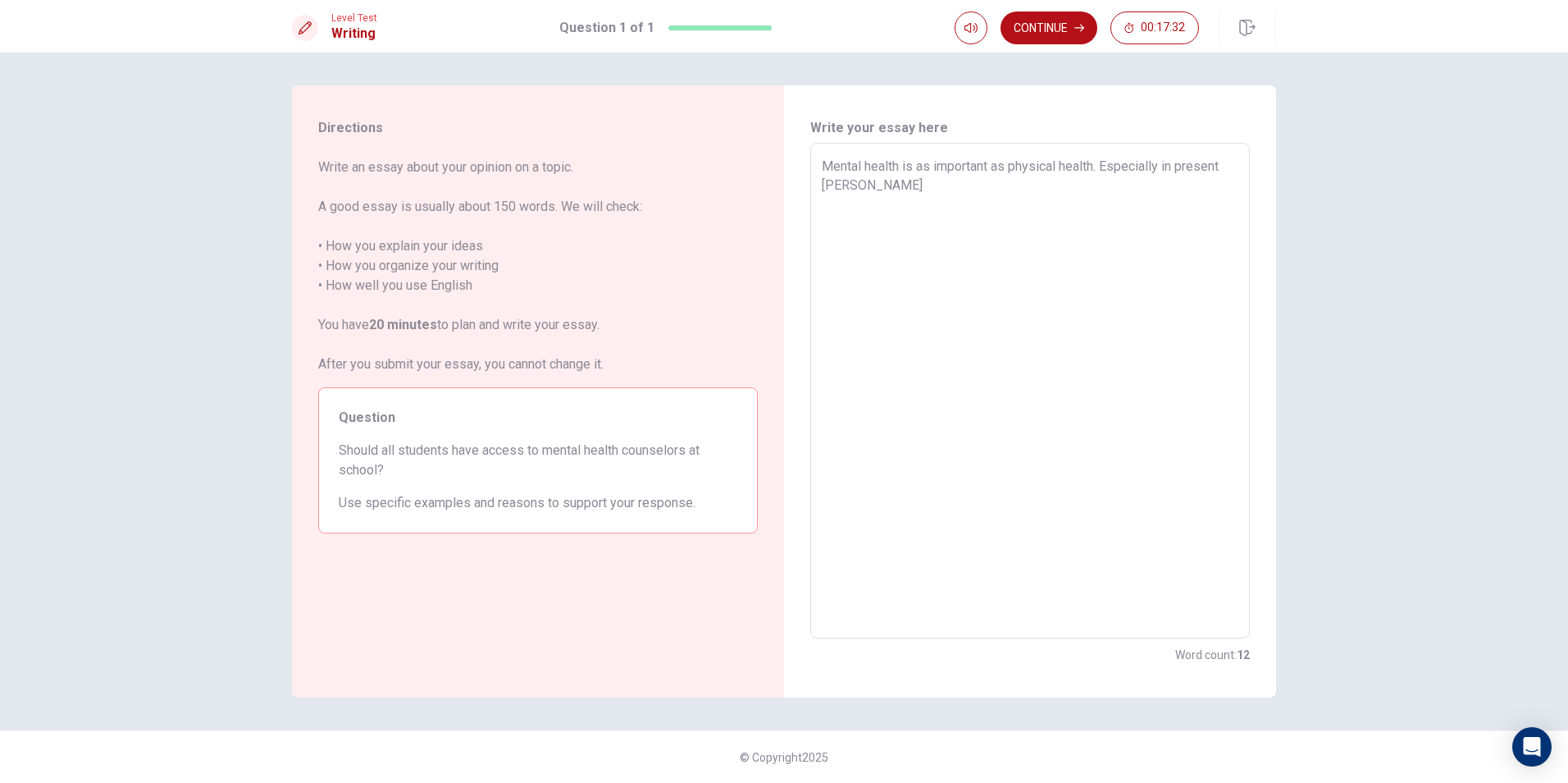
type textarea "x"
type textarea "Mental health is as important as physical health. Especially in present time"
type textarea "x"
type textarea "Mental health is as important as physical health. Especially in present time"
type textarea "x"
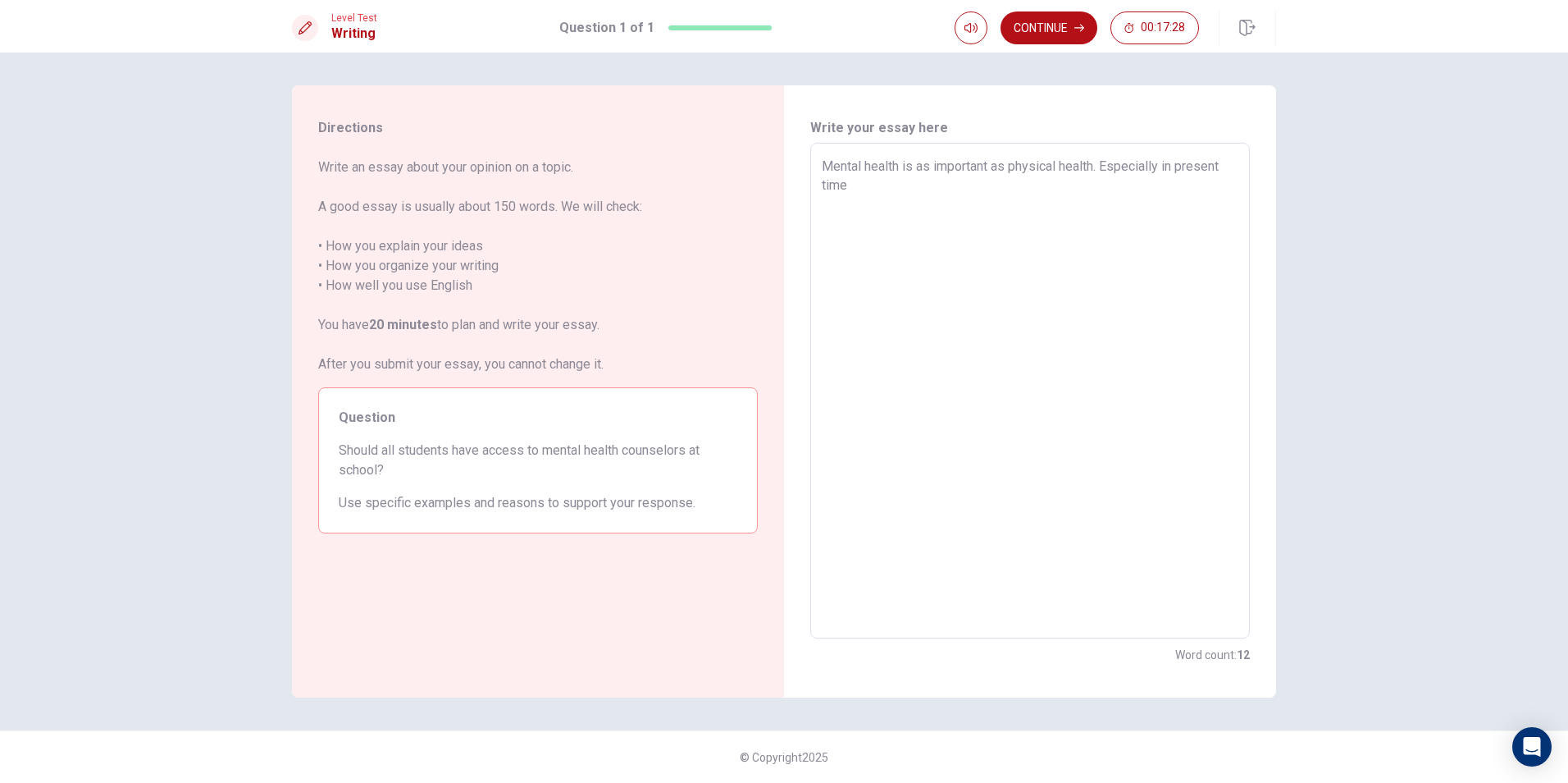
type textarea "Mental health is as important as physical health. Especially in present time w"
type textarea "x"
type textarea "Mental health is as important as physical health. Especially in present time wh"
type textarea "x"
type textarea "Mental health is as important as physical health. Especially in present time whe"
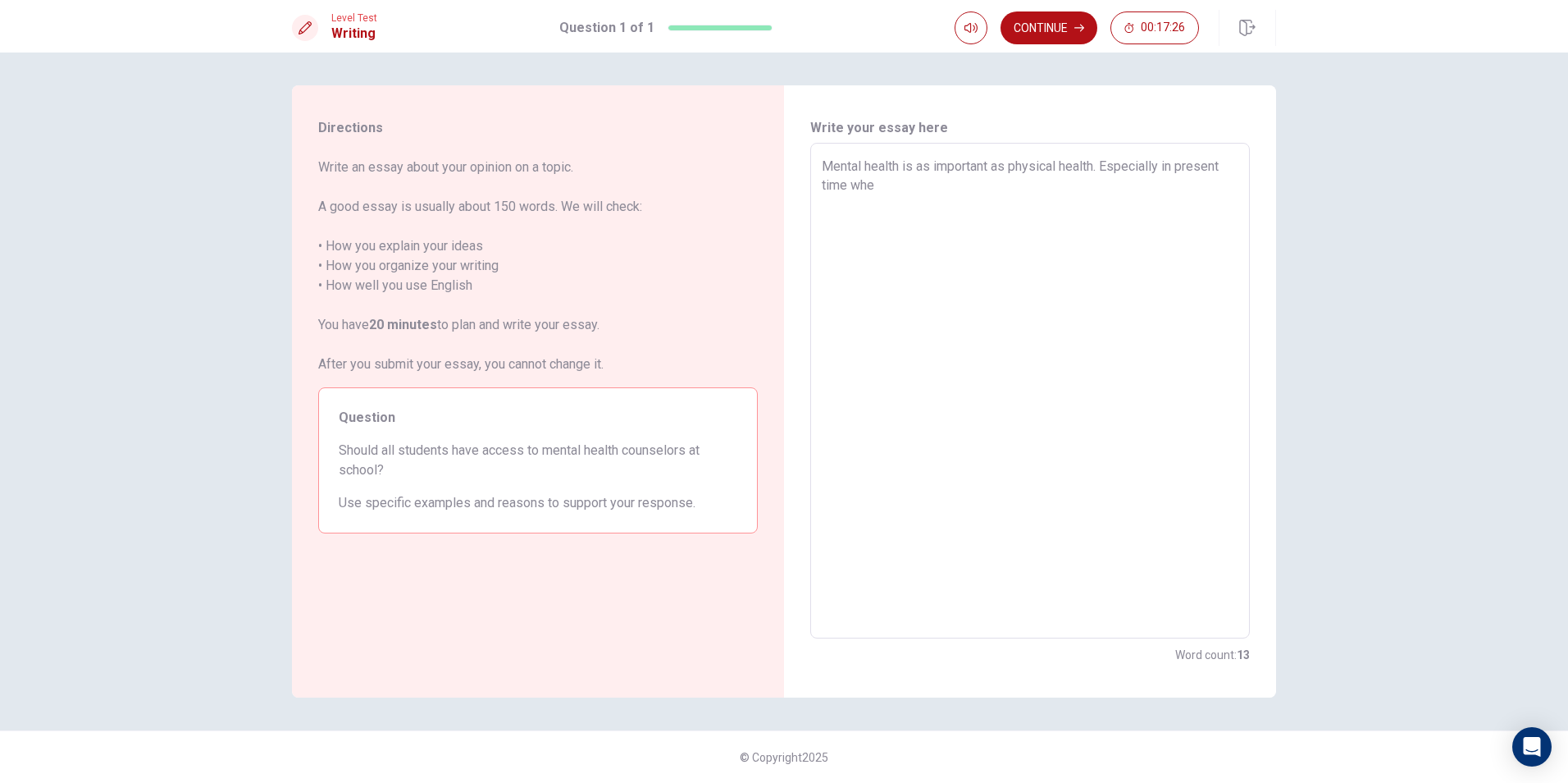
type textarea "x"
type textarea "Mental health is as important as physical health. Especially in present time wh…"
type textarea "x"
type textarea "Mental health is as important as physical health. Especially in present time wh…"
type textarea "x"
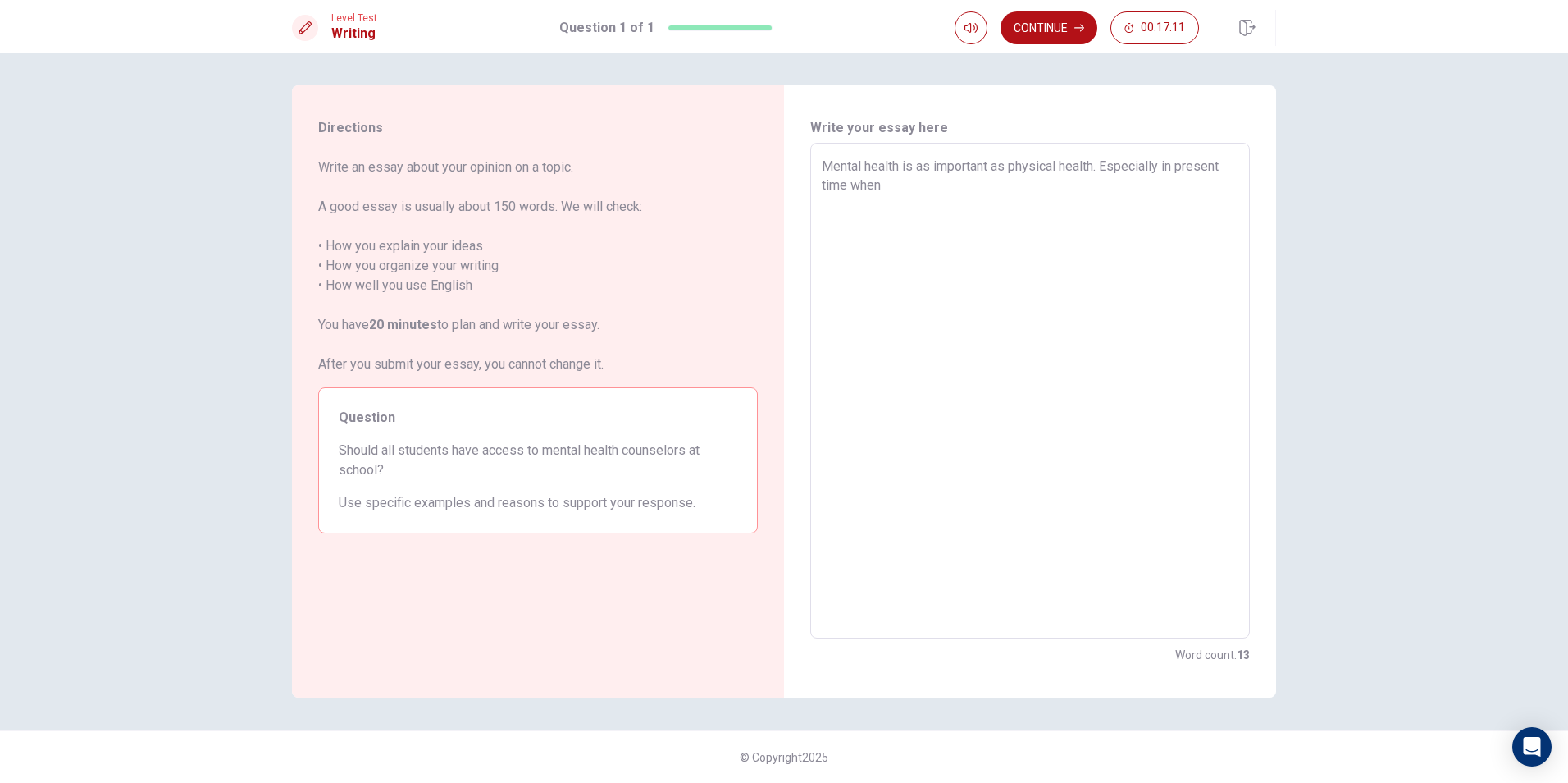
type textarea "Mental health is as important as physical health. Especially in present time wh…"
type textarea "x"
type textarea "Mental health is as important as physical health. Especially in present time wh…"
type textarea "x"
type textarea "Mental health is as important as physical health. Especially in present time wh…"
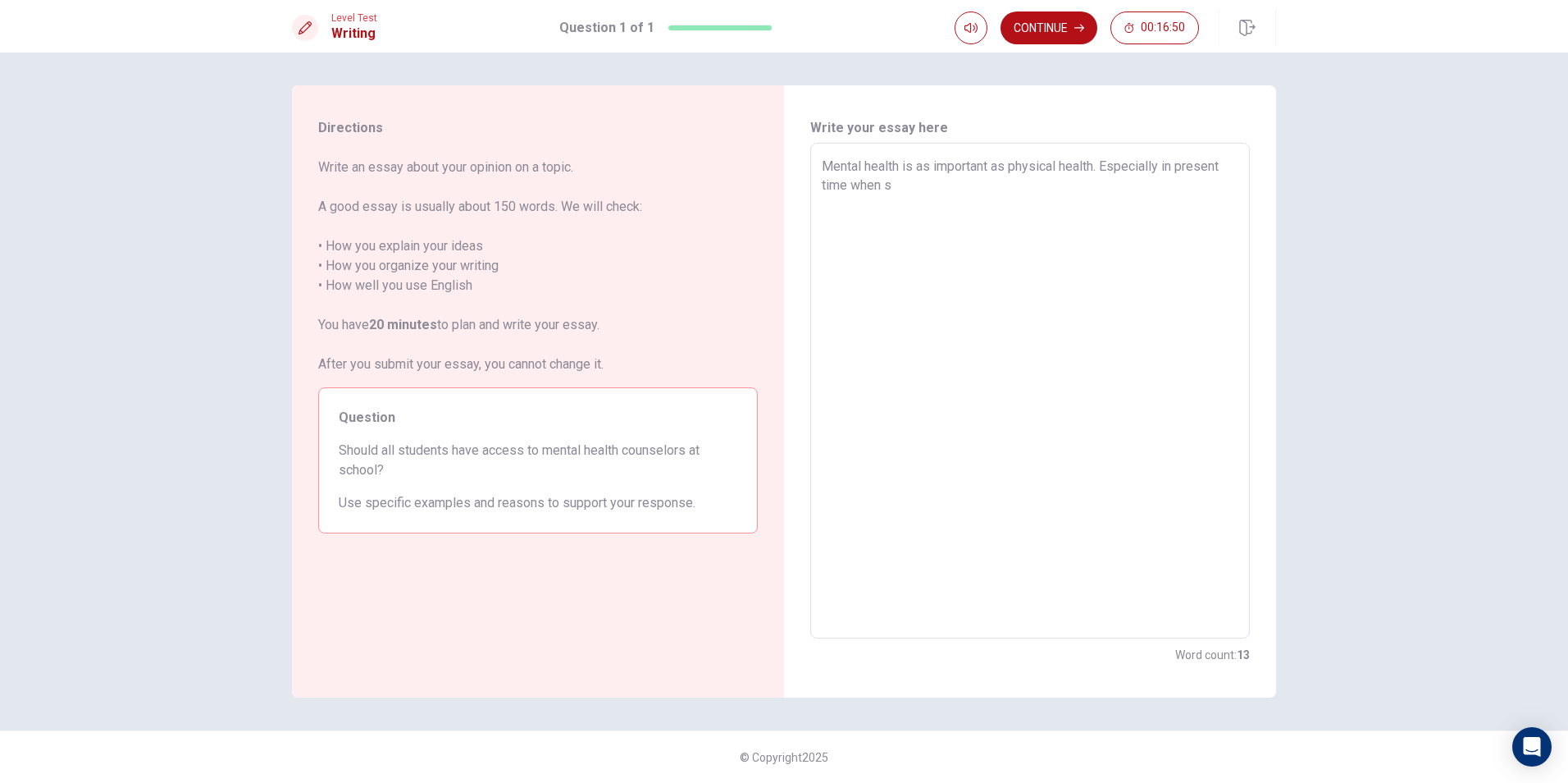
type textarea "x"
type textarea "Mental health is as important as physical health. Especially in present time wh…"
type textarea "x"
type textarea "Mental health is as important as physical health. Especially in present time wh…"
type textarea "x"
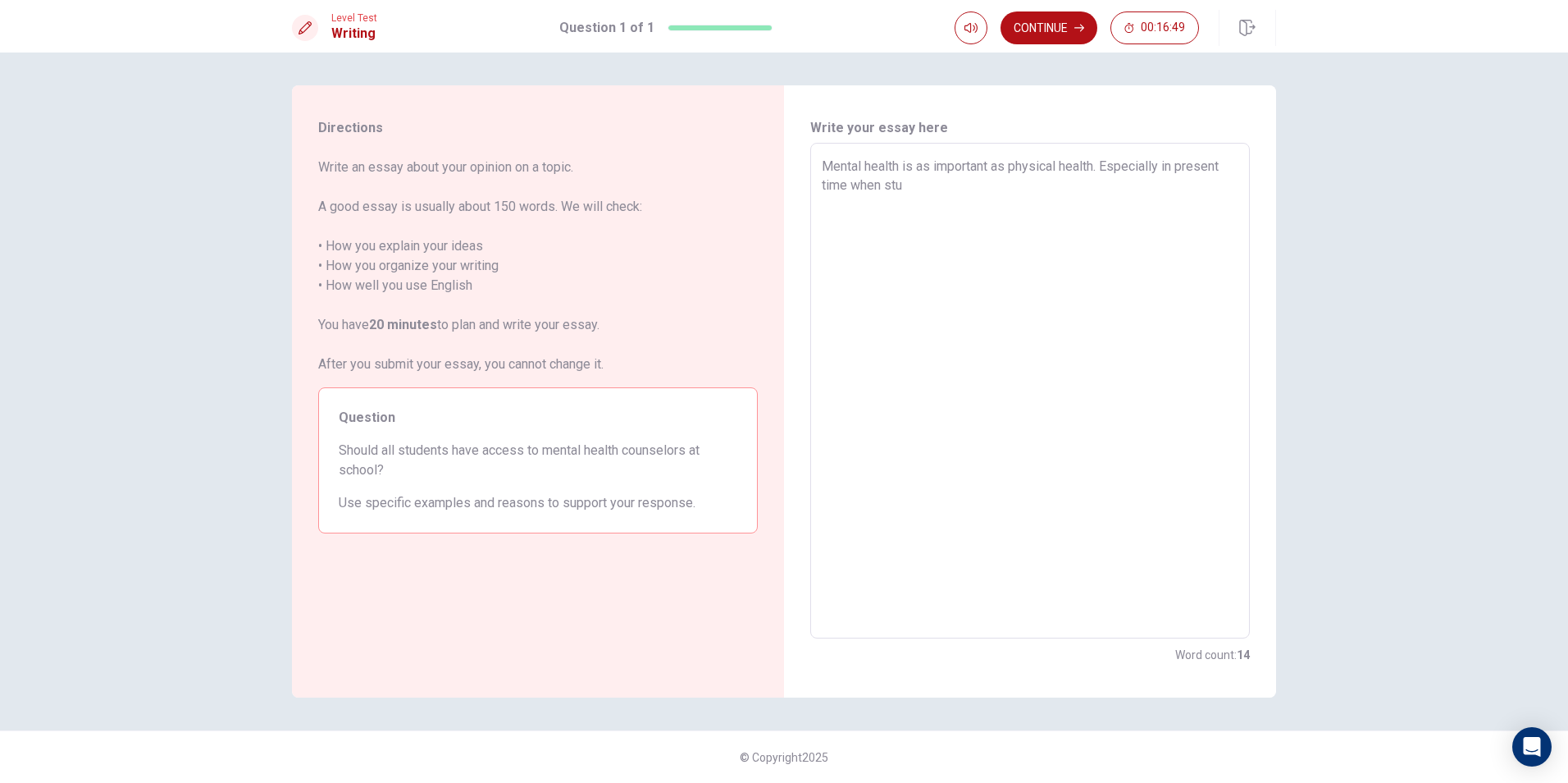
type textarea "Mental health is as important as physical health. Especially in present time wh…"
type textarea "x"
type textarea "Mental health is as important as physical health. Especially in present time wh…"
type textarea "x"
type textarea "Mental health is as important as physical health. Especially in present time wh…"
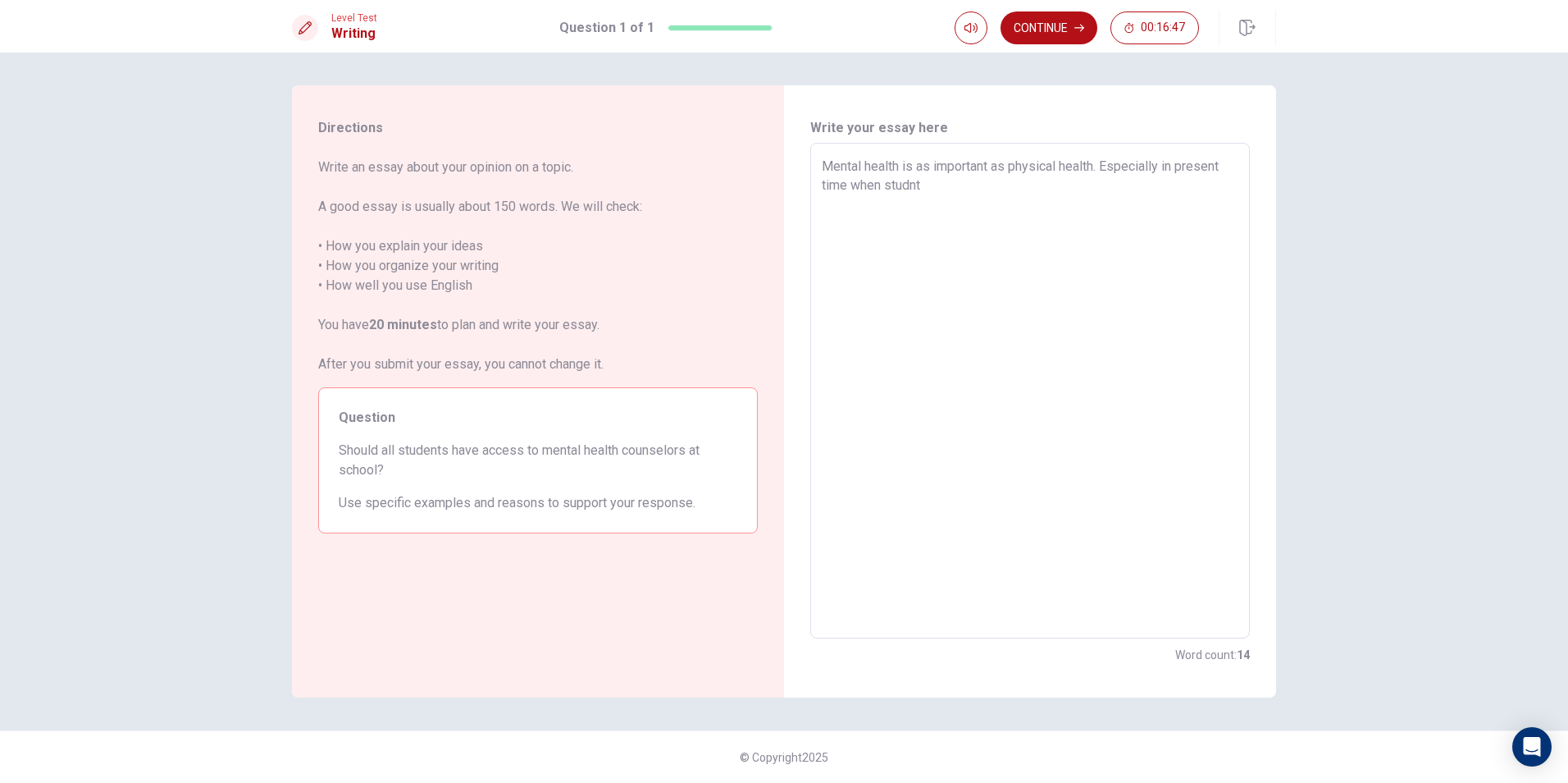
type textarea "x"
type textarea "Mental health is as important as physical health. Especially in present time wh…"
type textarea "x"
type textarea "Mental health is as important as physical health. Especially in present time wh…"
type textarea "x"
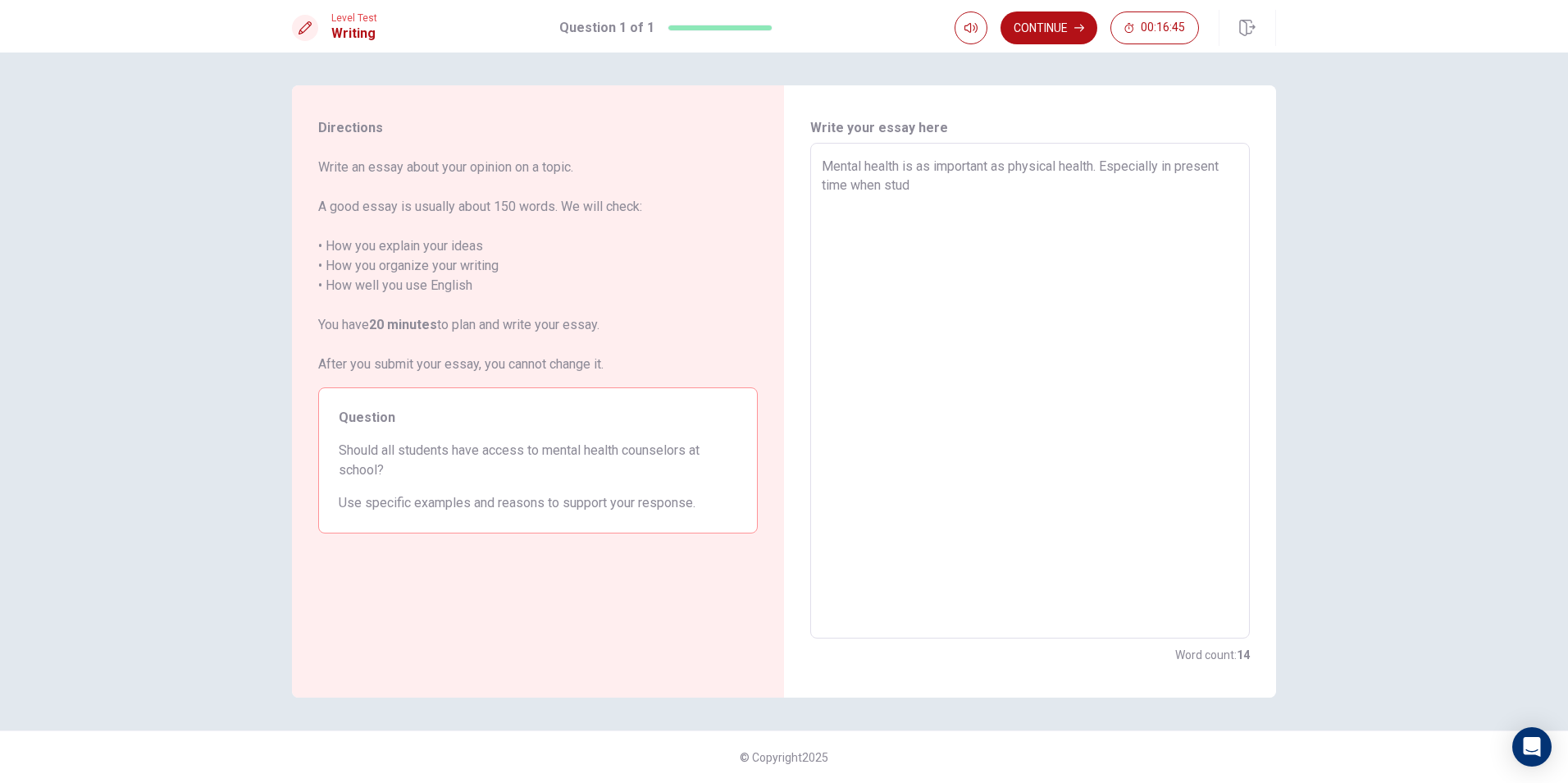
type textarea "Mental health is as important as physical health. Especially in present time wh…"
type textarea "x"
type textarea "Mental health is as important as physical health. Especially in present time wh…"
type textarea "x"
type textarea "Mental health is as important as physical health. Especially in present time wh…"
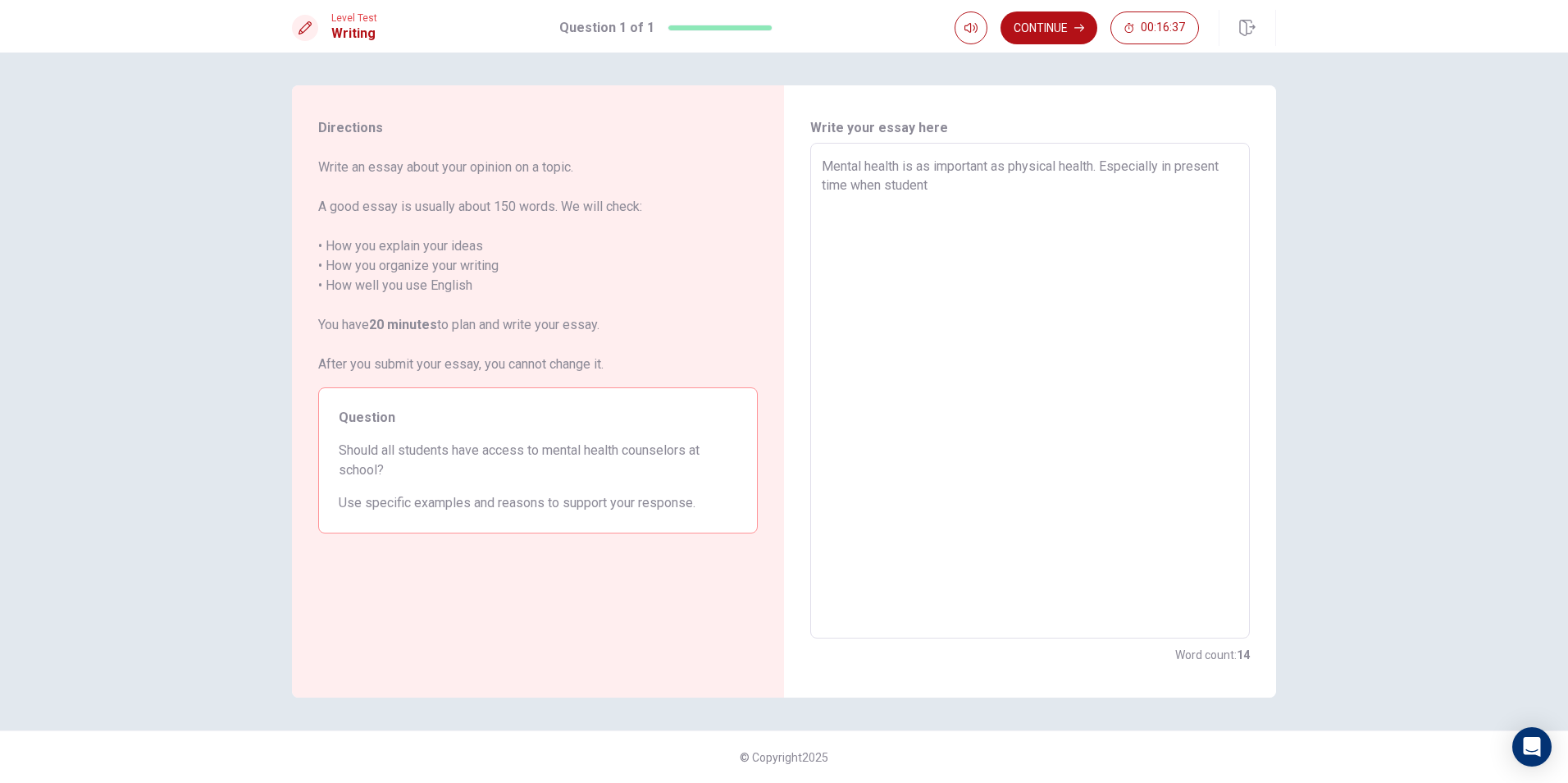
type textarea "x"
type textarea "Mental health is as important as physical health. Especially in present time wh…"
type textarea "x"
type textarea "Mental health is as important as physical health. Especially in present time wh…"
type textarea "x"
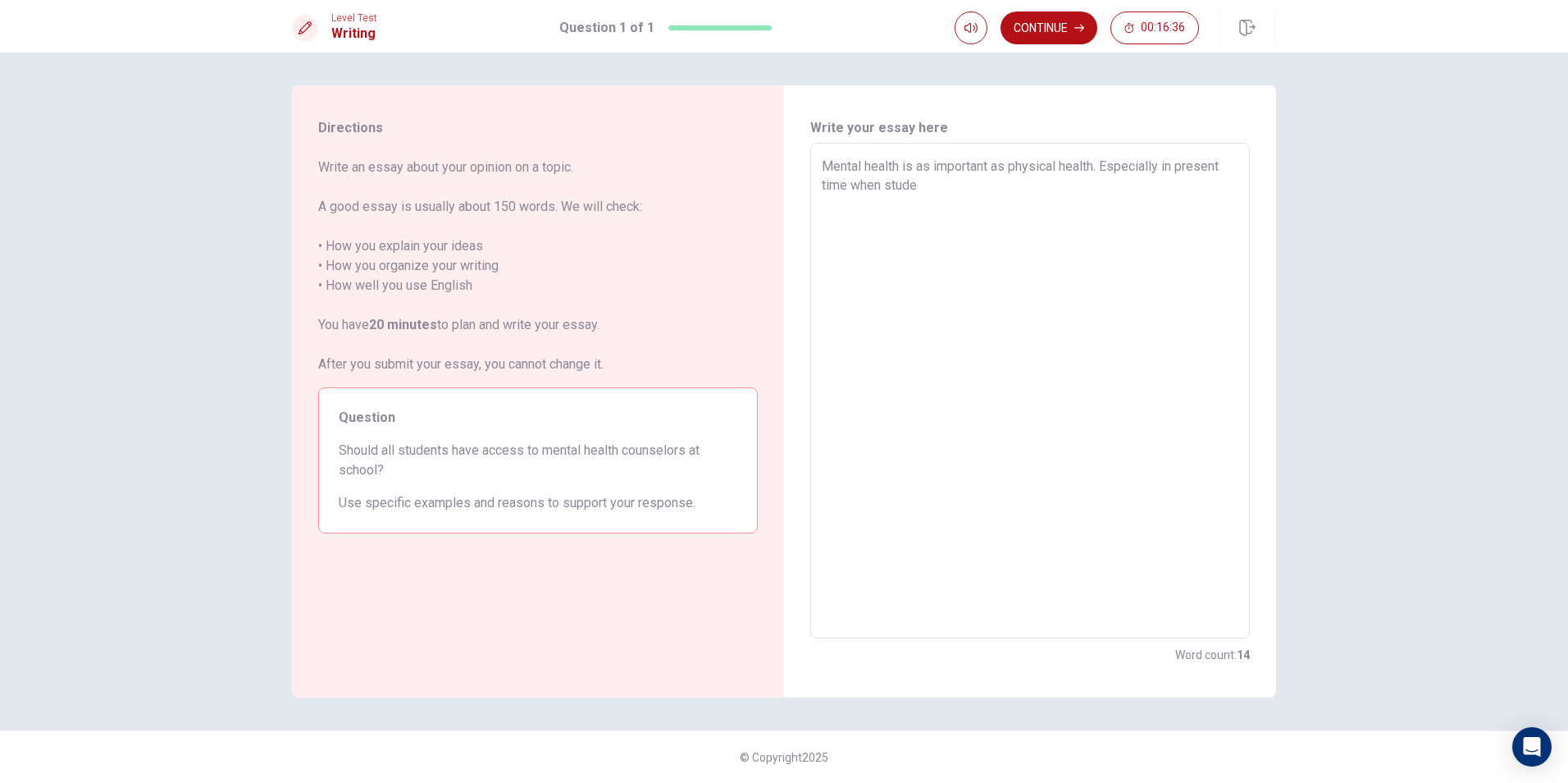
type textarea "Mental health is as important as physical health. Especially in present time wh…"
type textarea "x"
type textarea "Mental health is as important as physical health. Especially in present time wh…"
type textarea "x"
type textarea "Mental health is as important as physical health. Especially in present time wh…"
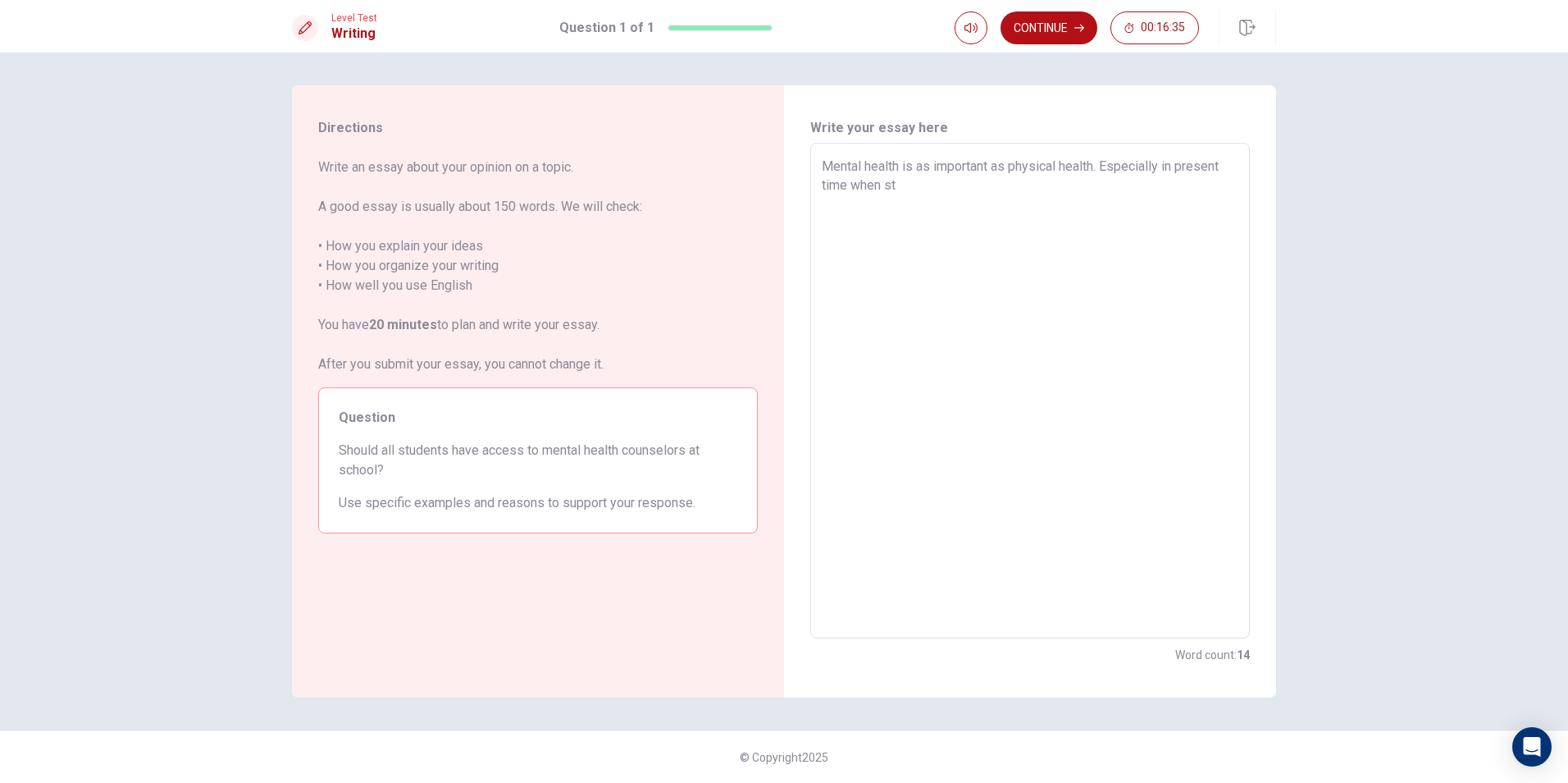
type textarea "x"
click at [1106, 170] on textarea "Mental health is as important as physical health. Especially in present time wh…" at bounding box center [1030, 391] width 417 height 469
click at [1112, 175] on textarea "Mental health is as important as physical health. Students, whichEspecially in …" at bounding box center [1030, 391] width 417 height 469
drag, startPoint x: 1105, startPoint y: 166, endPoint x: 1111, endPoint y: 202, distance: 36.5
click at [1111, 202] on textarea "Mental health is as important as physical health. Sometudents, whichEspecially …" at bounding box center [1030, 391] width 417 height 469
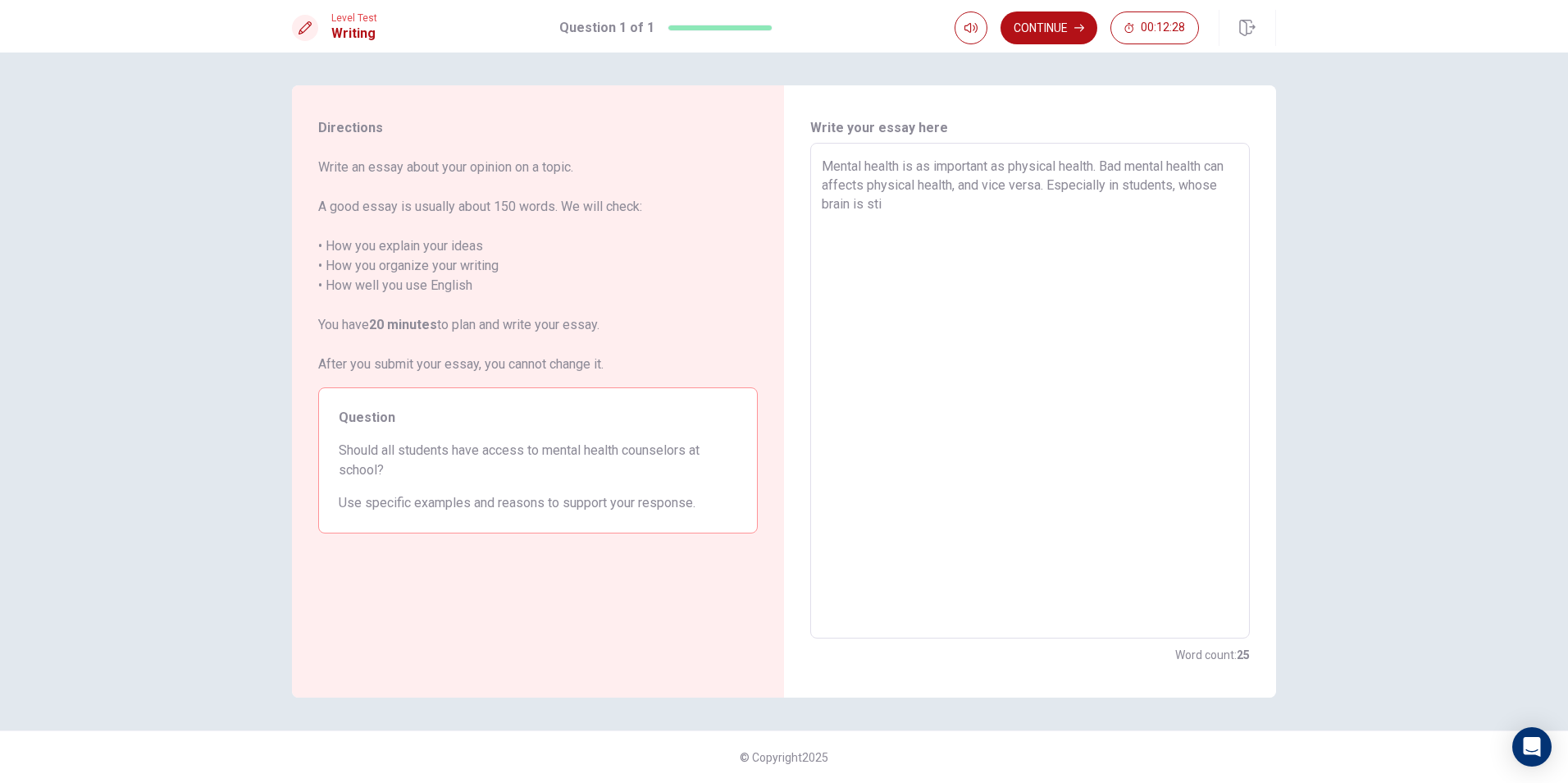
click at [1198, 193] on textarea "Mental health is as important as physical health. Bad mental health can affects…" at bounding box center [1030, 391] width 417 height 469
click at [1137, 215] on textarea "Mental health is as important as physical health. Bad mental health can affects…" at bounding box center [1030, 391] width 417 height 469
click at [1175, 206] on textarea "Mental health is as important as physical health. Bad mental health can affects…" at bounding box center [1030, 391] width 417 height 469
click at [1116, 234] on textarea "Mental health is as important as physical health. Bad mental health can affects…" at bounding box center [1030, 391] width 417 height 469
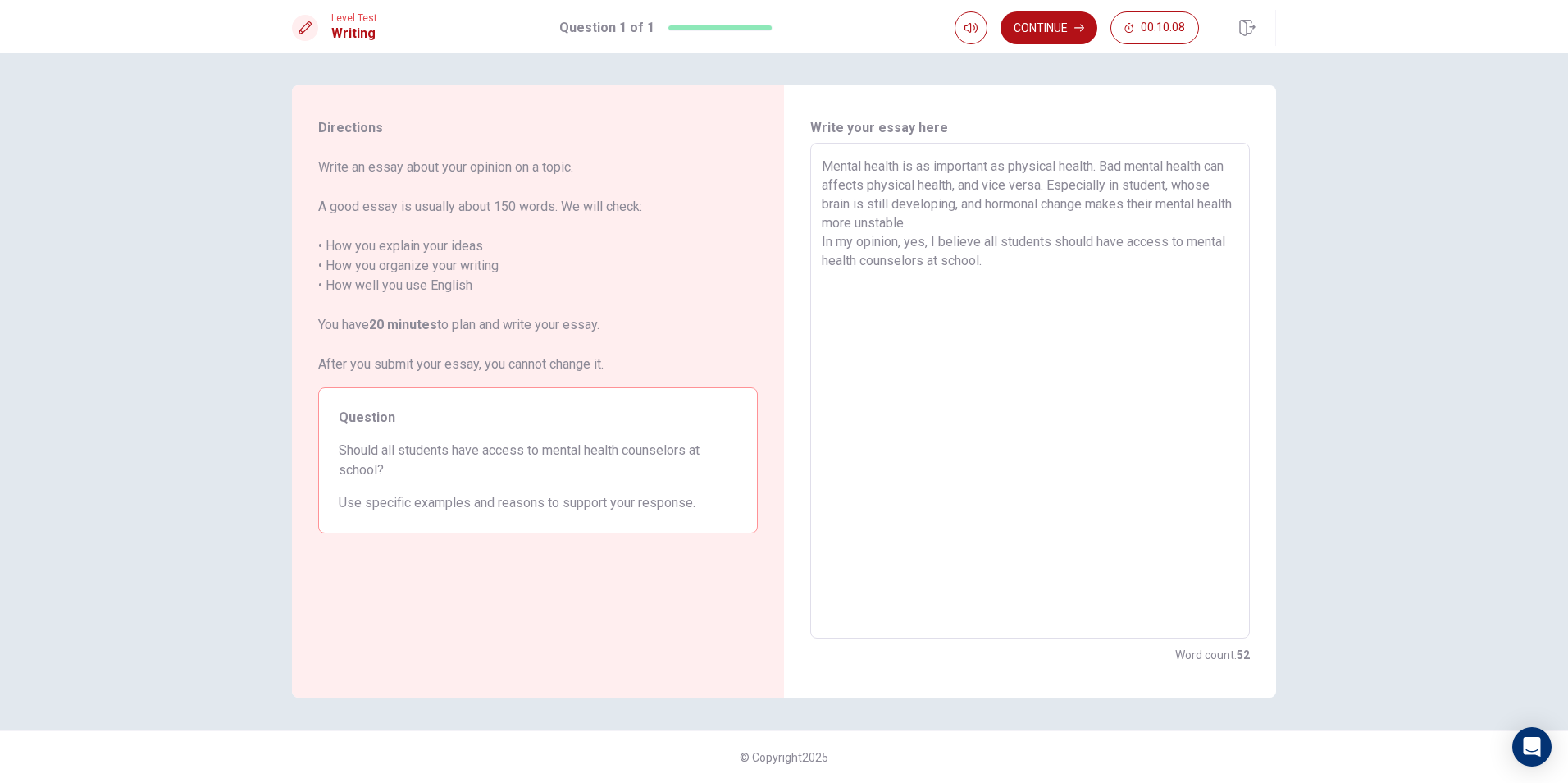
click at [975, 244] on textarea "Mental health is as important as physical health. Bad mental health can affects…" at bounding box center [1030, 391] width 417 height 469
click at [979, 242] on textarea "Mental health is as important as physical health. Bad mental health can affects…" at bounding box center [1030, 391] width 417 height 469
drag, startPoint x: 979, startPoint y: 242, endPoint x: 942, endPoint y: 244, distance: 37.1
click at [942, 244] on textarea "Mental health is as important as physical health. Bad mental health can affects…" at bounding box center [1030, 391] width 417 height 469
click at [1016, 258] on textarea "Mental health is as important as physical health. Bad mental health can affects…" at bounding box center [1030, 391] width 417 height 469
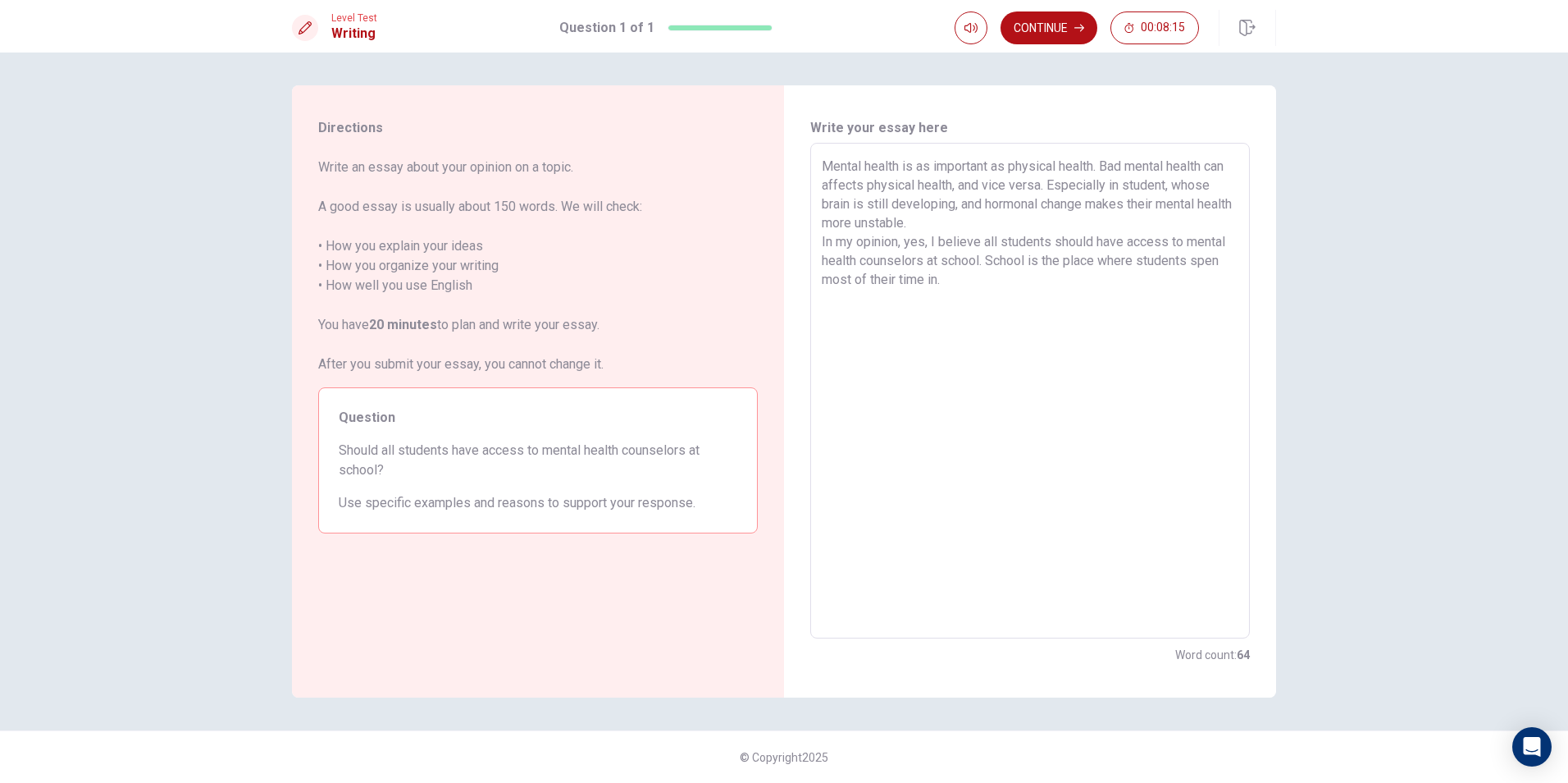
click at [1225, 262] on textarea "Mental health is as important as physical health. Bad mental health can affects…" at bounding box center [1030, 391] width 417 height 469
click at [938, 284] on textarea "Mental health is as important as physical health. Bad mental health can affects…" at bounding box center [1030, 391] width 417 height 469
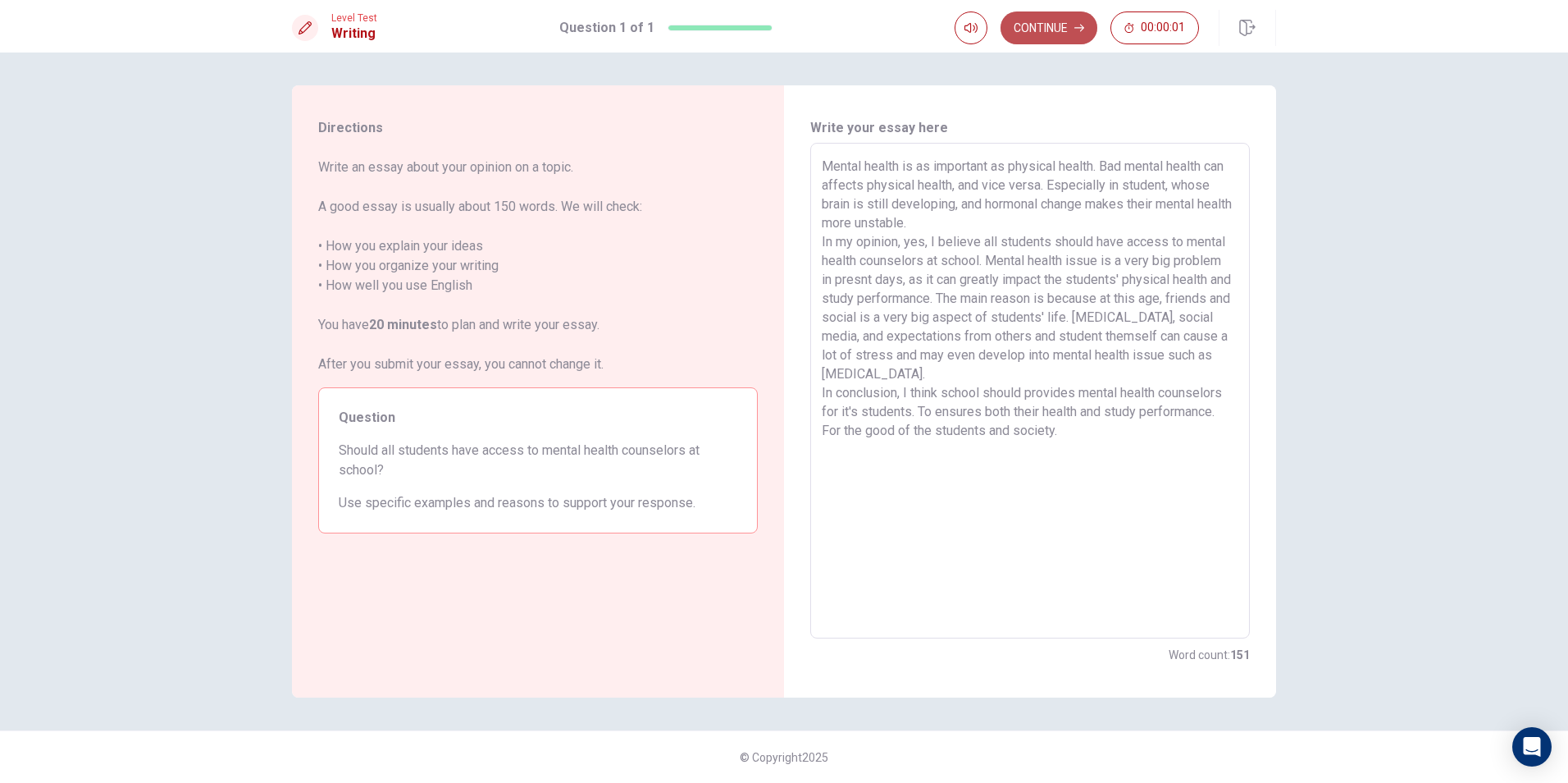
click at [1058, 23] on button "Continue" at bounding box center [1049, 28] width 97 height 33
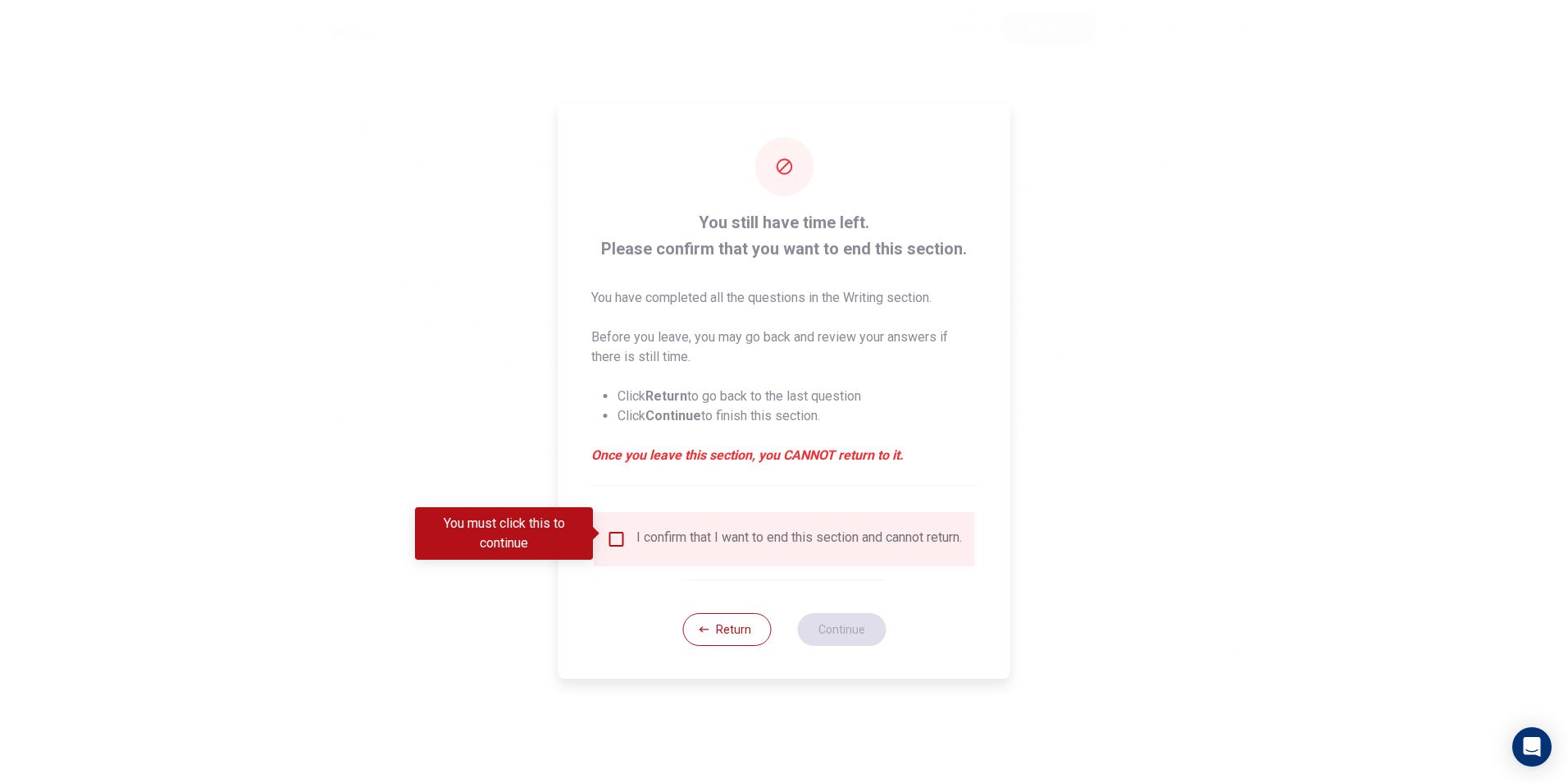
click at [611, 534] on input "You must click this to continue" at bounding box center [616, 539] width 19 height 19
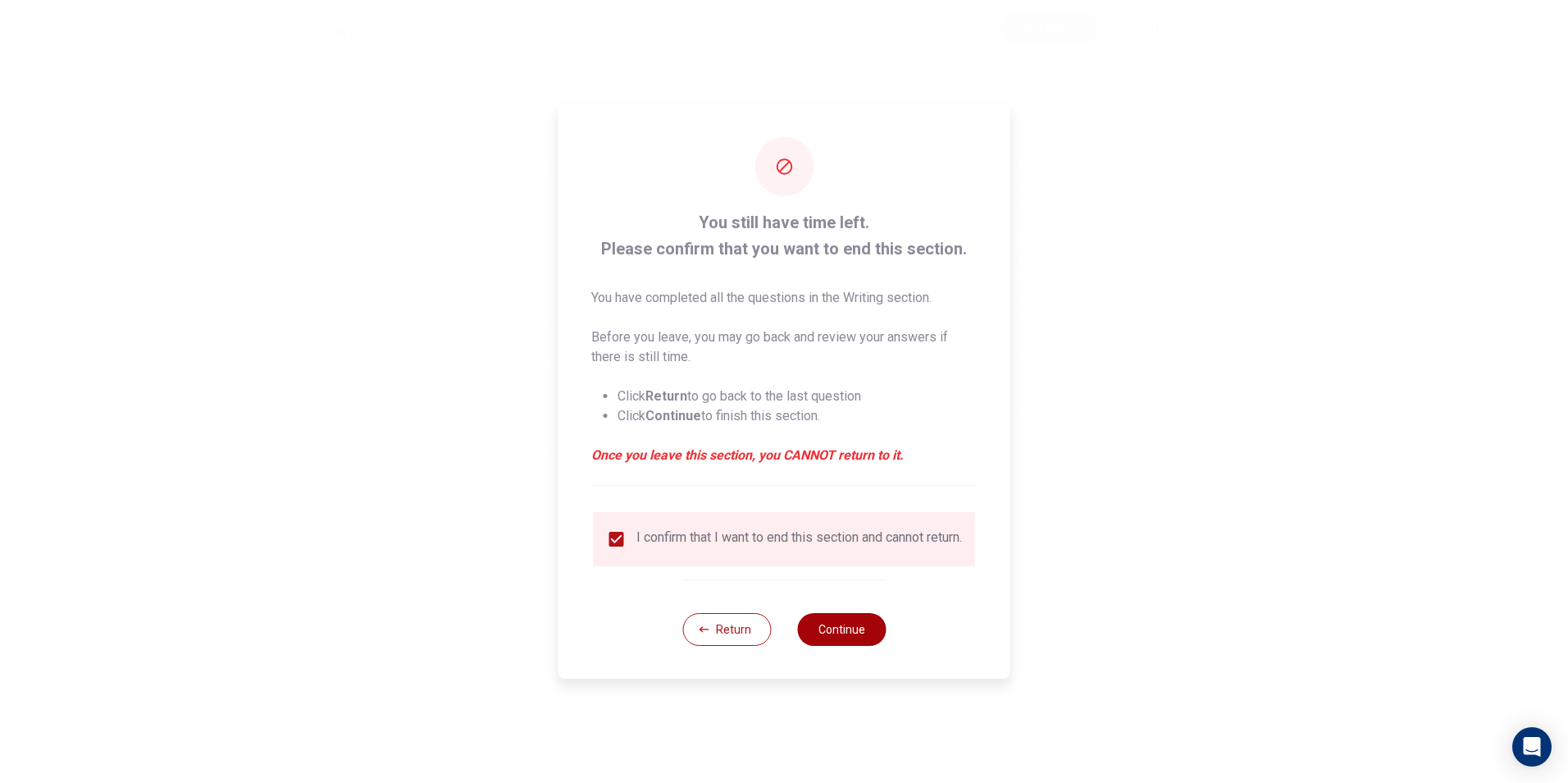
click at [861, 638] on button "Continue" at bounding box center [842, 629] width 88 height 33
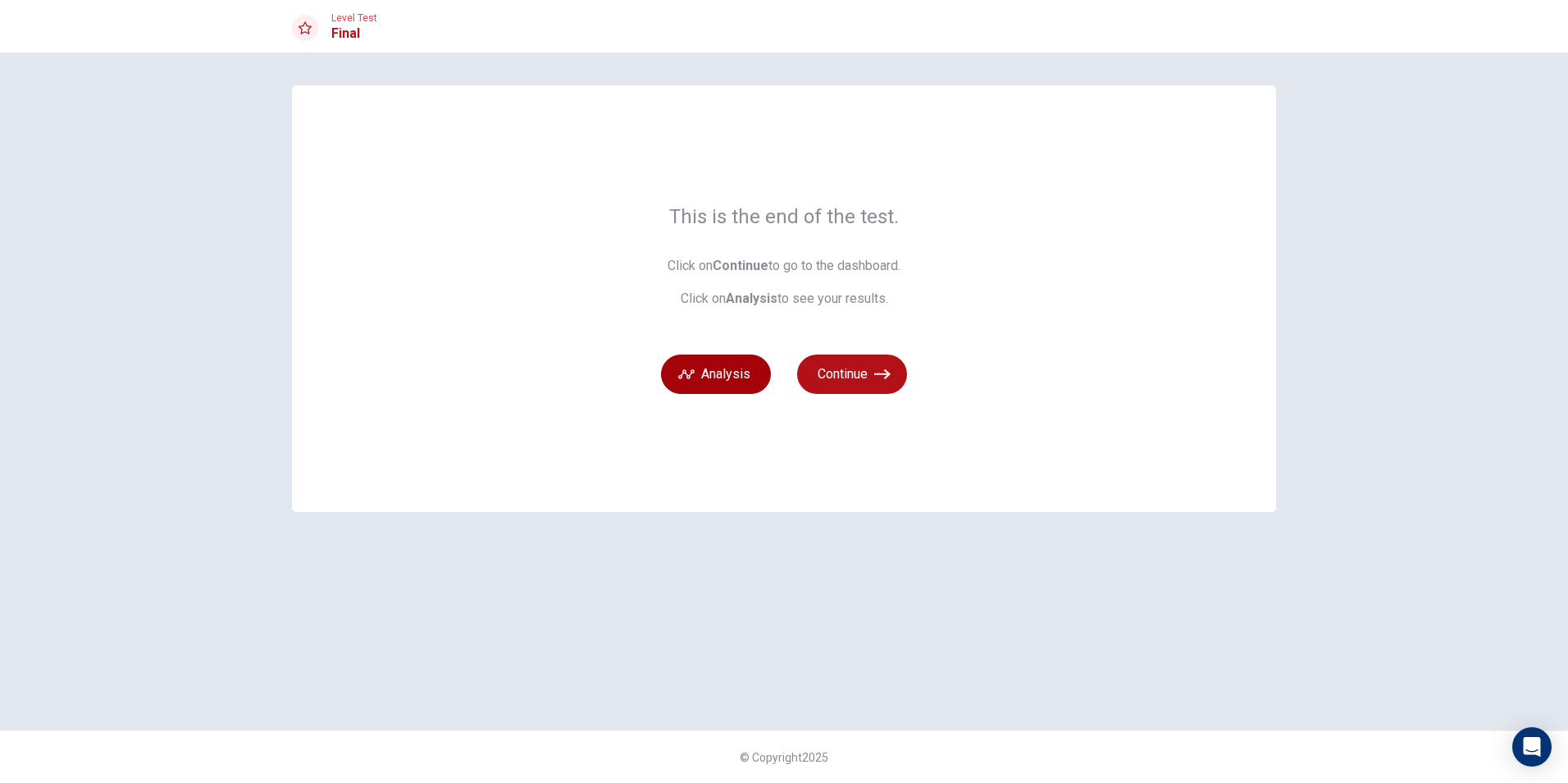
click at [711, 375] on button "Analysis" at bounding box center [715, 374] width 110 height 40
